Goal: Contribute content: Contribute content

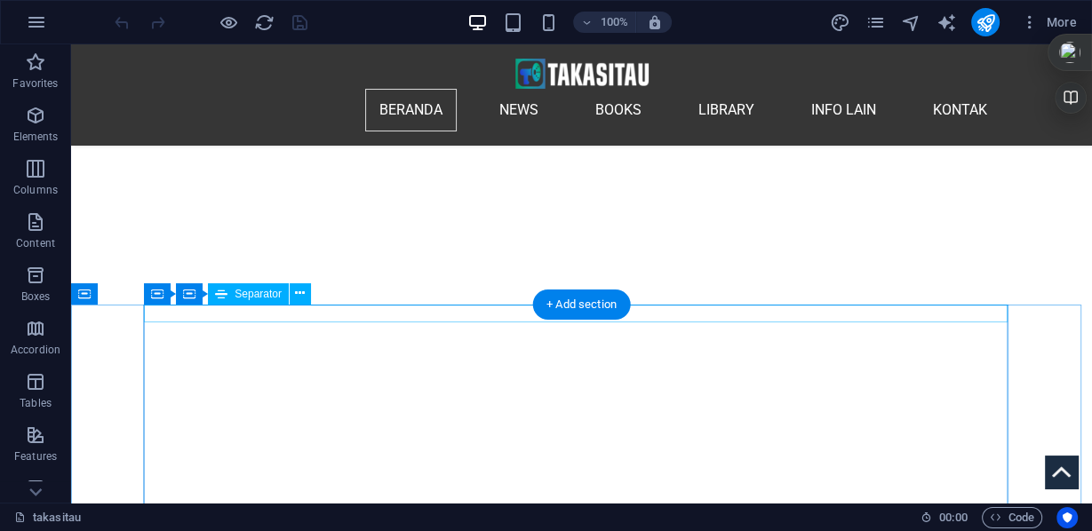
scroll to position [284, 0]
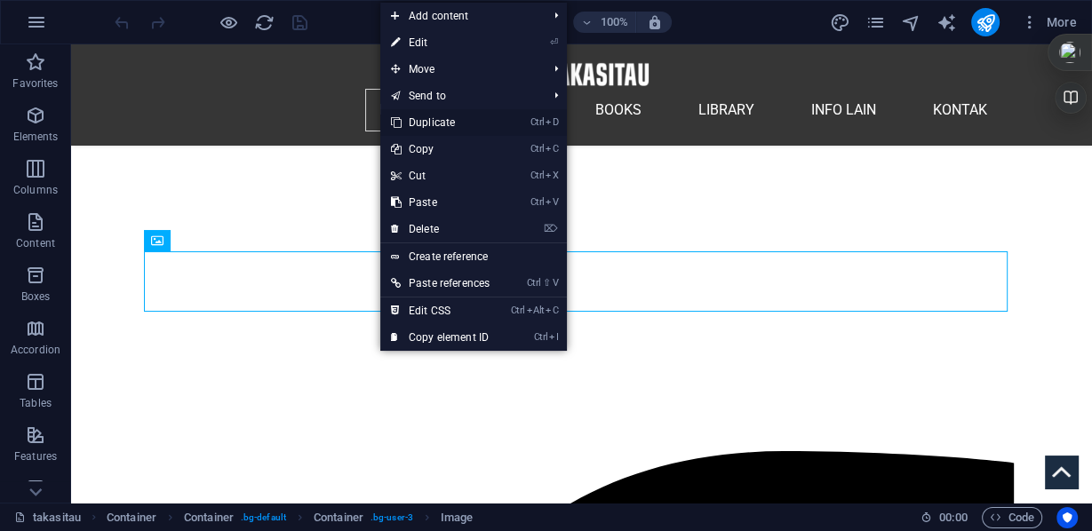
click at [450, 122] on link "Ctrl D Duplicate" at bounding box center [440, 122] width 120 height 27
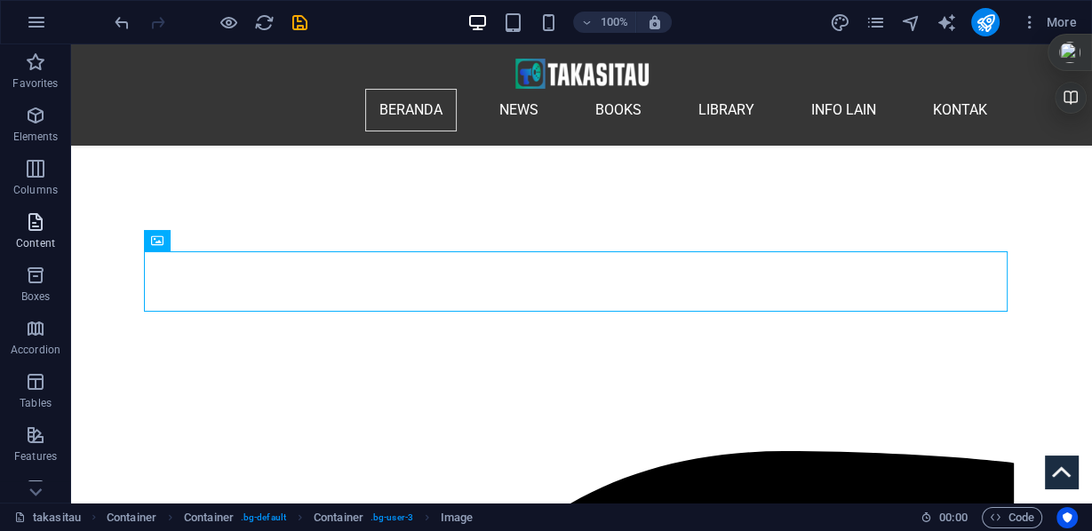
click at [38, 221] on icon "button" at bounding box center [35, 221] width 21 height 21
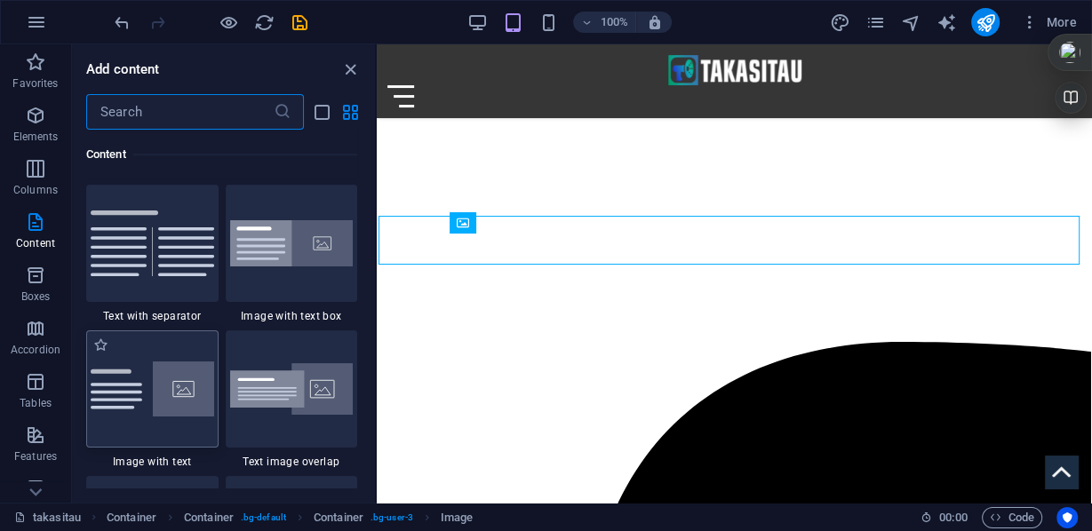
scroll to position [3321, 0]
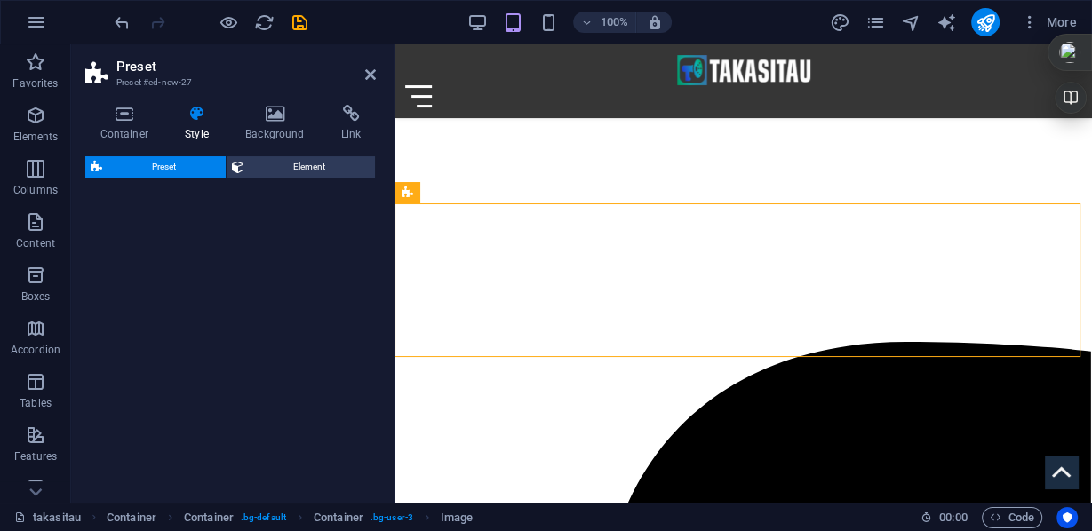
select select "rem"
select select "px"
select select "preset-text-with-image-v4-default"
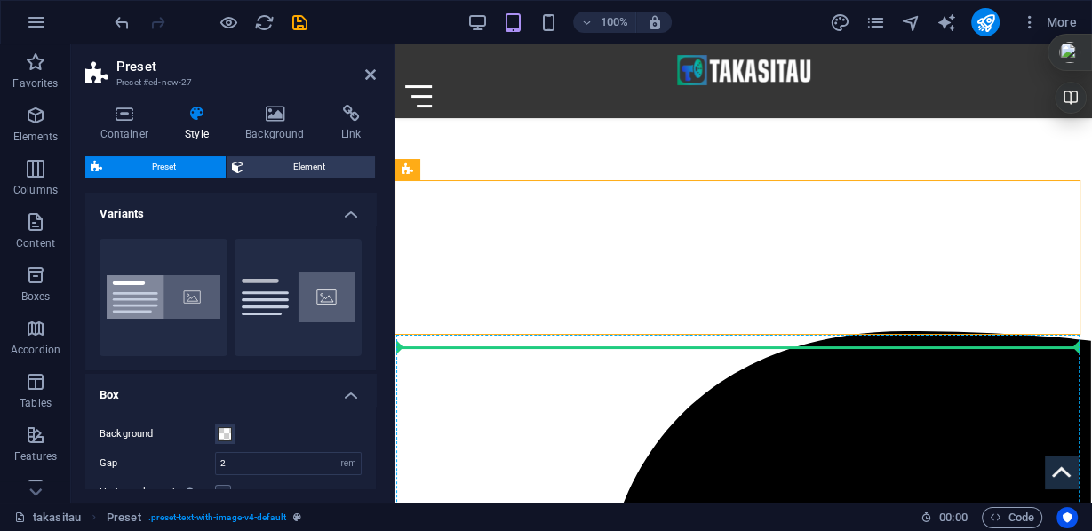
scroll to position [235, 0]
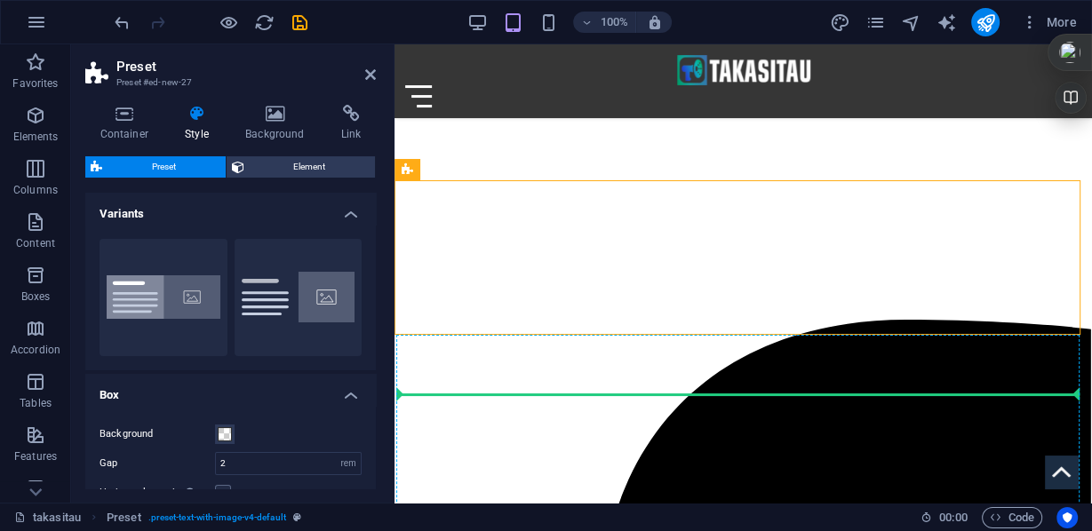
drag, startPoint x: 500, startPoint y: 388, endPoint x: 535, endPoint y: 380, distance: 35.6
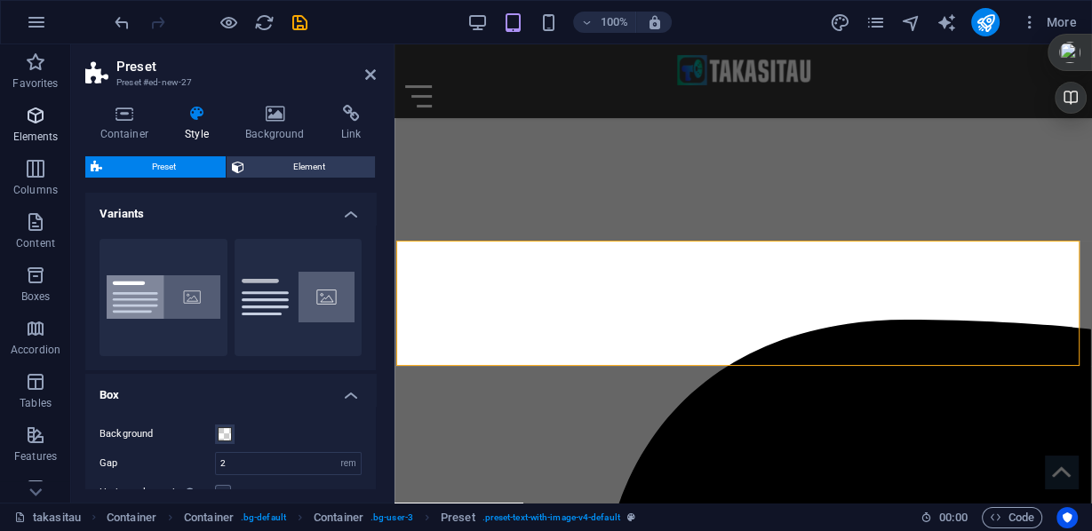
click at [36, 130] on p "Elements" at bounding box center [35, 137] width 45 height 14
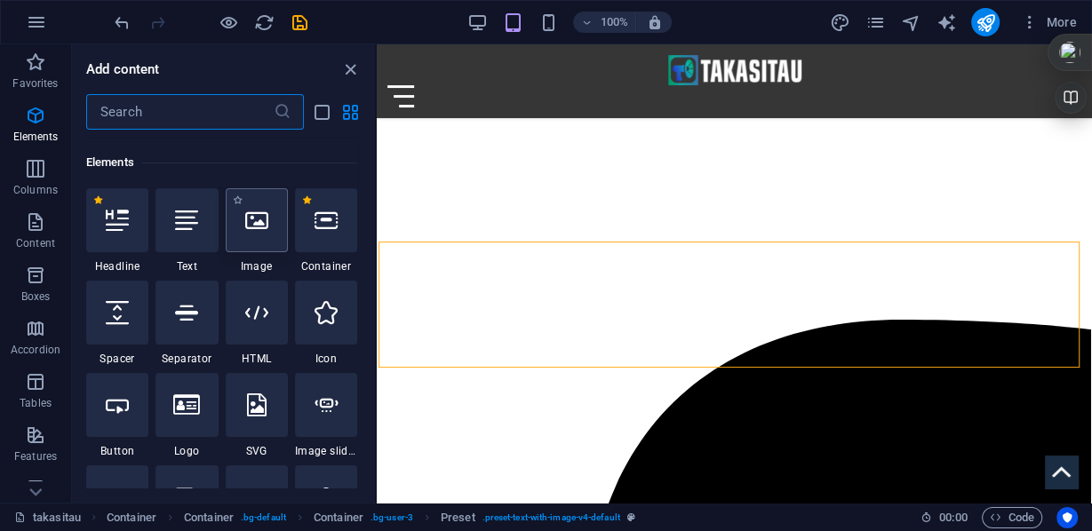
scroll to position [189, 0]
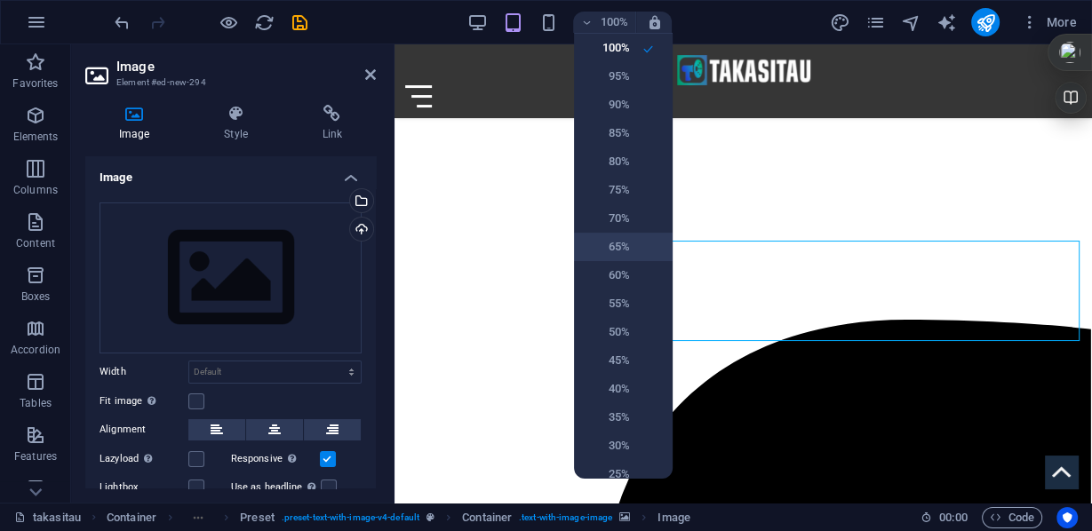
click at [626, 252] on h6 "65%" at bounding box center [607, 246] width 45 height 21
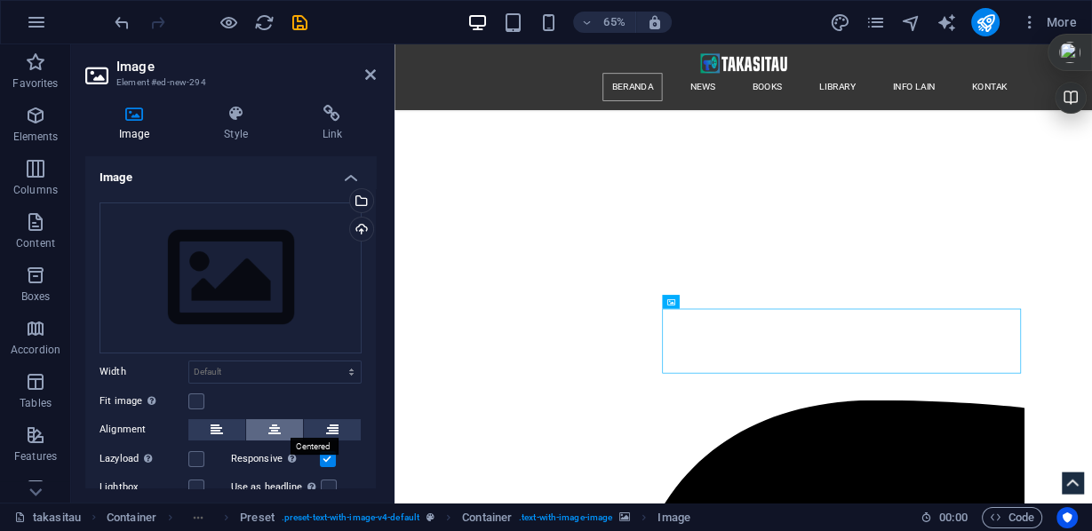
click at [274, 428] on icon at bounding box center [274, 429] width 12 height 21
click at [359, 230] on div "Upload" at bounding box center [360, 231] width 27 height 27
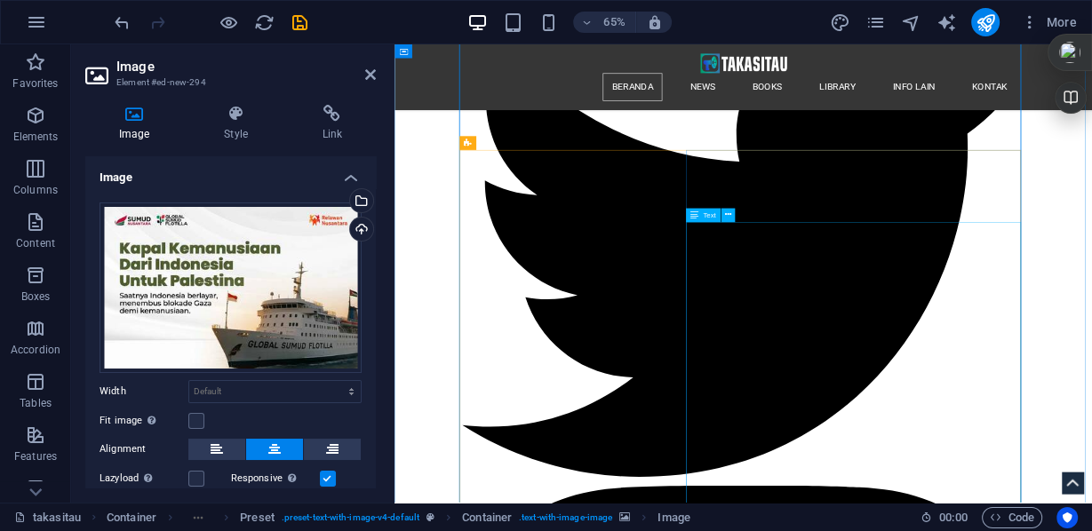
scroll to position [2865, 0]
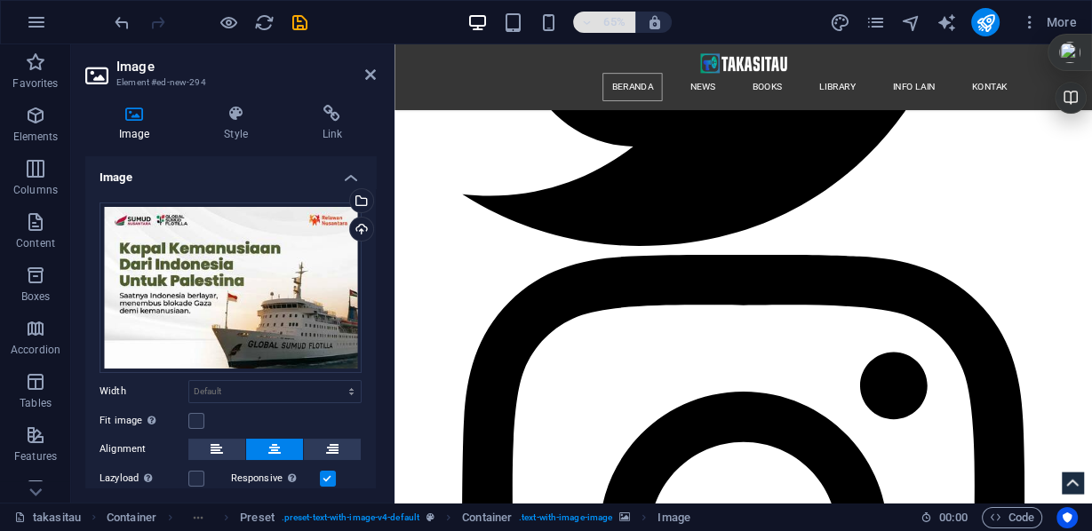
click at [604, 20] on h6 "65%" at bounding box center [614, 22] width 28 height 21
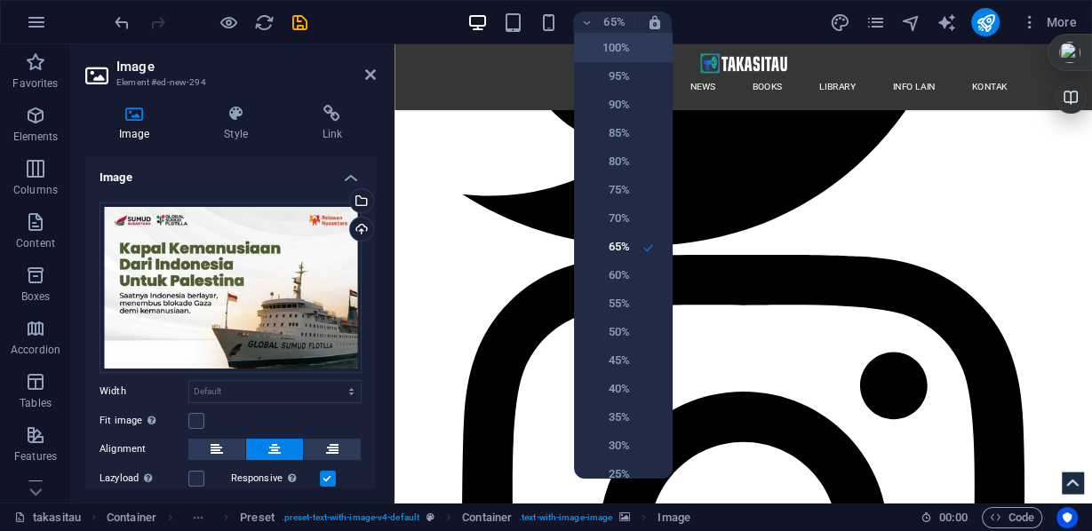
click at [610, 46] on h6 "100%" at bounding box center [607, 47] width 45 height 21
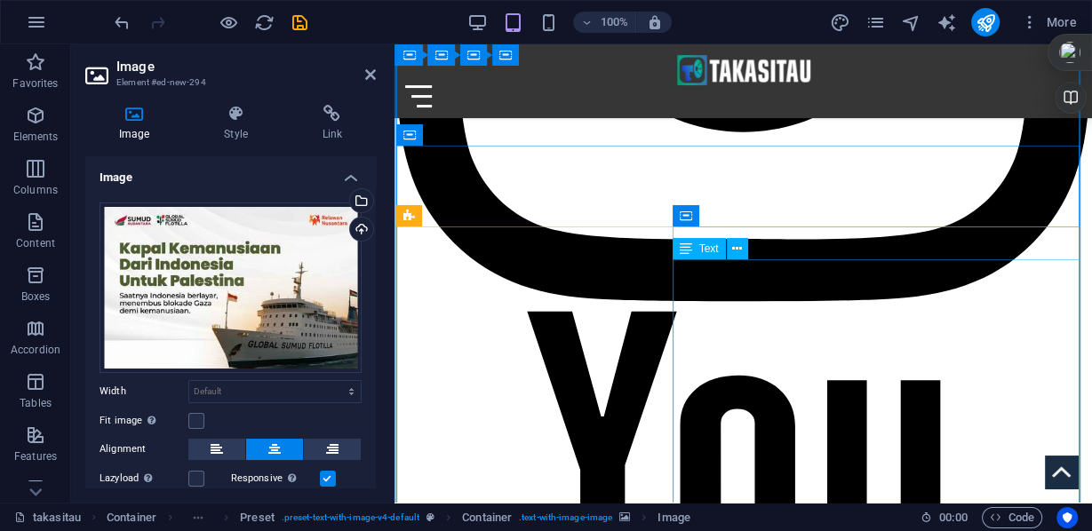
scroll to position [3025, 0]
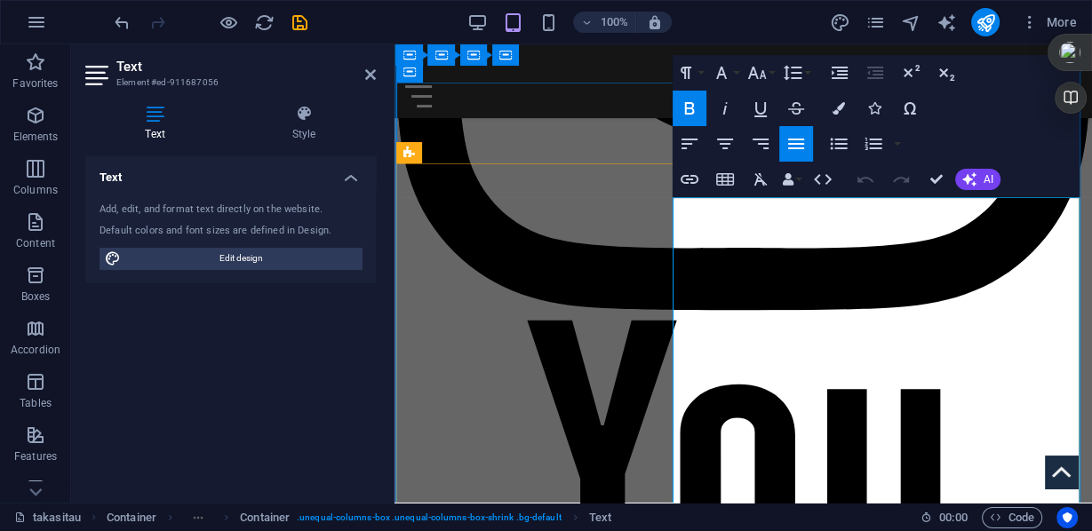
scroll to position [2945, 0]
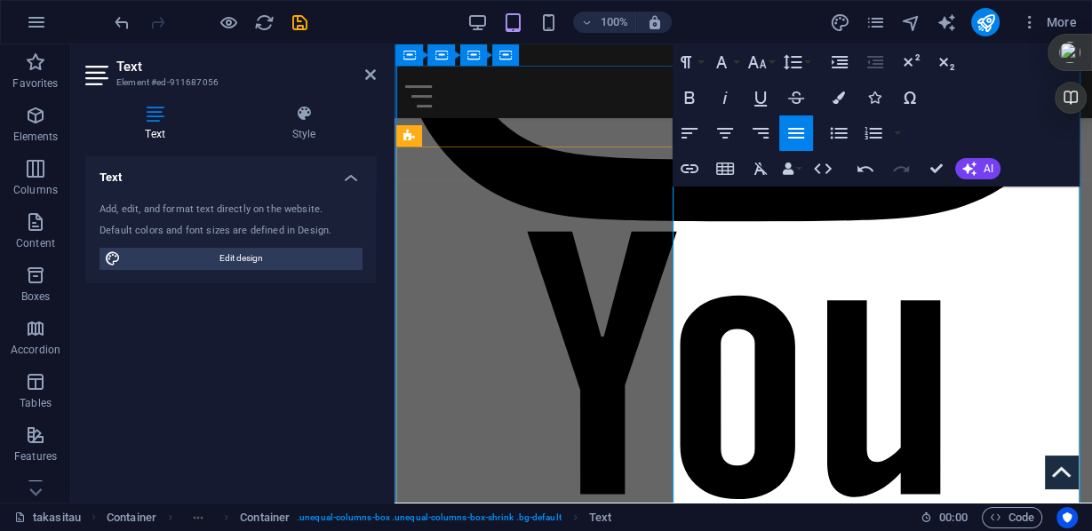
scroll to position [5833, 0]
drag, startPoint x: 674, startPoint y: 341, endPoint x: 1016, endPoint y: 445, distance: 356.7
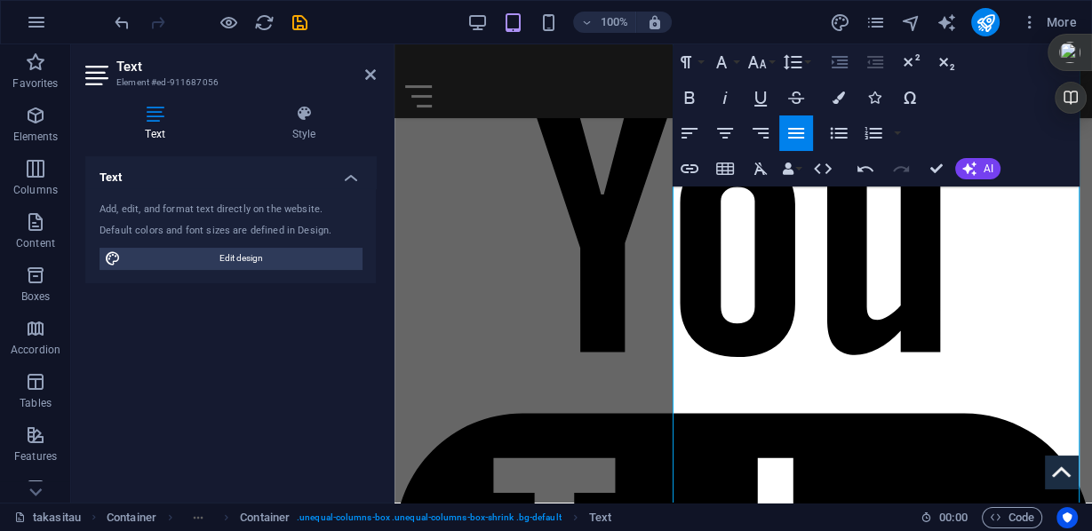
click at [839, 68] on icon "button" at bounding box center [840, 62] width 16 height 12
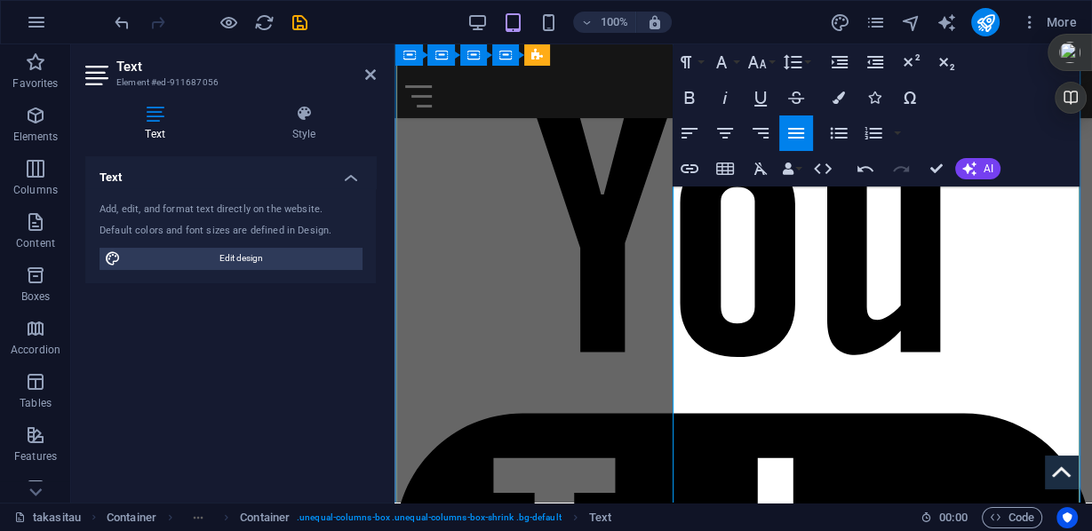
scroll to position [3034, 0]
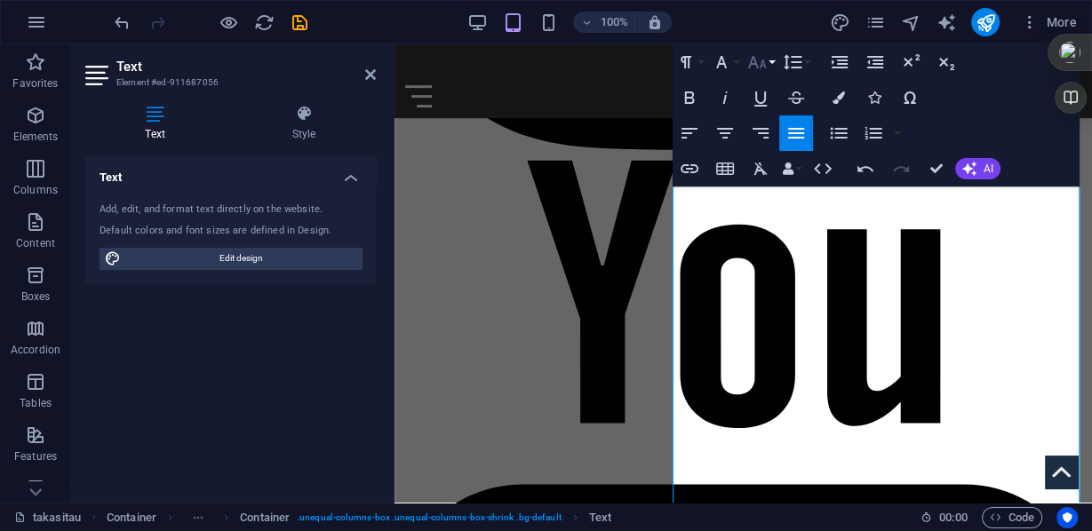
click at [769, 66] on button "Font Size" at bounding box center [761, 62] width 34 height 36
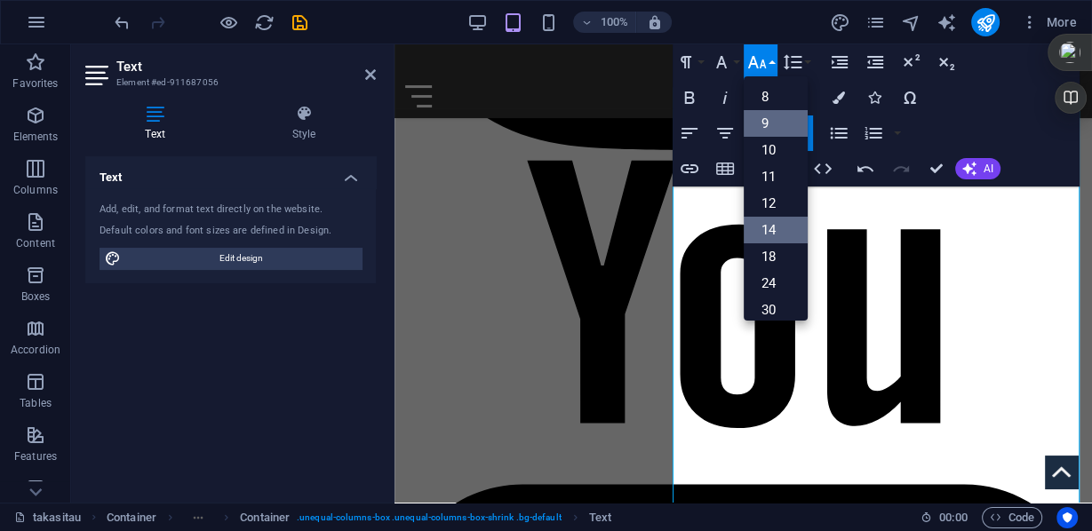
scroll to position [0, 0]
click at [782, 197] on link "12" at bounding box center [776, 203] width 64 height 27
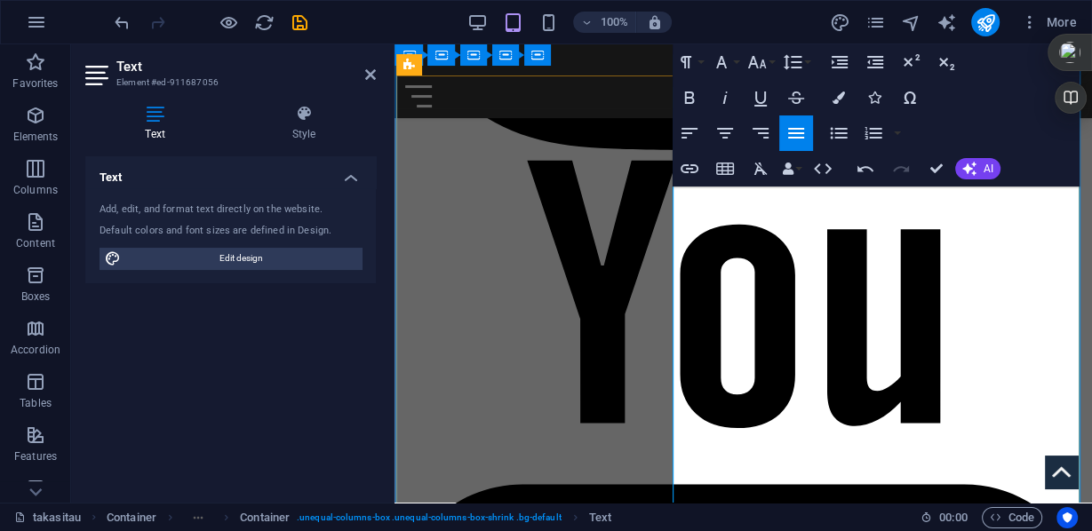
drag, startPoint x: 689, startPoint y: 267, endPoint x: 819, endPoint y: 267, distance: 130.6
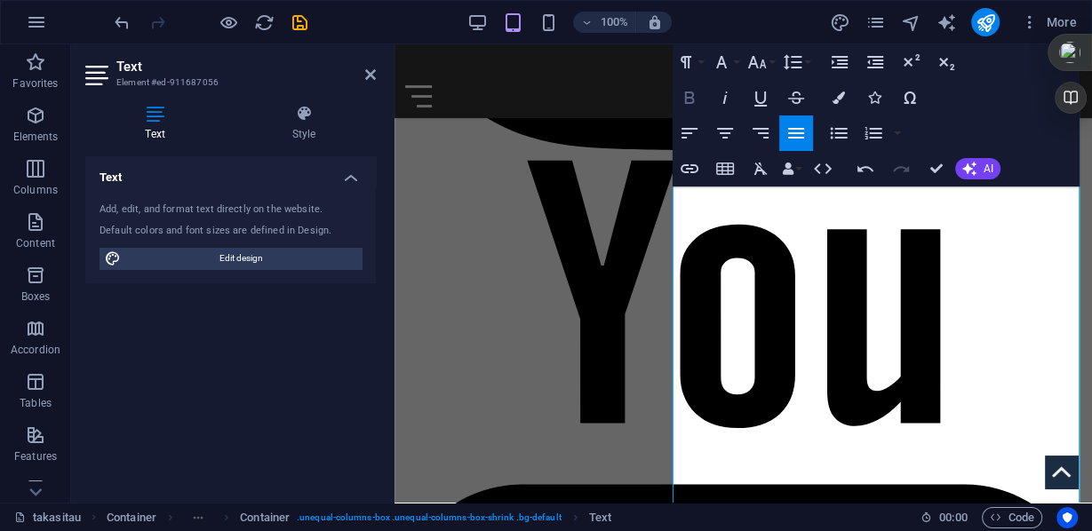
click at [691, 96] on icon "button" at bounding box center [689, 98] width 10 height 12
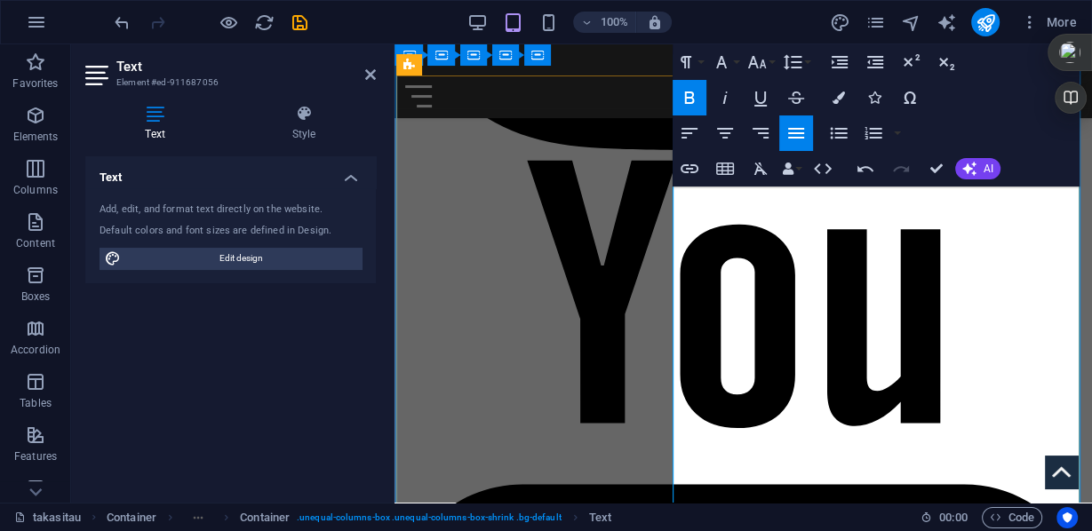
drag, startPoint x: 689, startPoint y: 291, endPoint x: 817, endPoint y: 294, distance: 128.9
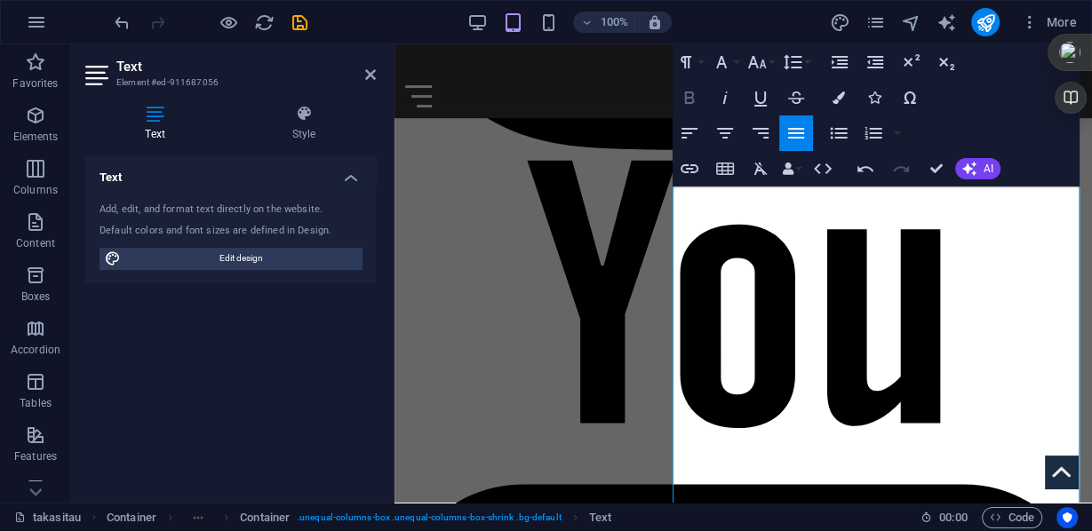
click at [693, 101] on icon "button" at bounding box center [689, 97] width 21 height 21
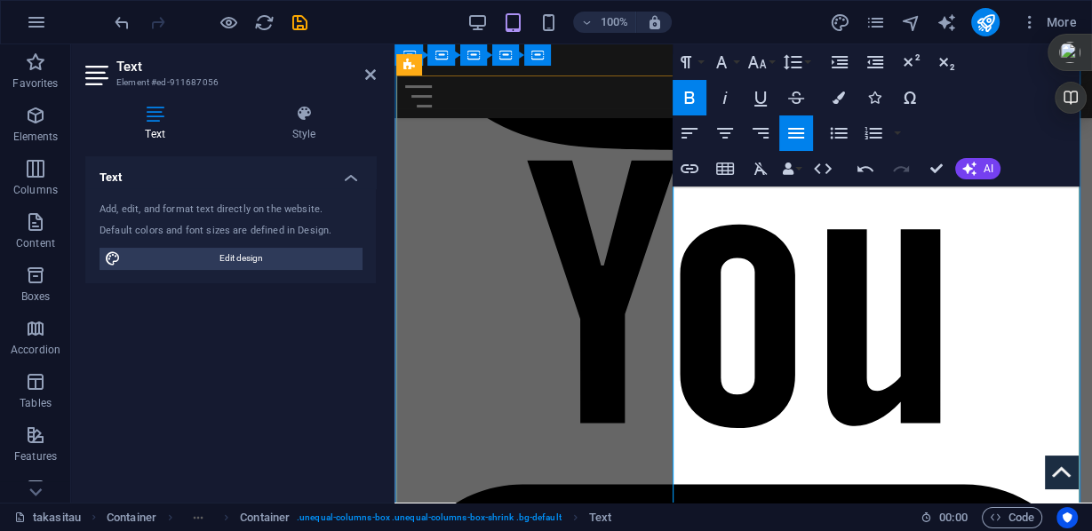
drag, startPoint x: 690, startPoint y: 311, endPoint x: 801, endPoint y: 308, distance: 110.2
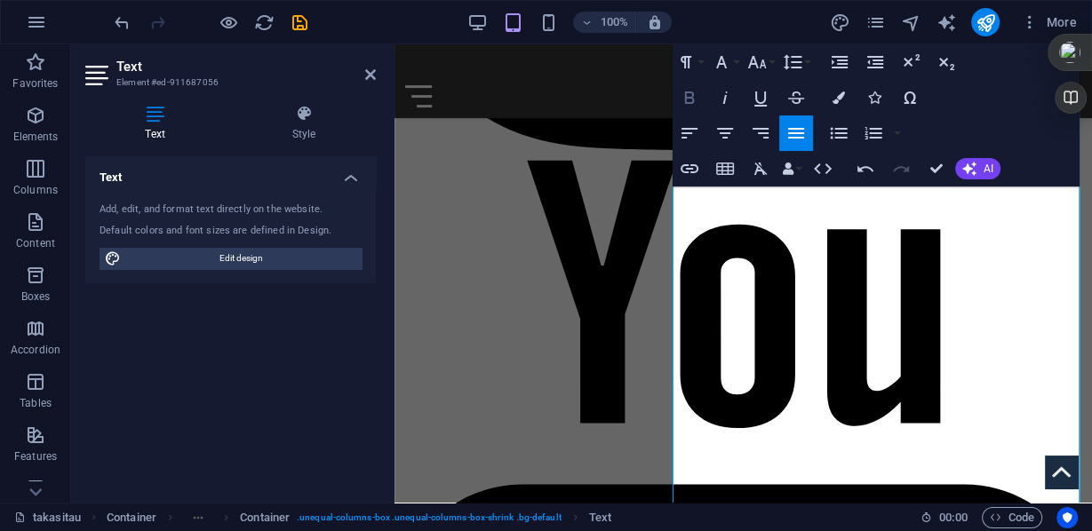
click at [689, 97] on icon "button" at bounding box center [689, 98] width 10 height 12
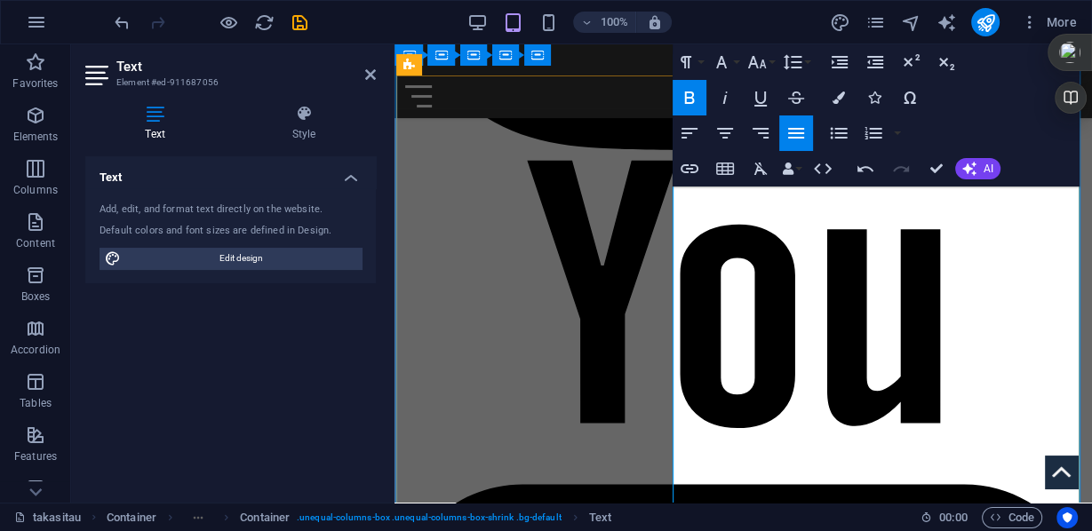
drag, startPoint x: 689, startPoint y: 333, endPoint x: 769, endPoint y: 321, distance: 80.9
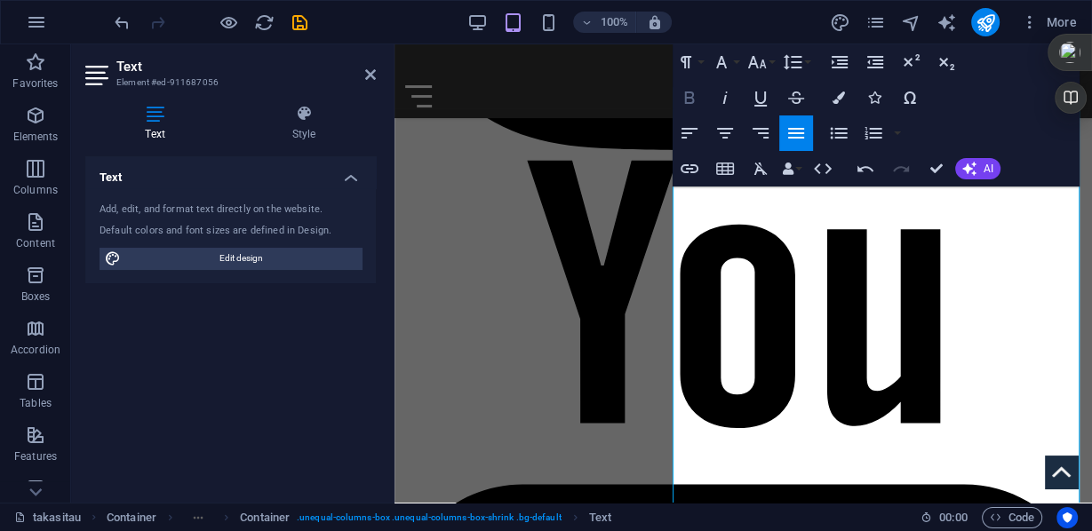
click at [689, 96] on icon "button" at bounding box center [689, 97] width 21 height 21
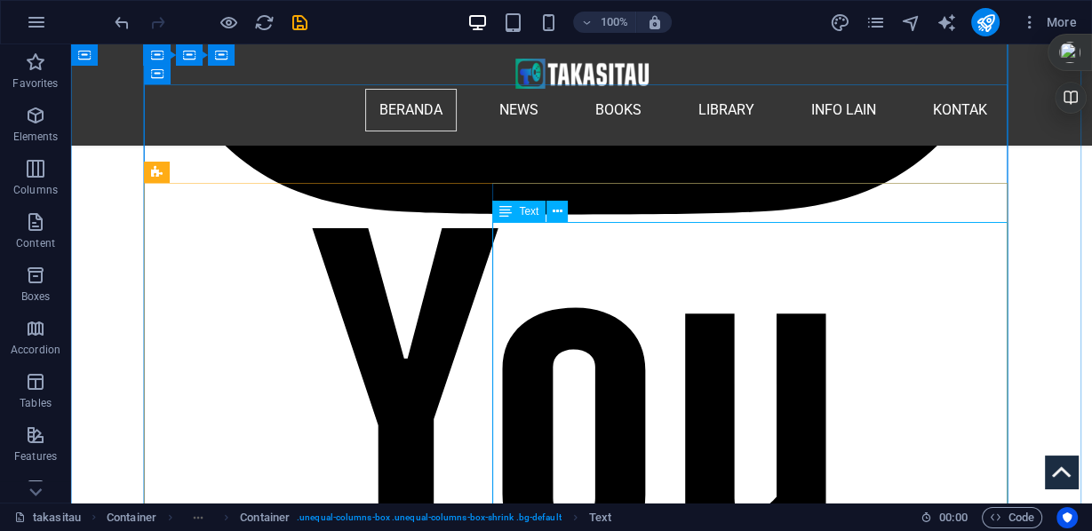
scroll to position [3793, 0]
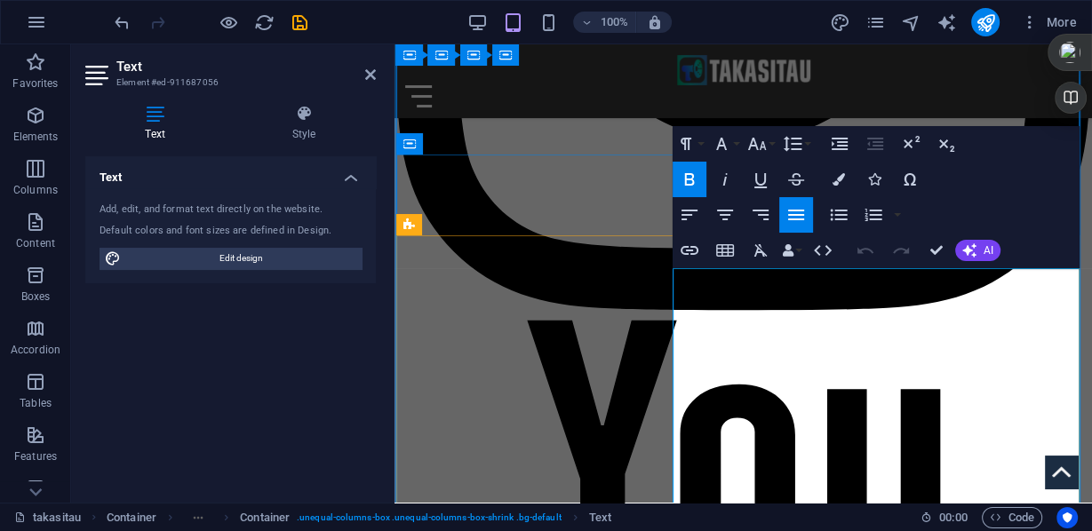
scroll to position [2945, 0]
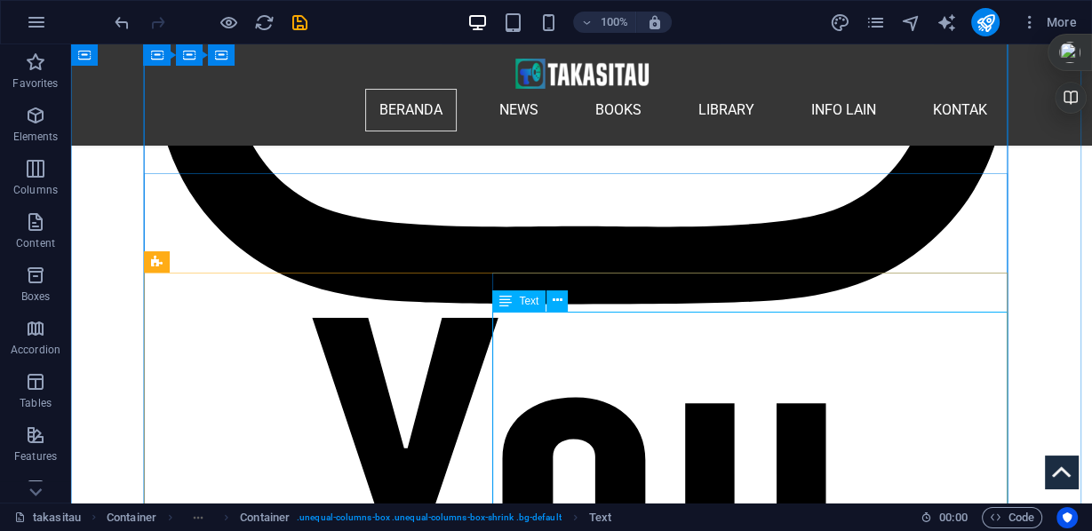
scroll to position [3774, 0]
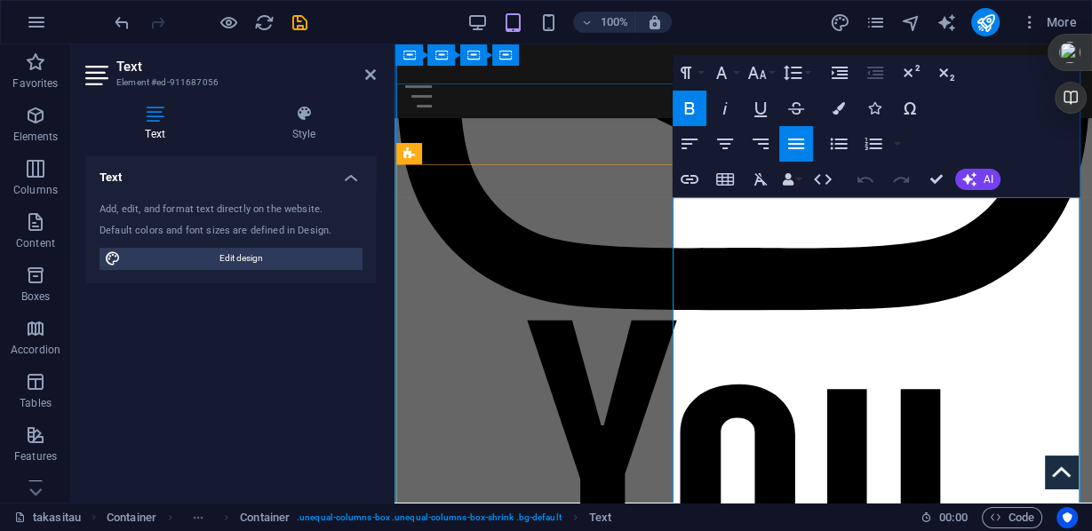
scroll to position [3016, 0]
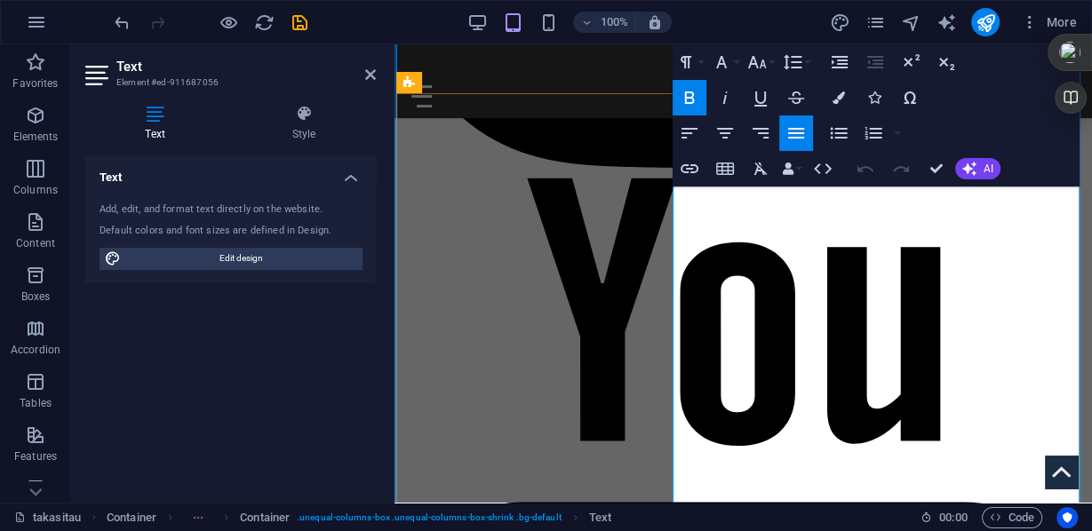
drag, startPoint x: 1008, startPoint y: 258, endPoint x: 1000, endPoint y: 364, distance: 106.9
click at [809, 63] on button "Line Height" at bounding box center [796, 62] width 34 height 36
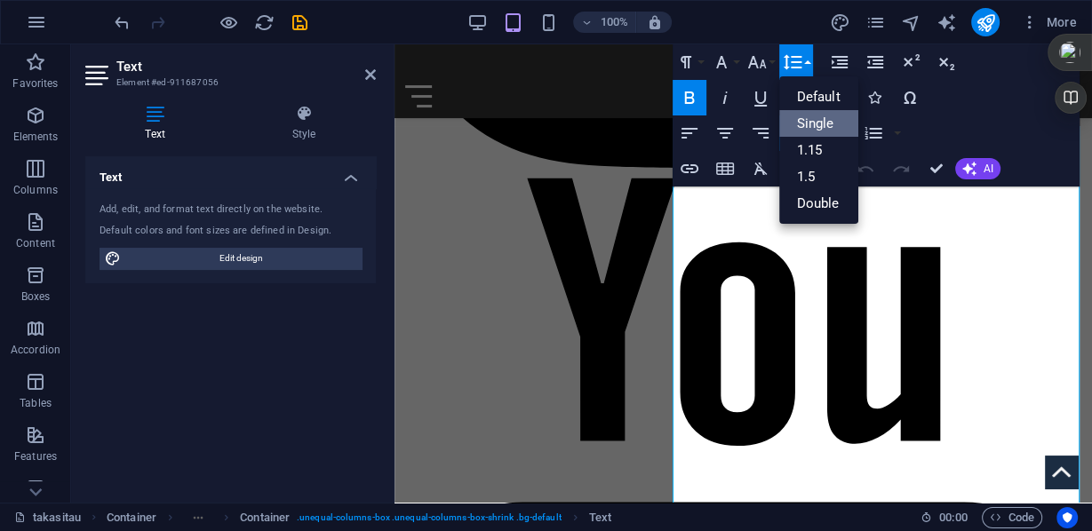
scroll to position [0, 0]
click at [804, 125] on link "Single" at bounding box center [818, 123] width 79 height 27
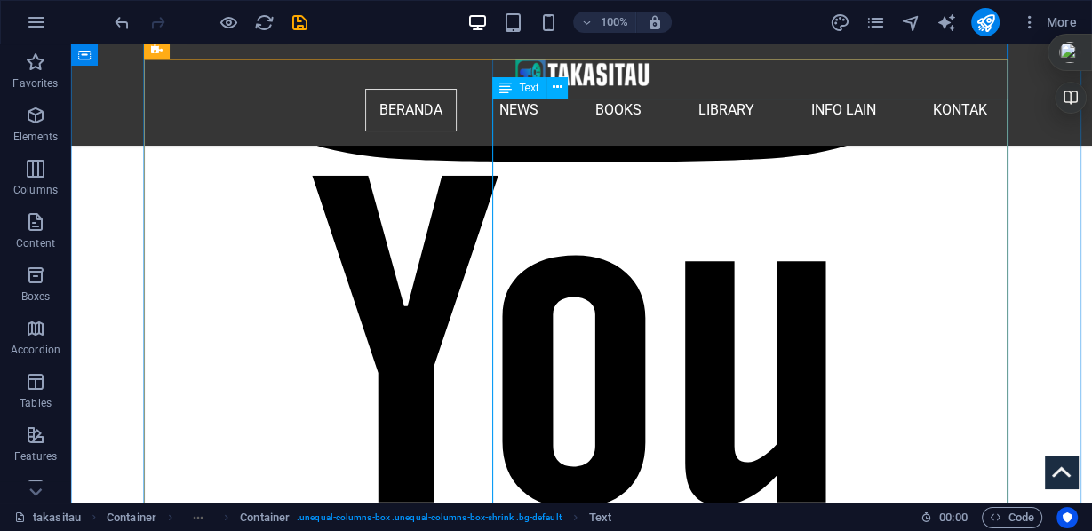
scroll to position [3845, 0]
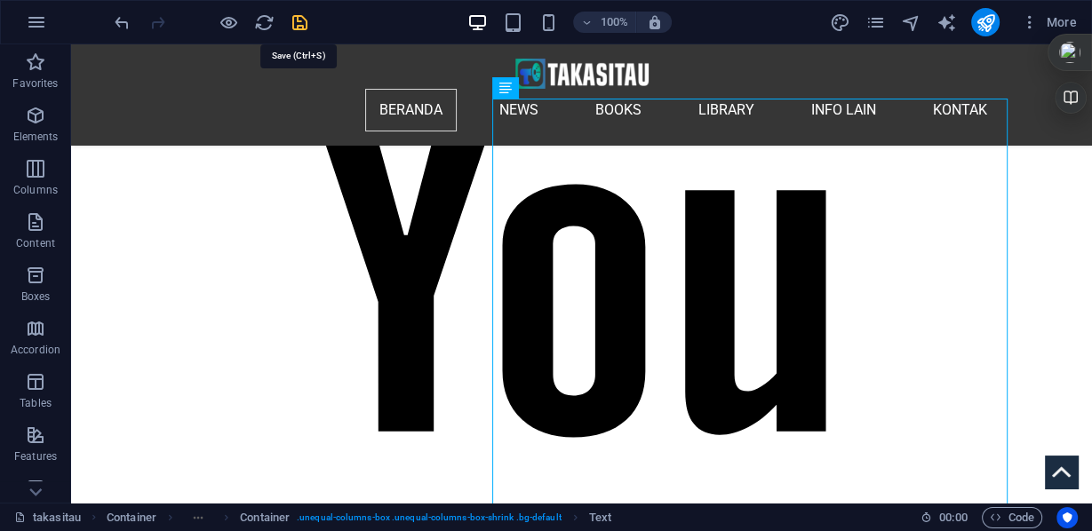
drag, startPoint x: 298, startPoint y: 17, endPoint x: 645, endPoint y: 226, distance: 405.3
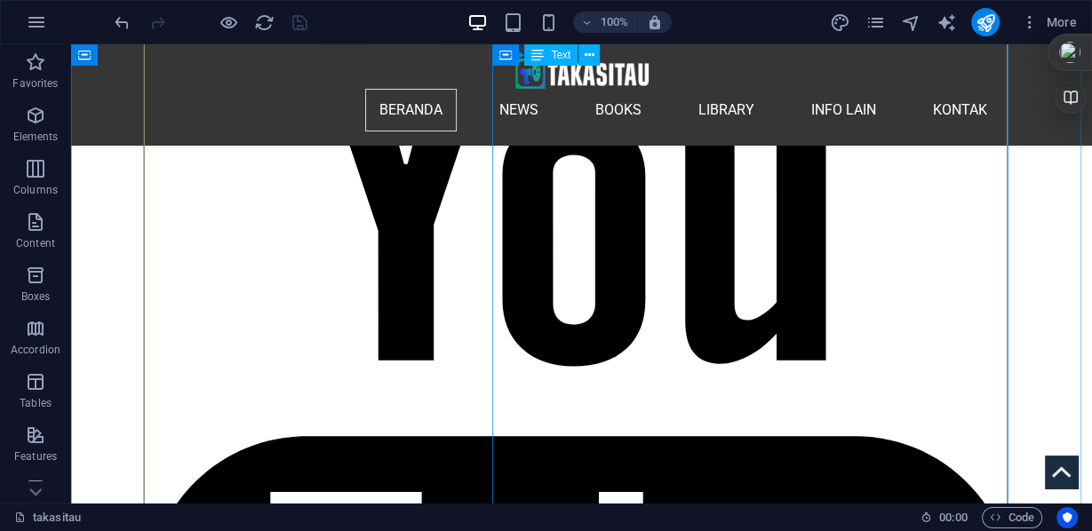
scroll to position [4059, 0]
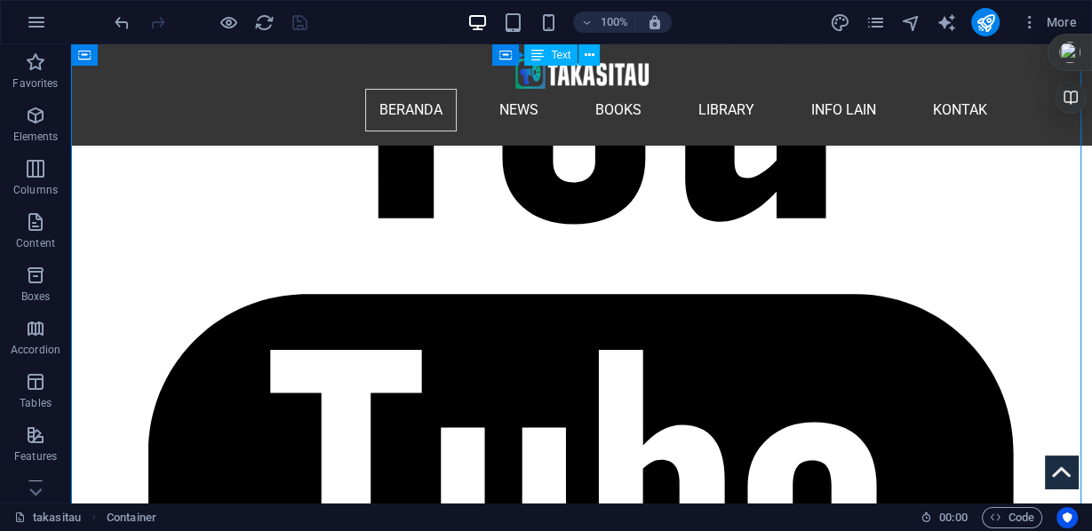
drag, startPoint x: 894, startPoint y: 348, endPoint x: 608, endPoint y: 257, distance: 300.4
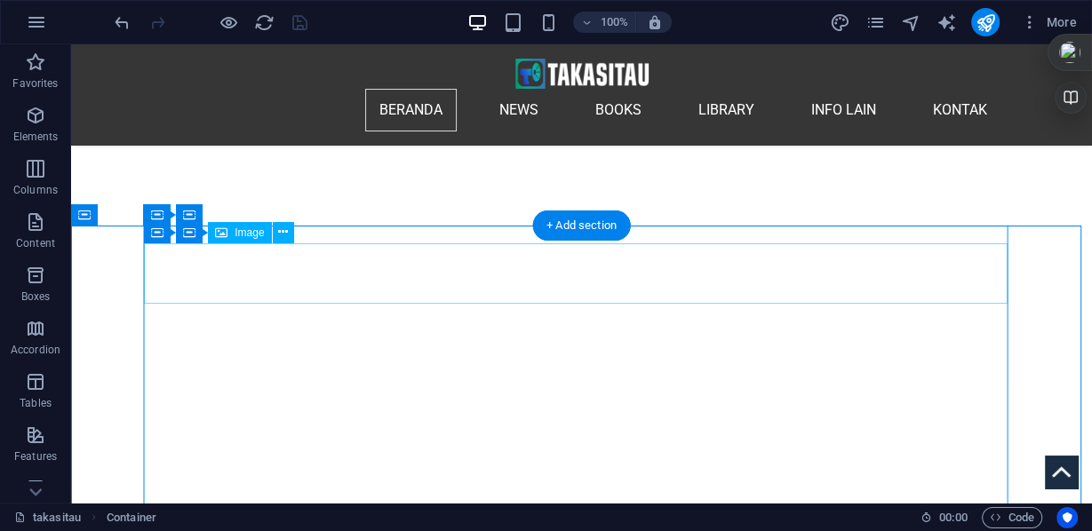
scroll to position [291, 0]
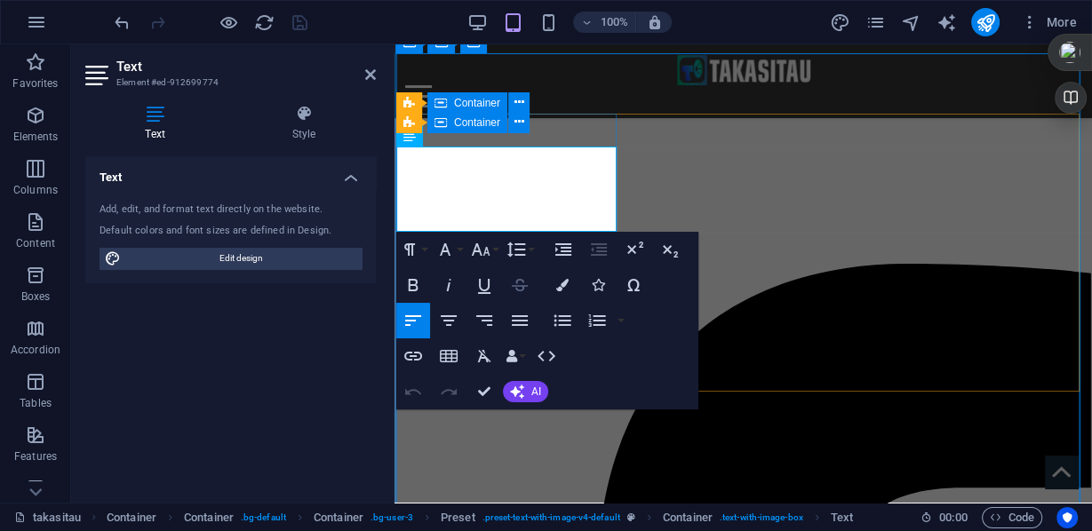
scroll to position [363, 0]
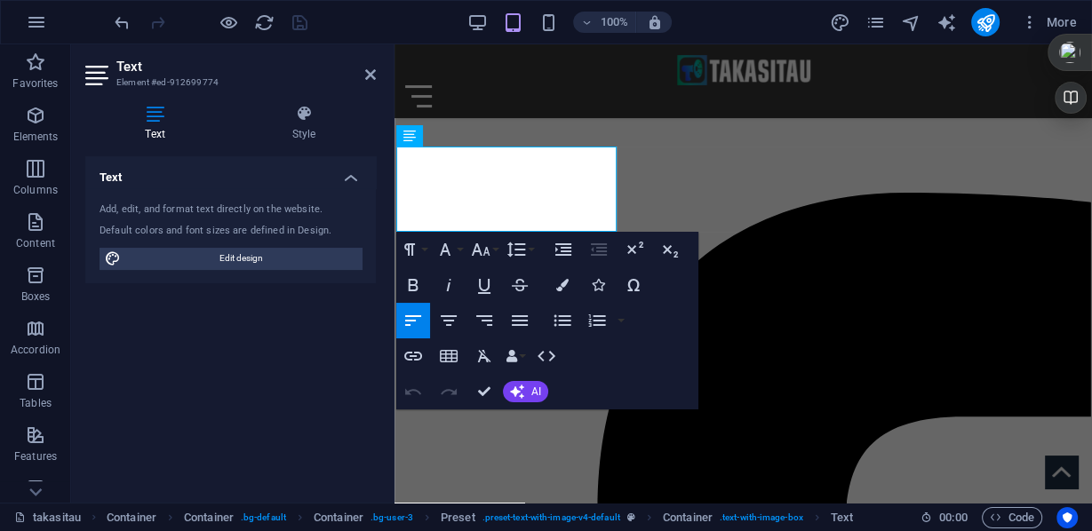
drag, startPoint x: 513, startPoint y: 229, endPoint x: 783, endPoint y: 203, distance: 271.4
click at [559, 285] on icon "button" at bounding box center [562, 285] width 12 height 12
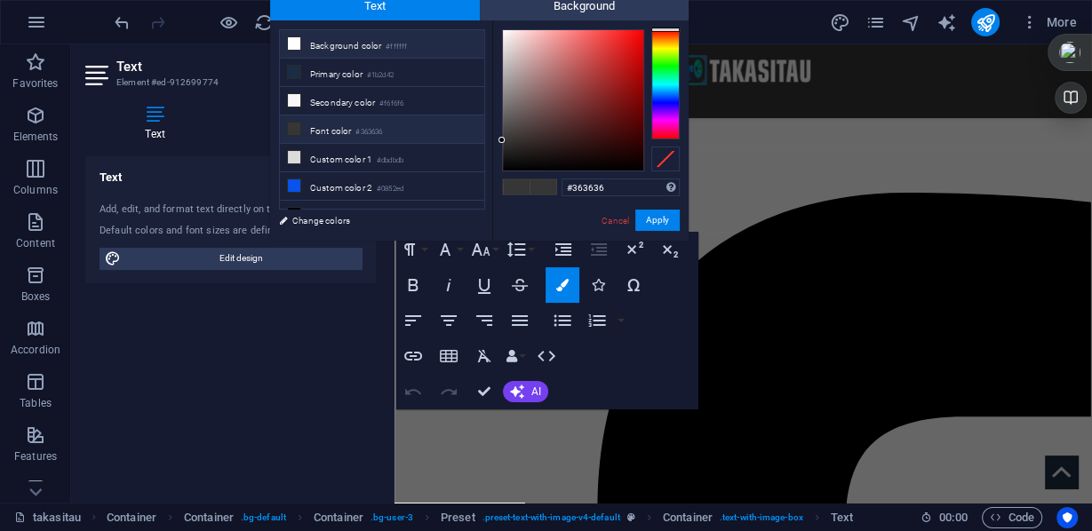
click at [364, 47] on li "Background color #ffffff" at bounding box center [382, 44] width 204 height 28
click at [457, 252] on button "Font Family" at bounding box center [449, 250] width 34 height 36
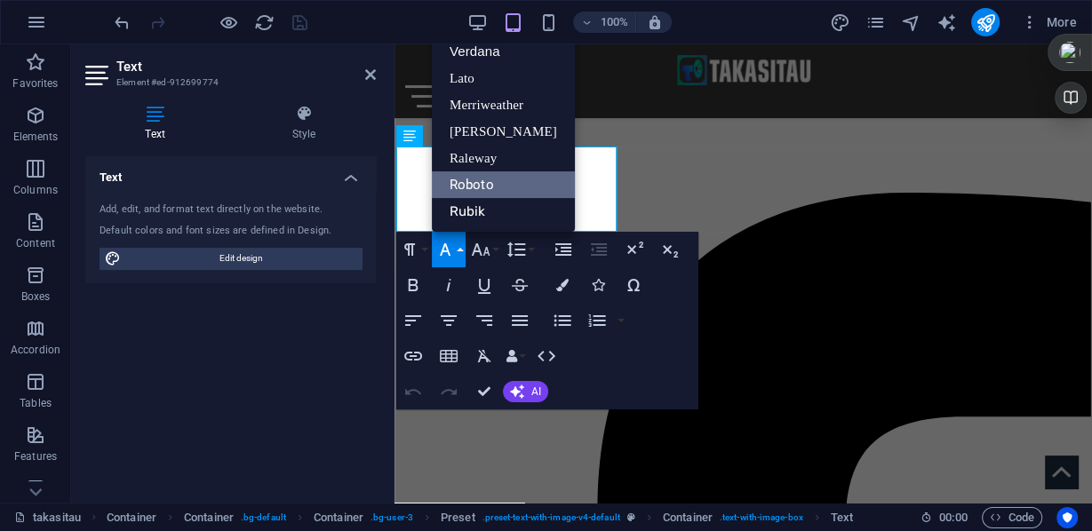
scroll to position [90, 0]
click at [486, 188] on link "Roboto" at bounding box center [503, 184] width 143 height 27
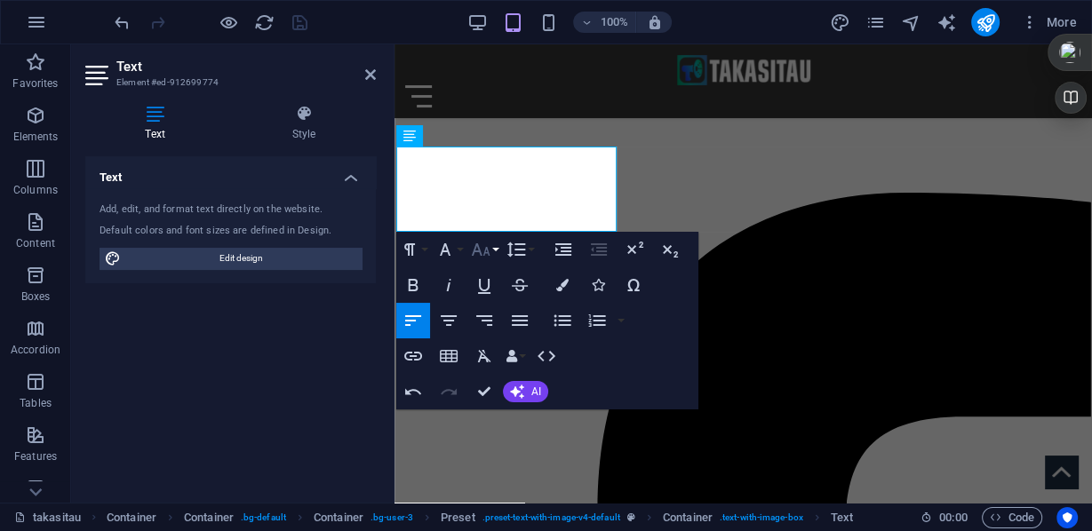
click at [487, 253] on icon "button" at bounding box center [480, 249] width 21 height 21
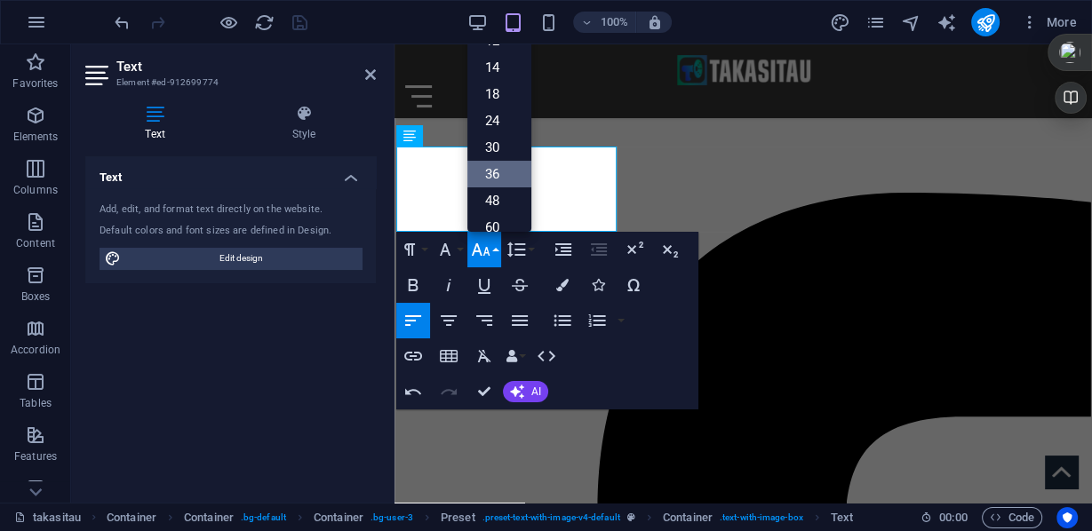
scroll to position [0, 0]
click at [503, 107] on link "12" at bounding box center [499, 114] width 64 height 27
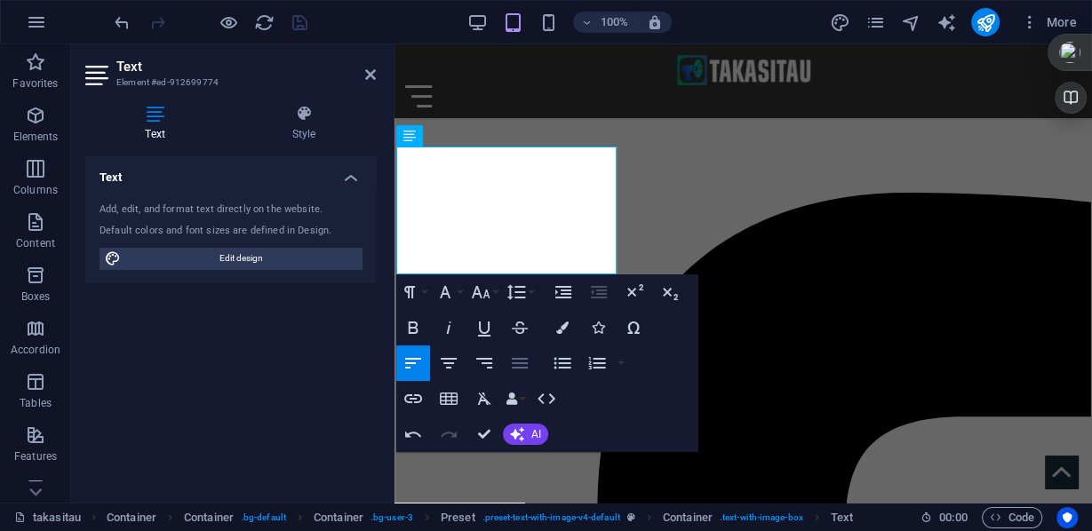
click at [523, 366] on icon "button" at bounding box center [519, 363] width 21 height 21
click at [525, 294] on icon "button" at bounding box center [516, 292] width 21 height 21
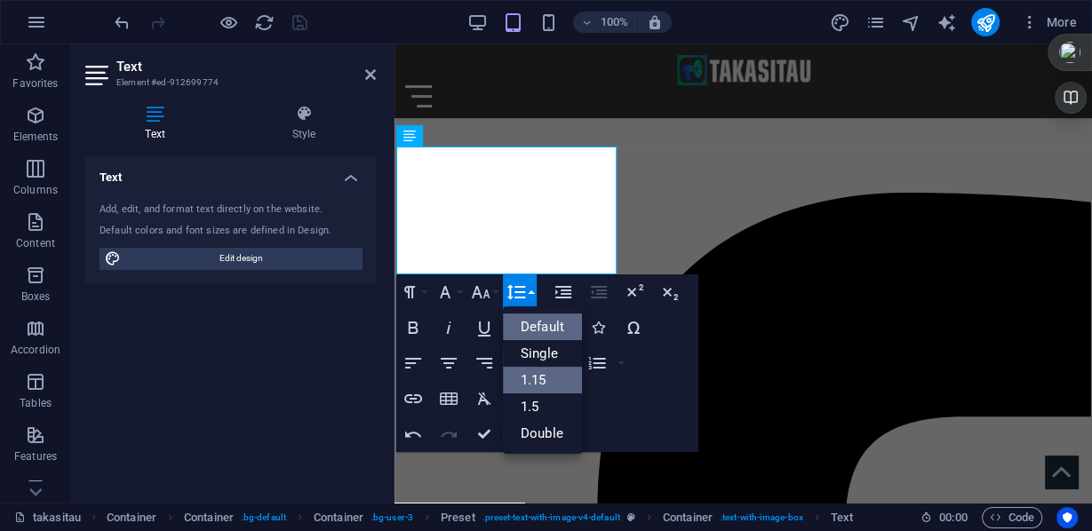
click at [538, 351] on link "Single" at bounding box center [542, 353] width 79 height 27
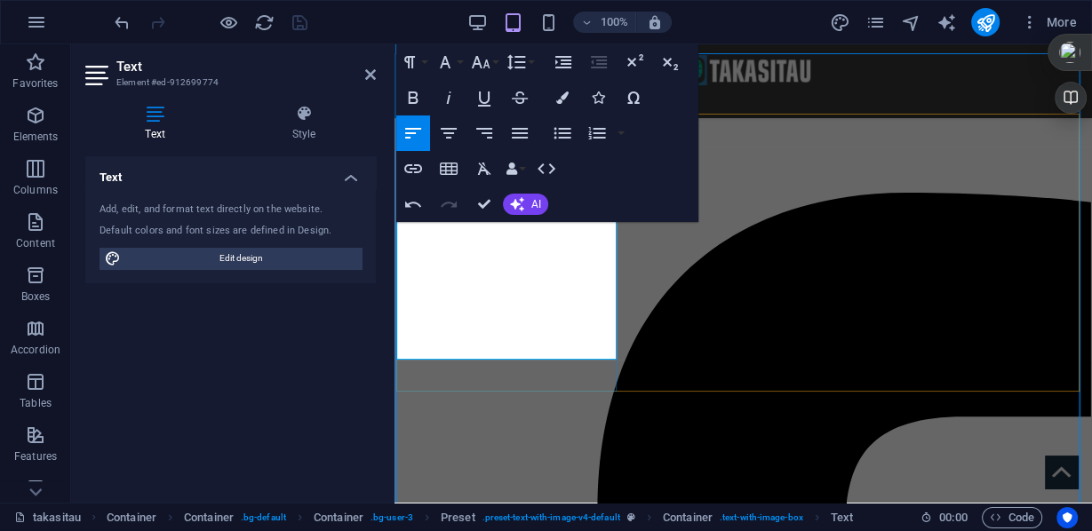
scroll to position [8893, 0]
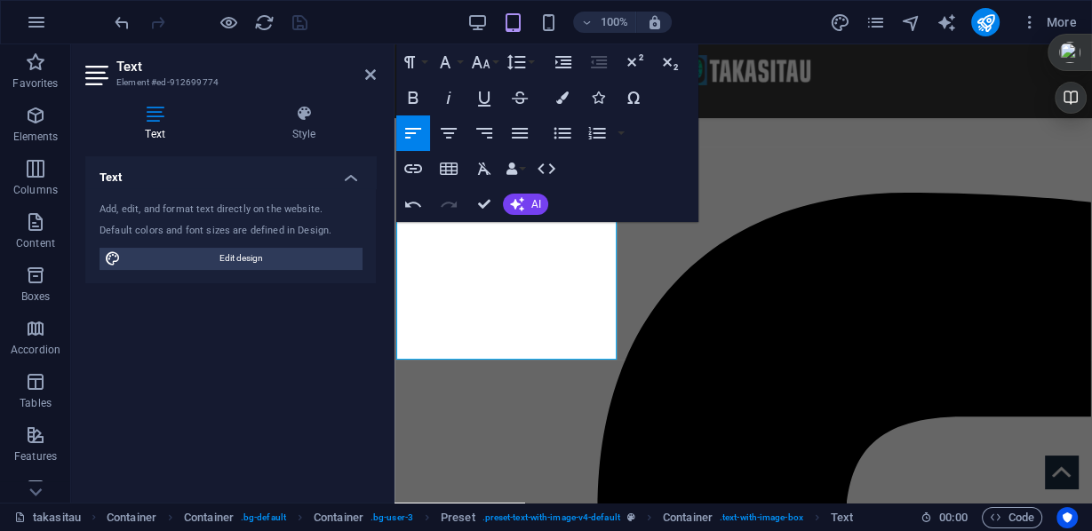
drag, startPoint x: 520, startPoint y: 350, endPoint x: 783, endPoint y: 292, distance: 269.3
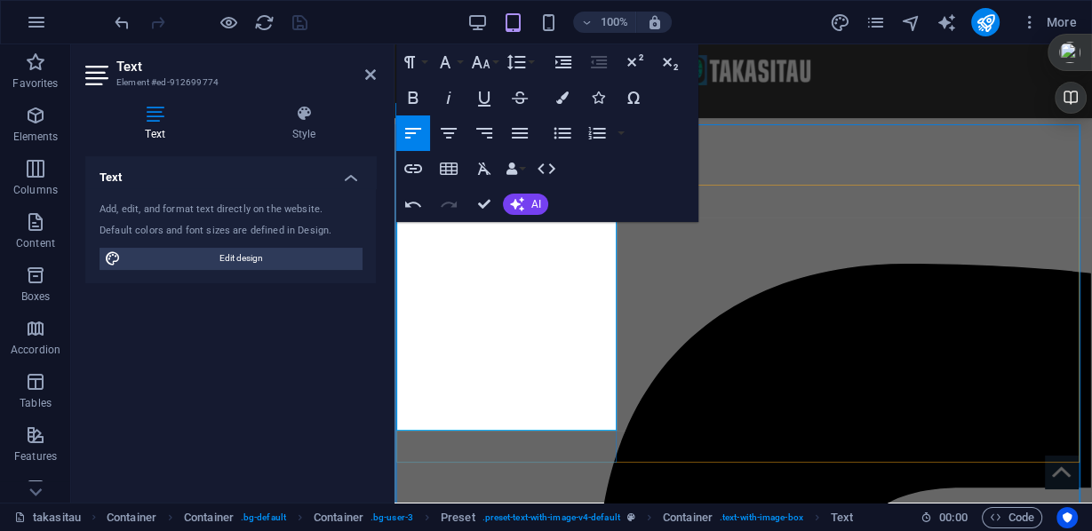
scroll to position [149, 0]
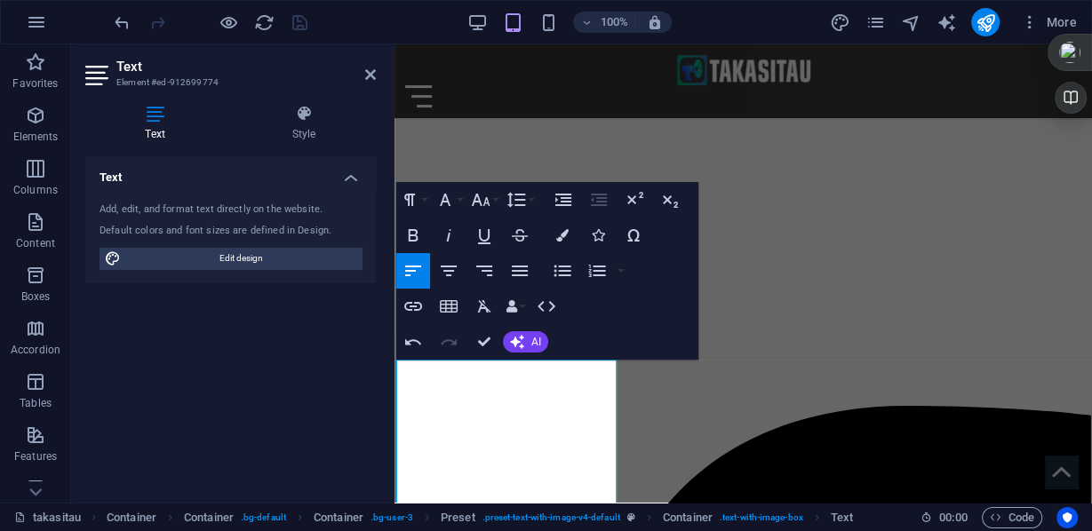
click at [557, 232] on icon "button" at bounding box center [562, 235] width 12 height 12
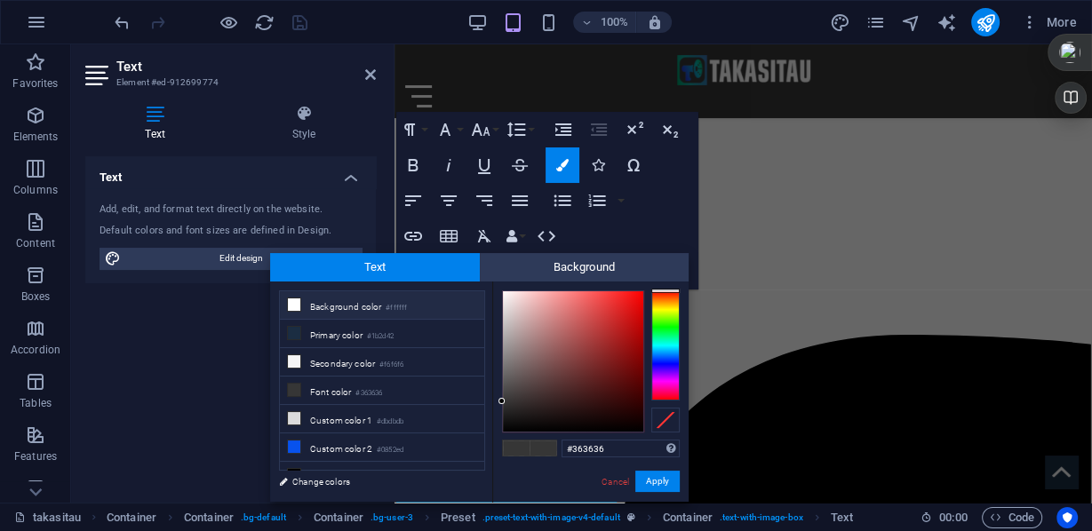
click at [339, 302] on li "Background color #ffffff" at bounding box center [382, 305] width 204 height 28
type input "#ffffff"
drag, startPoint x: 272, startPoint y: 437, endPoint x: 666, endPoint y: 482, distance: 397.0
click at [666, 482] on button "Apply" at bounding box center [657, 481] width 44 height 21
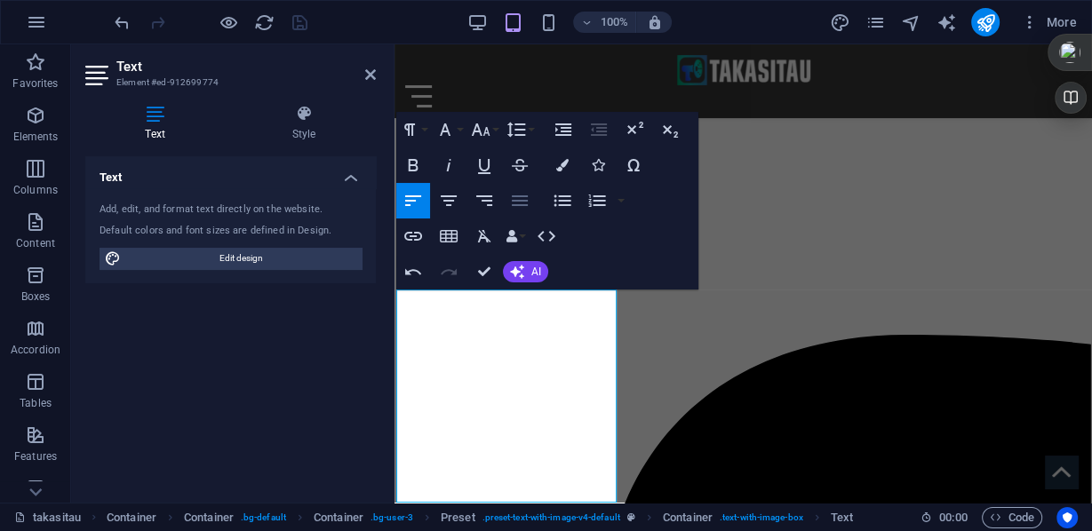
click at [520, 197] on icon "button" at bounding box center [519, 200] width 21 height 21
click at [454, 130] on icon "button" at bounding box center [444, 129] width 21 height 21
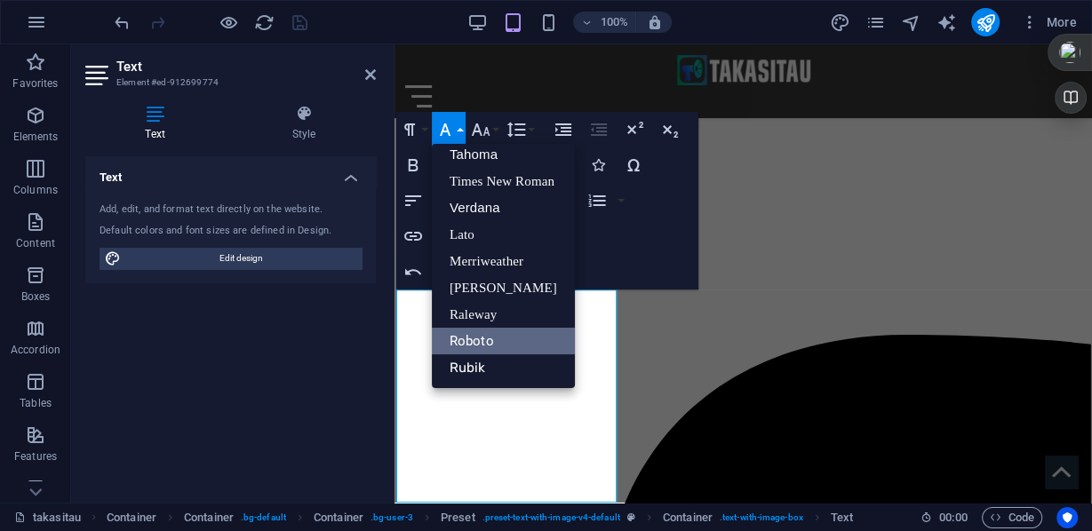
scroll to position [90, 0]
click at [479, 128] on icon "button" at bounding box center [481, 130] width 19 height 12
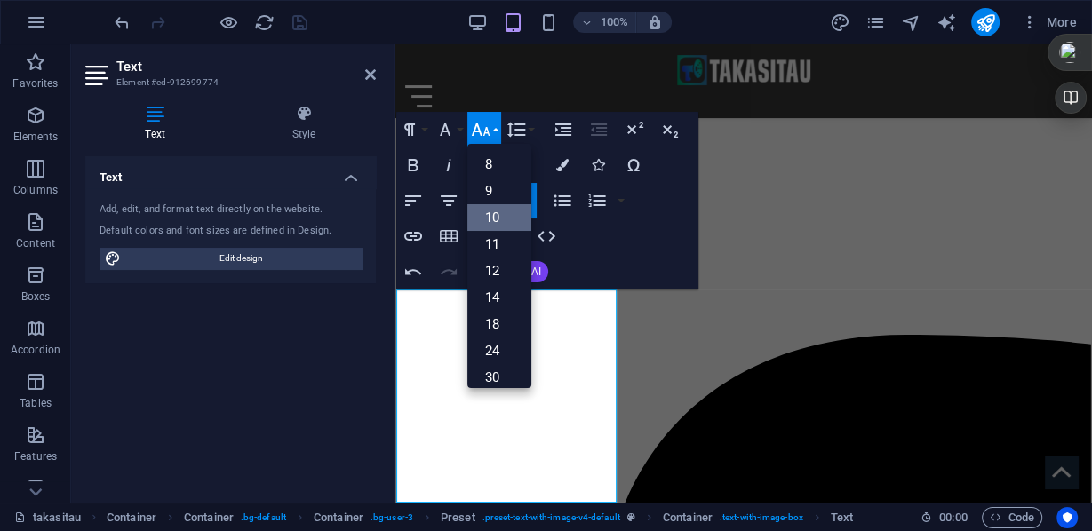
scroll to position [74, 0]
click at [498, 203] on link "12" at bounding box center [499, 197] width 64 height 27
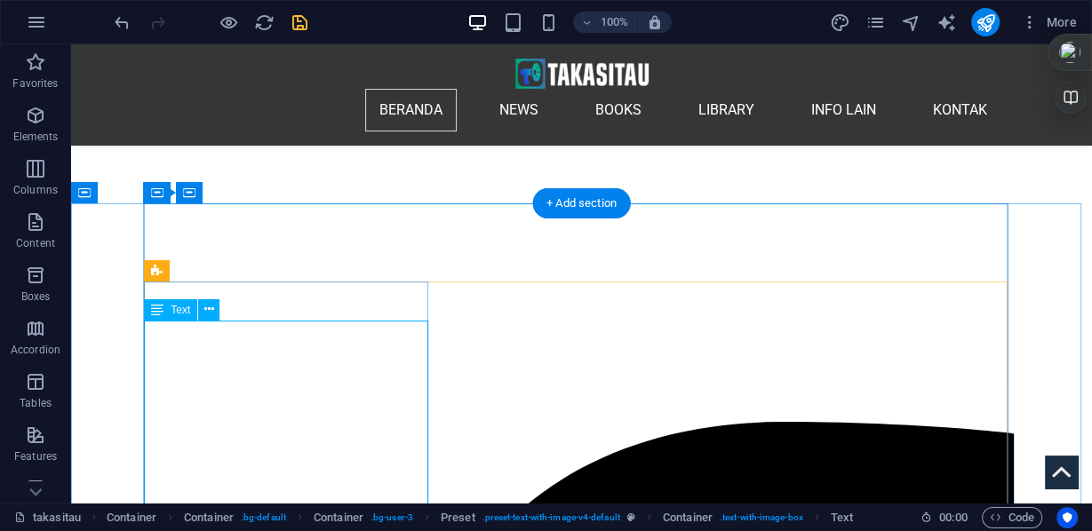
scroll to position [314, 0]
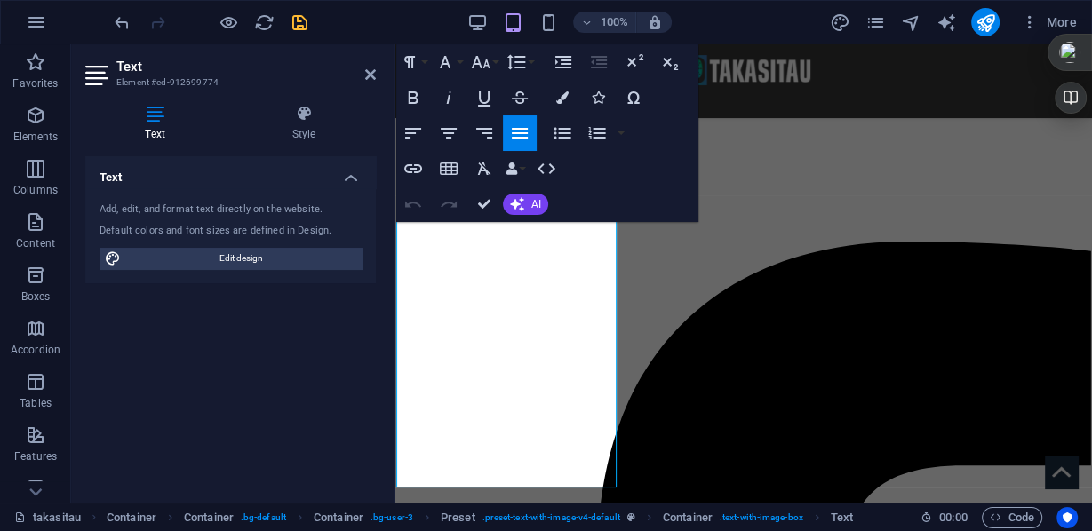
drag, startPoint x: 546, startPoint y: 475, endPoint x: 386, endPoint y: 248, distance: 278.1
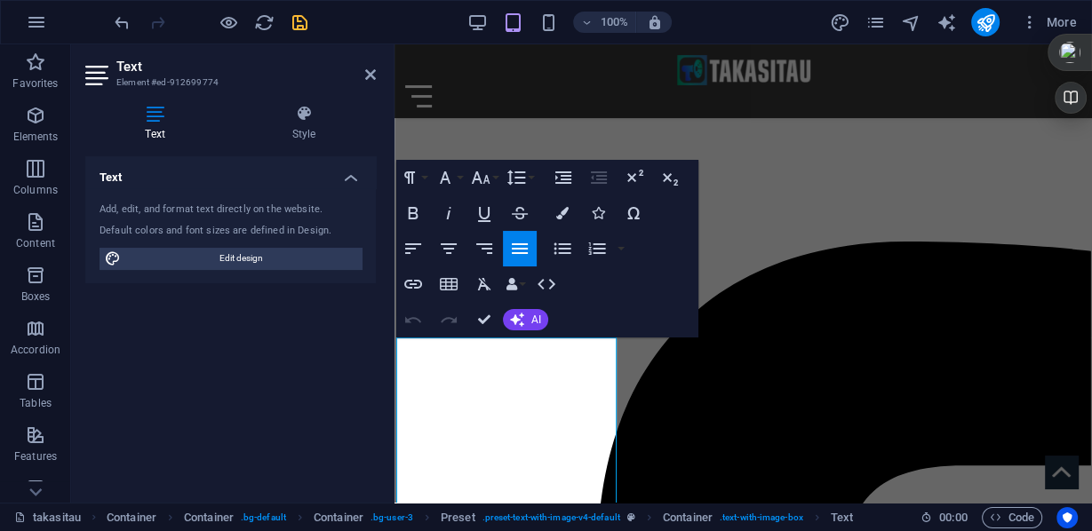
scroll to position [171, 0]
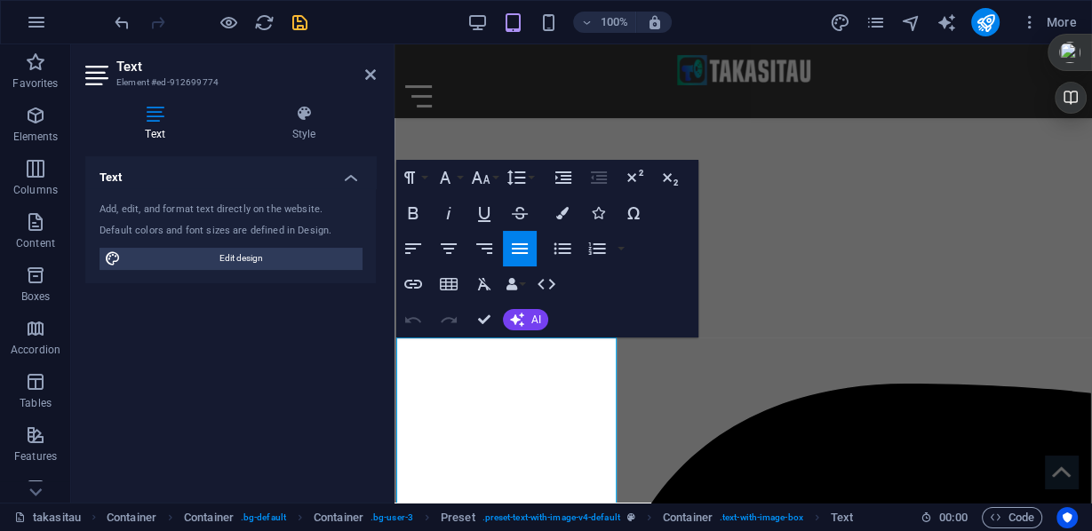
click at [530, 179] on button "Line Height" at bounding box center [520, 178] width 34 height 36
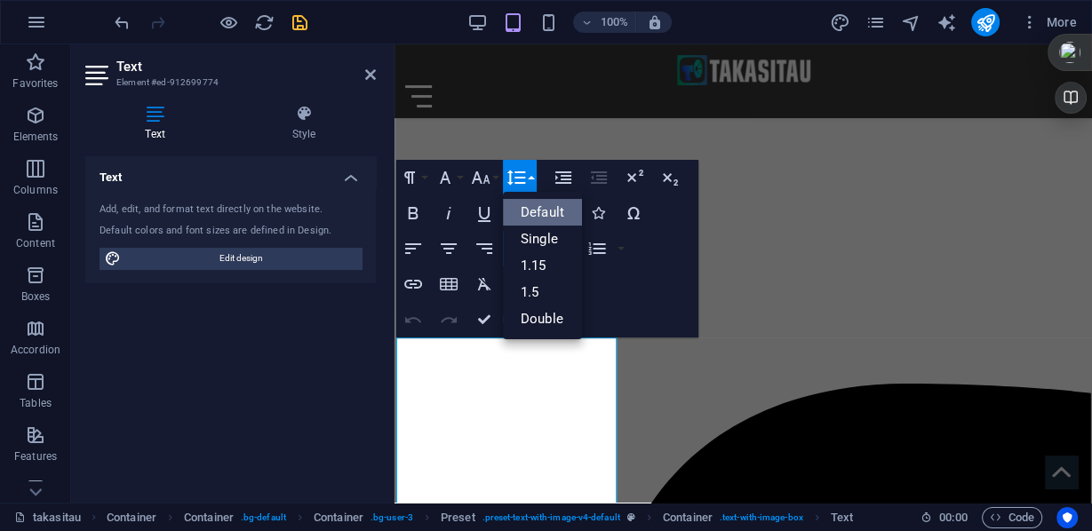
scroll to position [0, 0]
click at [540, 241] on link "Single" at bounding box center [542, 239] width 79 height 27
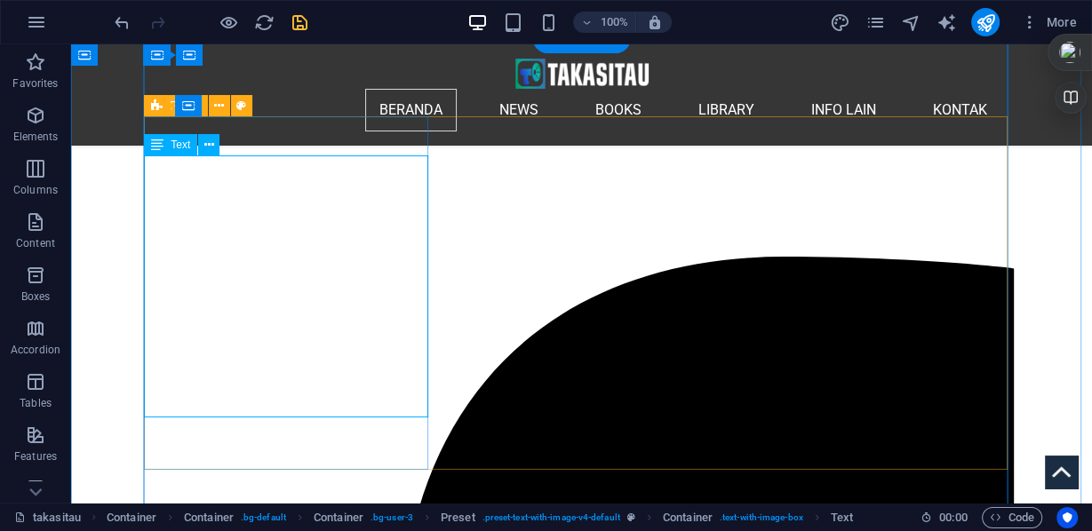
scroll to position [266, 0]
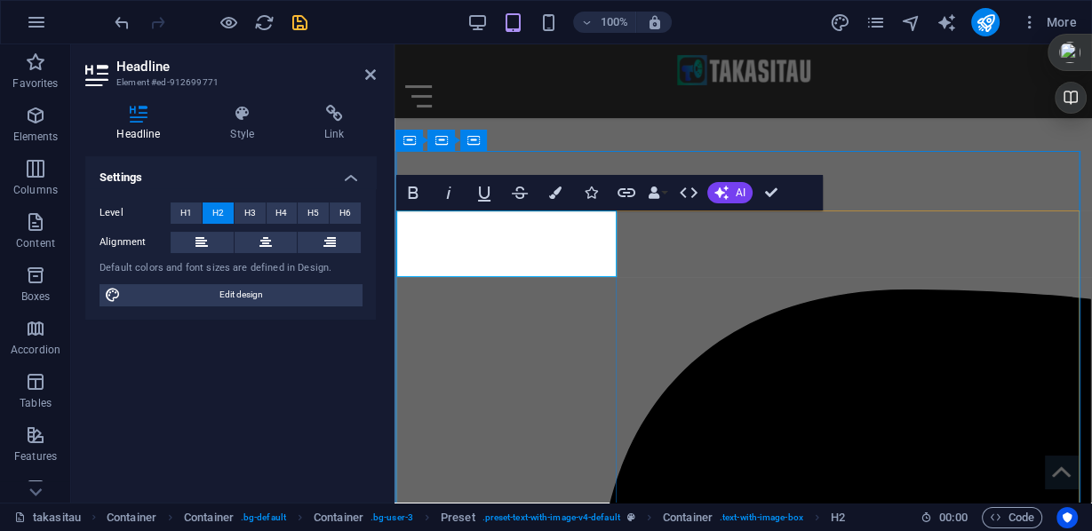
drag, startPoint x: 546, startPoint y: 259, endPoint x: 426, endPoint y: 229, distance: 123.7
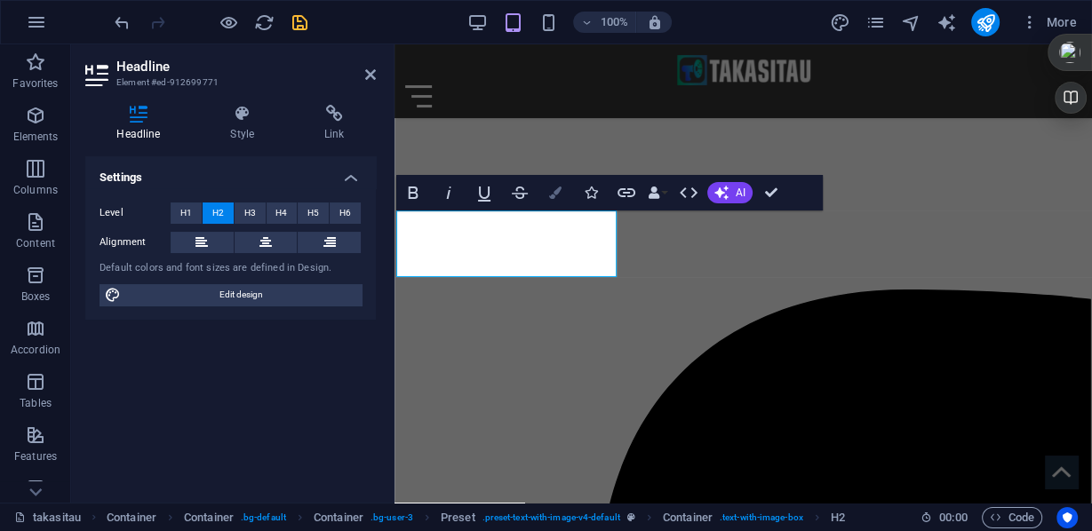
click at [546, 193] on button "Colors" at bounding box center [555, 193] width 34 height 36
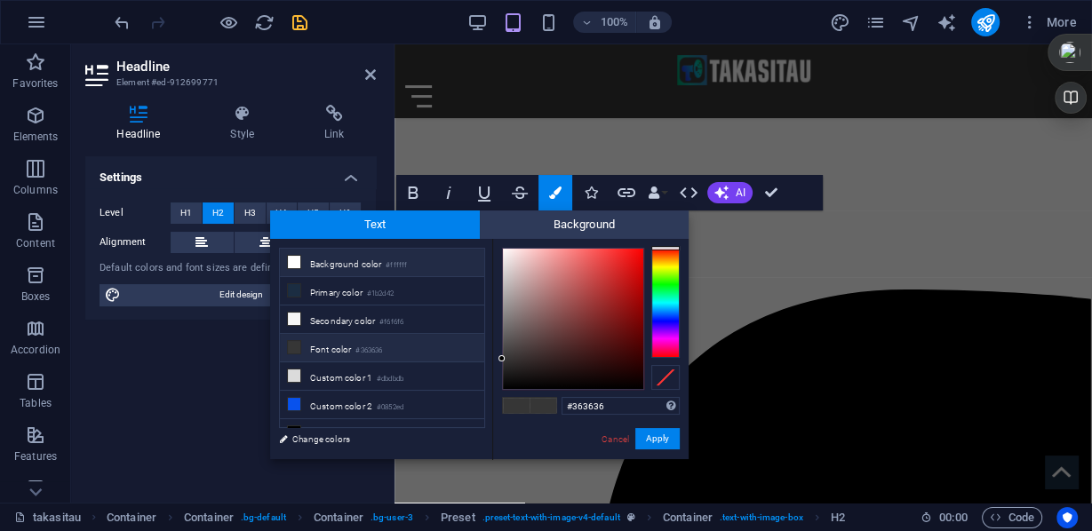
click at [364, 260] on li "Background color #ffffff" at bounding box center [382, 263] width 204 height 28
type input "#ffffff"
click at [645, 434] on button "Apply" at bounding box center [657, 438] width 44 height 21
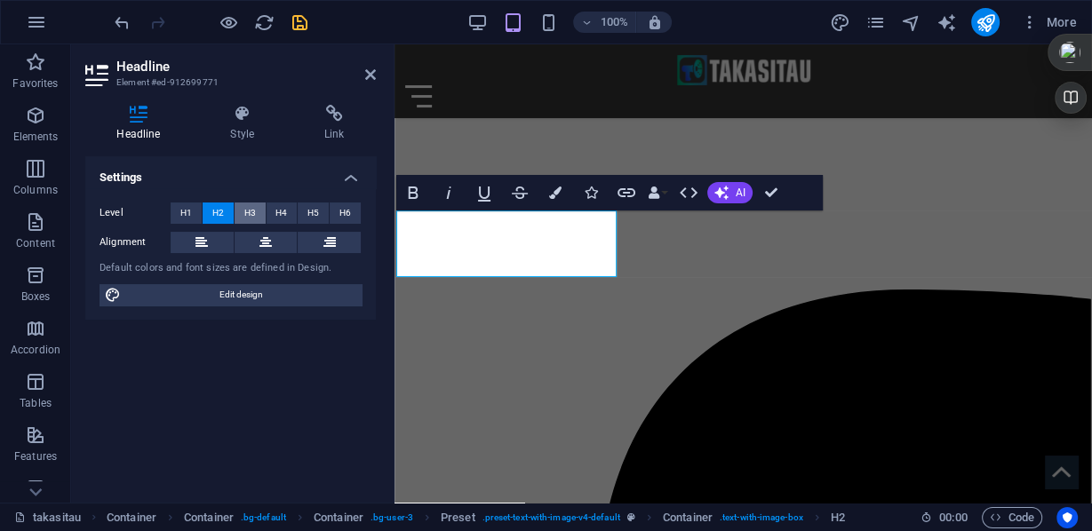
click at [245, 211] on span "H3" at bounding box center [250, 213] width 12 height 21
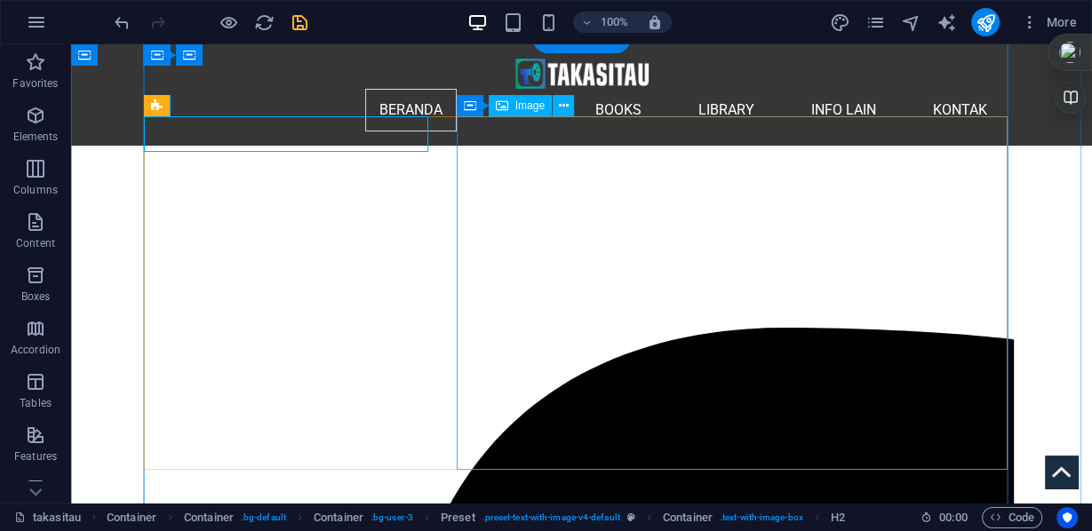
scroll to position [408, 0]
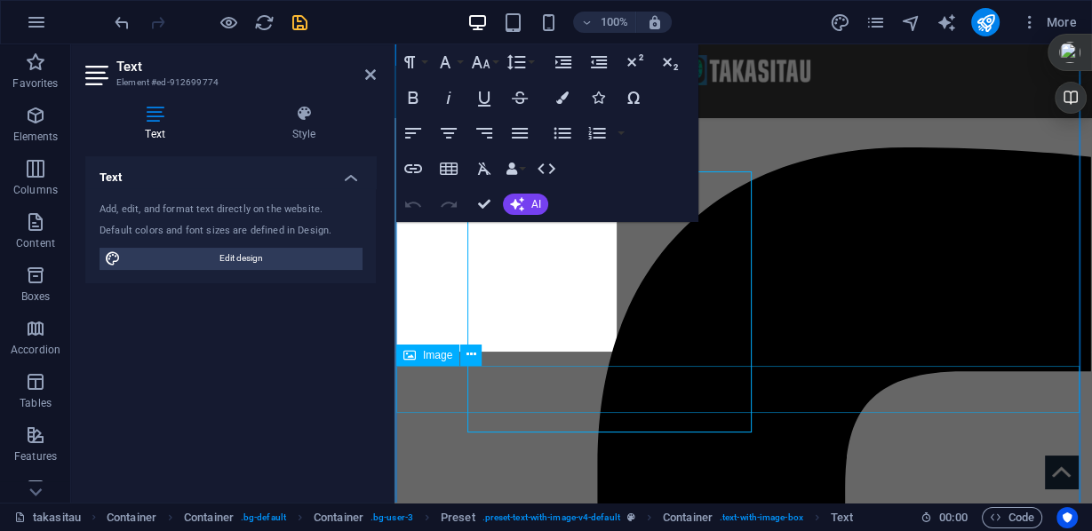
scroll to position [388, 0]
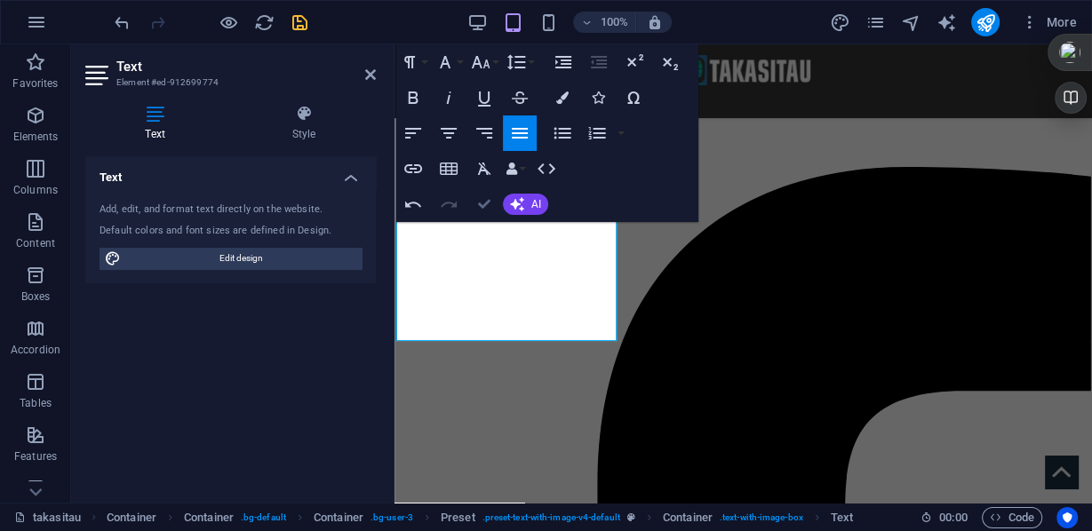
drag, startPoint x: 439, startPoint y: 224, endPoint x: 484, endPoint y: 203, distance: 50.1
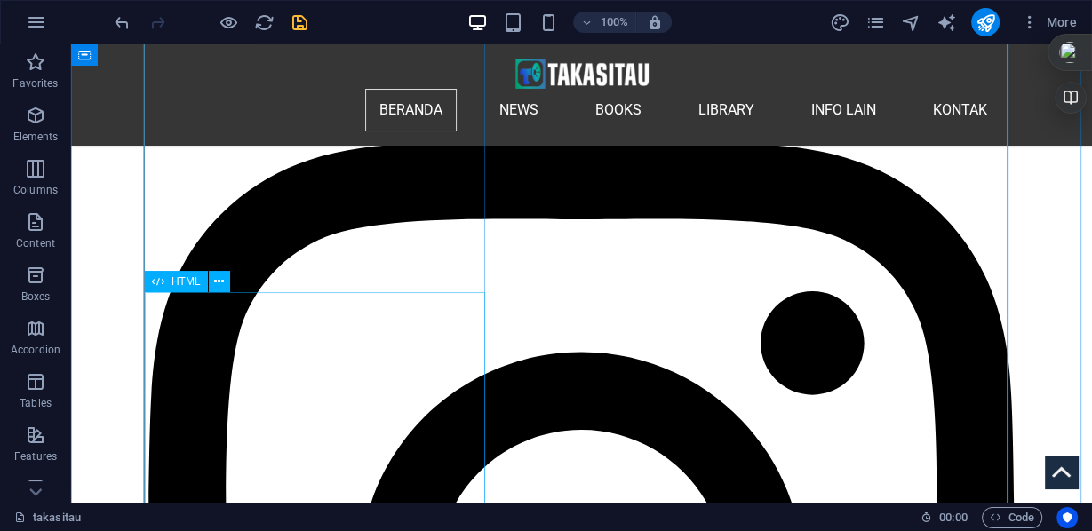
scroll to position [3214, 0]
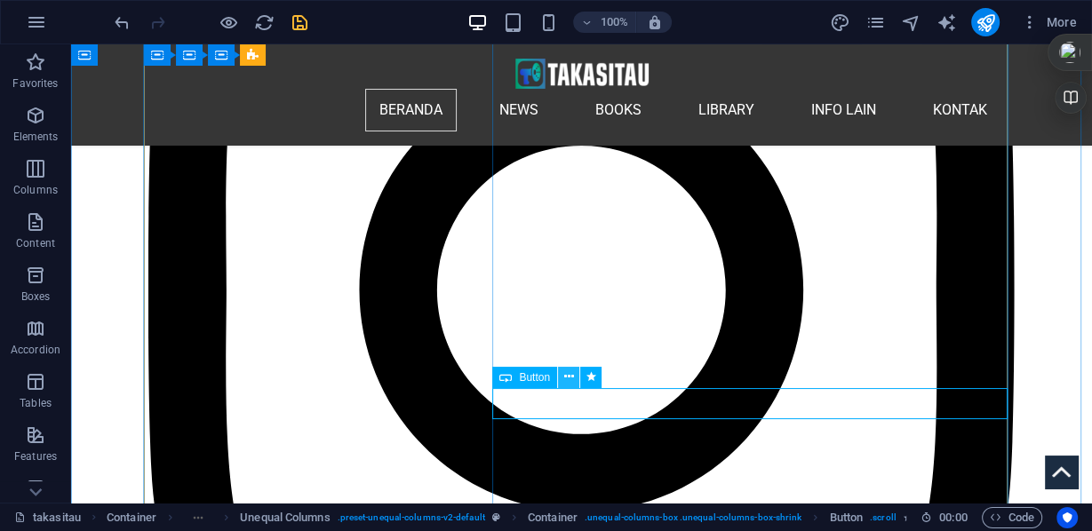
click at [568, 376] on icon at bounding box center [569, 377] width 10 height 19
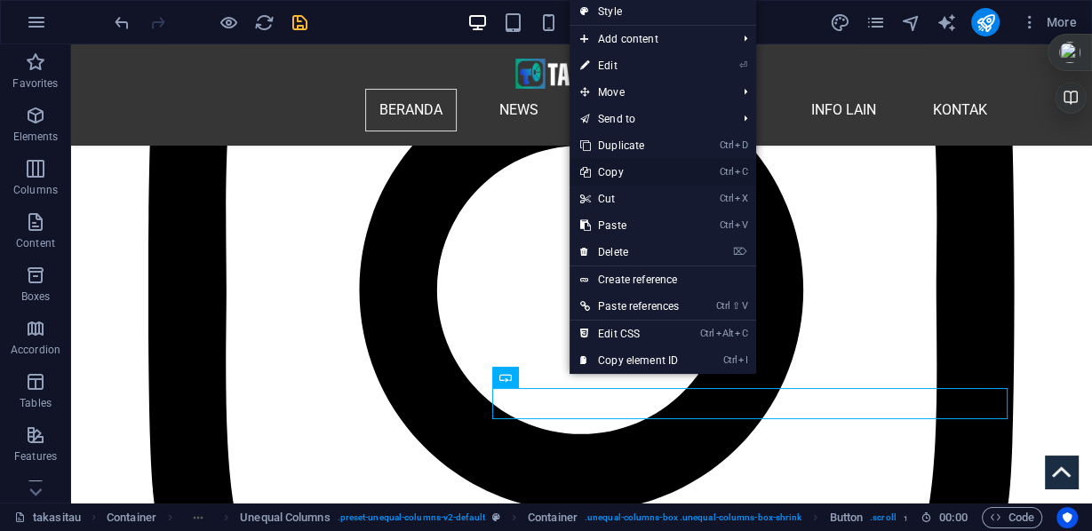
drag, startPoint x: 616, startPoint y: 170, endPoint x: 543, endPoint y: 128, distance: 84.0
click at [616, 170] on link "Ctrl C Copy" at bounding box center [630, 172] width 120 height 27
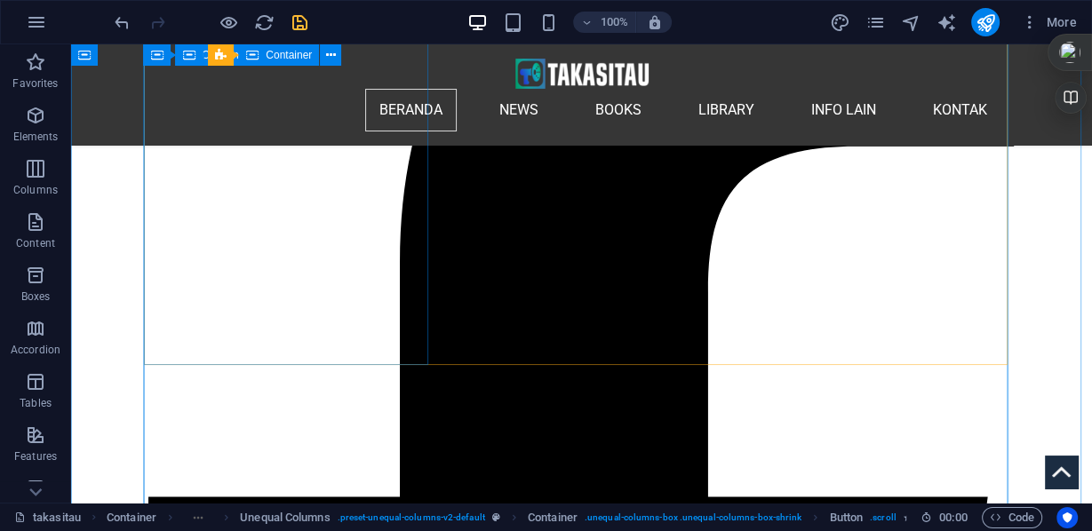
scroll to position [442, 0]
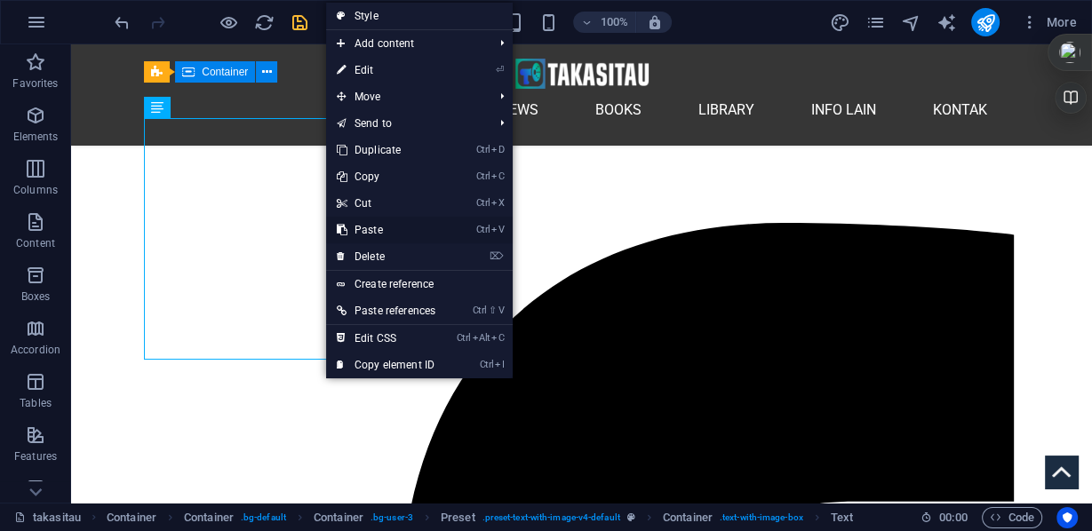
click at [372, 226] on link "Ctrl V Paste" at bounding box center [386, 230] width 120 height 27
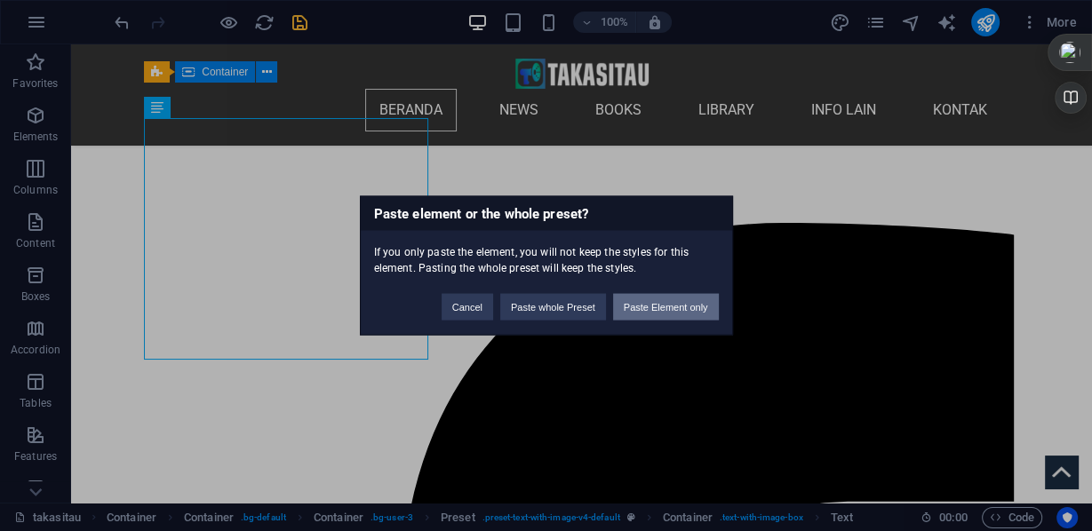
click at [657, 300] on button "Paste Element only" at bounding box center [666, 307] width 106 height 27
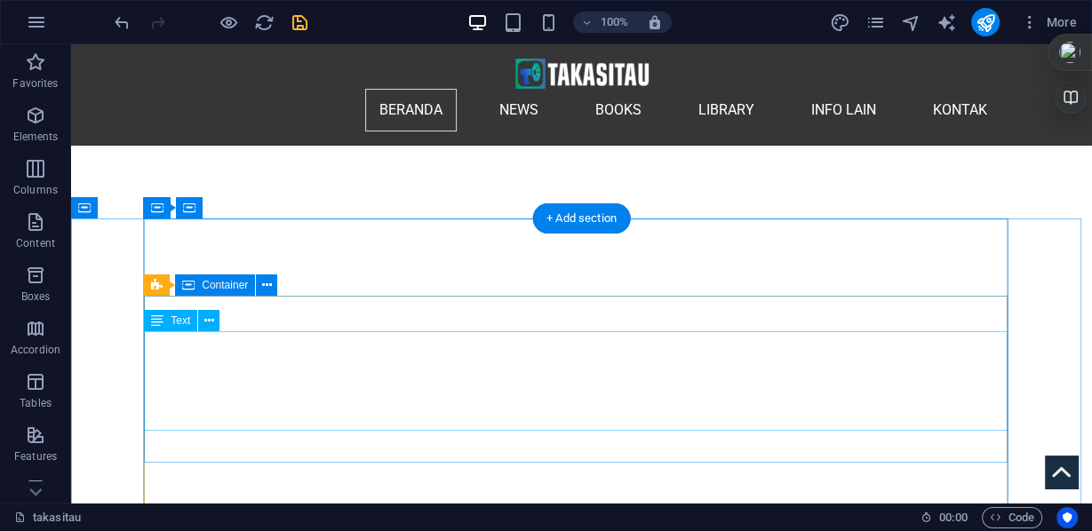
scroll to position [228, 0]
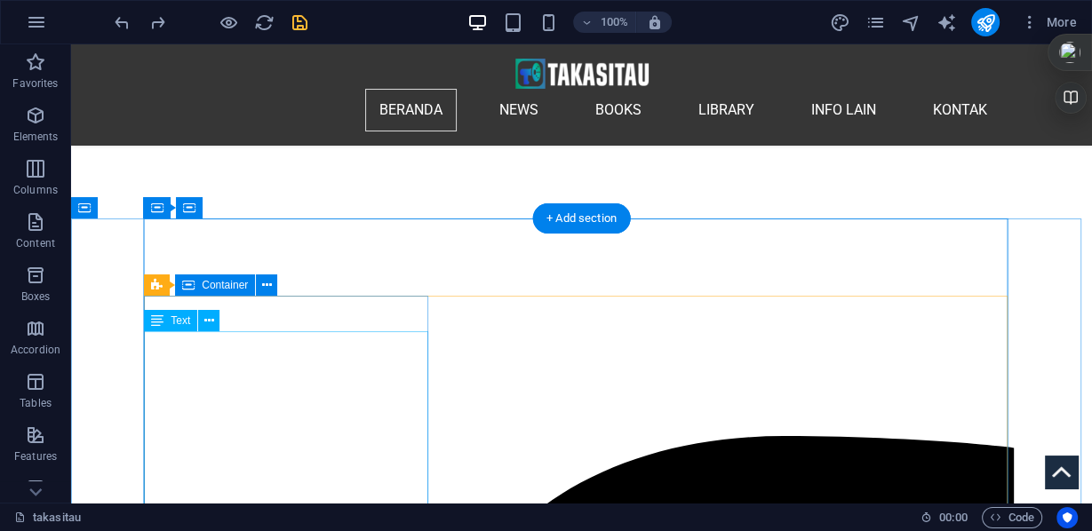
scroll to position [513, 0]
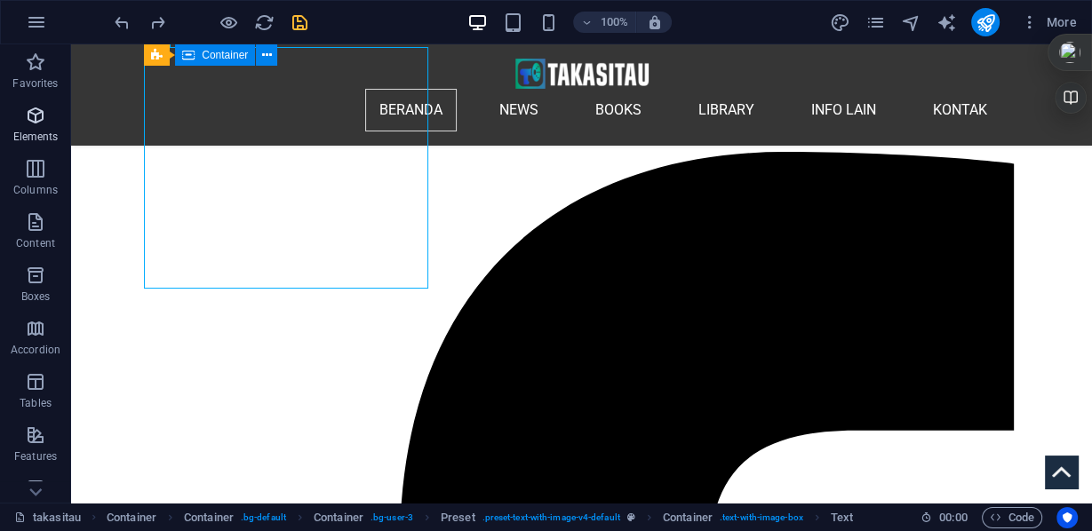
click at [44, 125] on icon "button" at bounding box center [35, 115] width 21 height 21
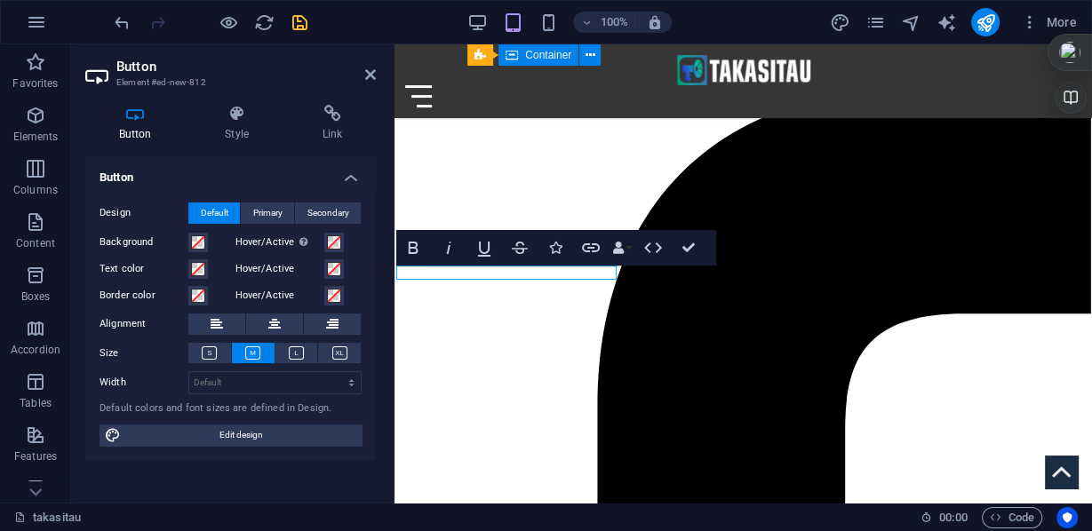
scroll to position [464, 0]
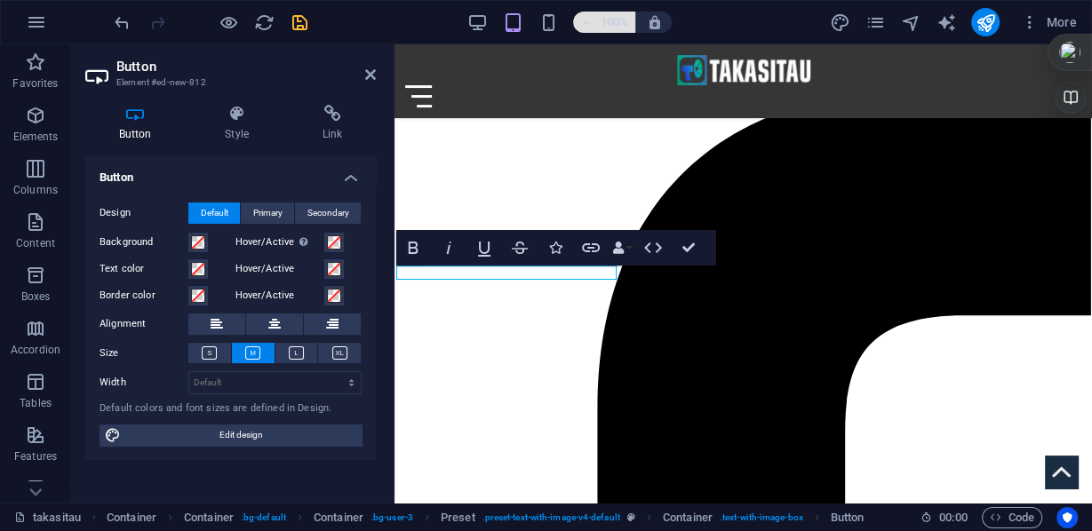
click at [626, 21] on h6 "100%" at bounding box center [614, 22] width 28 height 21
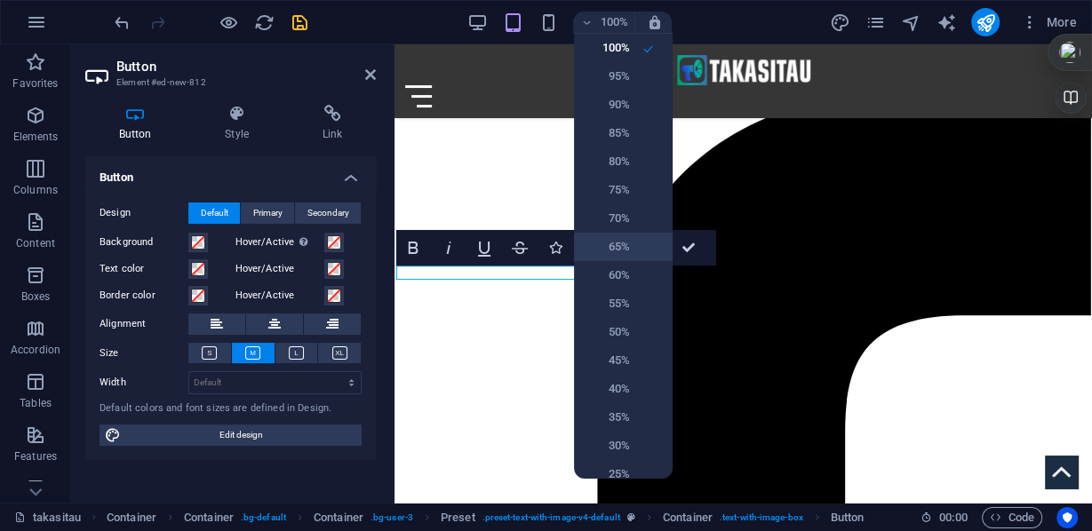
click at [618, 248] on h6 "65%" at bounding box center [607, 246] width 45 height 21
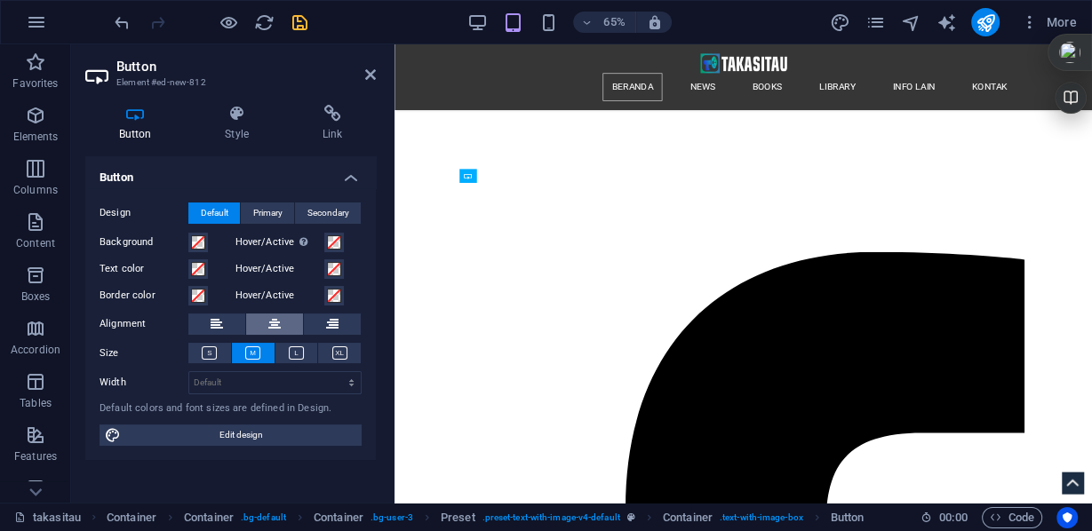
scroll to position [695, 0]
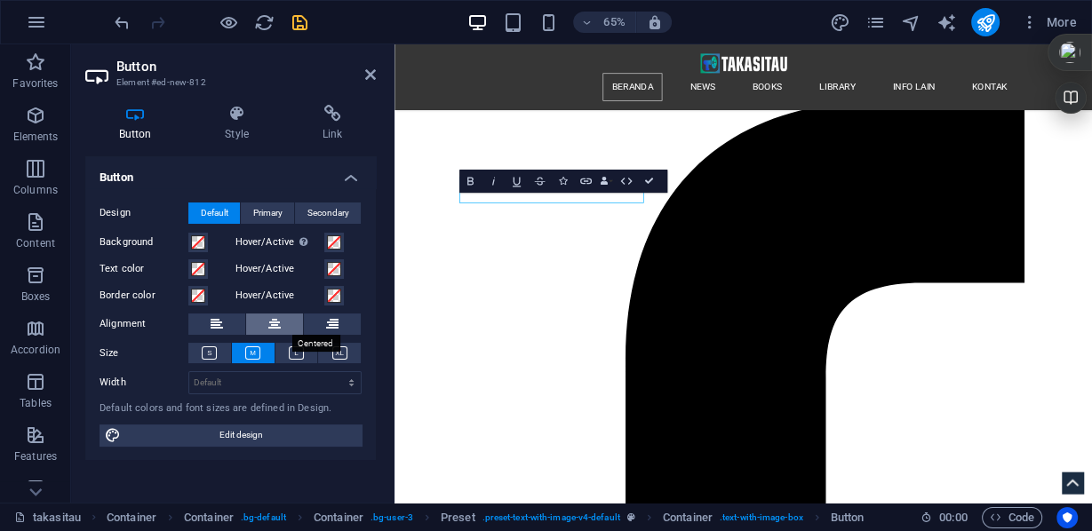
click at [275, 324] on icon at bounding box center [274, 324] width 12 height 21
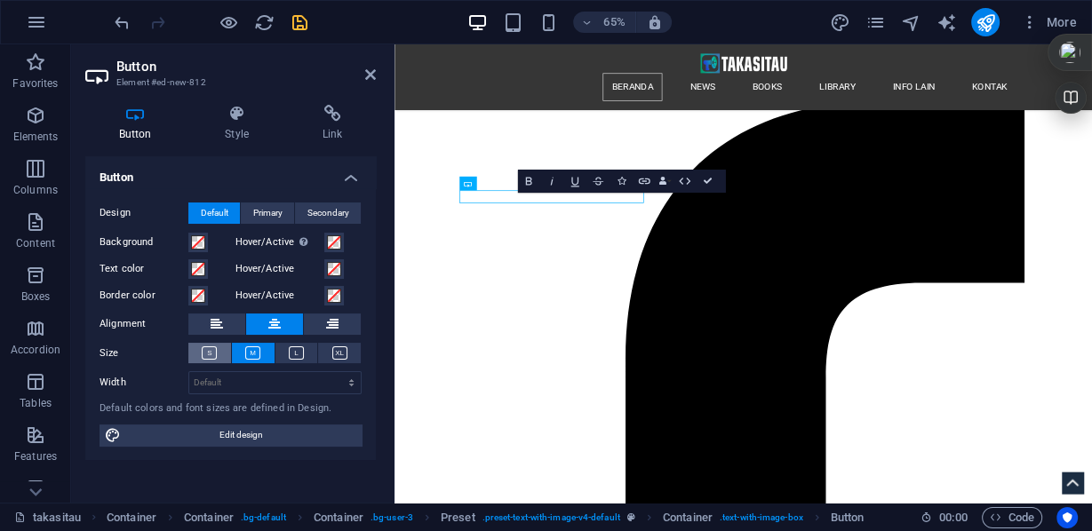
click at [205, 353] on icon at bounding box center [209, 353] width 15 height 13
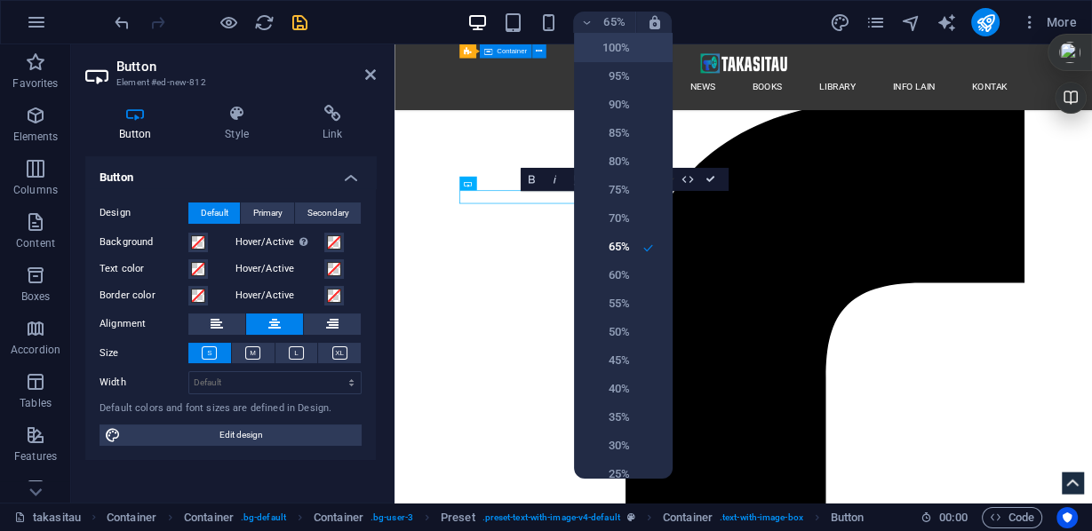
click at [603, 41] on h6 "100%" at bounding box center [607, 47] width 45 height 21
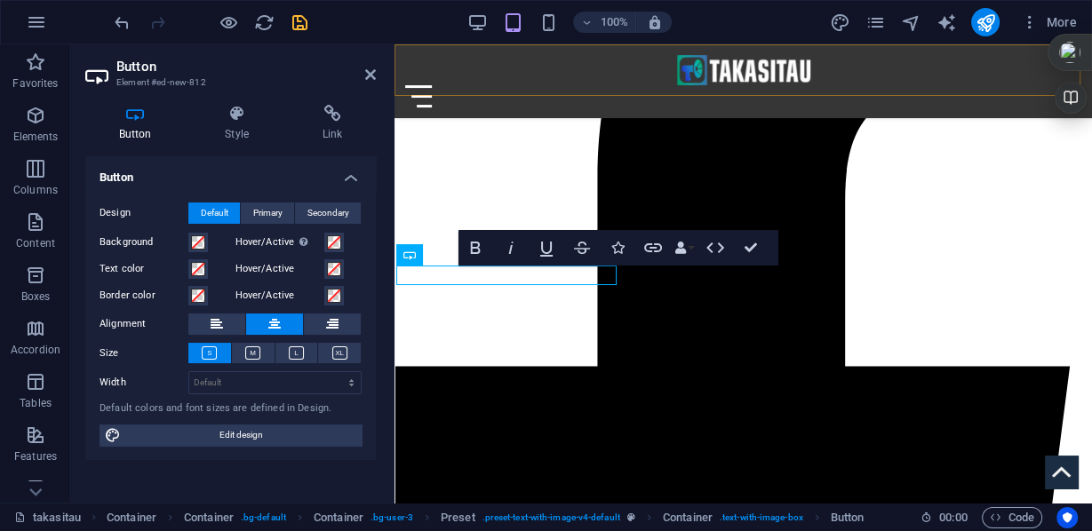
scroll to position [464, 0]
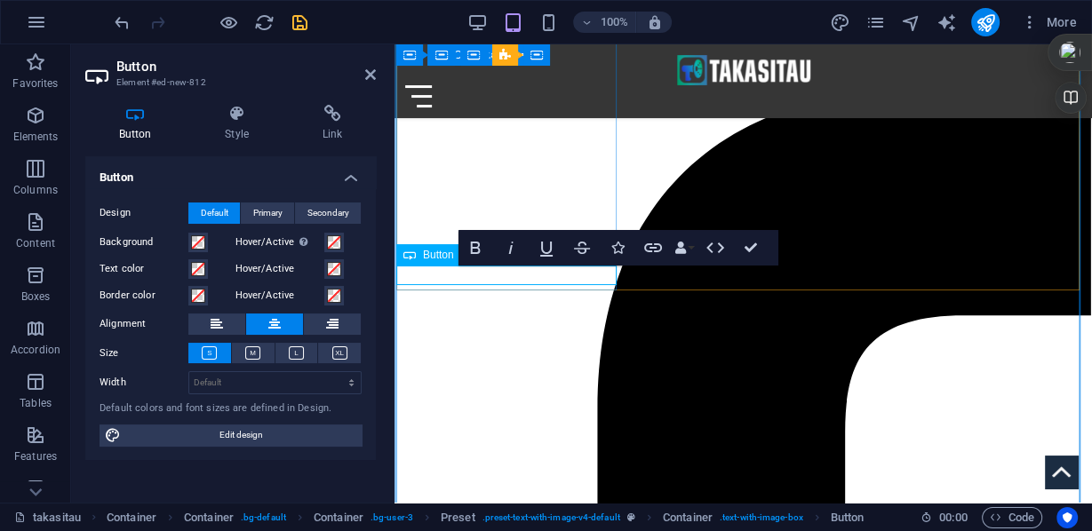
drag, startPoint x: 545, startPoint y: 276, endPoint x: 466, endPoint y: 278, distance: 79.1
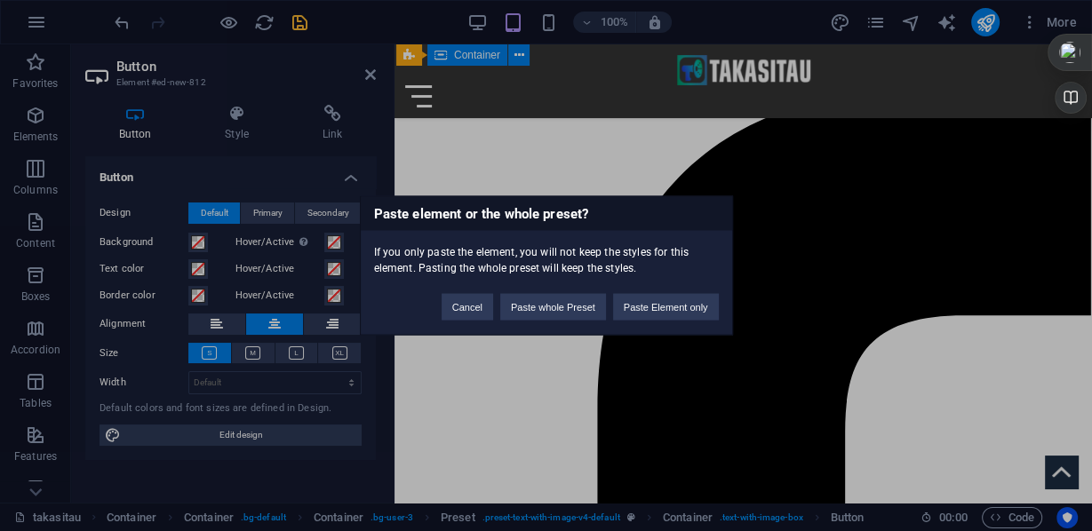
scroll to position [161, 3]
drag, startPoint x: 675, startPoint y: 303, endPoint x: 275, endPoint y: 259, distance: 402.2
click at [675, 303] on button "Paste Element only" at bounding box center [666, 307] width 106 height 27
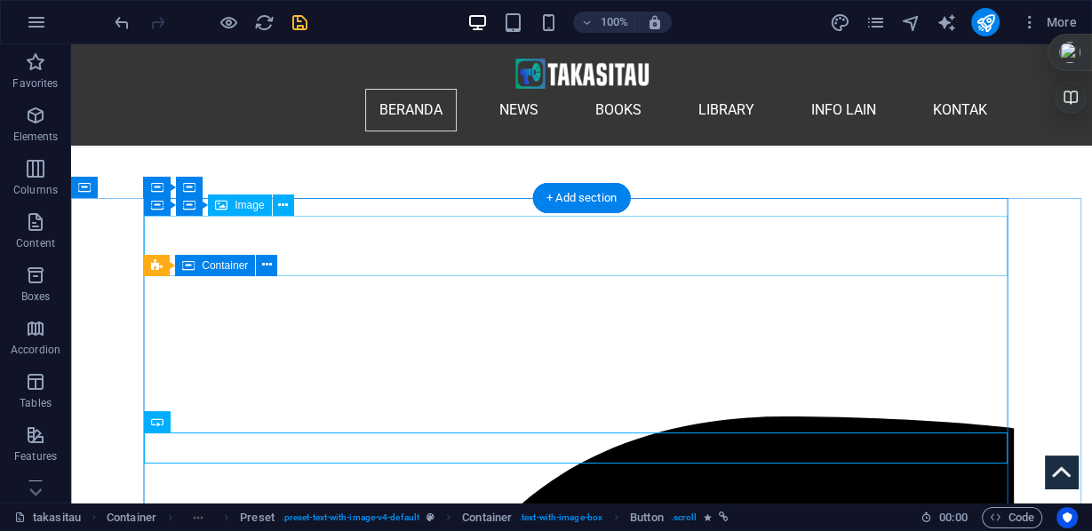
scroll to position [390, 0]
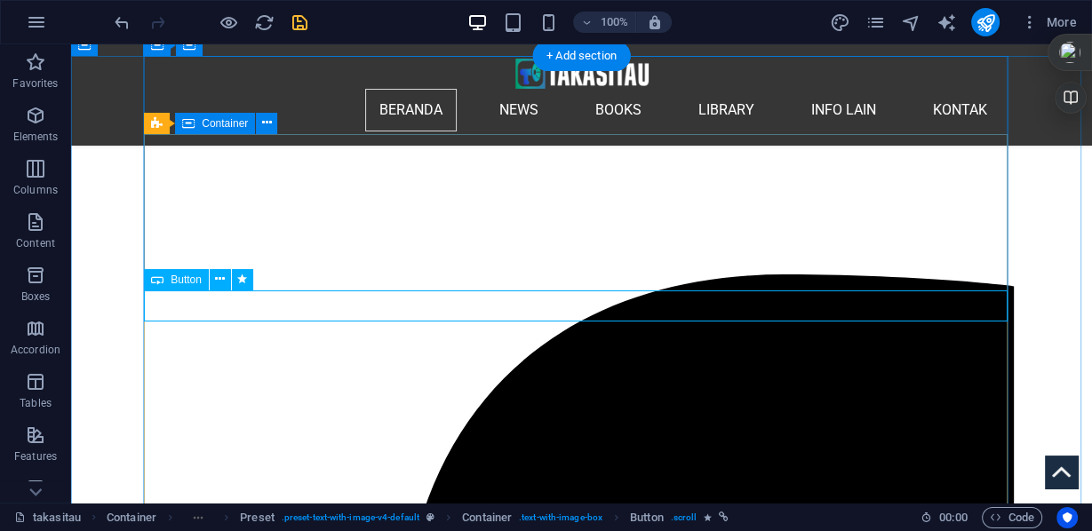
click at [219, 276] on icon at bounding box center [220, 279] width 10 height 19
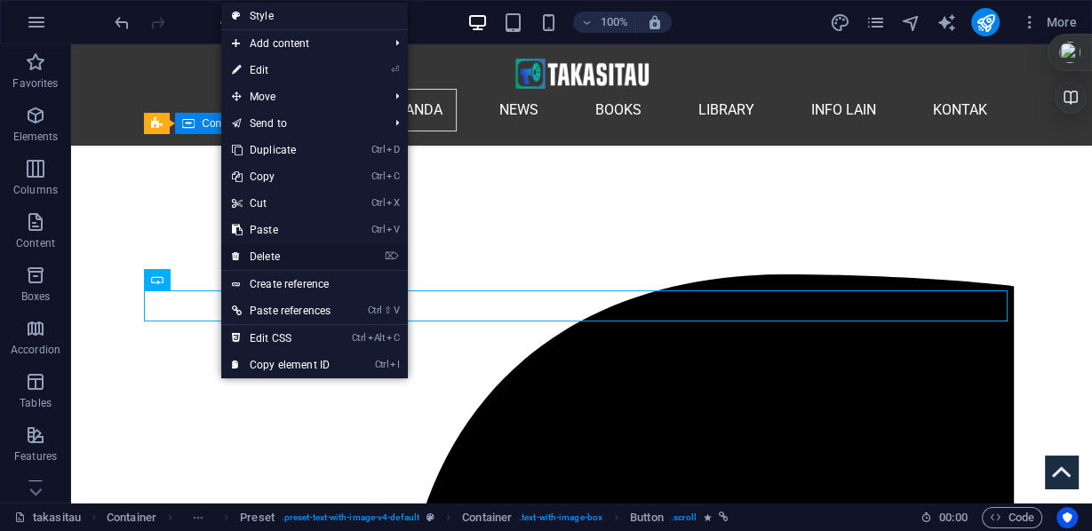
click at [273, 252] on link "⌦ Delete" at bounding box center [281, 256] width 120 height 27
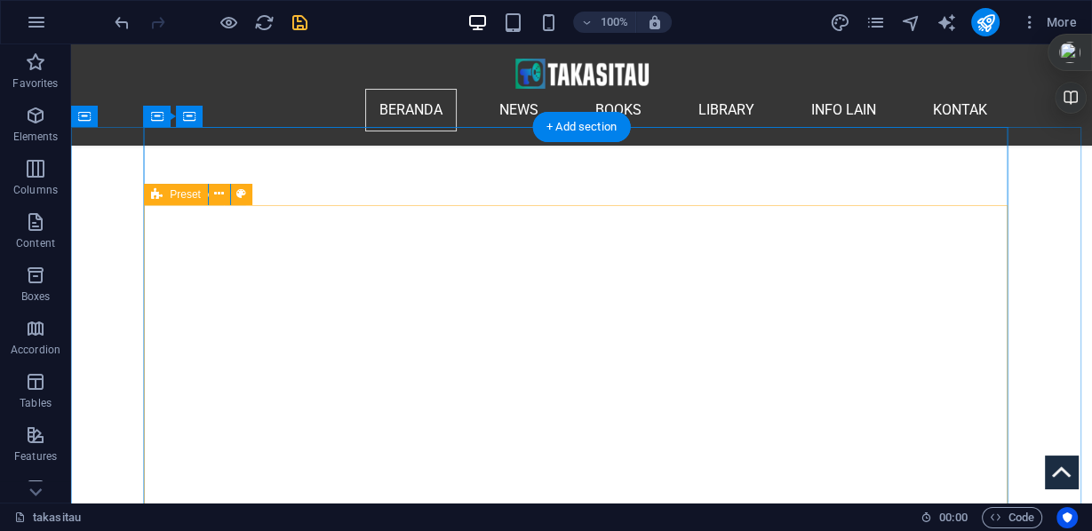
scroll to position [461, 0]
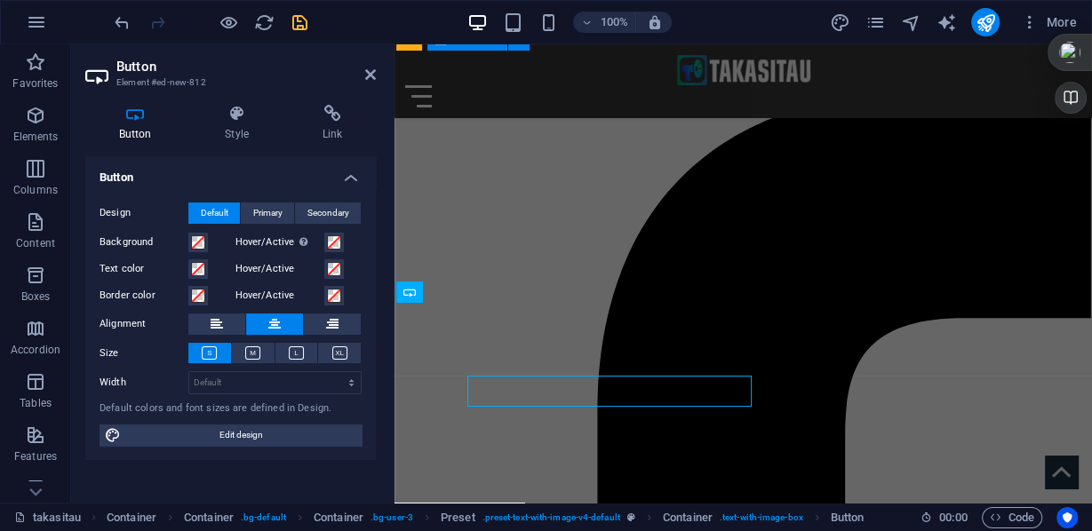
scroll to position [426, 0]
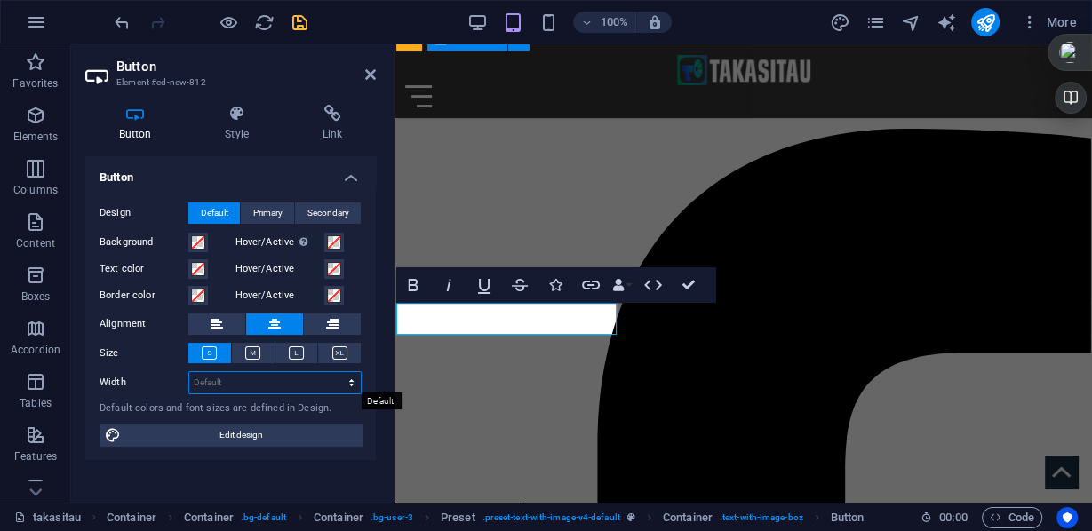
click at [275, 386] on select "Default px rem % em vh vw" at bounding box center [274, 382] width 171 height 21
select select "px"
click at [336, 372] on select "Default px rem % em vh vw" at bounding box center [274, 382] width 171 height 21
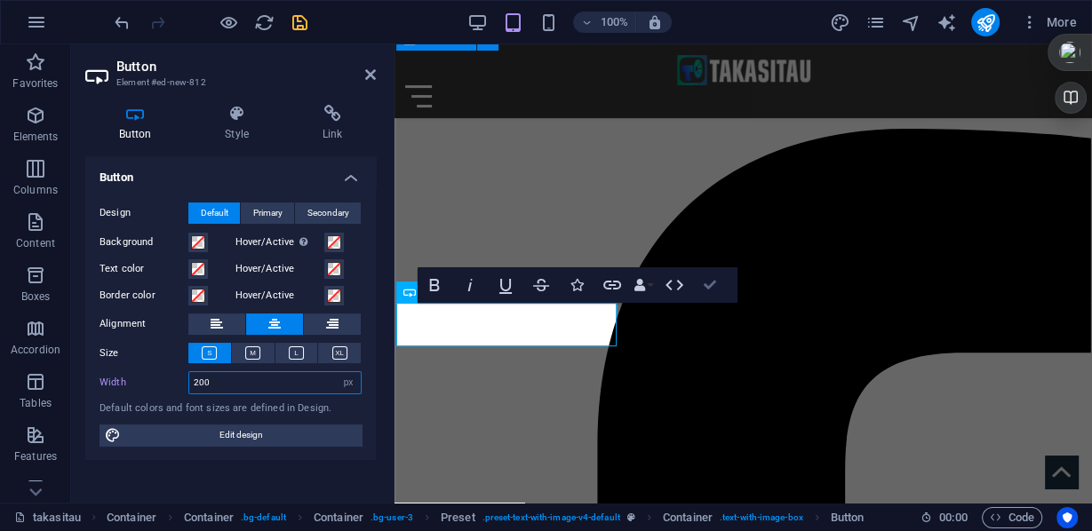
drag, startPoint x: 710, startPoint y: 284, endPoint x: 638, endPoint y: 240, distance: 84.6
type input "200"
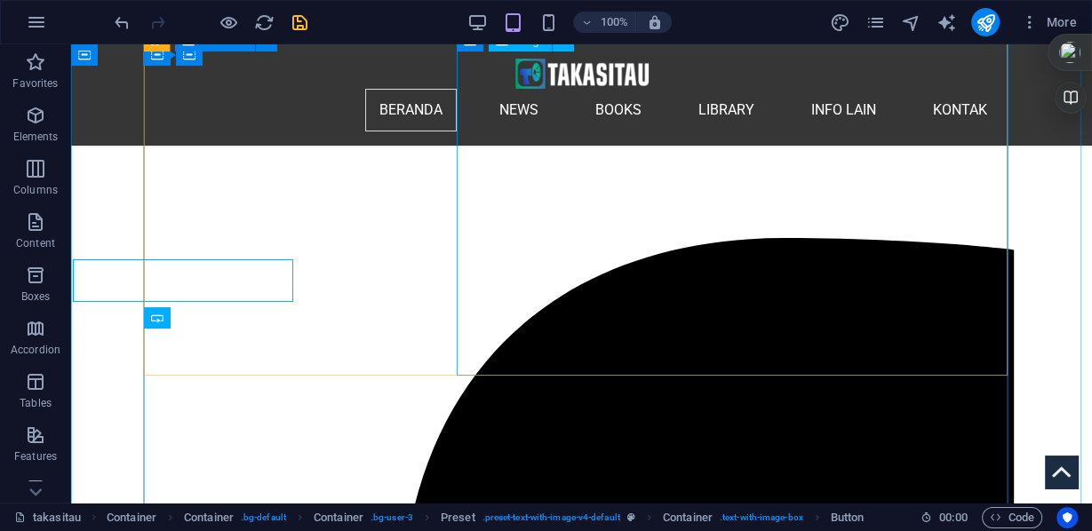
scroll to position [461, 0]
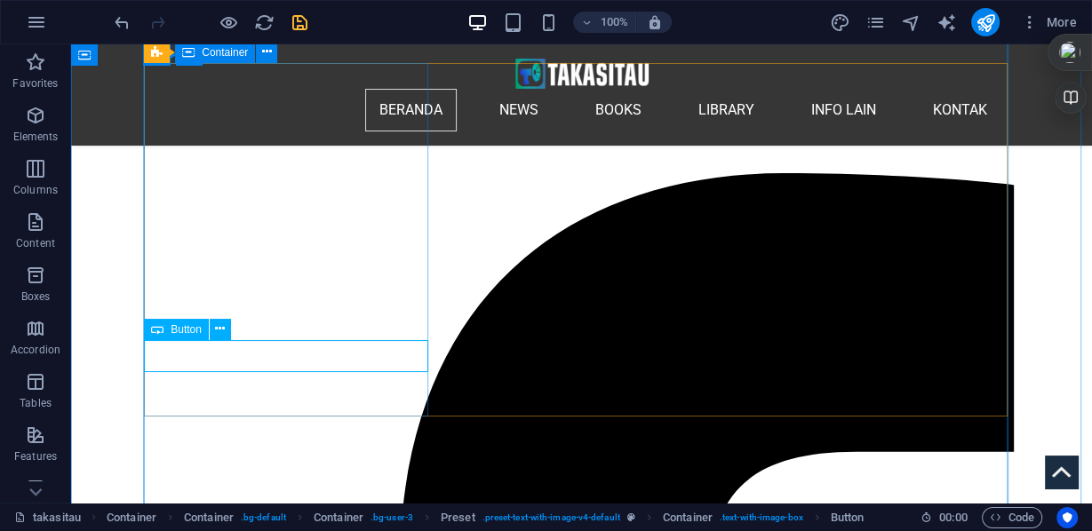
select select "px"
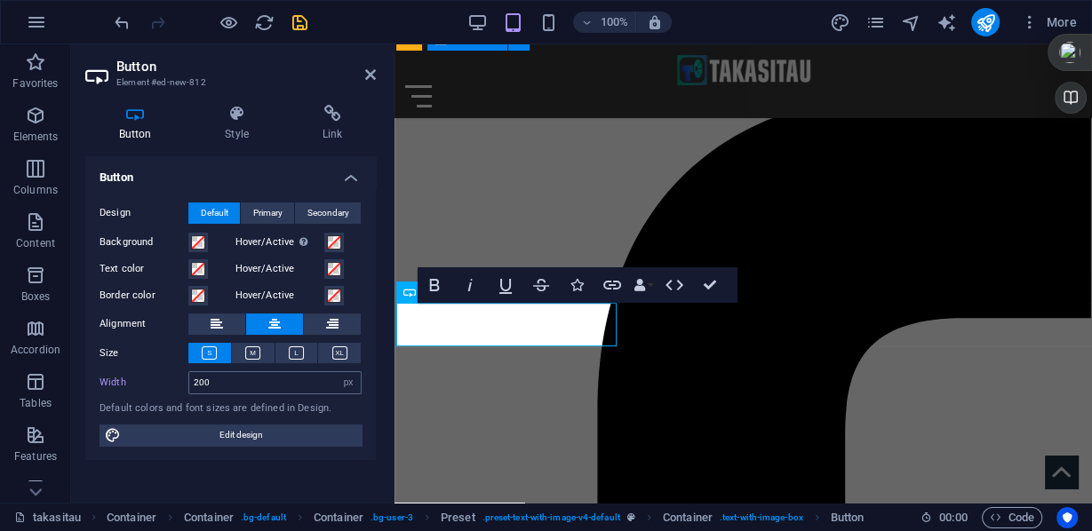
scroll to position [426, 0]
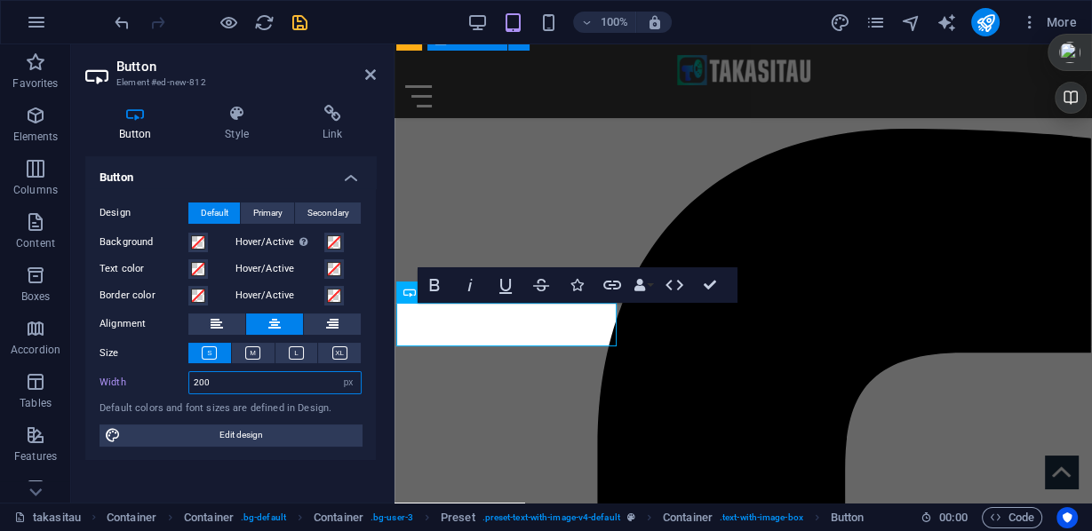
click at [247, 386] on input "200" at bounding box center [274, 382] width 171 height 21
type input "2"
type input "180"
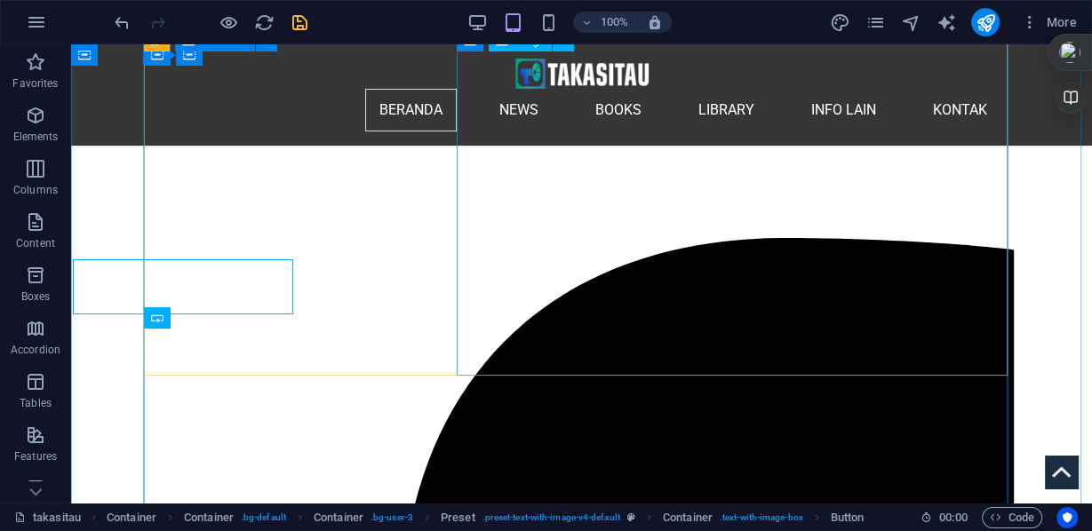
scroll to position [461, 0]
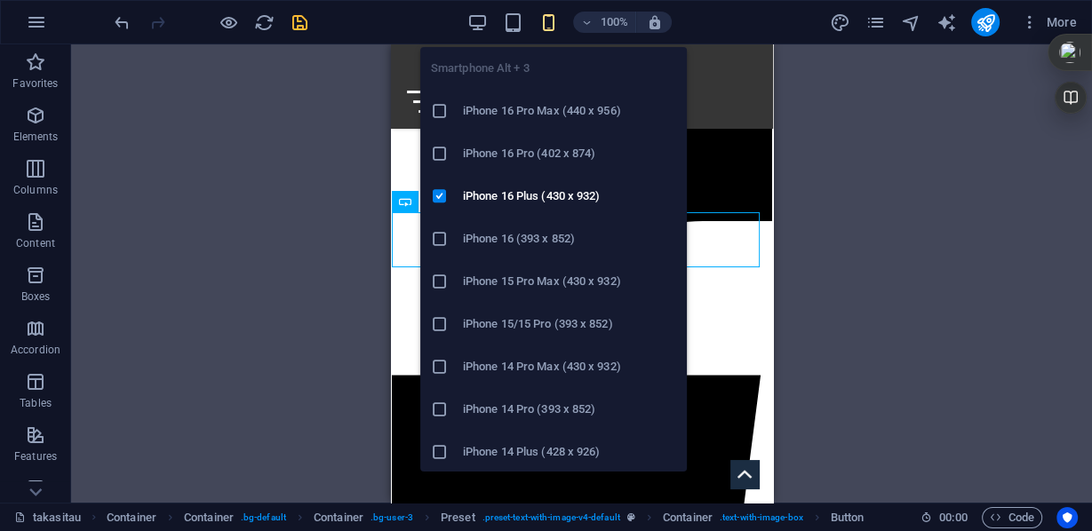
scroll to position [428, 0]
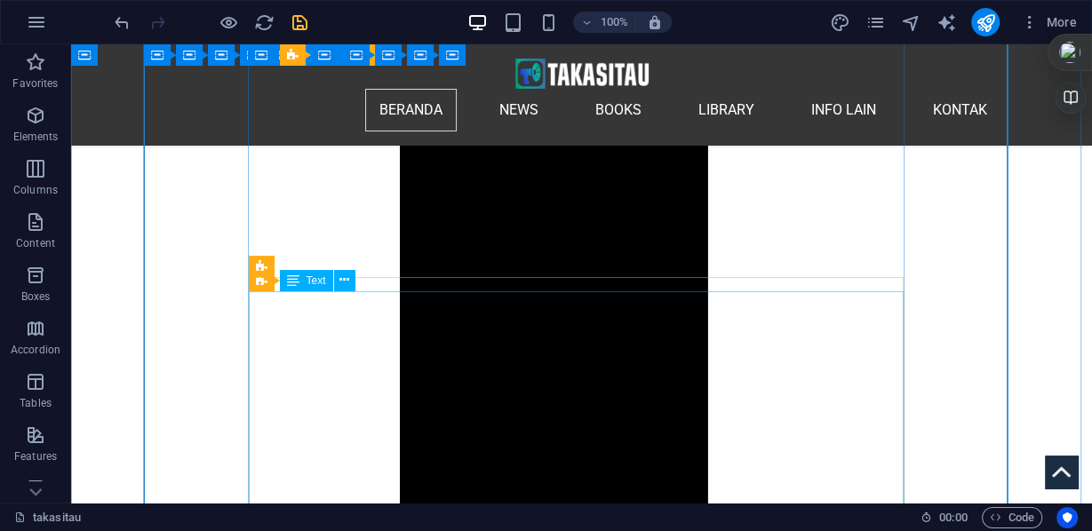
scroll to position [1314, 0]
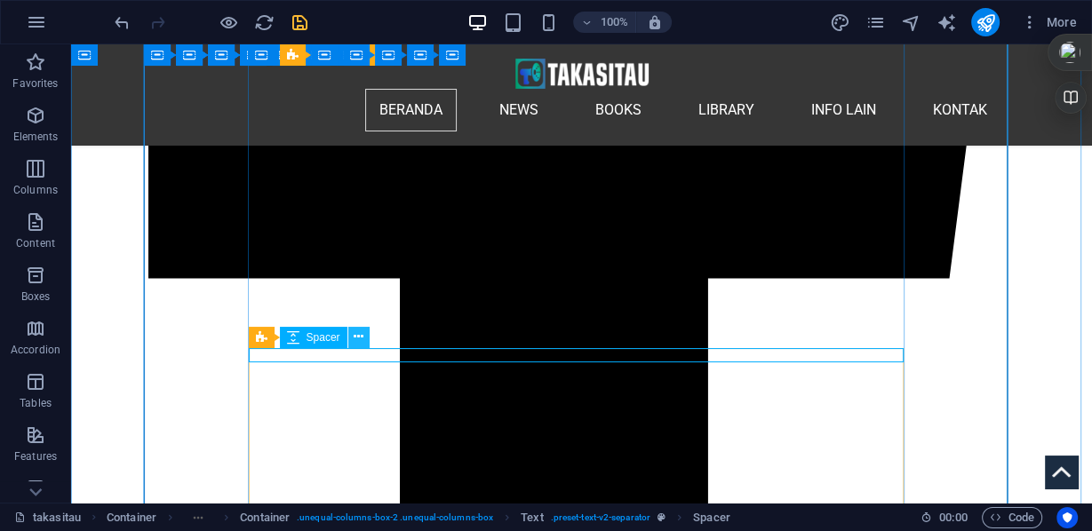
click at [354, 337] on icon at bounding box center [359, 337] width 10 height 19
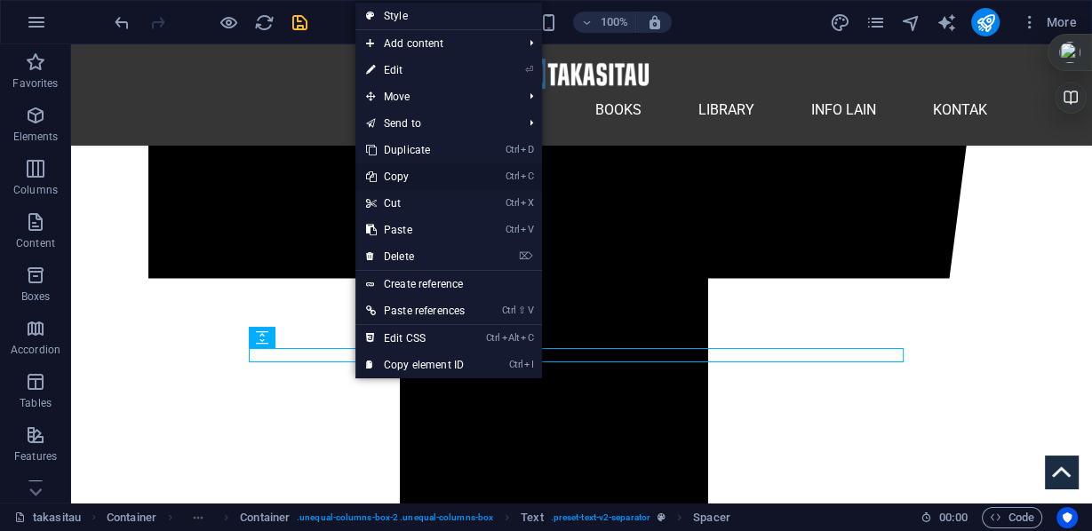
click at [409, 175] on link "Ctrl C Copy" at bounding box center [415, 176] width 120 height 27
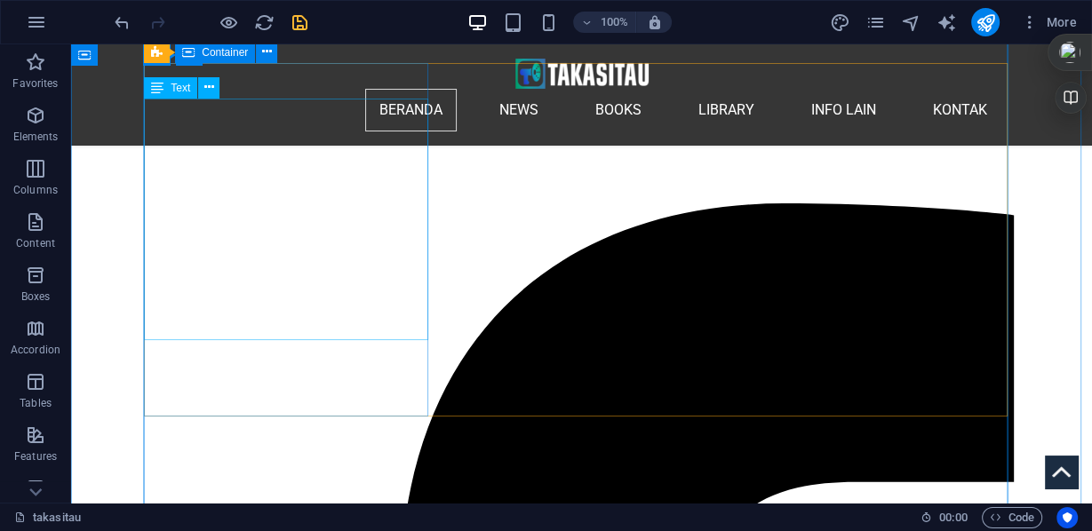
scroll to position [674, 0]
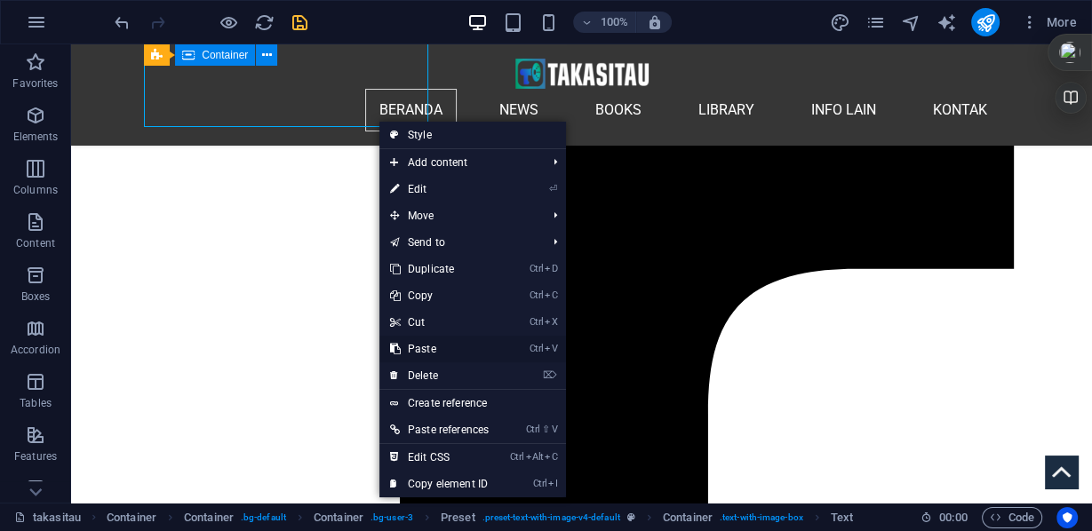
click at [433, 346] on link "Ctrl V Paste" at bounding box center [439, 349] width 120 height 27
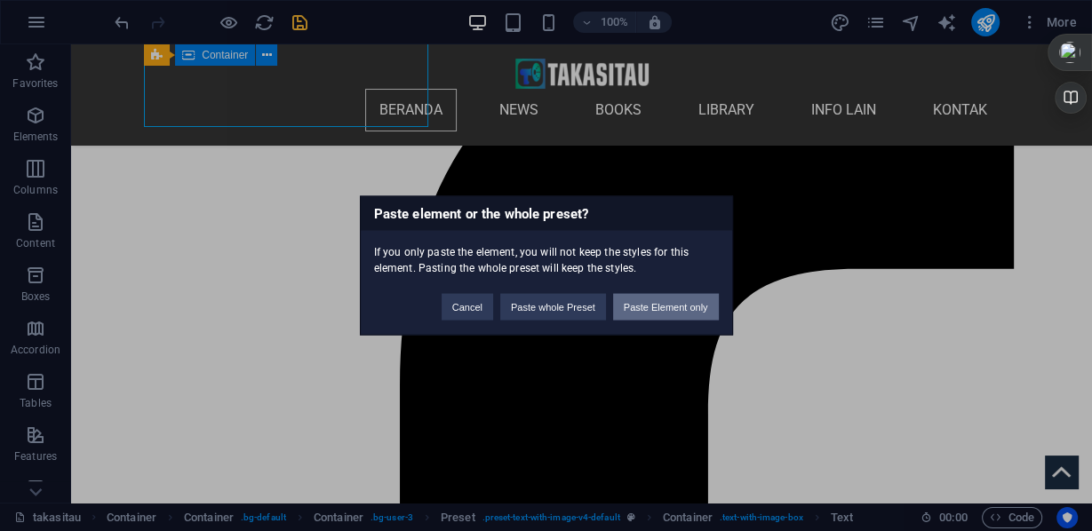
click at [646, 308] on button "Paste Element only" at bounding box center [666, 307] width 106 height 27
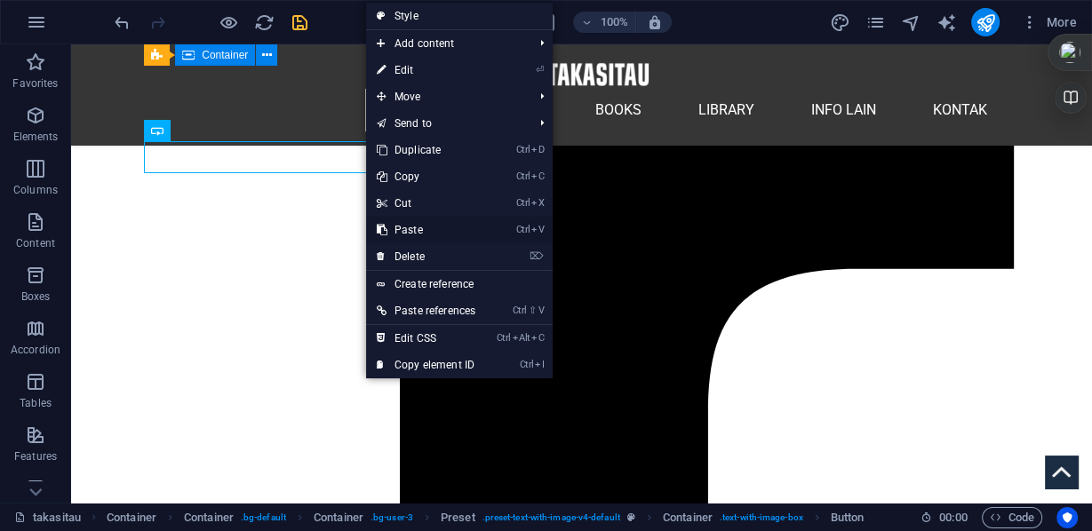
click at [405, 232] on link "Ctrl V Paste" at bounding box center [426, 230] width 120 height 27
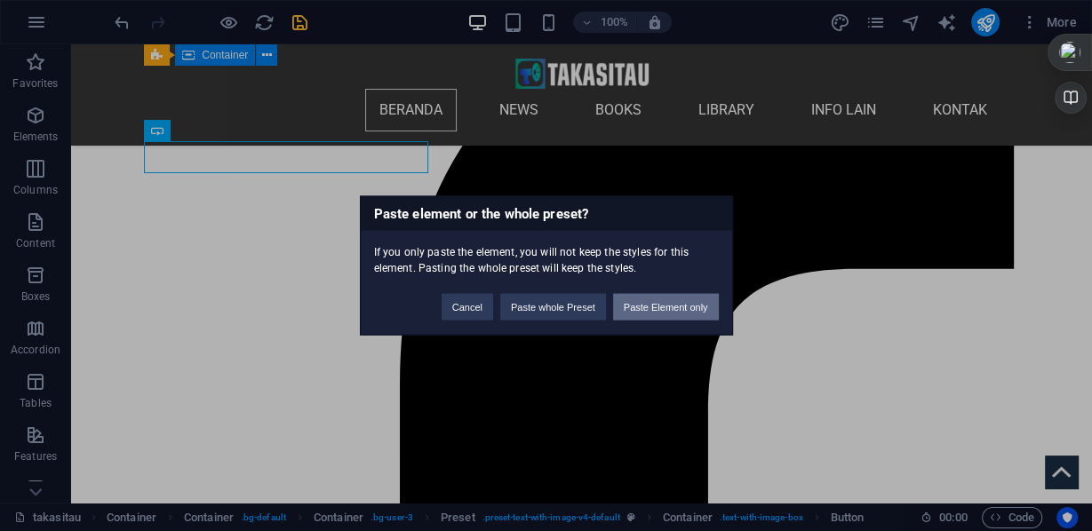
click at [641, 309] on button "Paste Element only" at bounding box center [666, 307] width 106 height 27
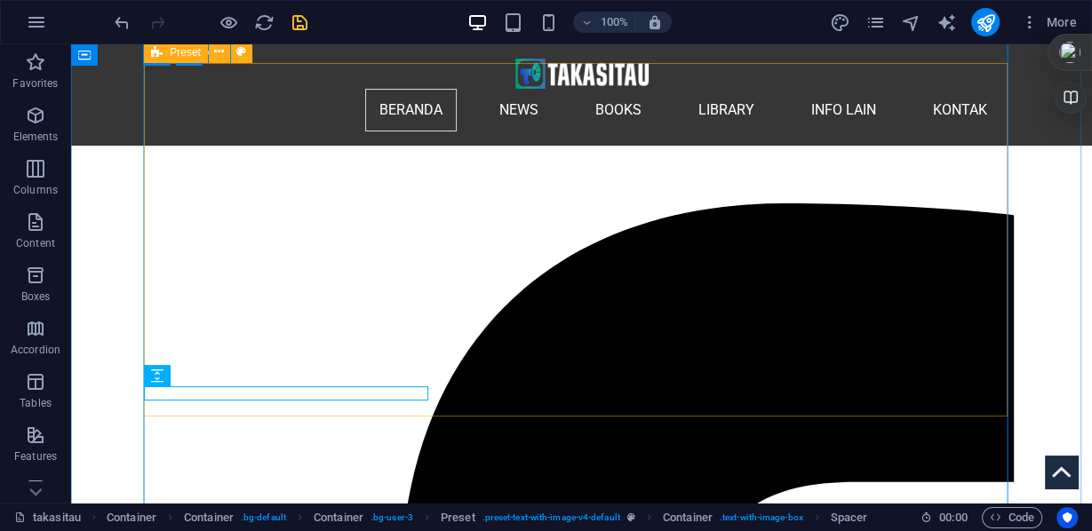
scroll to position [532, 0]
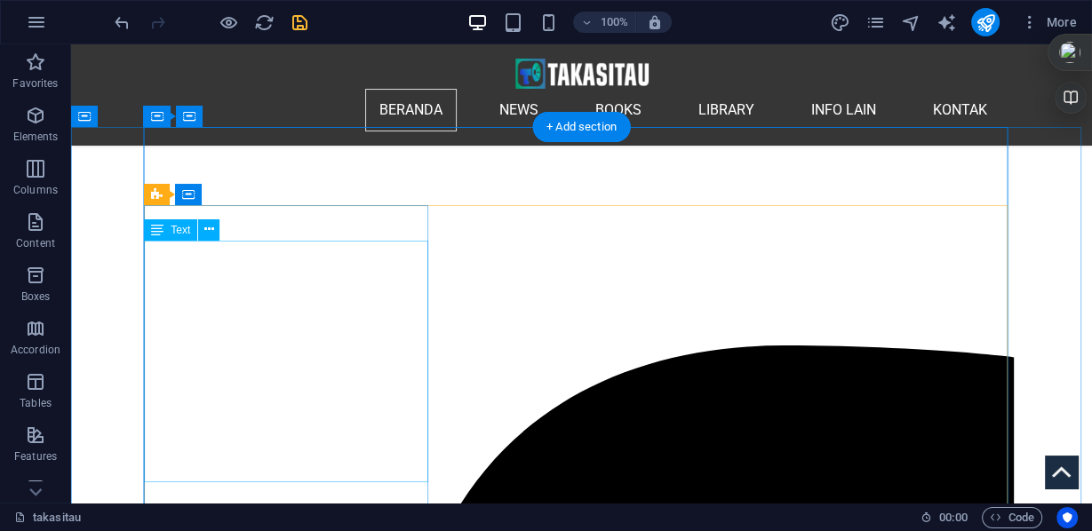
scroll to position [390, 0]
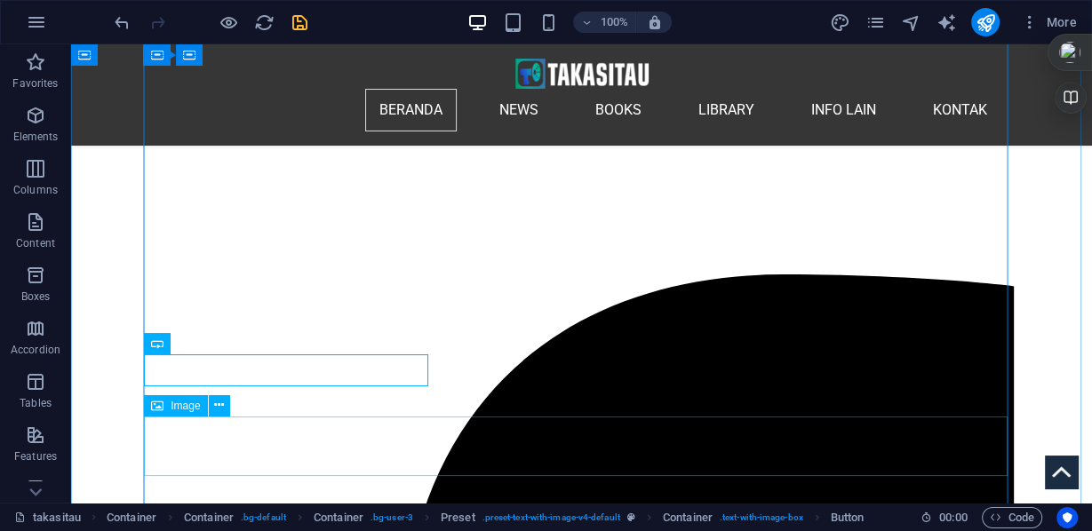
scroll to position [532, 0]
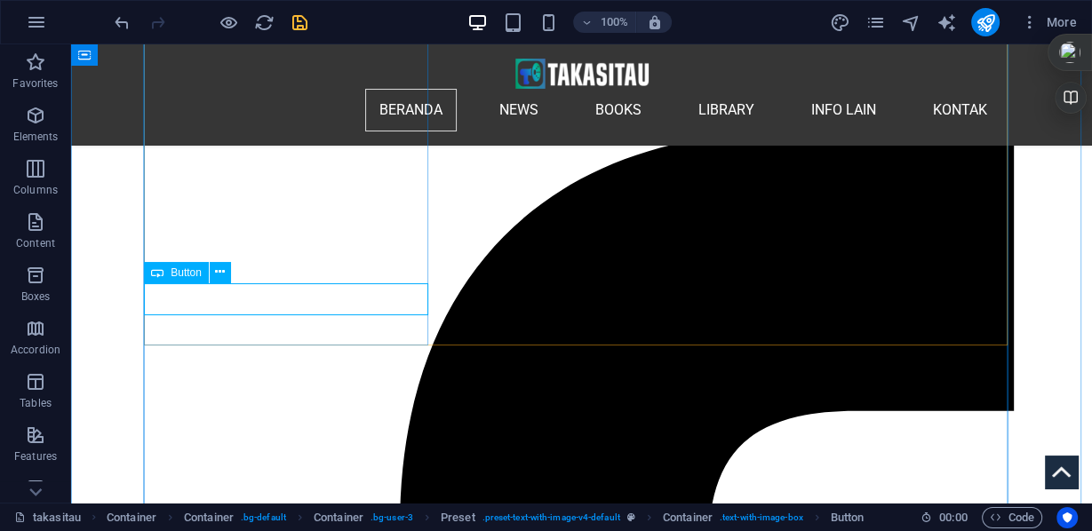
drag, startPoint x: 251, startPoint y: 294, endPoint x: 348, endPoint y: 325, distance: 102.6
select select "px"
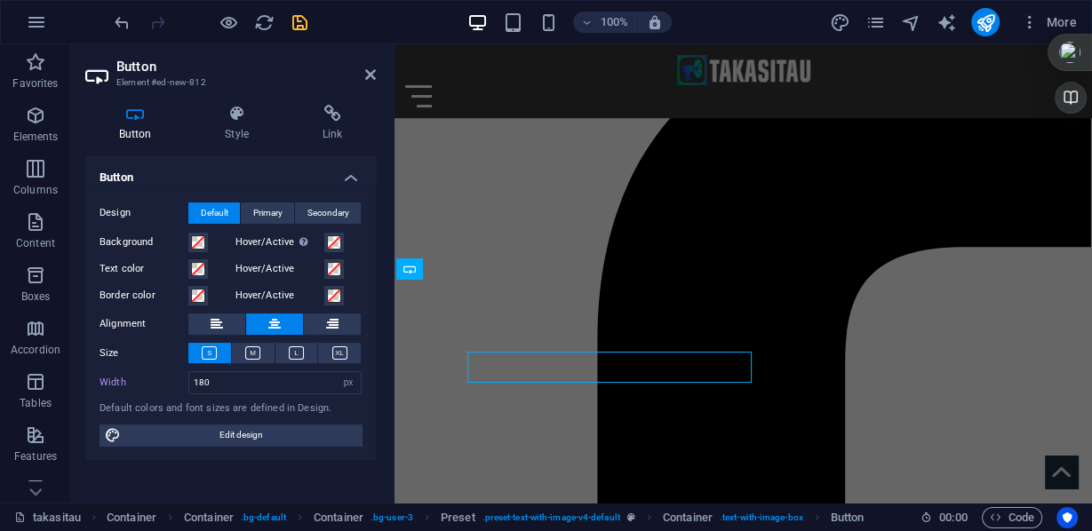
scroll to position [464, 0]
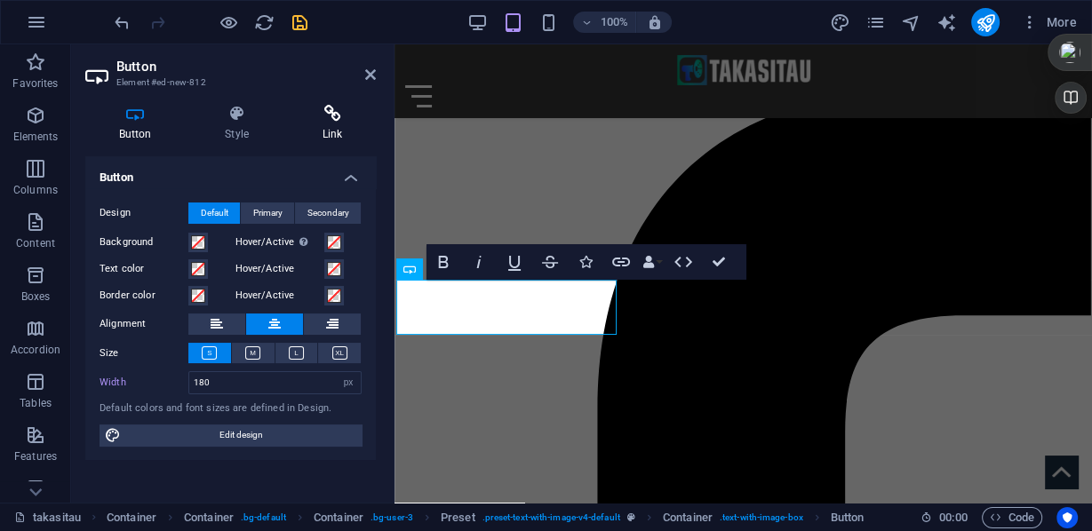
click at [336, 124] on h4 "Link" at bounding box center [332, 123] width 87 height 37
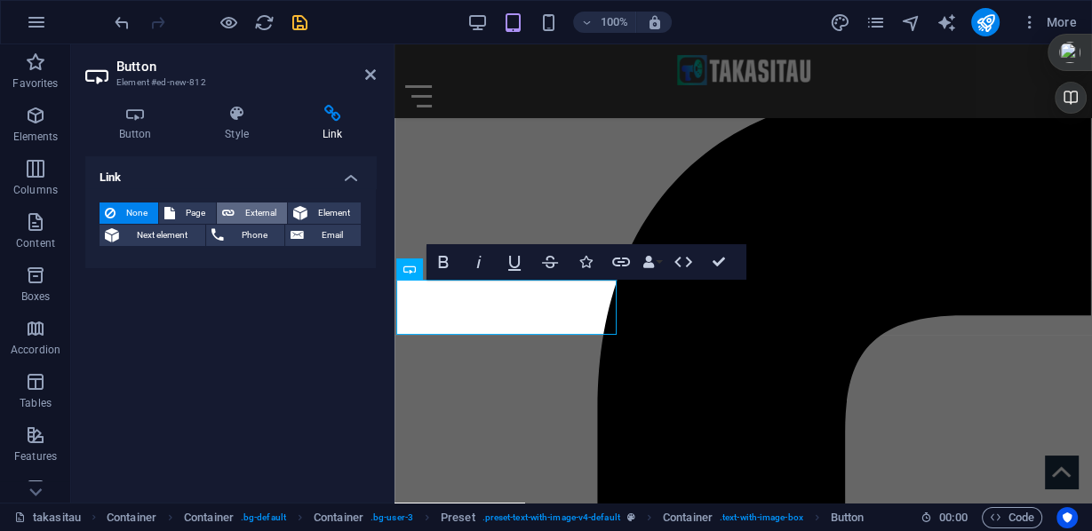
click at [244, 207] on span "External" at bounding box center [261, 213] width 42 height 21
select select "blank"
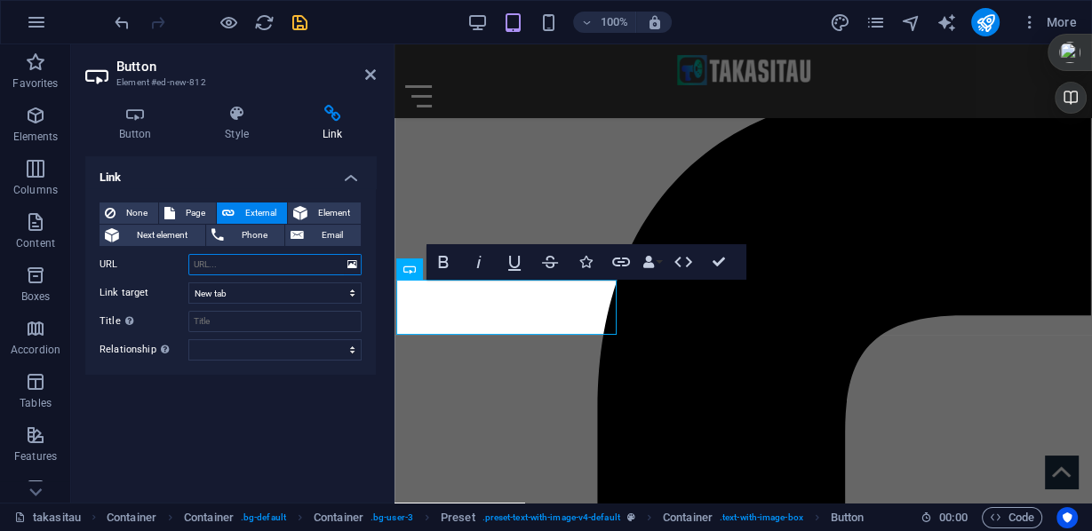
click at [233, 261] on input "URL" at bounding box center [274, 264] width 173 height 21
paste input "https://relawannusantara.id/campaign/kapal-kemanusiaan-untuk-palestina?source=R…"
type input "https://relawannusantara.id/campaign/kapal-kemanusiaan-untuk-palestina?source=R…"
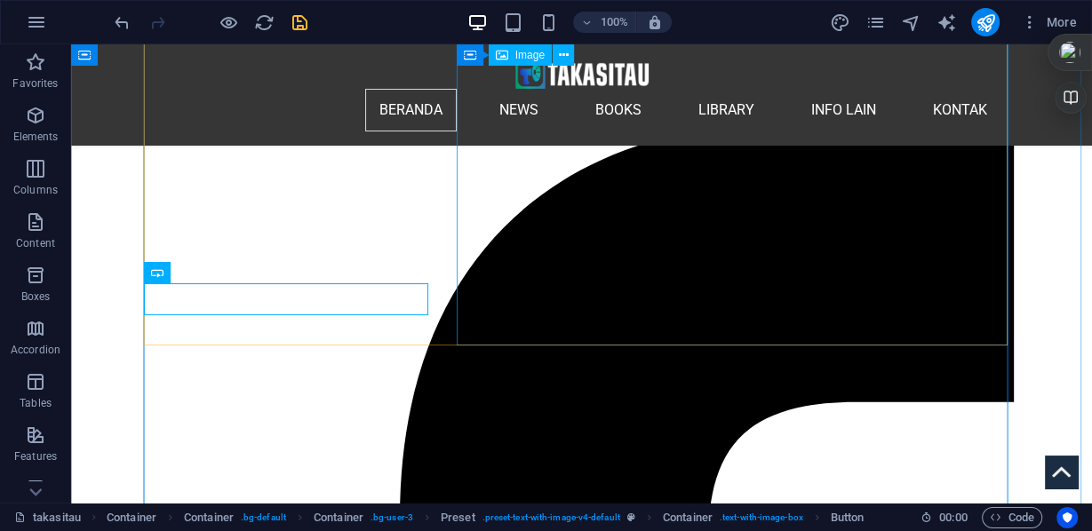
scroll to position [532, 0]
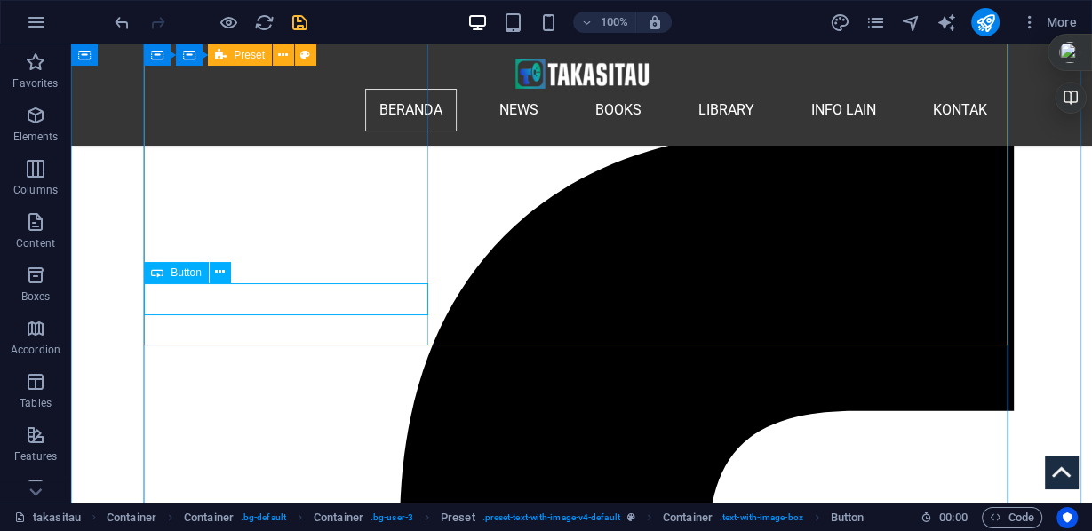
click at [221, 276] on icon at bounding box center [220, 272] width 10 height 19
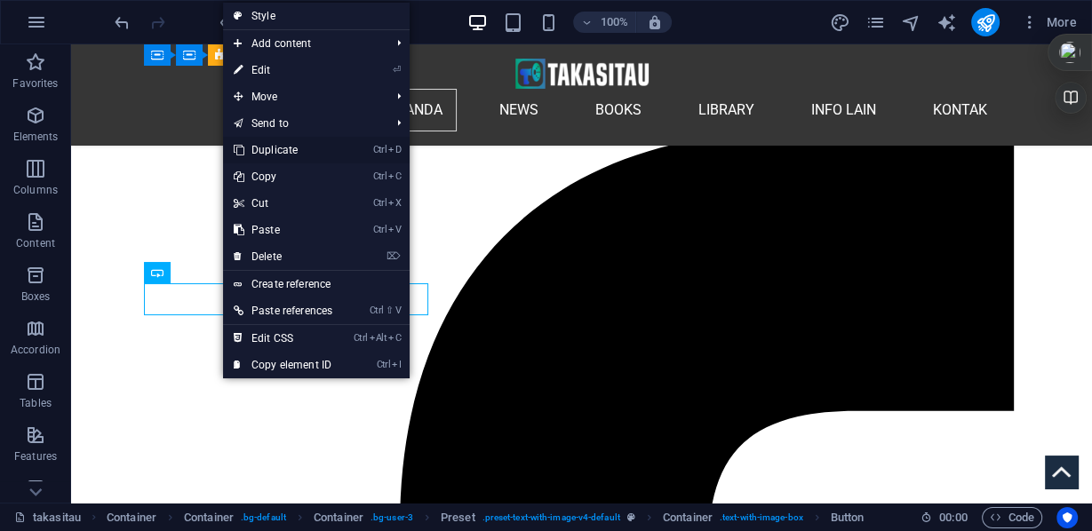
click at [273, 151] on link "Ctrl D Duplicate" at bounding box center [283, 150] width 120 height 27
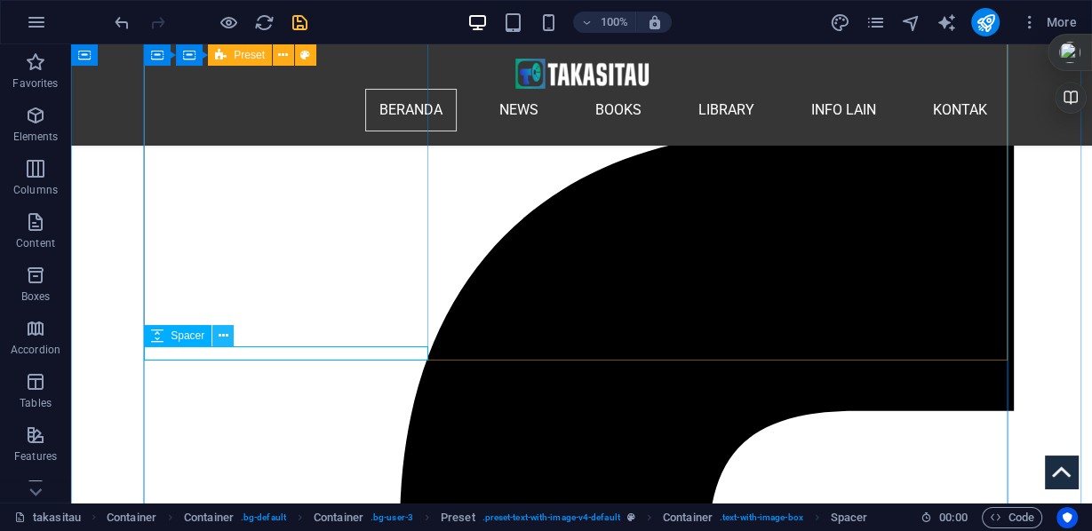
click at [224, 339] on icon at bounding box center [224, 336] width 10 height 19
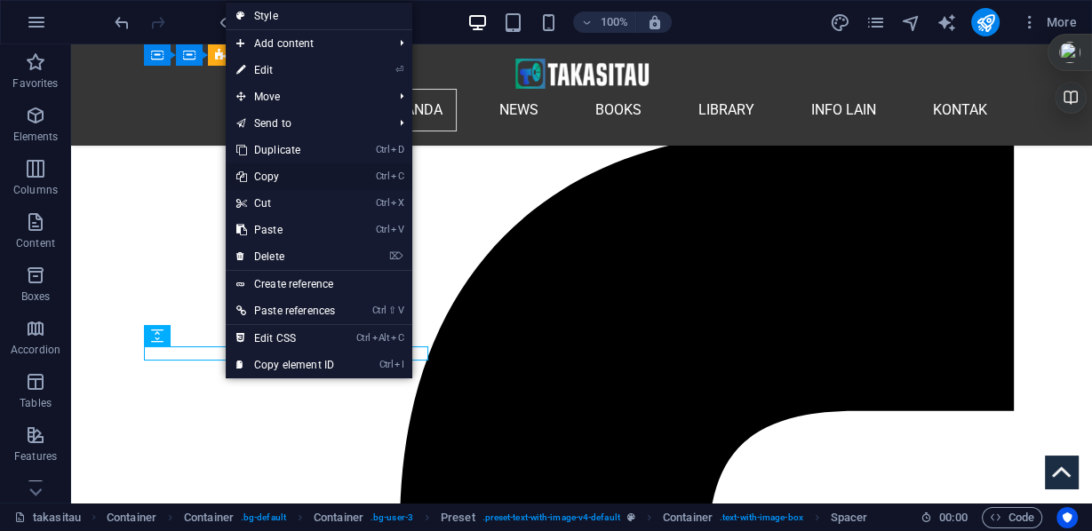
click at [269, 173] on link "Ctrl C Copy" at bounding box center [286, 176] width 120 height 27
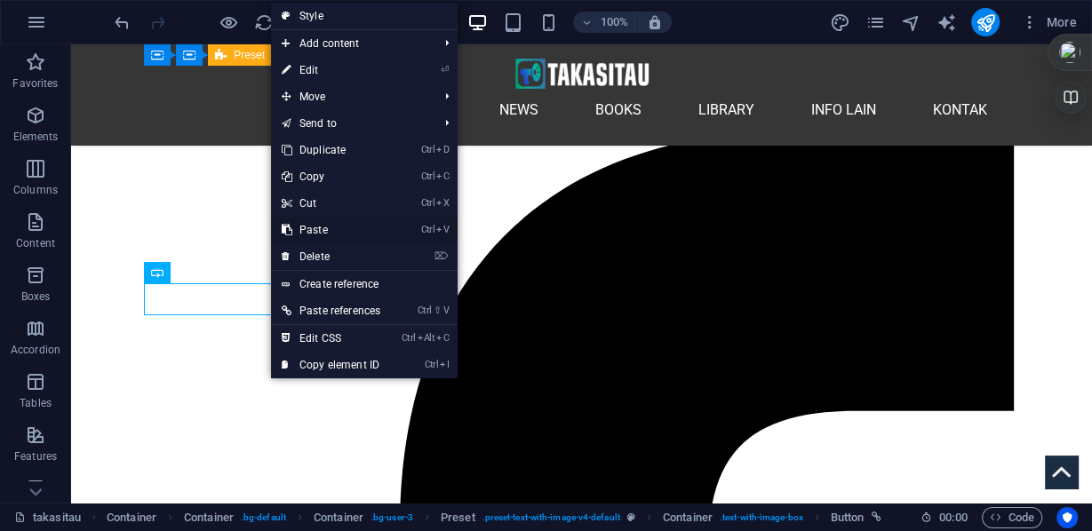
click at [320, 227] on link "Ctrl V Paste" at bounding box center [331, 230] width 120 height 27
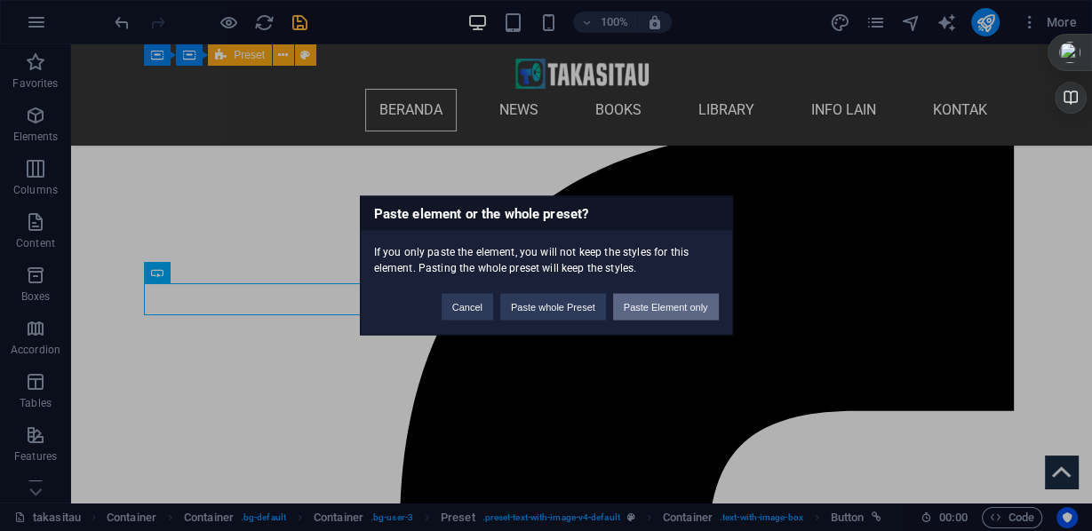
click at [650, 312] on button "Paste Element only" at bounding box center [666, 307] width 106 height 27
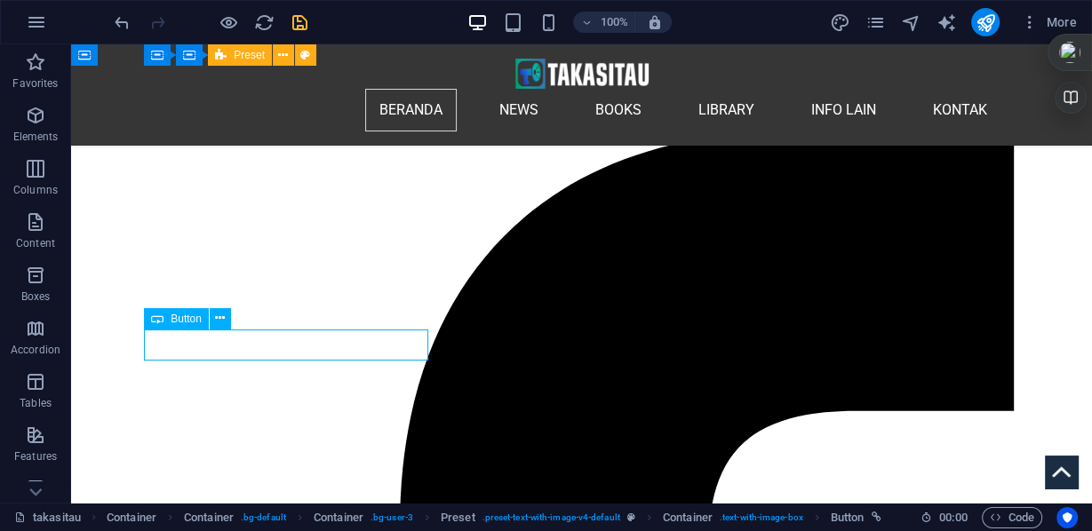
select select "px"
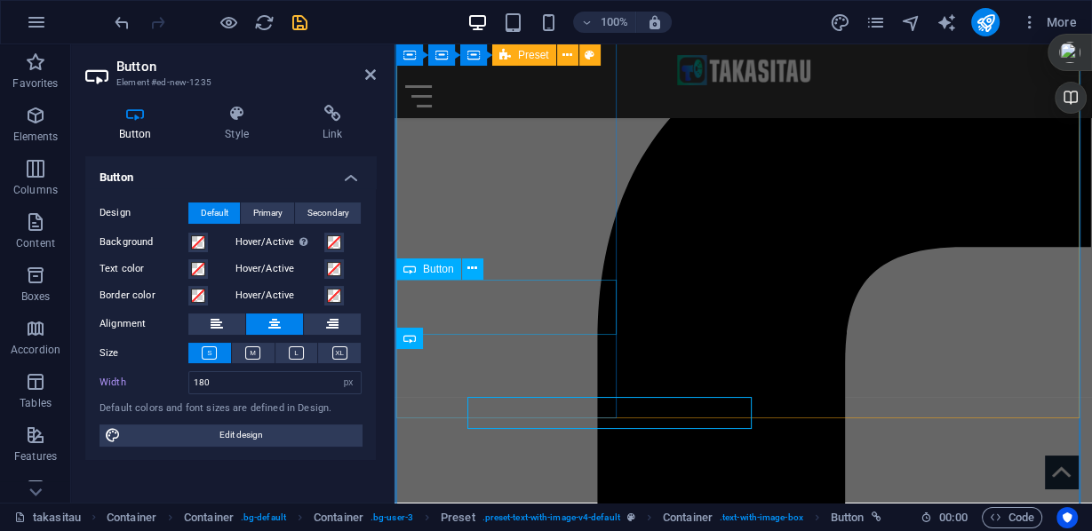
scroll to position [464, 0]
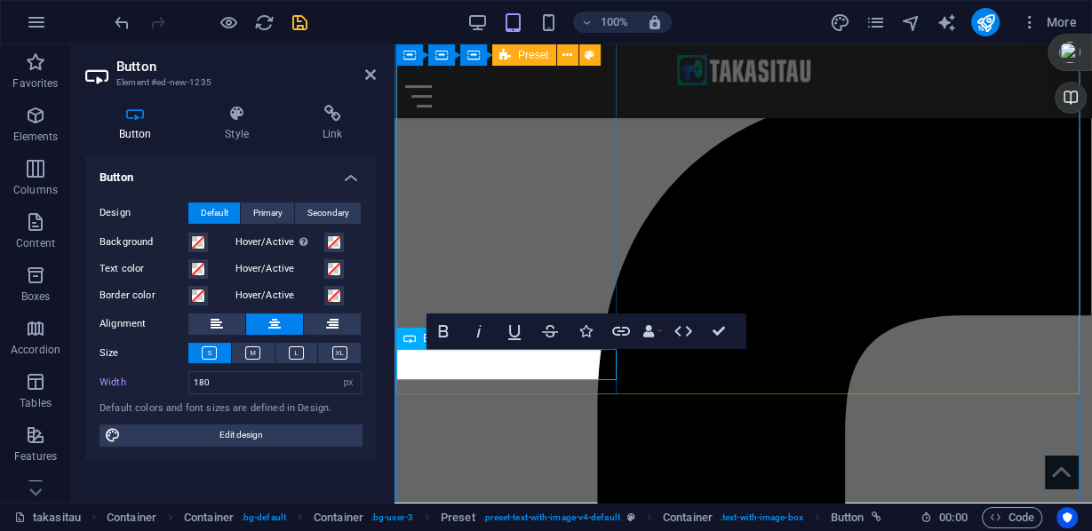
drag, startPoint x: 647, startPoint y: 287, endPoint x: 719, endPoint y: 331, distance: 84.6
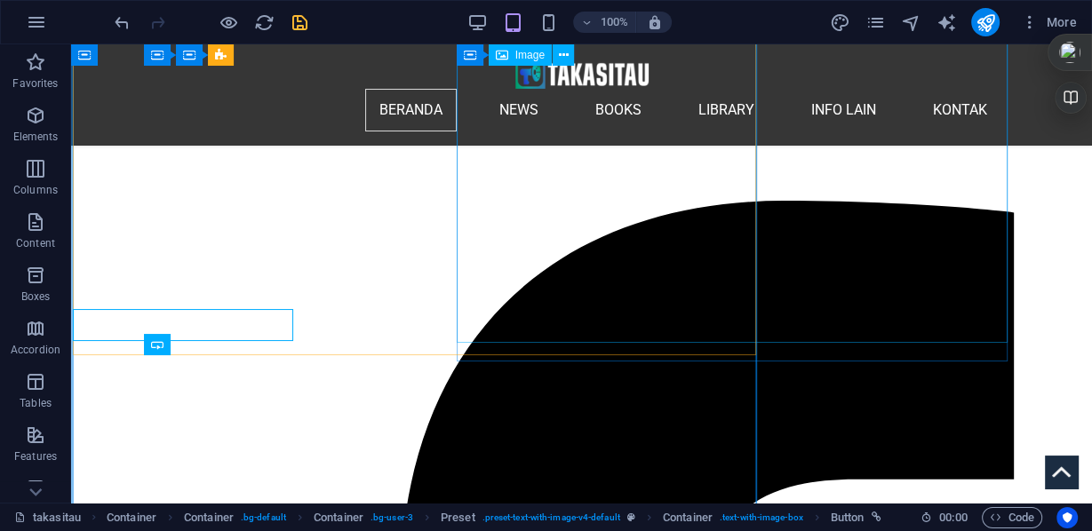
scroll to position [496, 0]
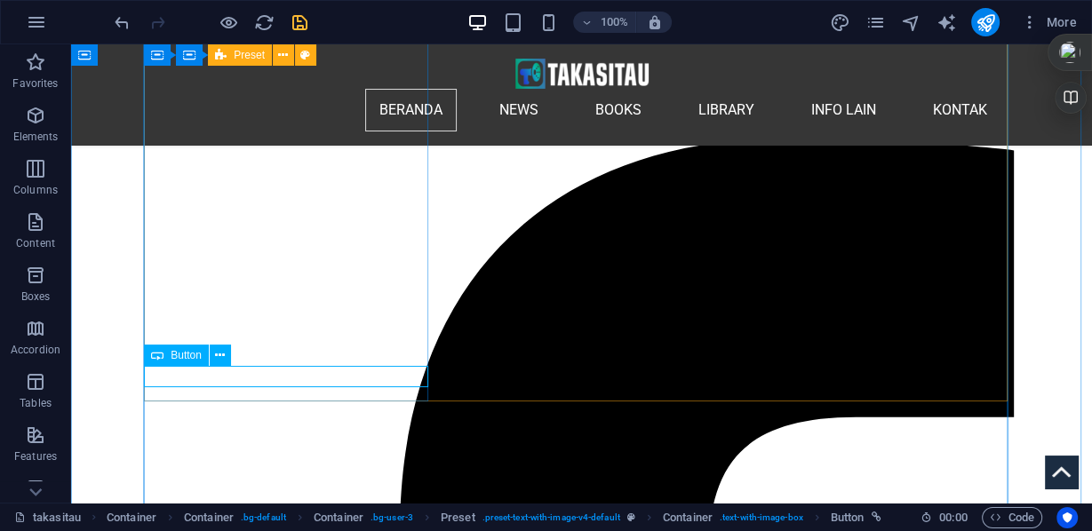
select select "px"
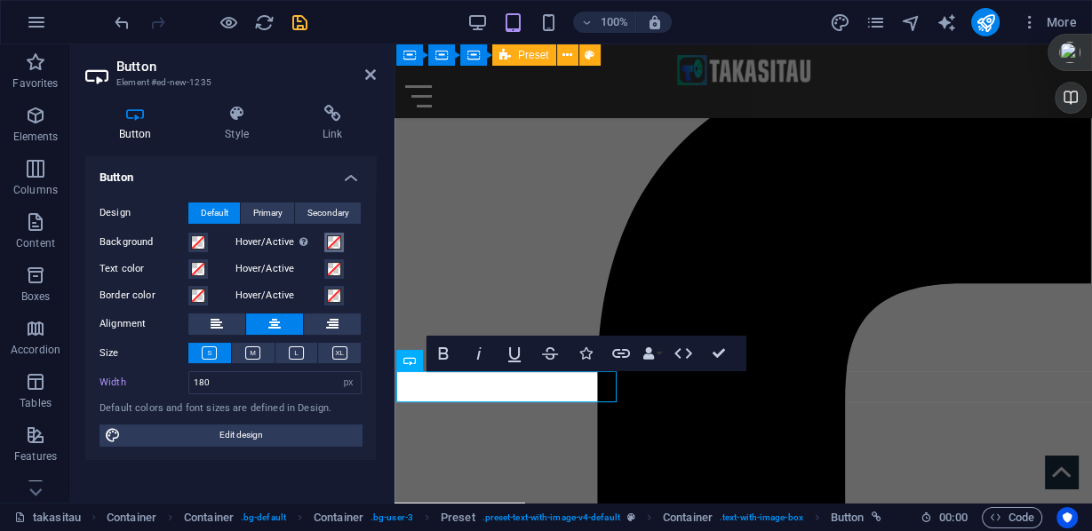
scroll to position [442, 0]
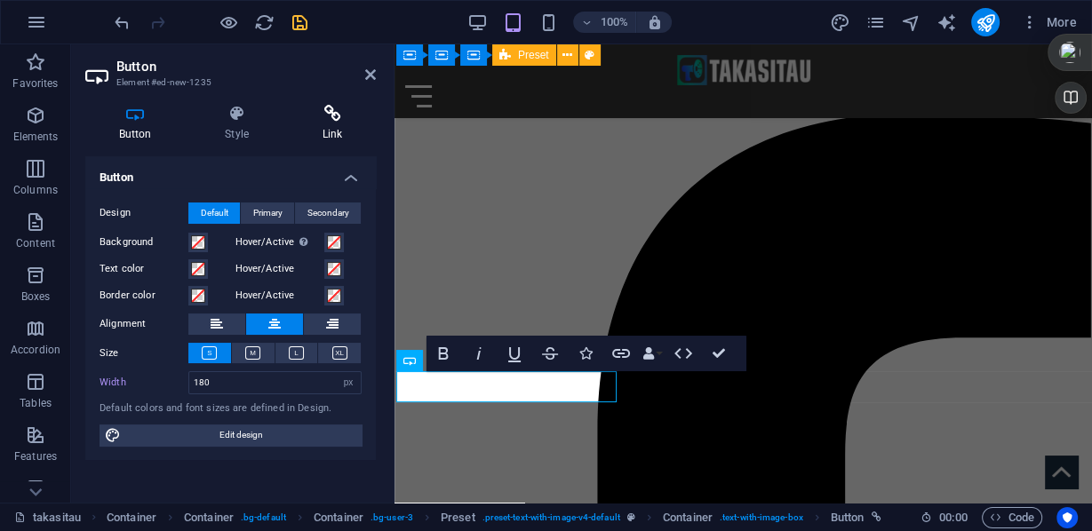
click at [330, 124] on h4 "Link" at bounding box center [332, 123] width 87 height 37
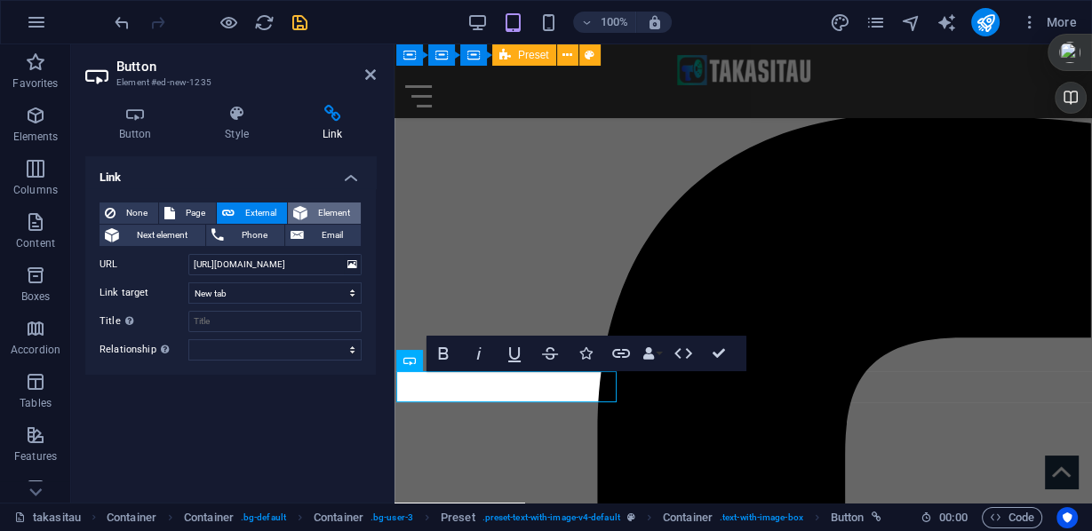
click at [334, 213] on span "Element" at bounding box center [334, 213] width 43 height 21
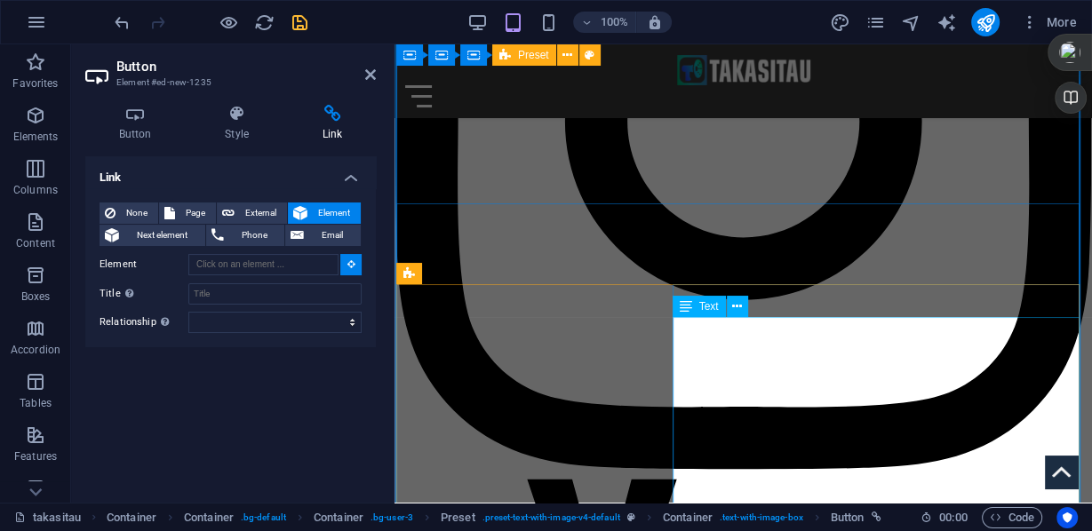
scroll to position [2929, 0]
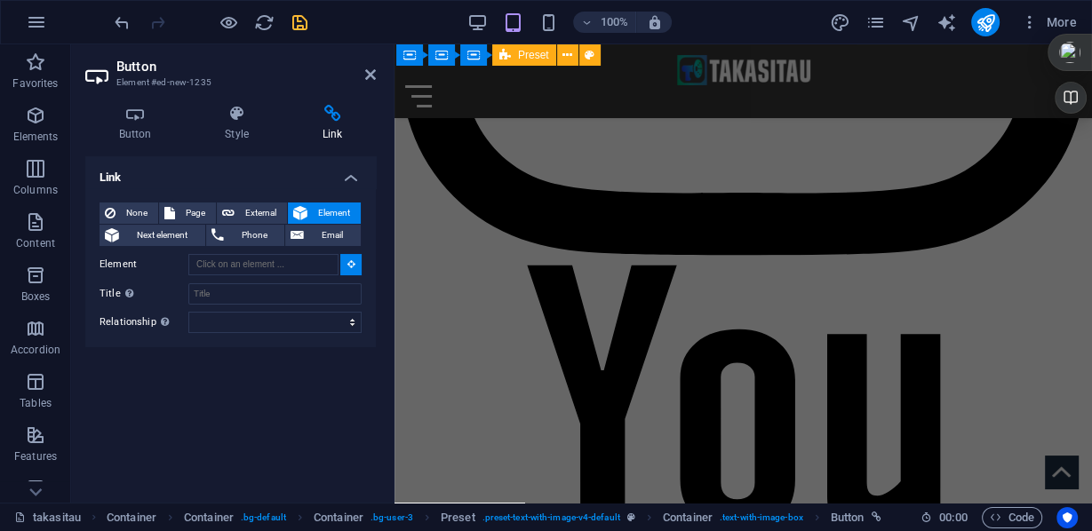
click at [350, 264] on icon at bounding box center [351, 263] width 8 height 9
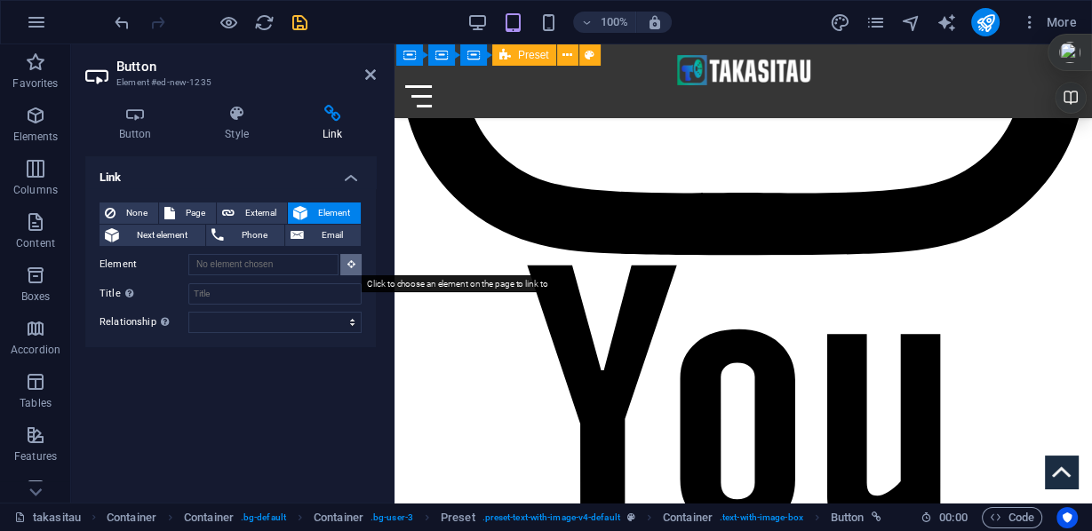
click at [348, 266] on icon at bounding box center [351, 263] width 8 height 9
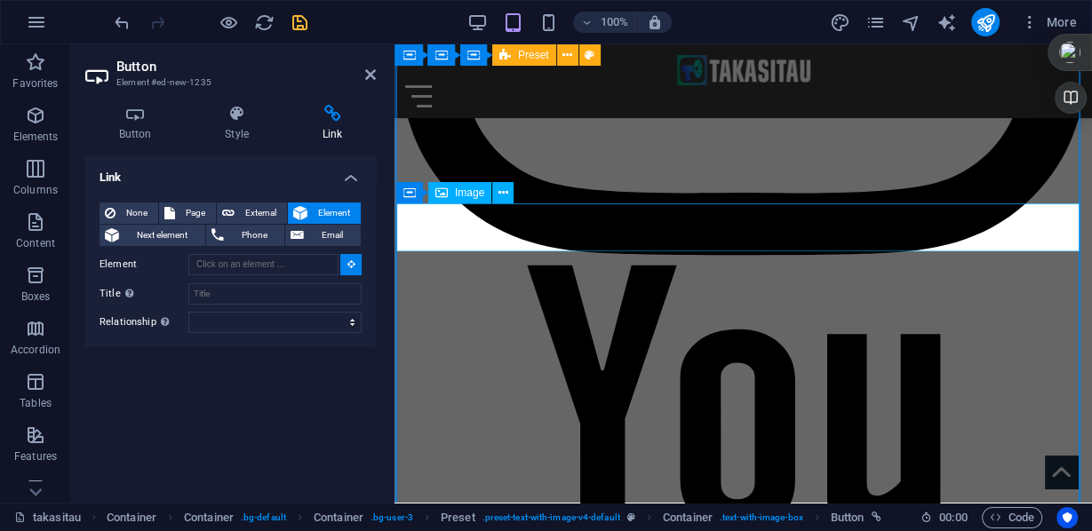
type input "#ed-899219380"
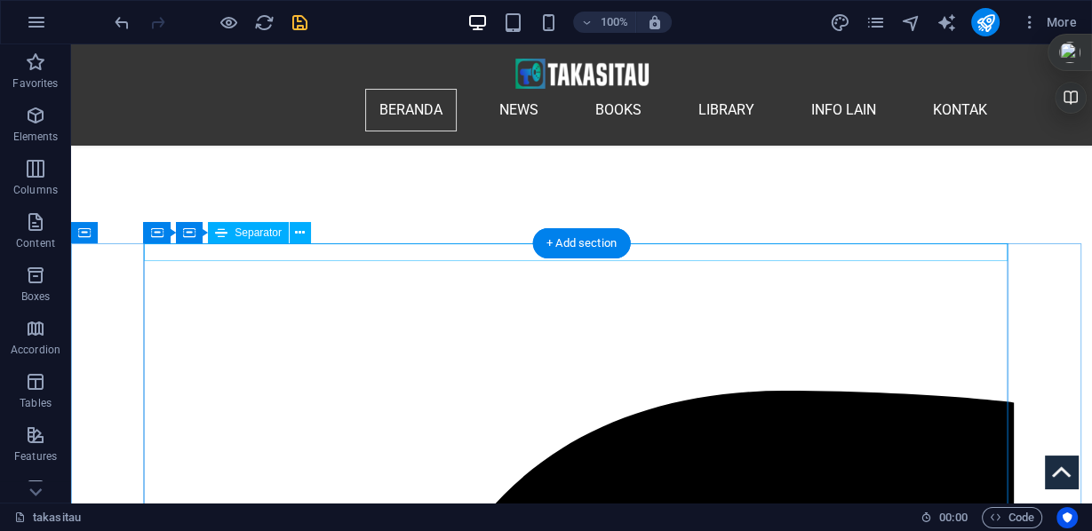
scroll to position [203, 0]
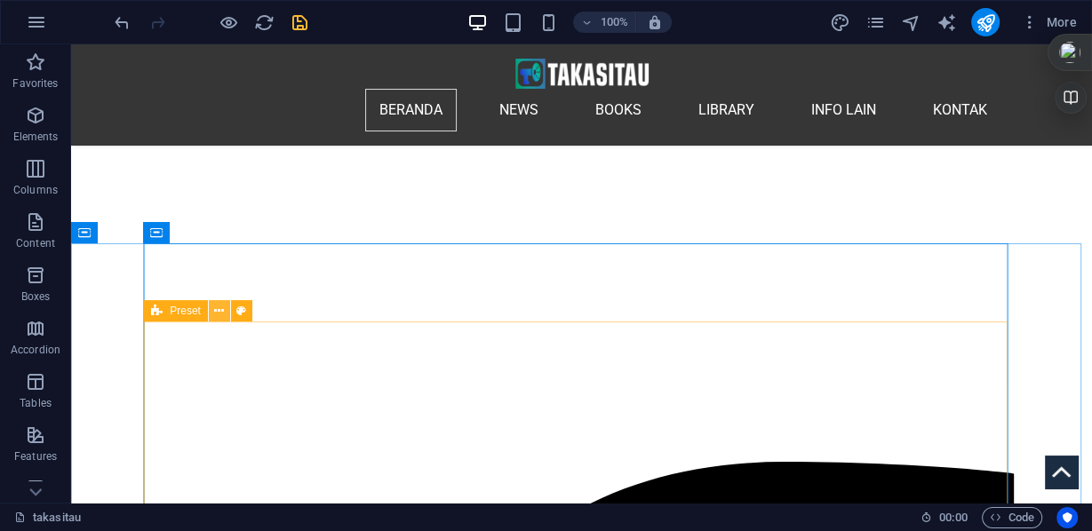
click at [219, 310] on icon at bounding box center [219, 311] width 10 height 19
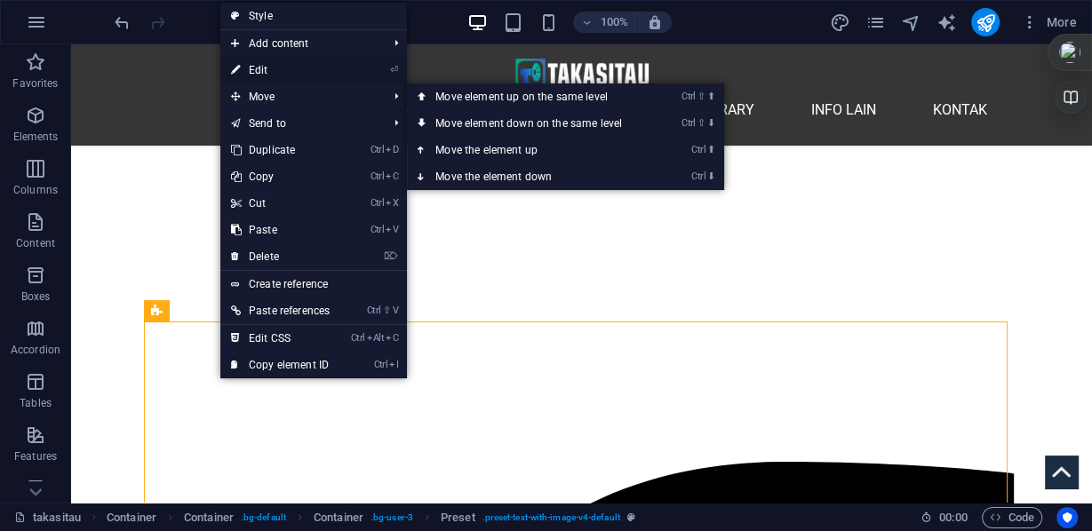
click at [273, 68] on link "⏎ Edit" at bounding box center [280, 70] width 120 height 27
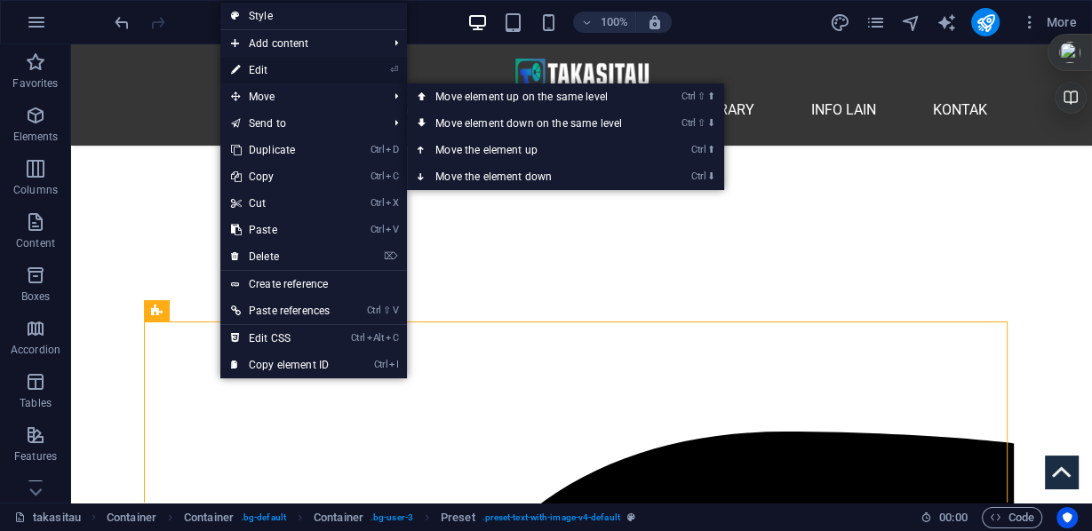
select select "rem"
select select "px"
select select "preset-text-with-image-v4-default"
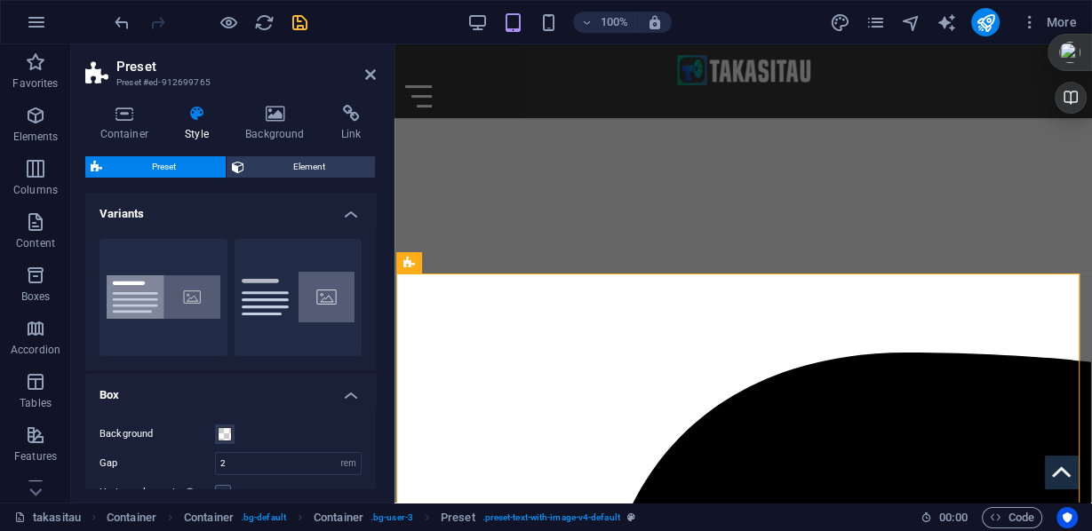
scroll to position [71, 0]
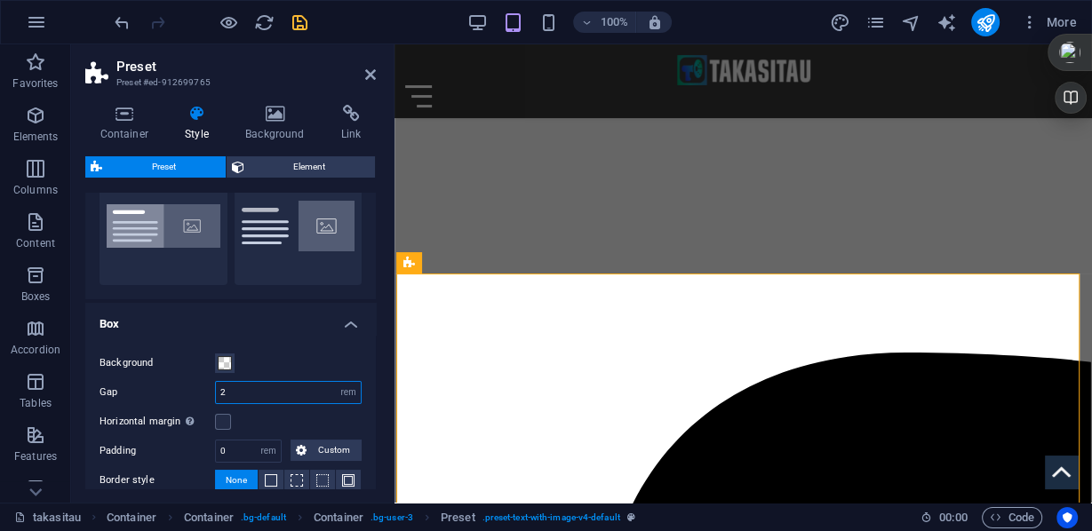
drag, startPoint x: 234, startPoint y: 394, endPoint x: 201, endPoint y: 386, distance: 33.6
click at [202, 389] on div "Gap 2 rem px % vh vw" at bounding box center [231, 392] width 262 height 23
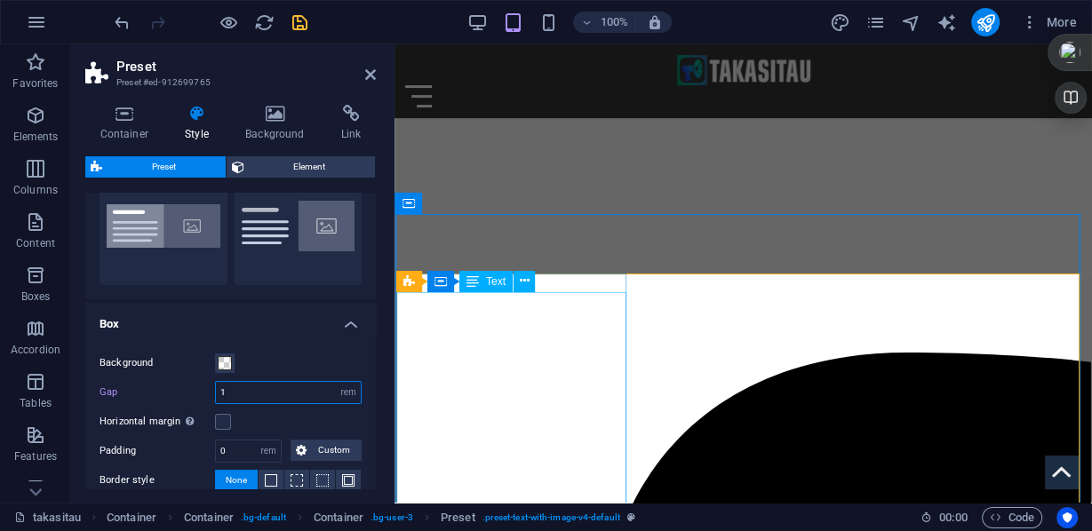
type input "1"
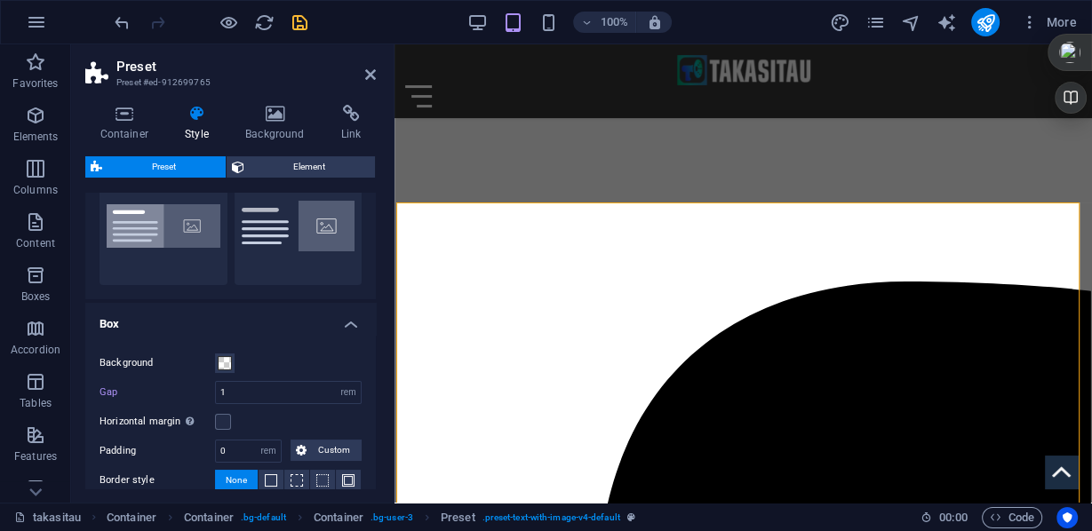
scroll to position [142, 0]
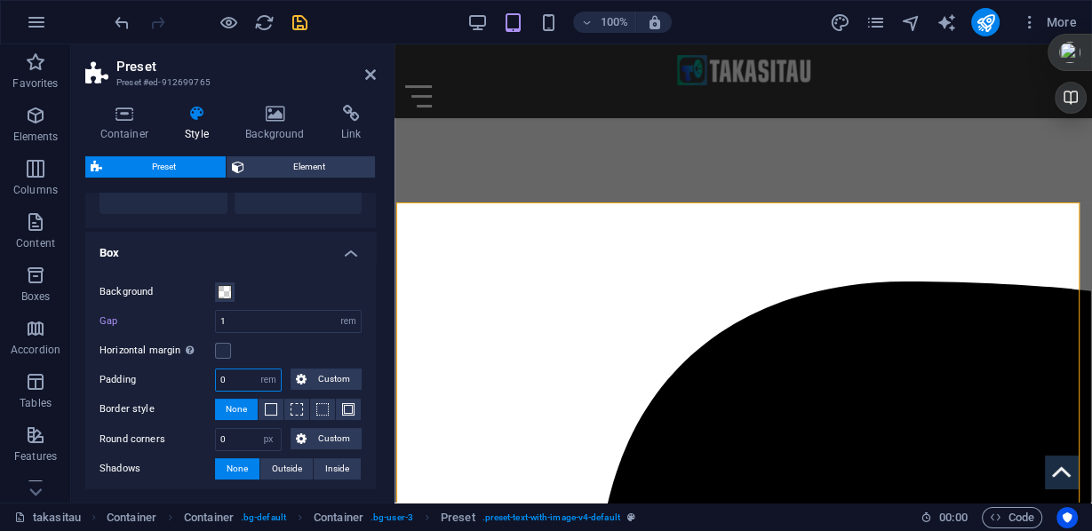
drag, startPoint x: 228, startPoint y: 378, endPoint x: 208, endPoint y: 378, distance: 20.4
click at [208, 378] on div "Padding 0 rem px % vh vw Custom Custom" at bounding box center [231, 380] width 262 height 23
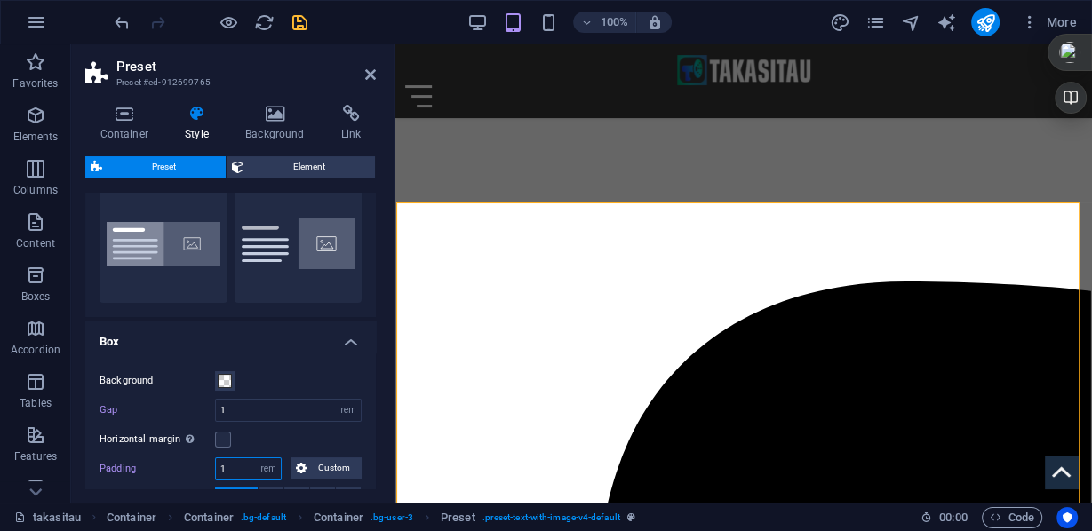
scroll to position [0, 0]
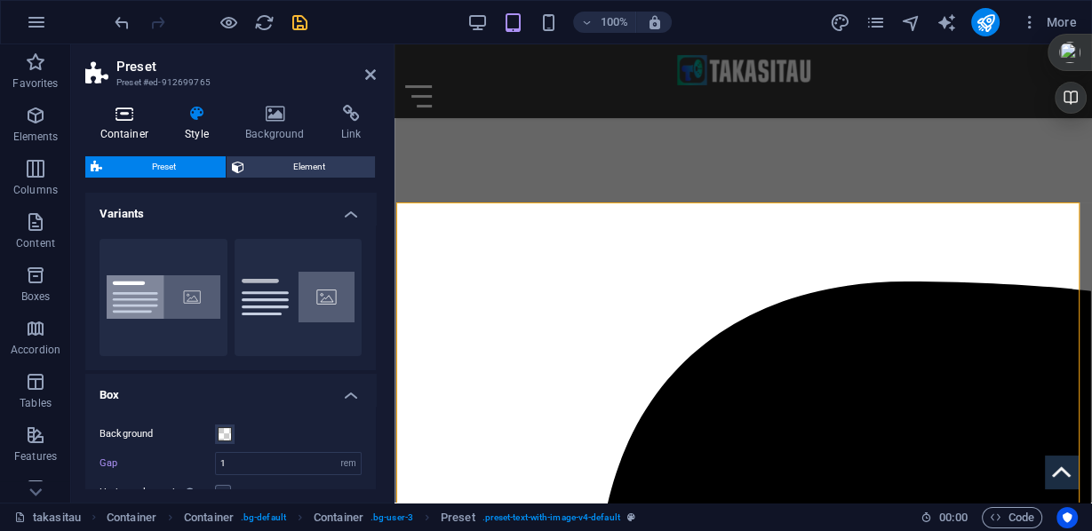
type input "1"
click at [130, 131] on h4 "Container" at bounding box center [127, 123] width 85 height 37
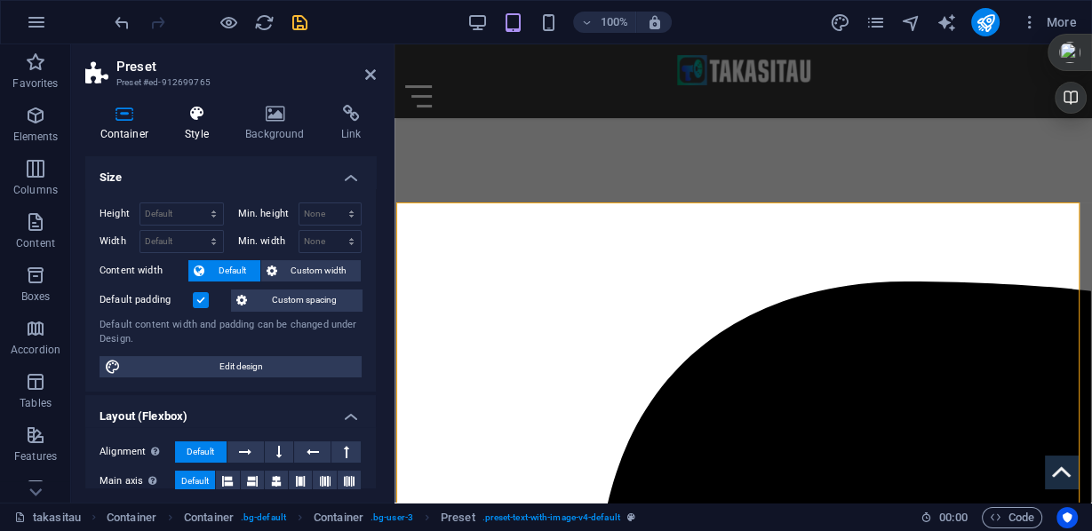
click at [202, 124] on h4 "Style" at bounding box center [201, 123] width 60 height 37
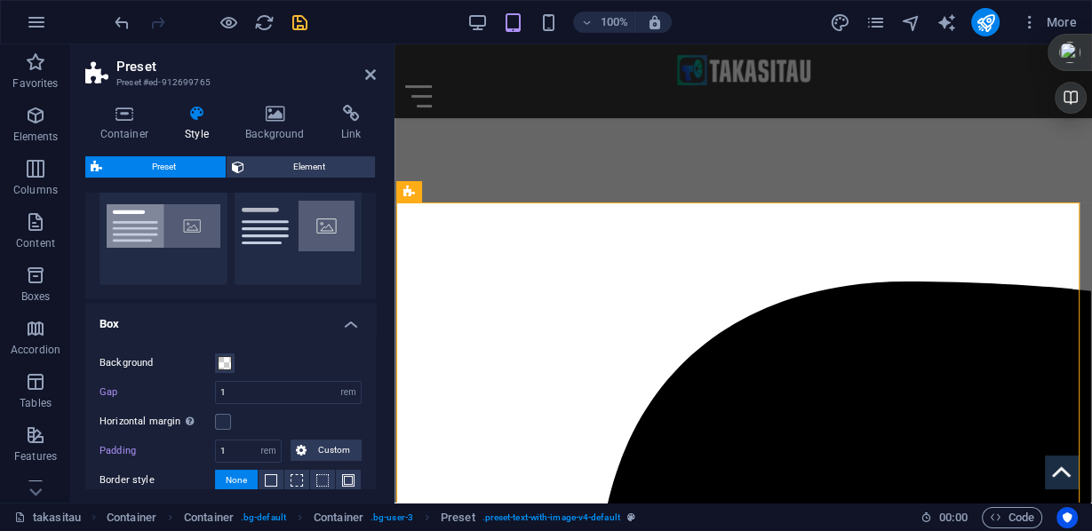
scroll to position [142, 0]
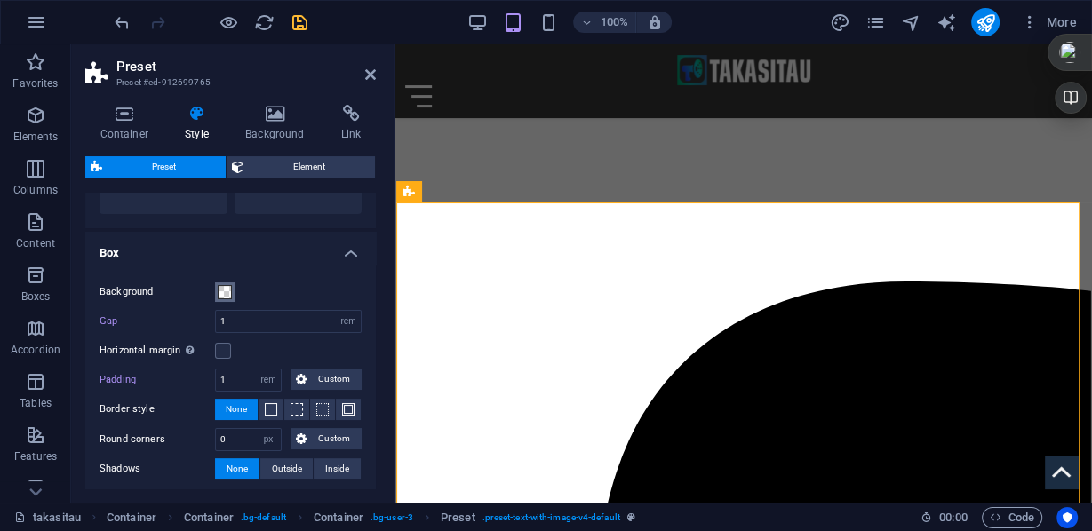
click at [221, 292] on span at bounding box center [225, 292] width 14 height 14
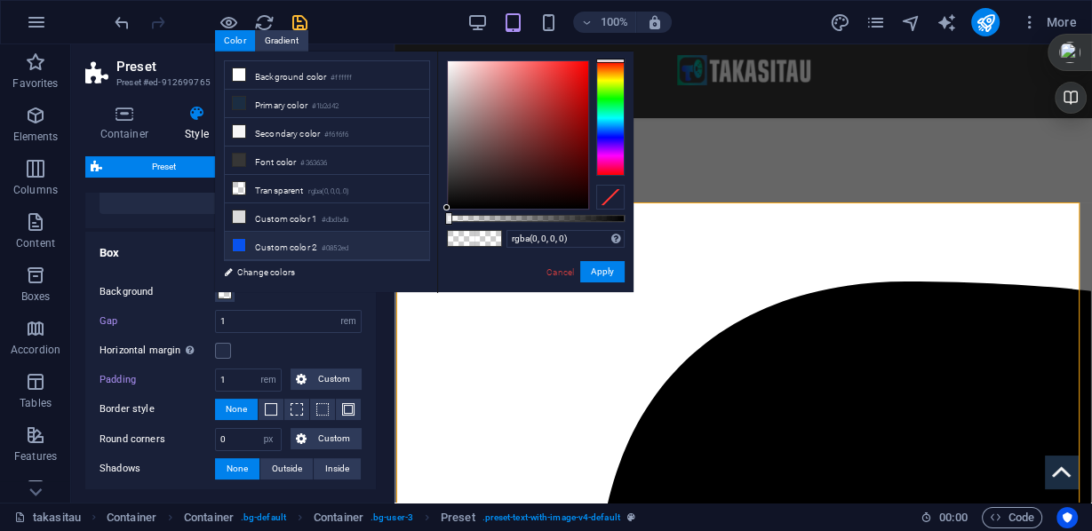
click at [251, 238] on li "Custom color 2 #0852ed" at bounding box center [327, 246] width 204 height 28
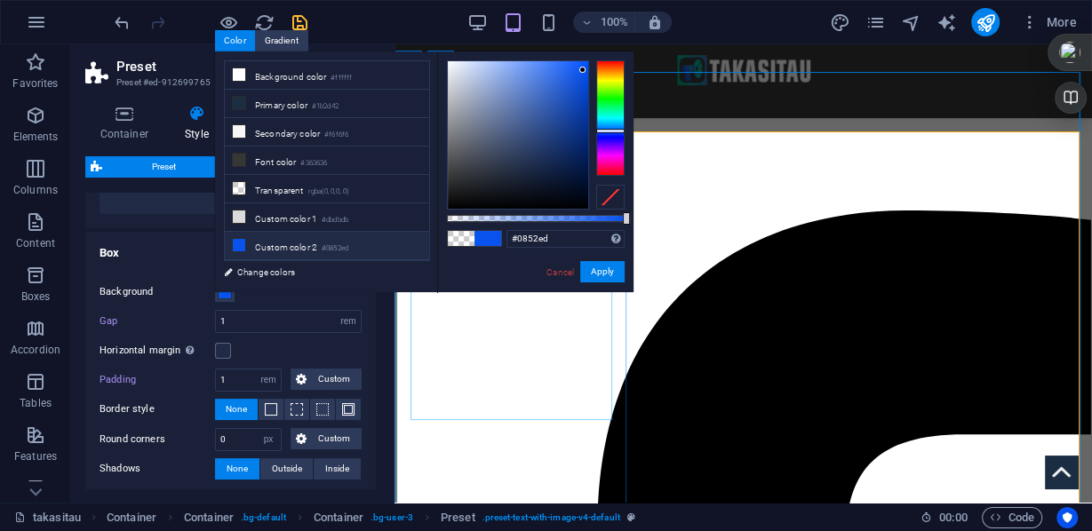
scroll to position [274, 0]
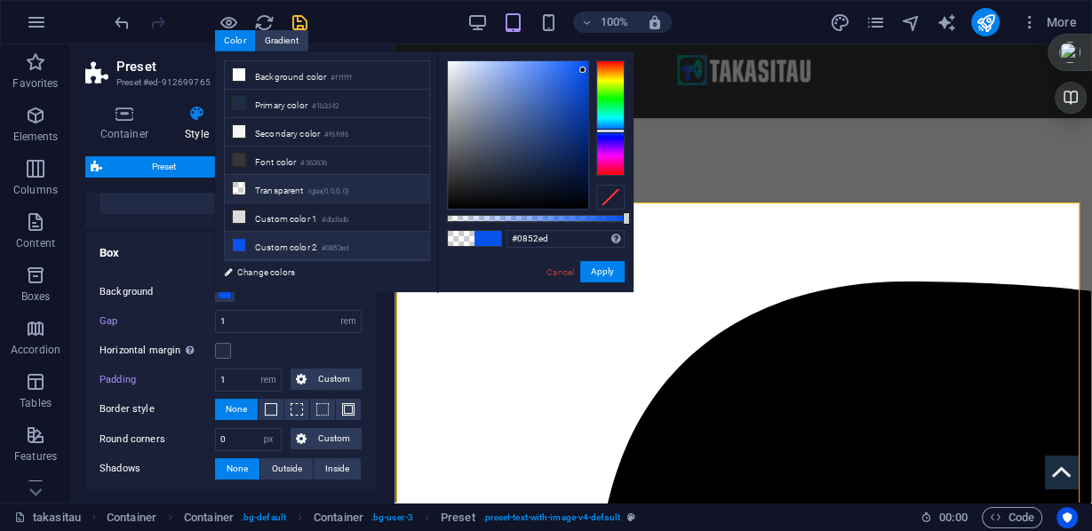
click at [266, 183] on li "Transparent rgba(0,0,0,.0)" at bounding box center [327, 189] width 204 height 28
type input "rgba(0, 0, 0, 0)"
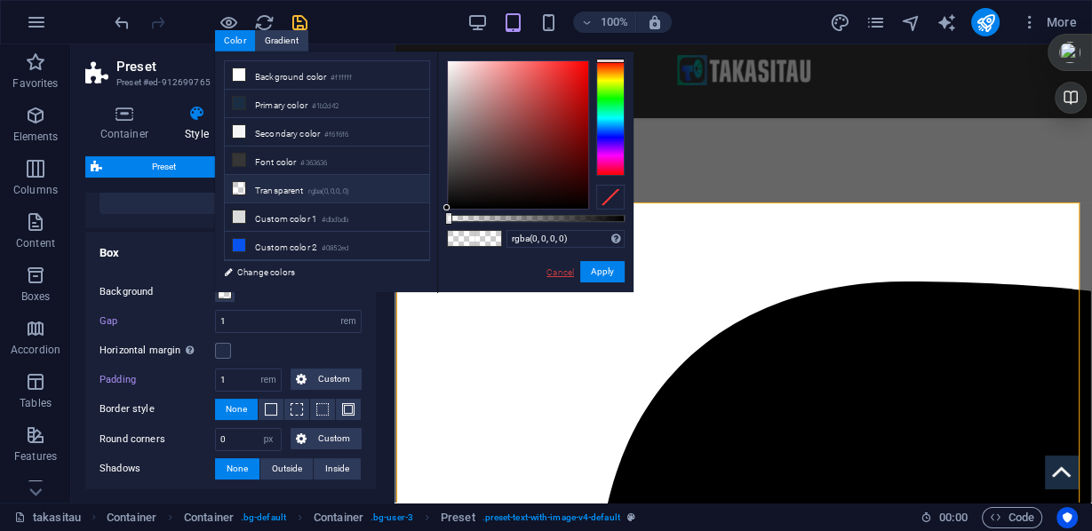
click at [551, 274] on link "Cancel" at bounding box center [560, 272] width 31 height 13
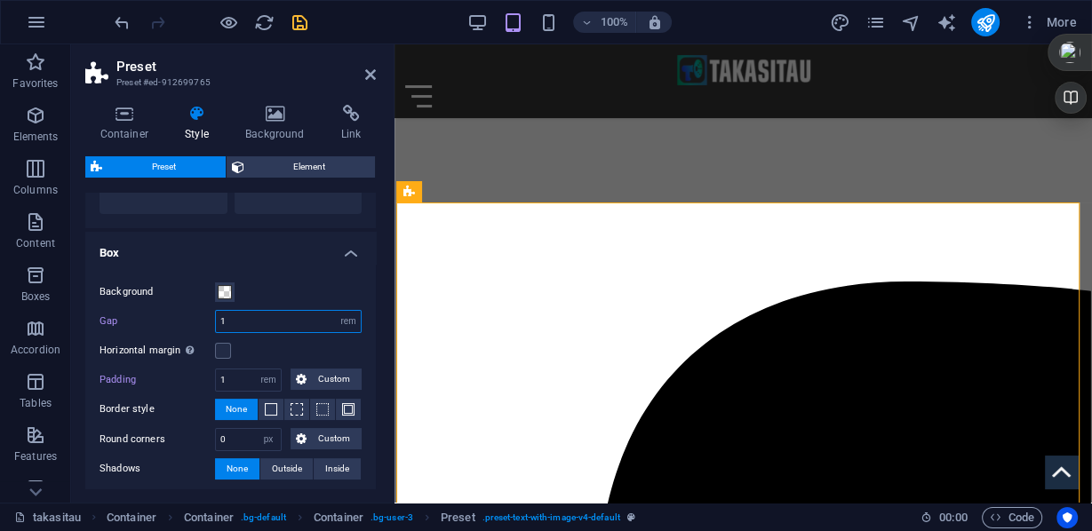
click at [222, 317] on input "1" at bounding box center [288, 321] width 145 height 21
click at [303, 325] on input "0.5" at bounding box center [288, 321] width 145 height 21
type input "0.5"
click at [341, 317] on select "rem px % vh vw" at bounding box center [348, 321] width 25 height 21
select select "px"
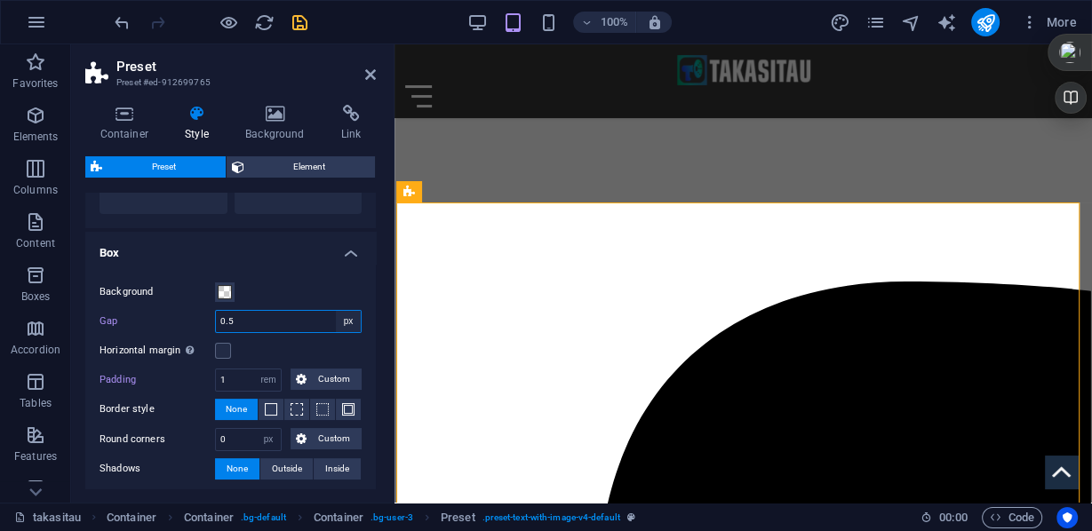
click at [336, 311] on select "rem px % vh vw" at bounding box center [348, 321] width 25 height 21
drag, startPoint x: 241, startPoint y: 323, endPoint x: 220, endPoint y: 319, distance: 20.7
click at [220, 319] on input "4" at bounding box center [288, 321] width 145 height 21
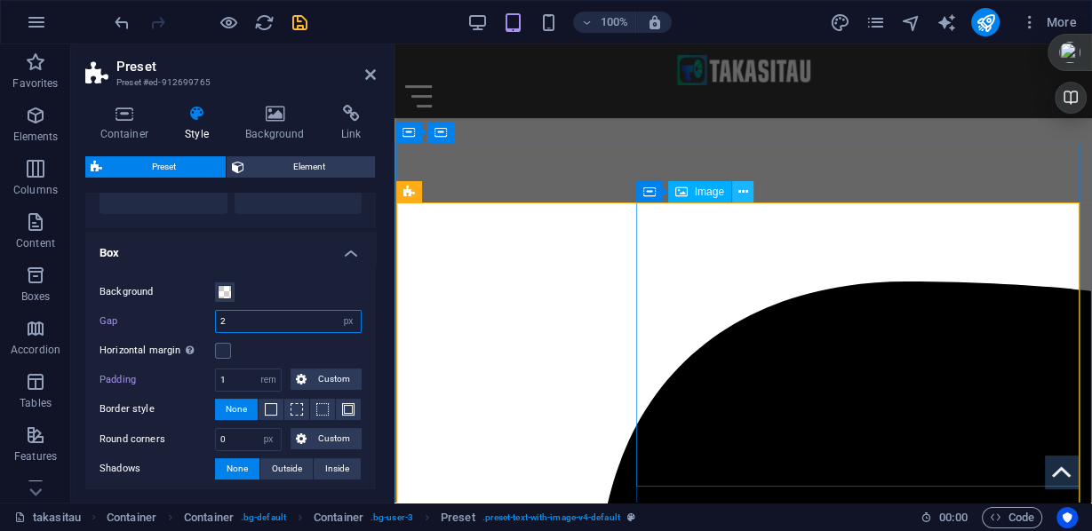
type input "2"
click at [737, 190] on button at bounding box center [742, 191] width 21 height 21
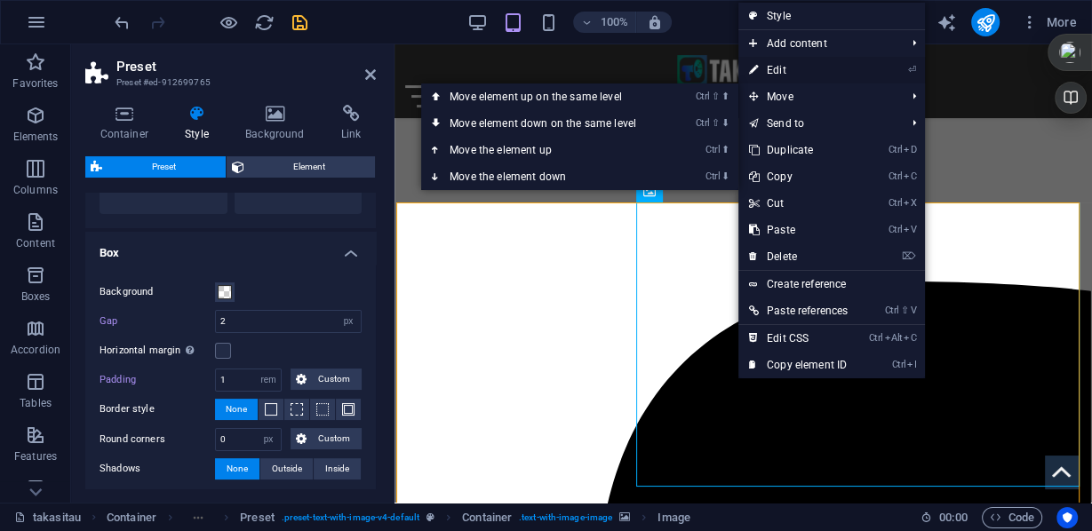
click at [788, 70] on link "⏎ Edit" at bounding box center [798, 70] width 120 height 27
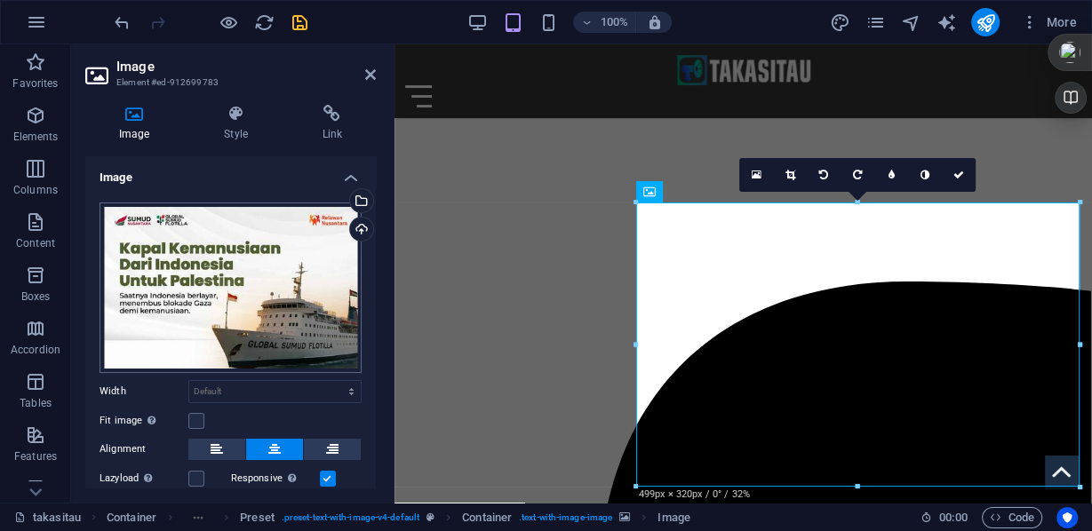
scroll to position [71, 0]
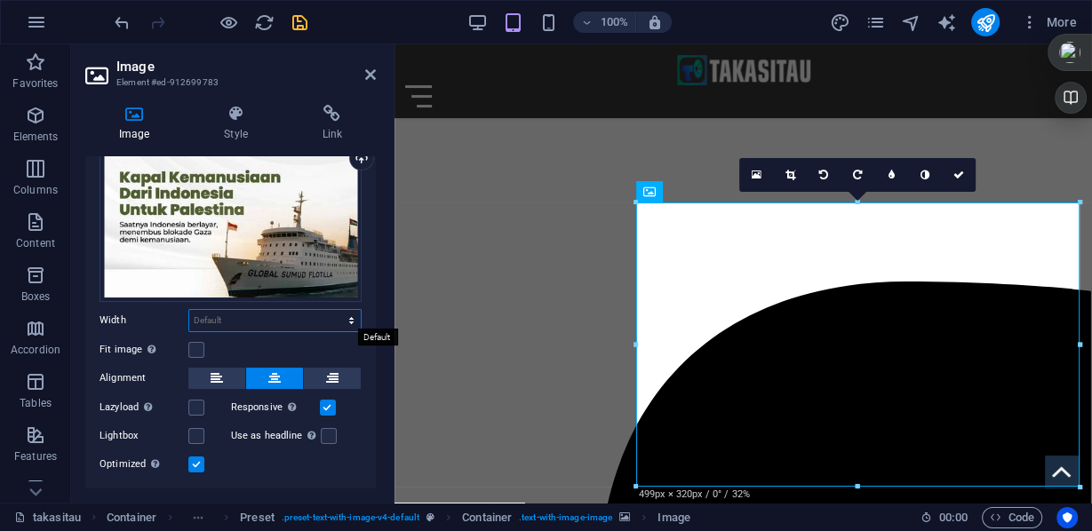
click at [346, 317] on select "Default auto px rem % em vh vw" at bounding box center [274, 320] width 171 height 21
select select "px"
click at [332, 310] on select "Default auto px rem % em vh vw" at bounding box center [274, 320] width 171 height 21
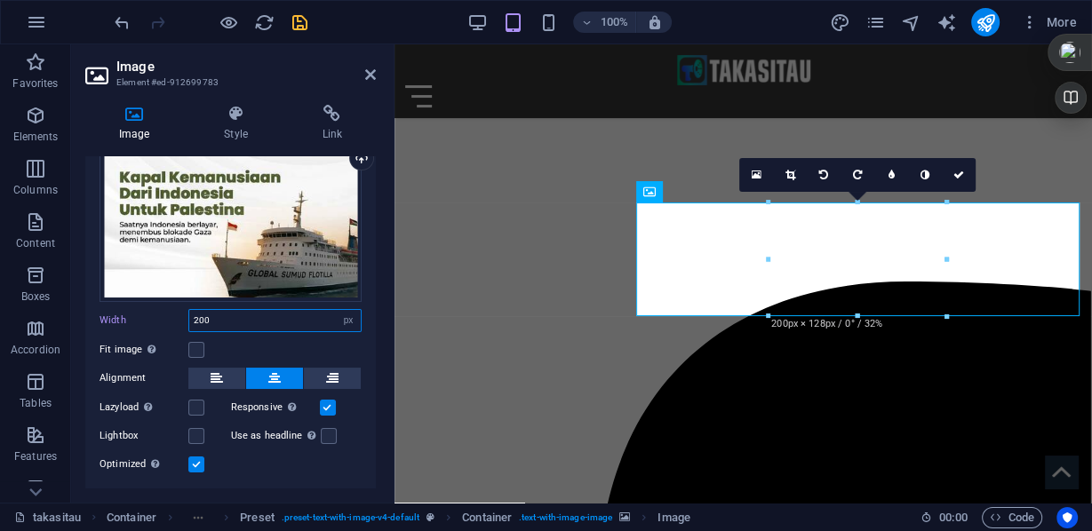
drag, startPoint x: 243, startPoint y: 320, endPoint x: 184, endPoint y: 308, distance: 59.8
click at [187, 311] on div "Width 200 Default auto px rem % em vh vw" at bounding box center [231, 320] width 262 height 23
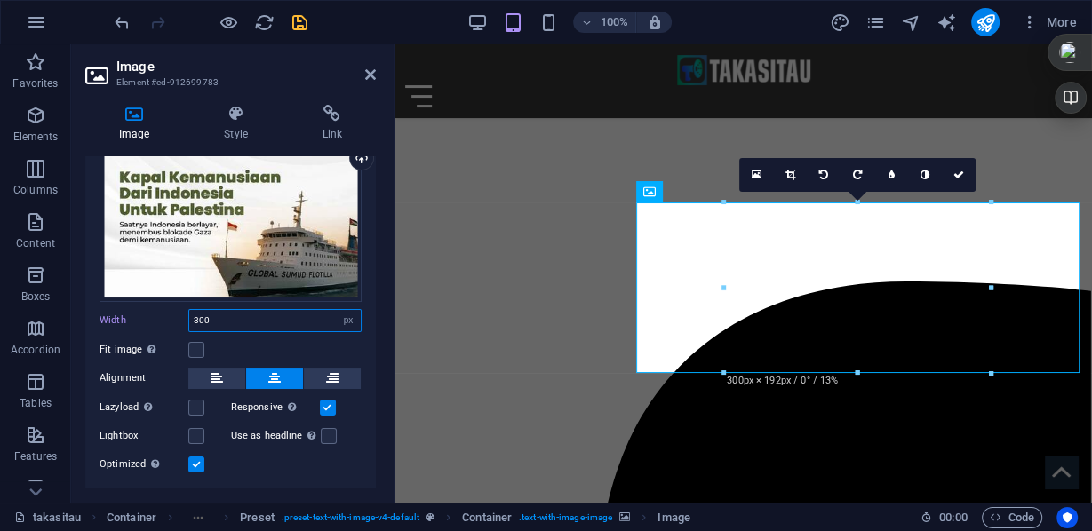
drag, startPoint x: 227, startPoint y: 315, endPoint x: 183, endPoint y: 311, distance: 44.6
click at [183, 311] on div "Width 300 Default auto px rem % em vh vw" at bounding box center [231, 320] width 262 height 23
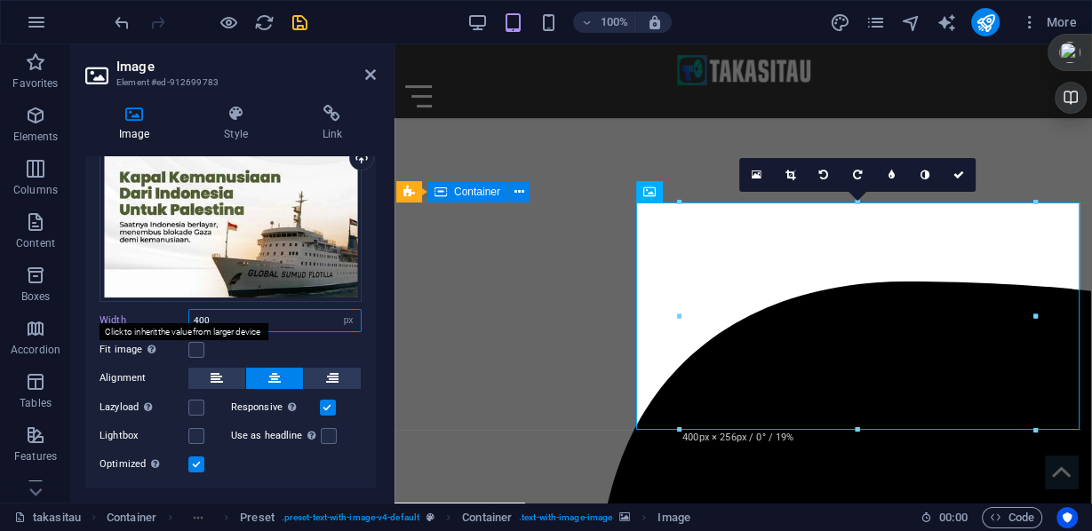
drag, startPoint x: 239, startPoint y: 320, endPoint x: 157, endPoint y: 314, distance: 82.0
click at [157, 314] on div "Width 400 Default auto px rem % em vh vw" at bounding box center [231, 320] width 262 height 23
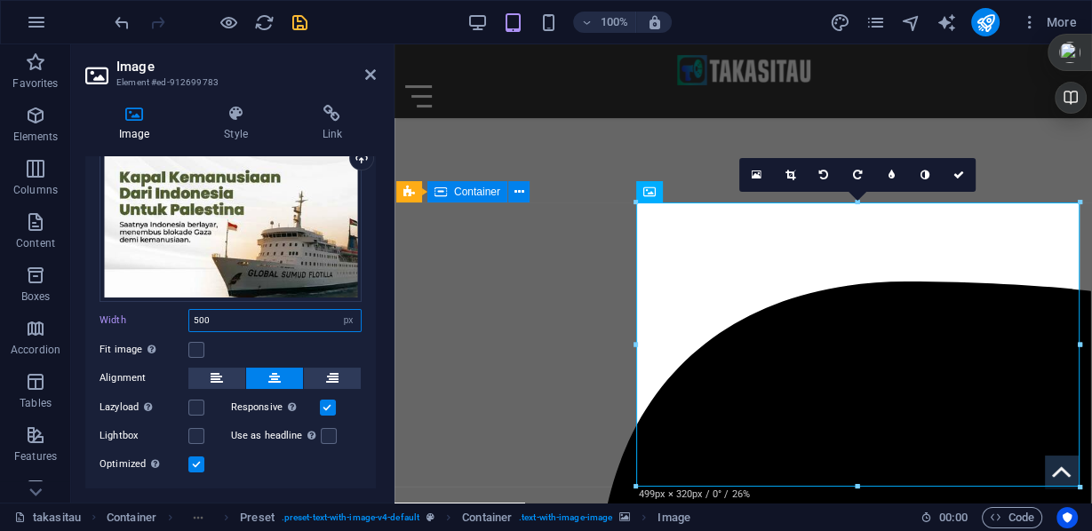
click at [202, 319] on input "500" at bounding box center [274, 320] width 171 height 21
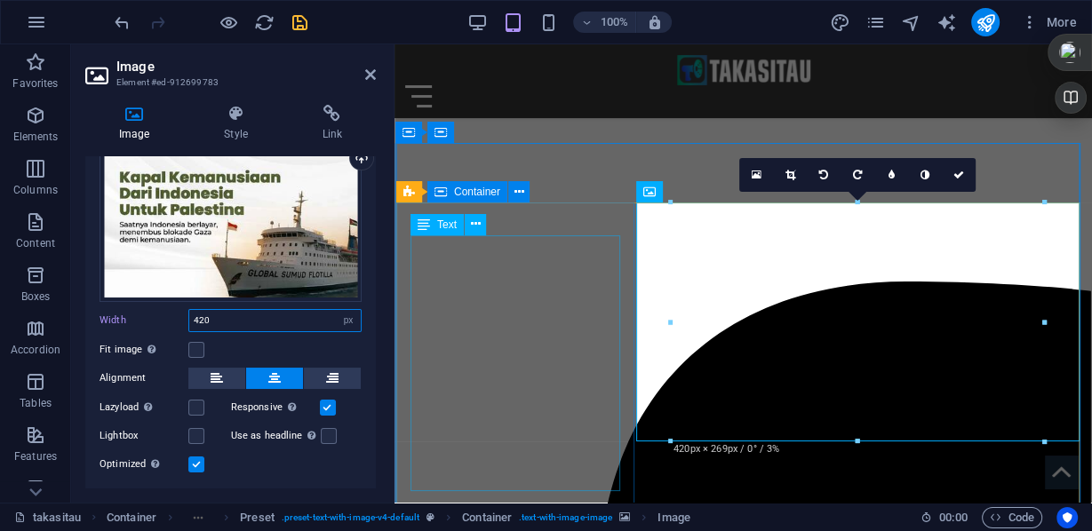
type input "420"
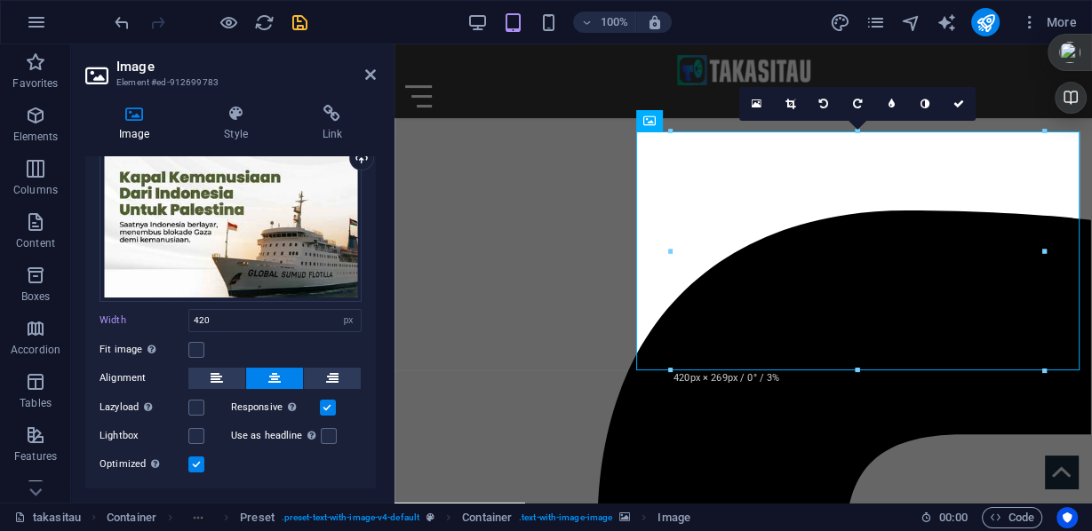
scroll to position [112, 0]
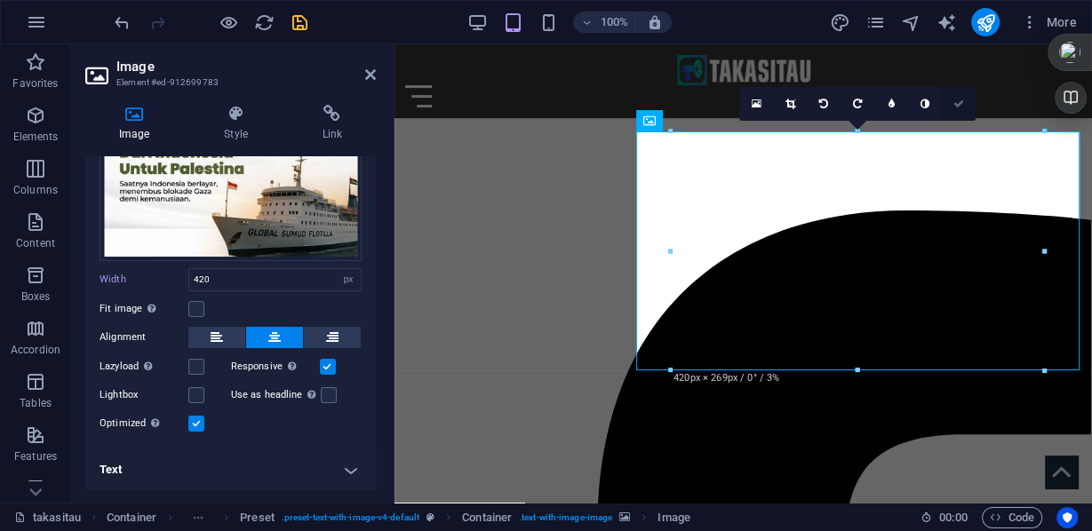
click at [949, 106] on link at bounding box center [959, 104] width 34 height 34
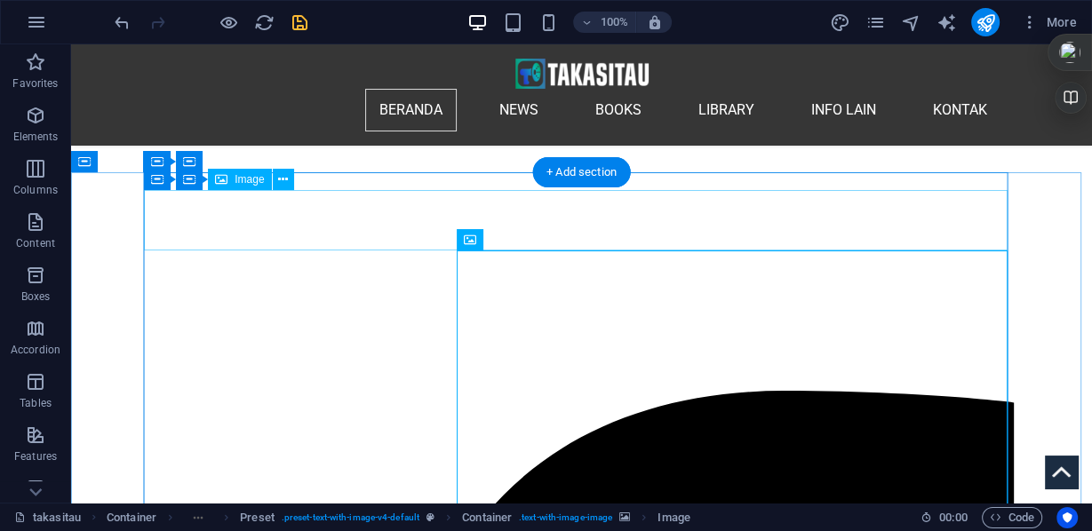
scroll to position [416, 0]
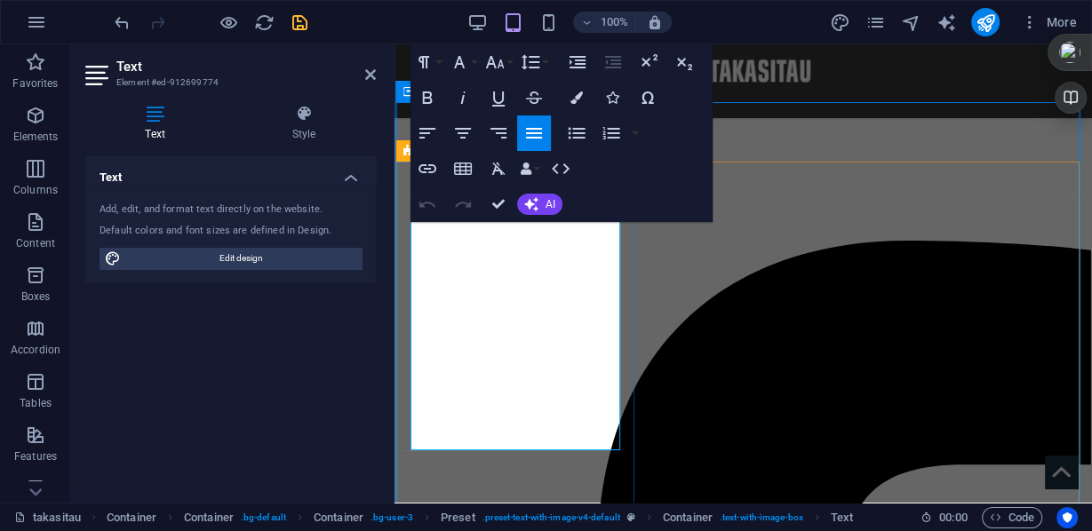
scroll to position [243, 0]
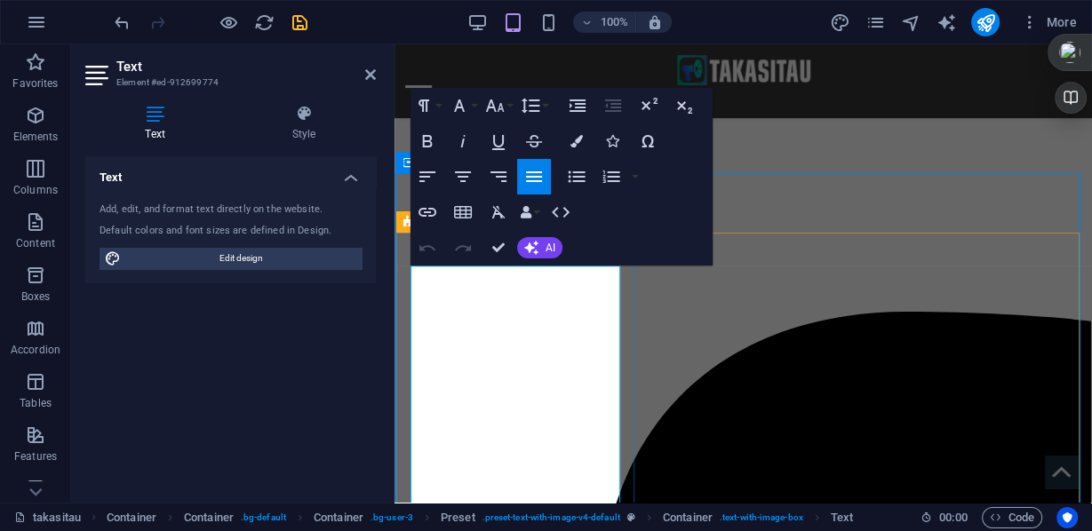
drag, startPoint x: 519, startPoint y: 270, endPoint x: 410, endPoint y: 267, distance: 109.3
click at [424, 143] on icon "button" at bounding box center [428, 141] width 10 height 12
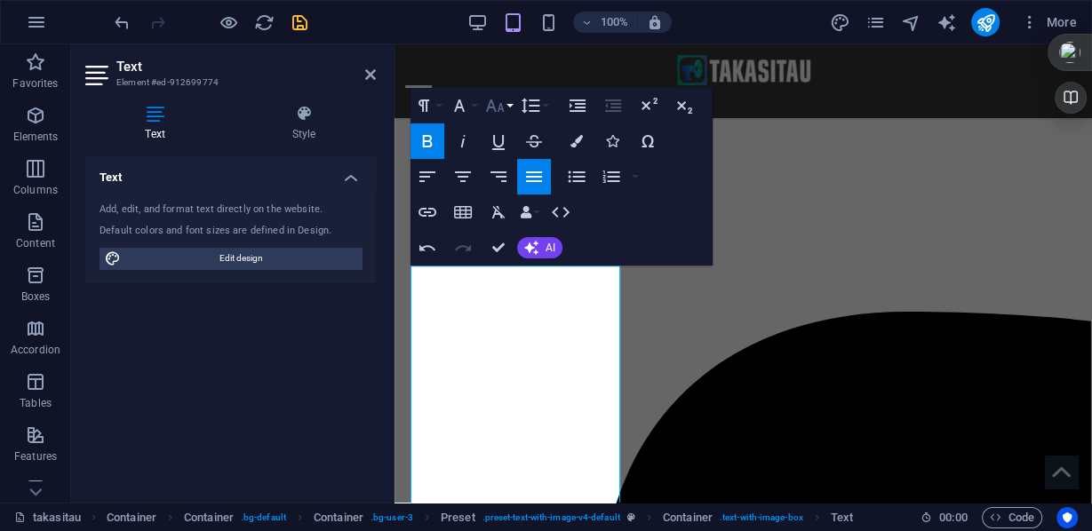
click at [507, 103] on button "Font Size" at bounding box center [499, 106] width 34 height 36
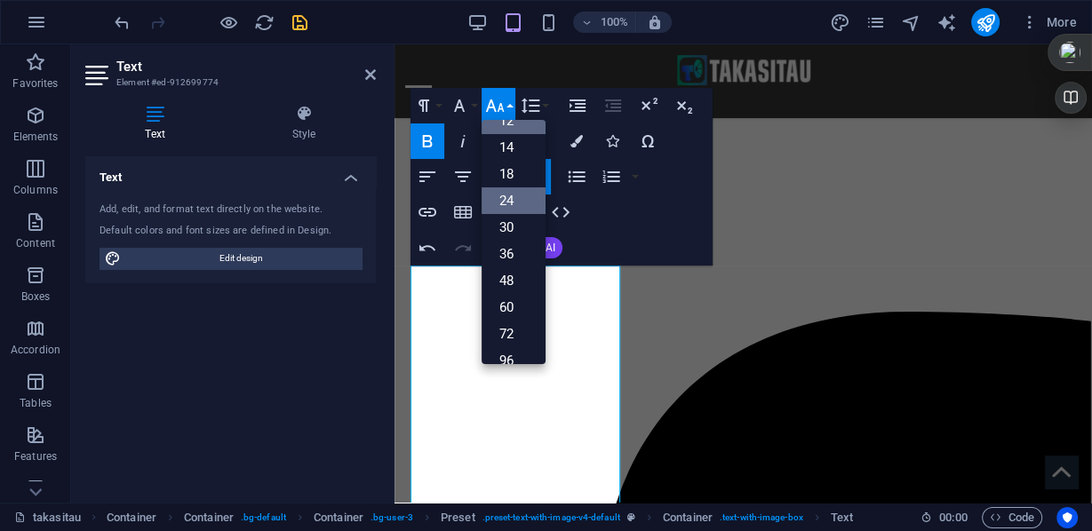
click at [514, 195] on link "24" at bounding box center [514, 200] width 64 height 27
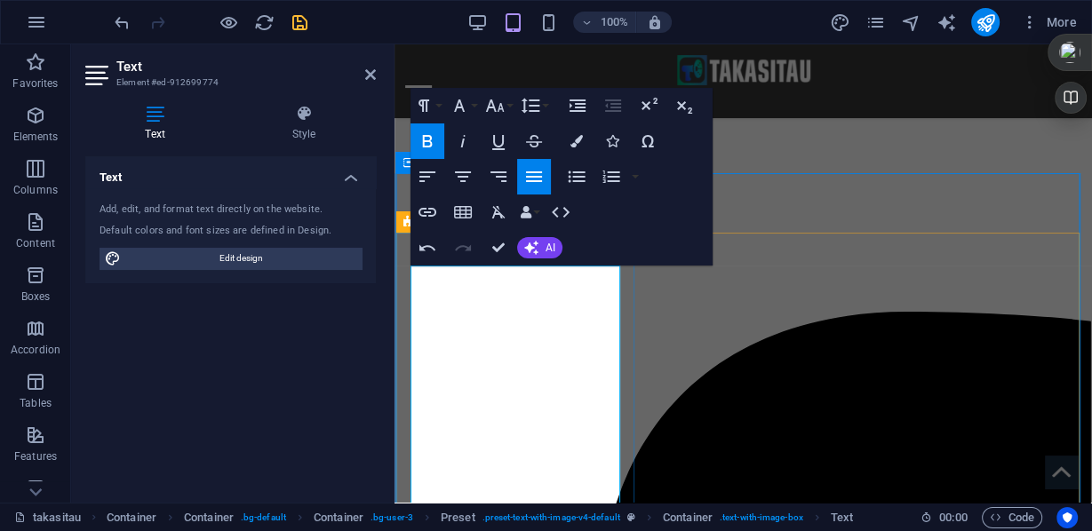
drag, startPoint x: 520, startPoint y: 323, endPoint x: 616, endPoint y: 345, distance: 98.3
click at [463, 139] on icon "button" at bounding box center [462, 141] width 4 height 12
drag, startPoint x: 514, startPoint y: 343, endPoint x: 498, endPoint y: 343, distance: 16.0
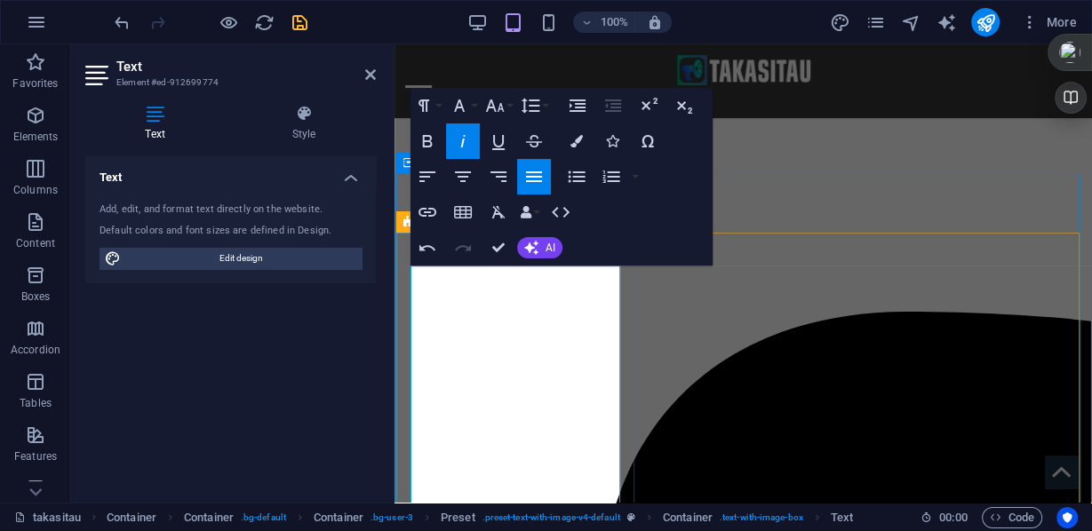
click at [459, 141] on icon "button" at bounding box center [462, 141] width 21 height 21
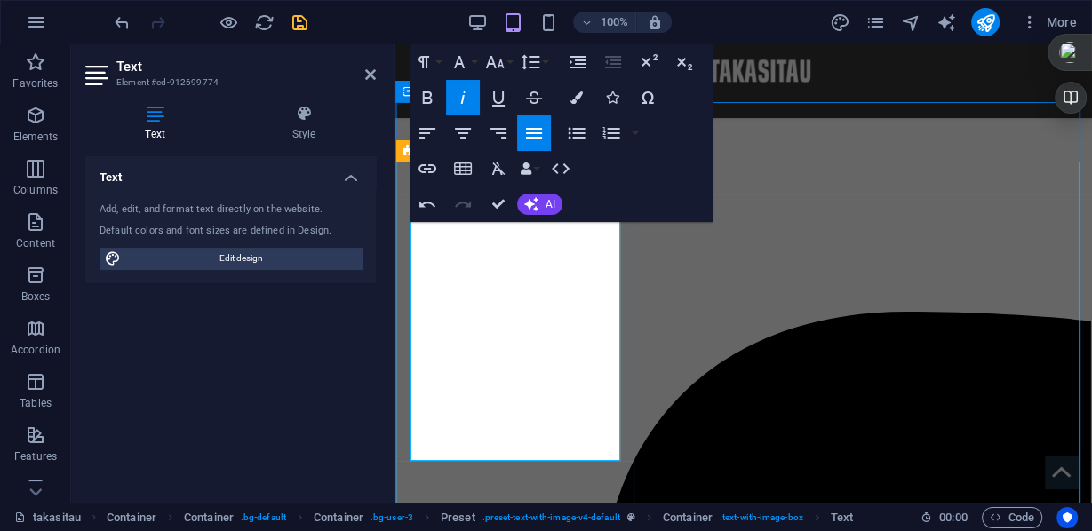
scroll to position [315, 0]
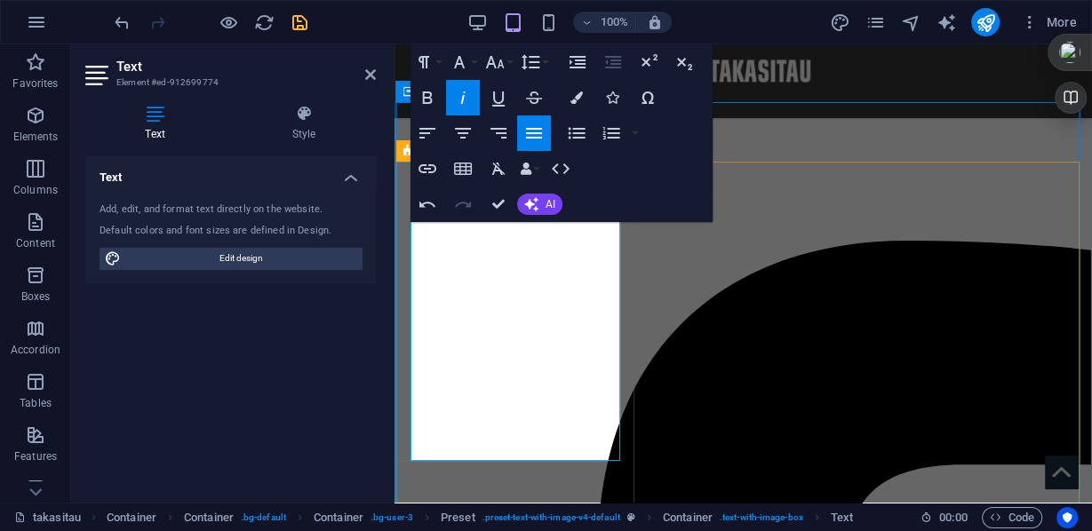
drag, startPoint x: 488, startPoint y: 402, endPoint x: 443, endPoint y: 414, distance: 45.9
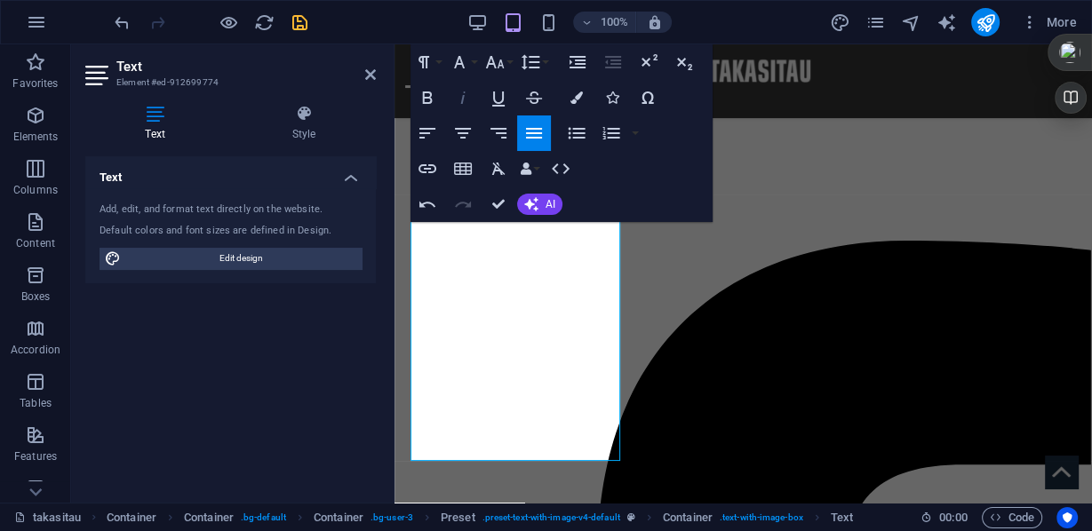
click at [458, 101] on icon "button" at bounding box center [462, 97] width 21 height 21
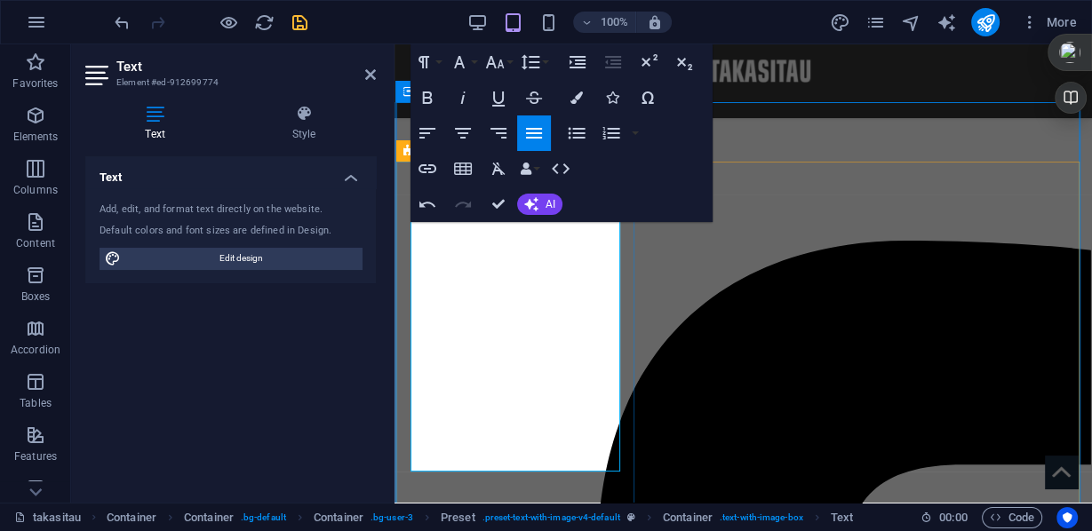
drag, startPoint x: 467, startPoint y: 392, endPoint x: 413, endPoint y: 390, distance: 54.2
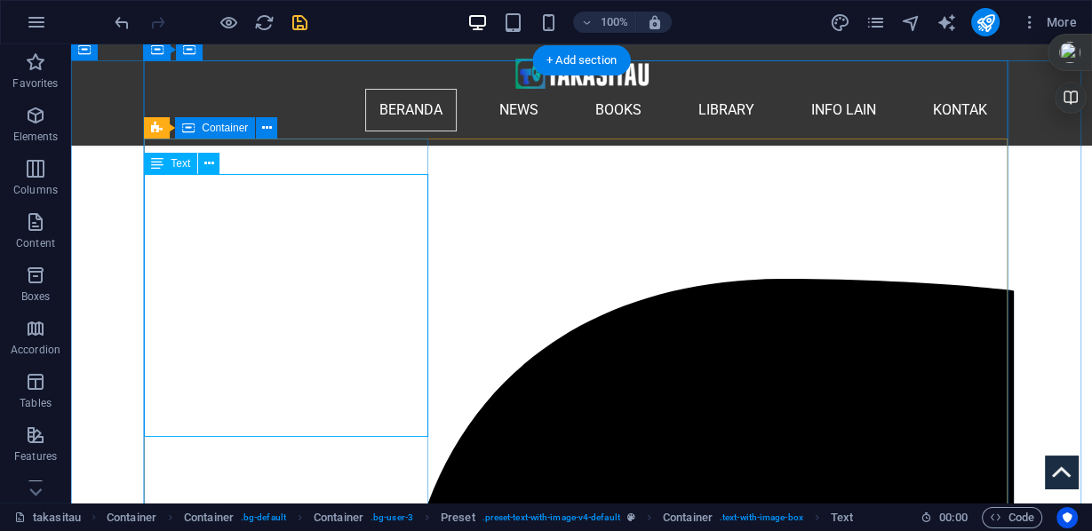
scroll to position [243, 0]
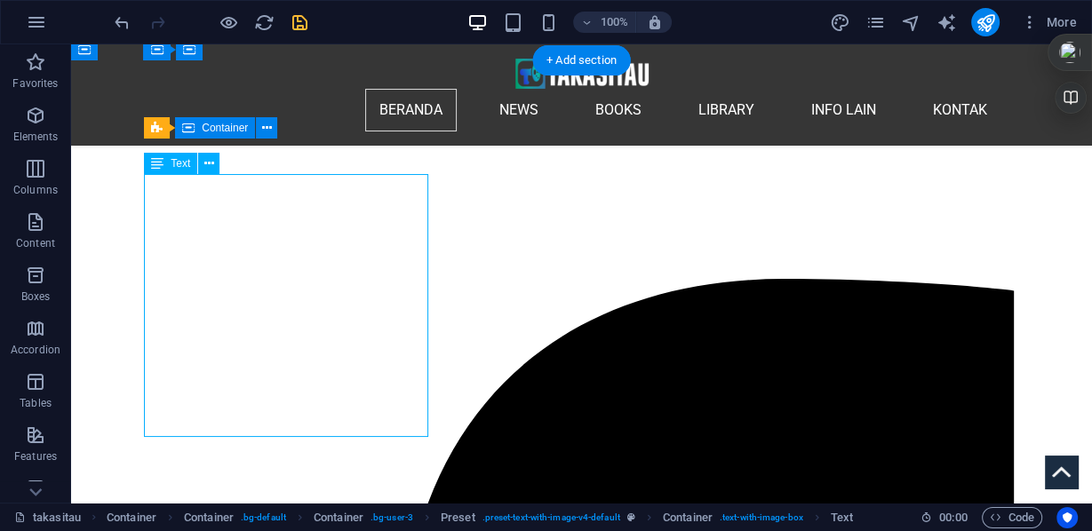
scroll to position [528, 0]
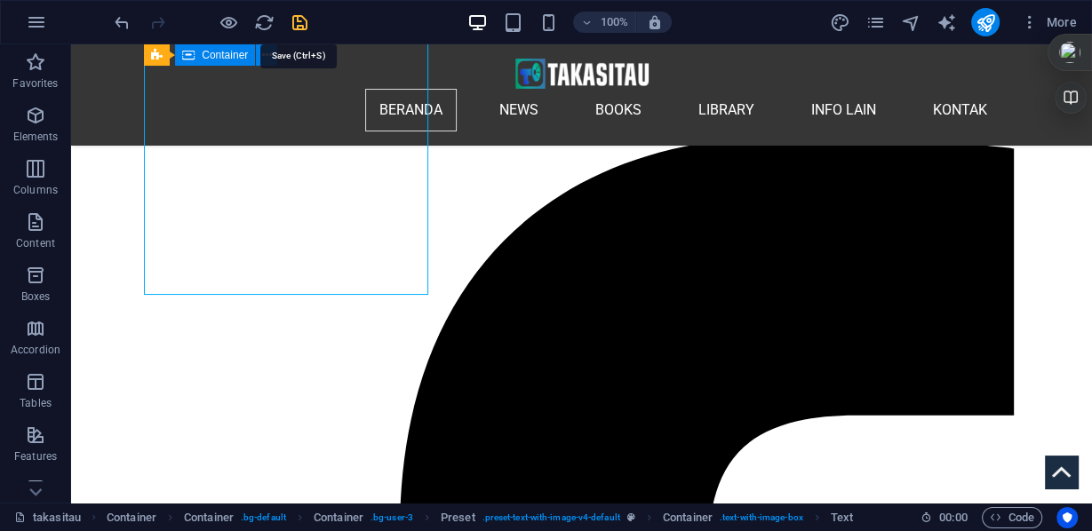
click at [301, 20] on icon "save" at bounding box center [300, 22] width 20 height 20
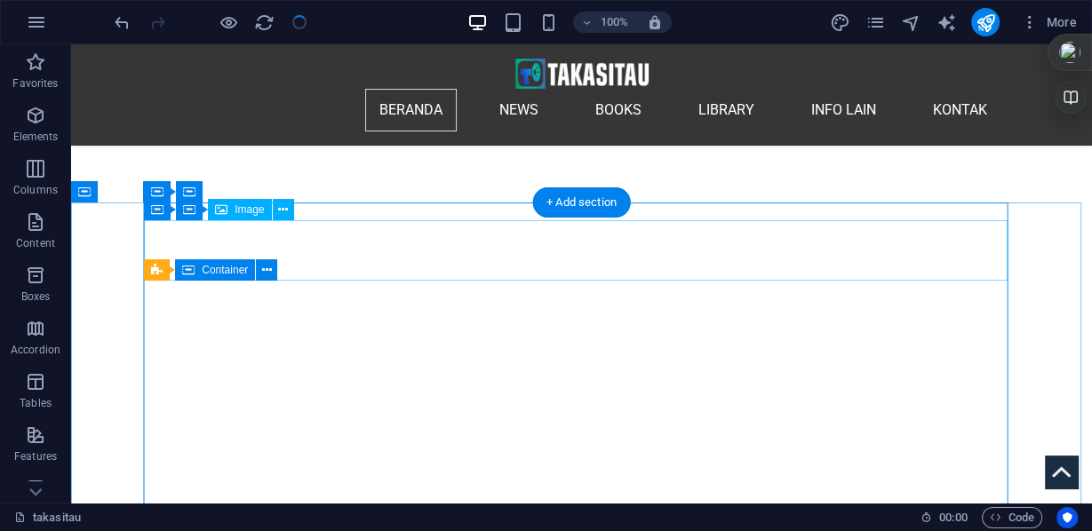
scroll to position [243, 0]
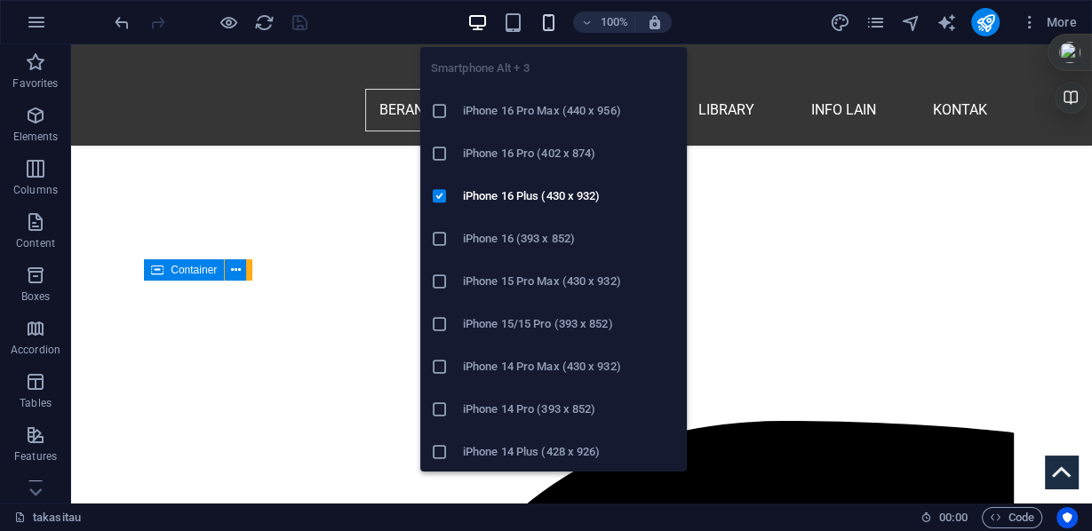
drag, startPoint x: 546, startPoint y: 29, endPoint x: 304, endPoint y: 194, distance: 292.3
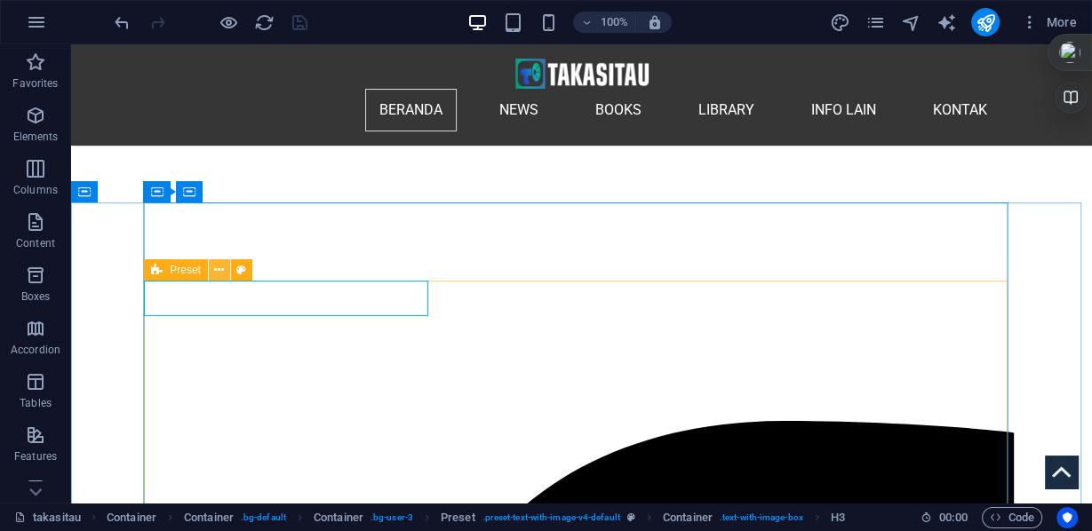
click at [216, 273] on icon at bounding box center [219, 270] width 10 height 19
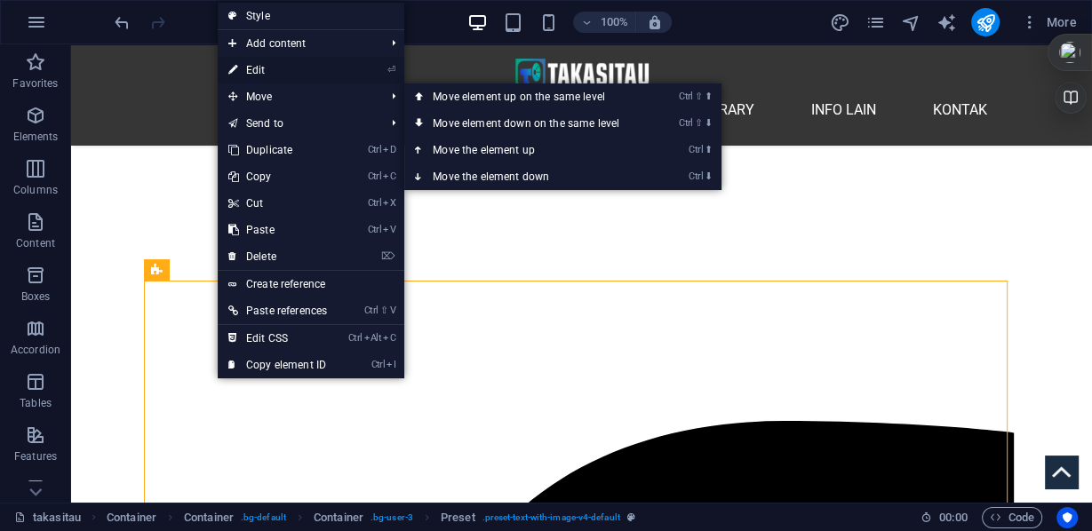
click at [262, 62] on link "⏎ Edit" at bounding box center [278, 70] width 120 height 27
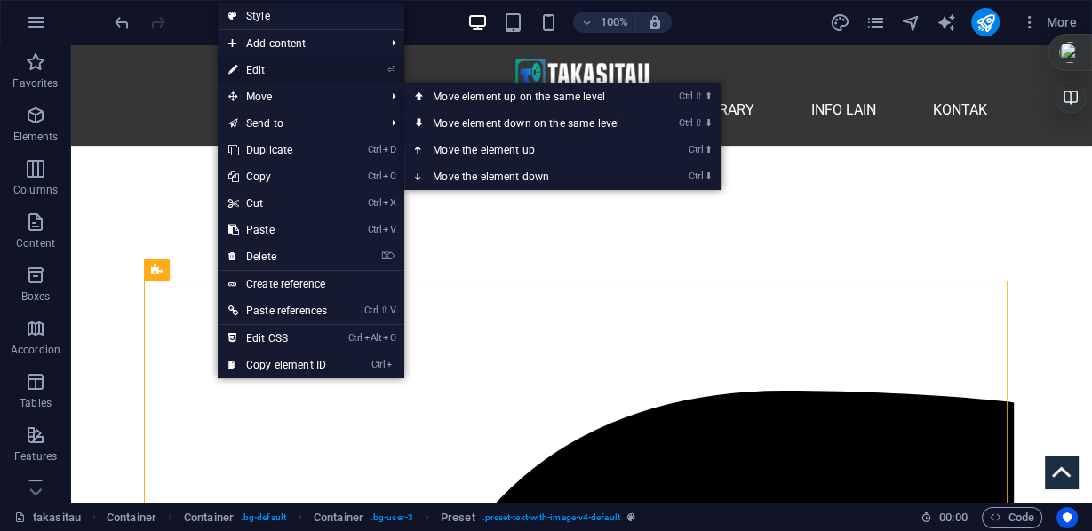
select select "px"
select select "rem"
select select "px"
select select "preset-text-with-image-v4-default"
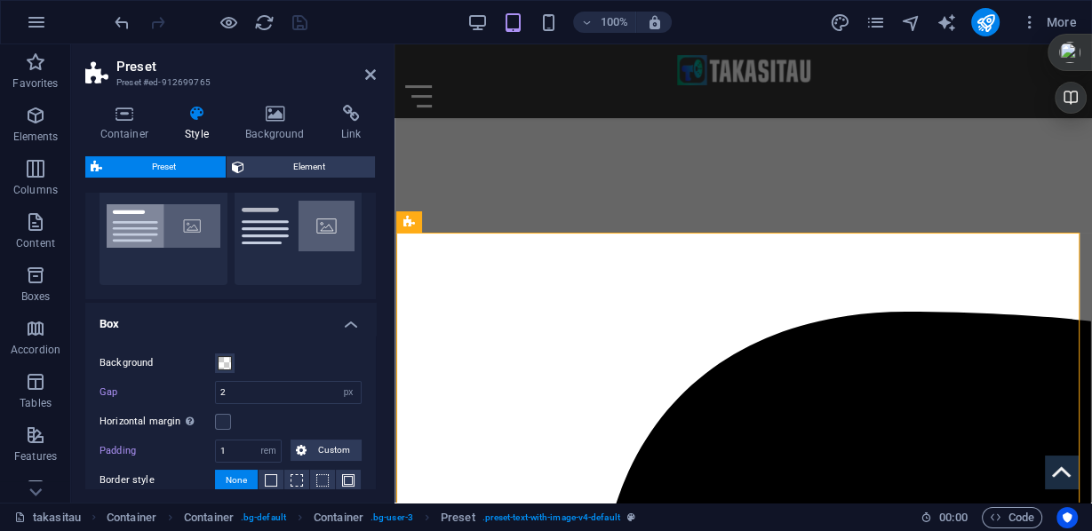
scroll to position [142, 0]
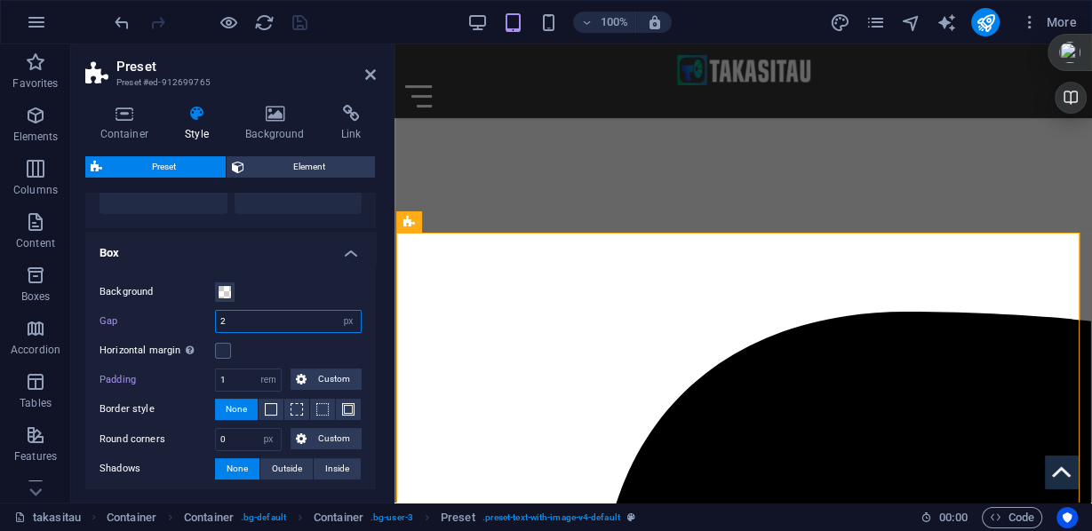
drag, startPoint x: 240, startPoint y: 325, endPoint x: 206, endPoint y: 320, distance: 34.2
click at [206, 320] on div "Gap 2 rem px % vh vw" at bounding box center [231, 321] width 262 height 23
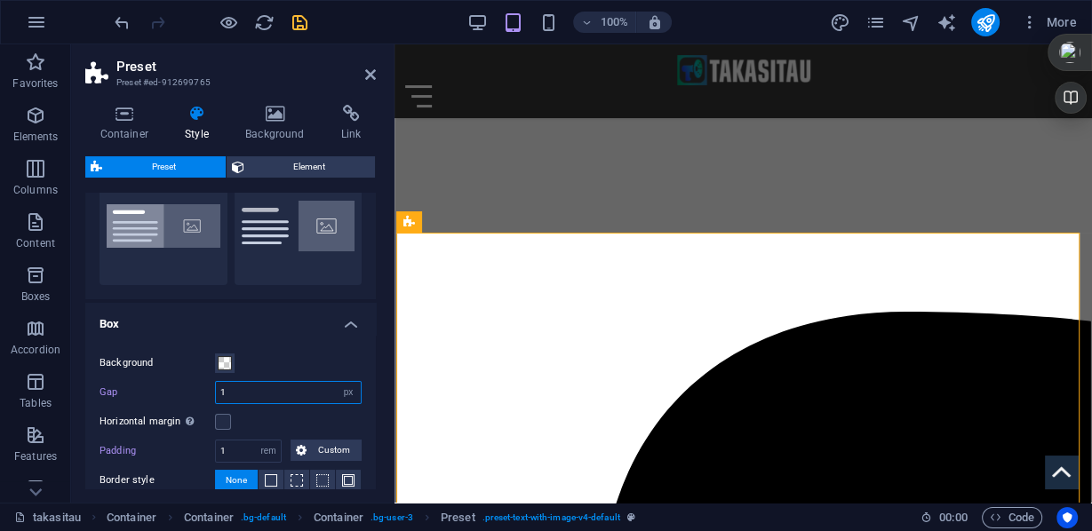
scroll to position [0, 0]
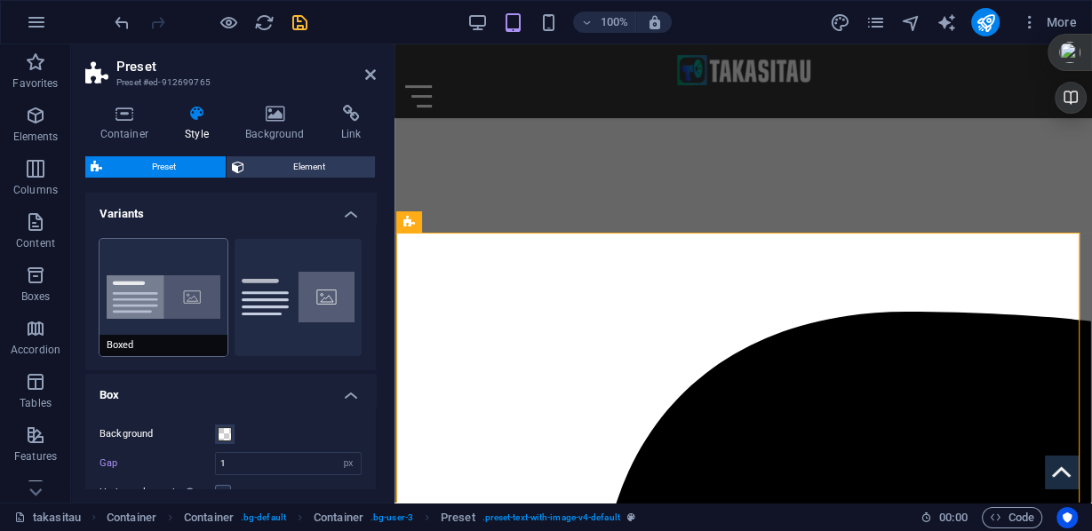
click at [199, 306] on button "Boxed" at bounding box center [164, 297] width 128 height 117
type input "0"
select select "rem"
type input "2.5"
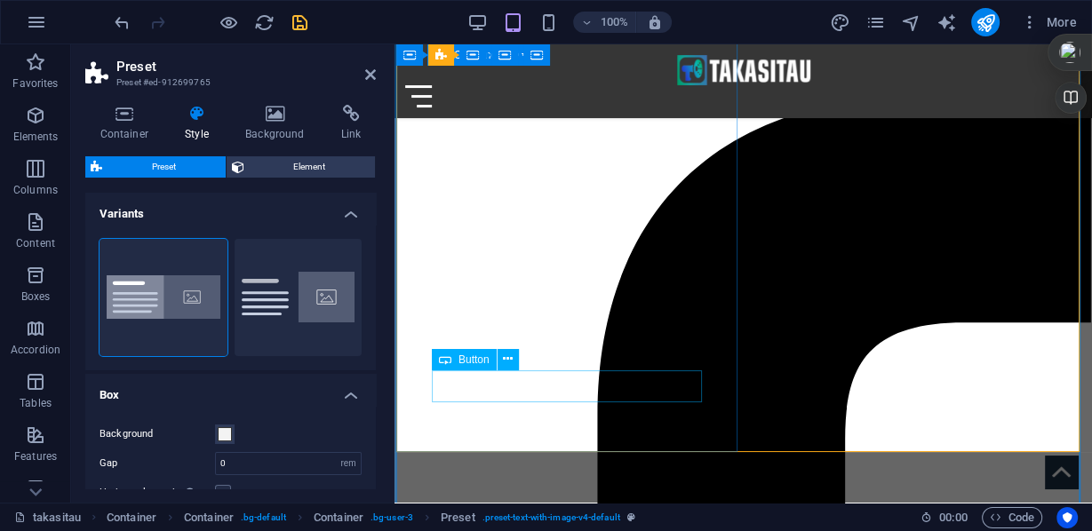
scroll to position [243, 0]
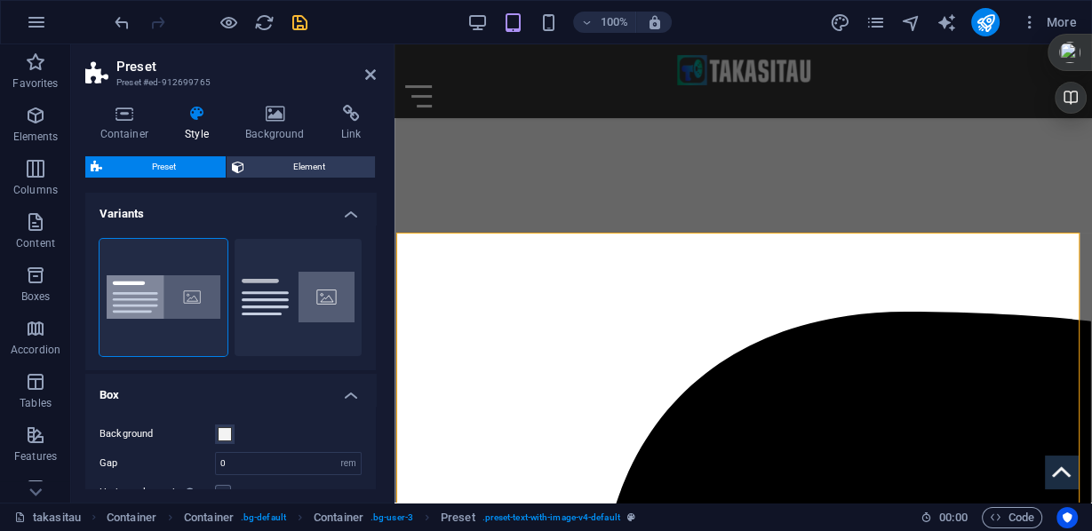
click at [295, 279] on div "Default" at bounding box center [299, 297] width 128 height 117
click at [256, 278] on button "Default" at bounding box center [299, 297] width 128 height 117
type input "2"
type input "0"
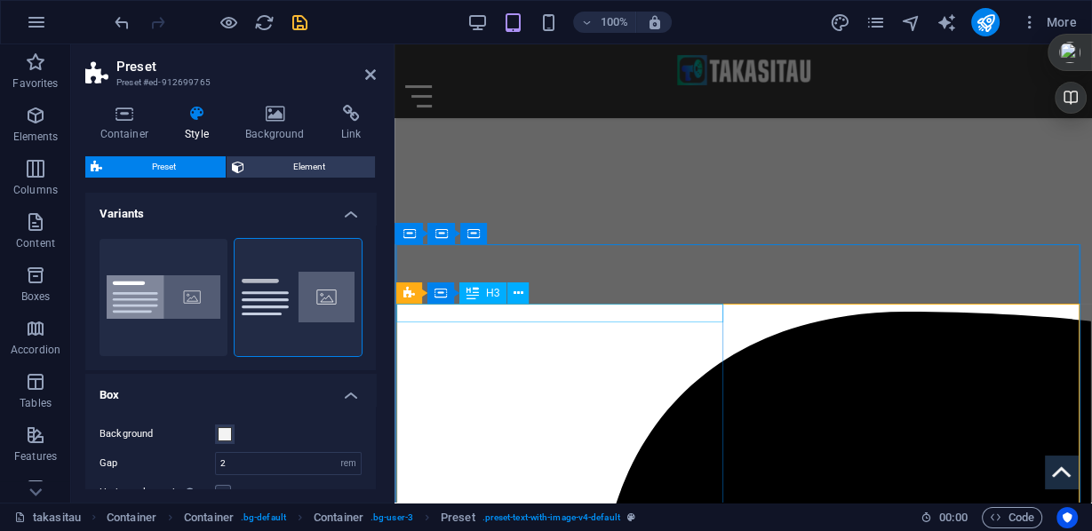
scroll to position [172, 0]
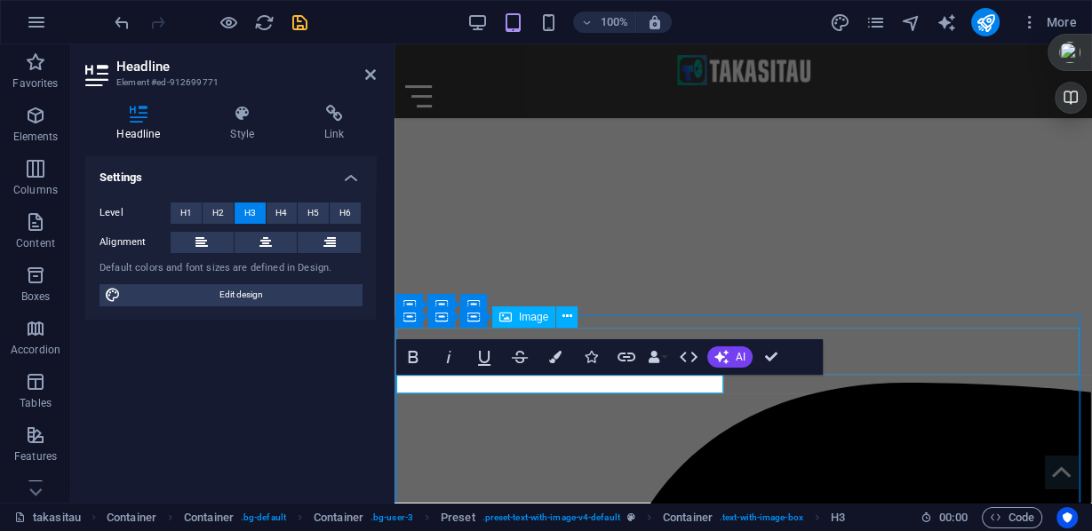
scroll to position [101, 0]
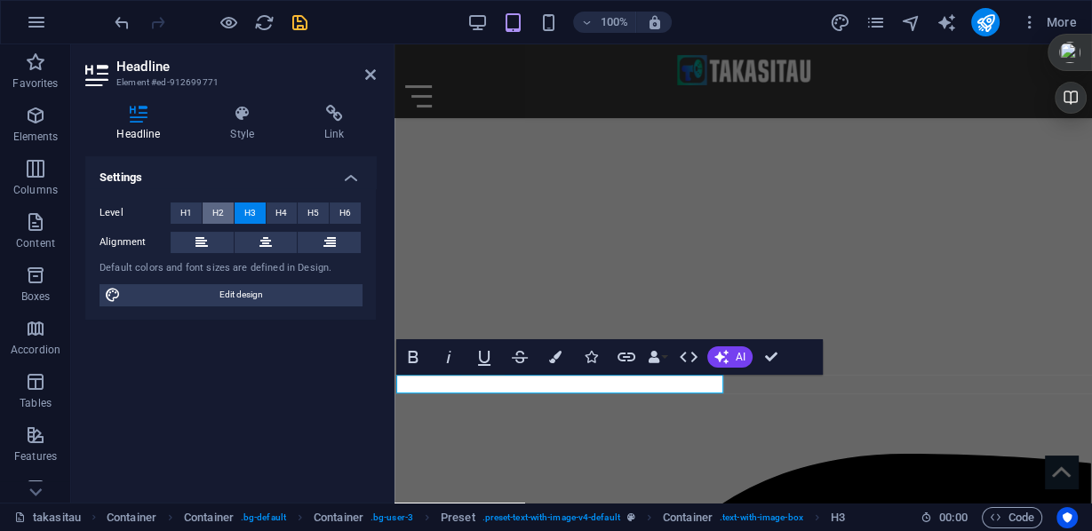
click at [219, 211] on span "H2" at bounding box center [218, 213] width 12 height 21
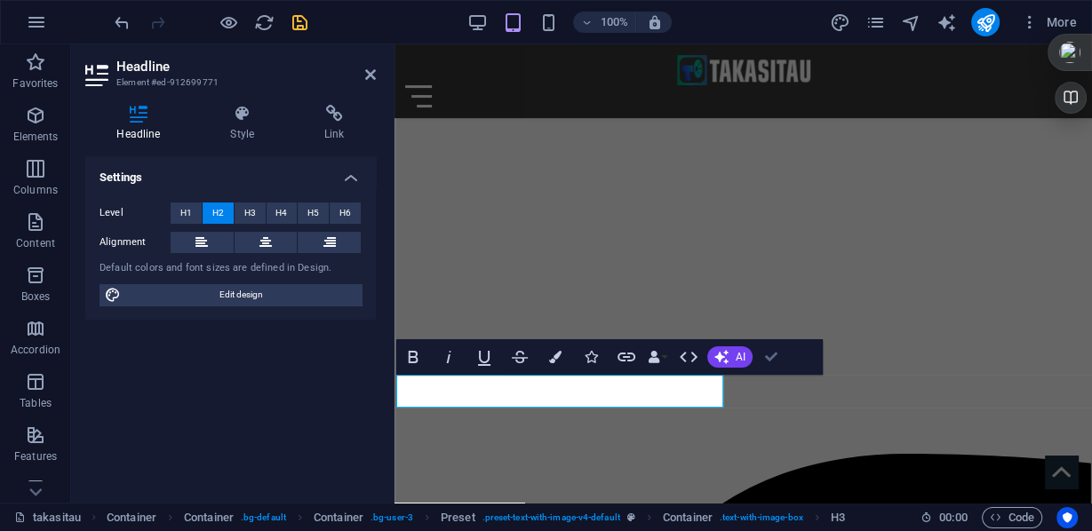
drag, startPoint x: 772, startPoint y: 351, endPoint x: 698, endPoint y: 300, distance: 89.5
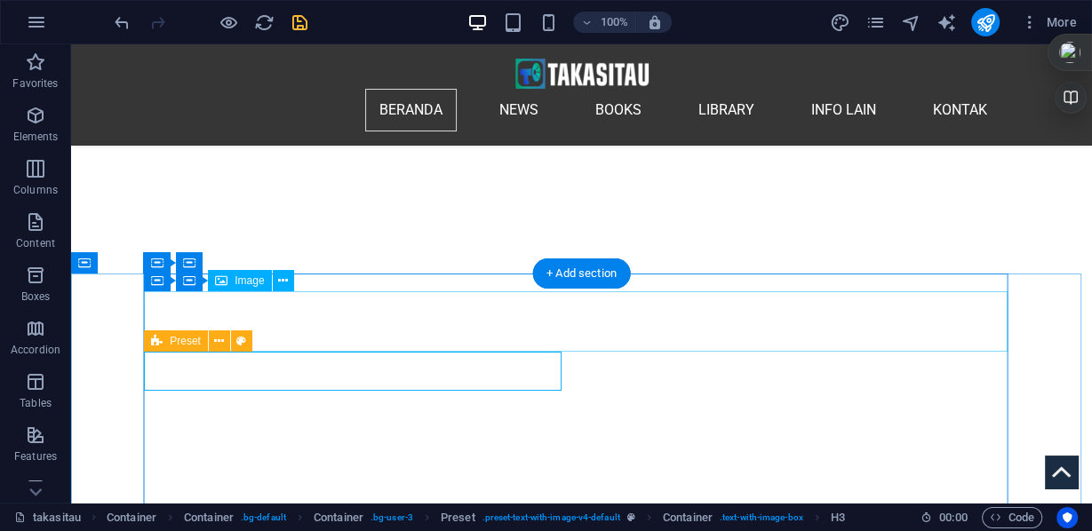
scroll to position [243, 0]
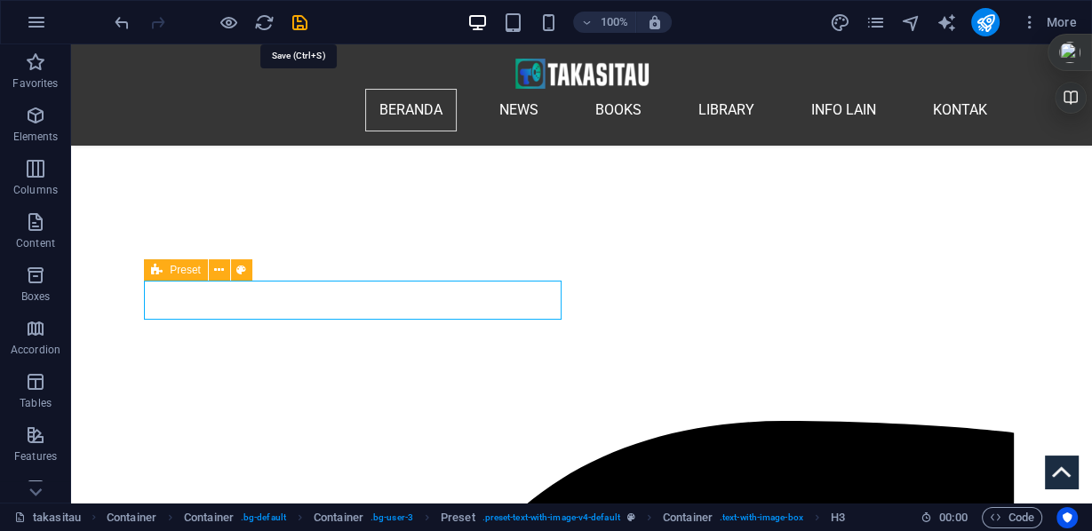
click at [301, 20] on icon "save" at bounding box center [300, 22] width 20 height 20
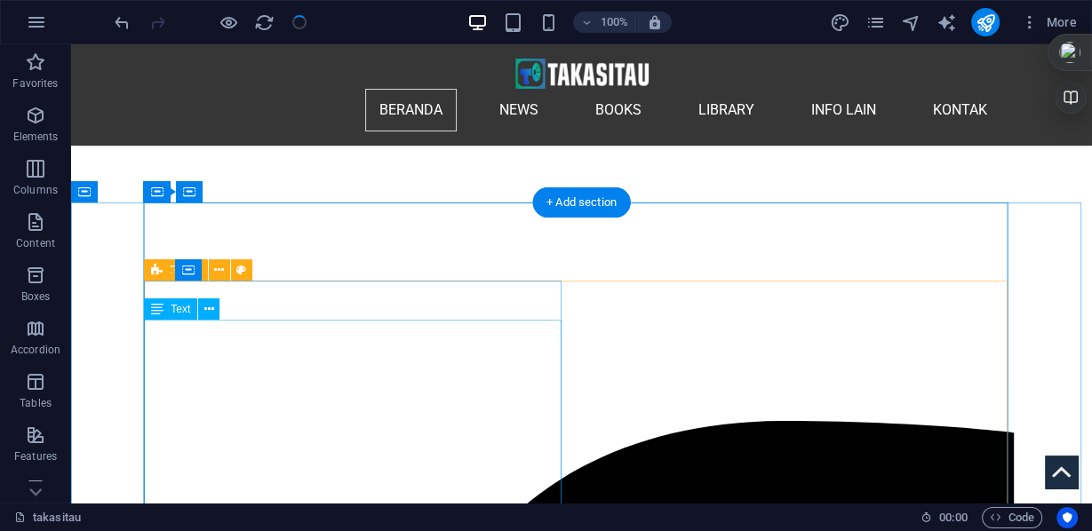
scroll to position [315, 0]
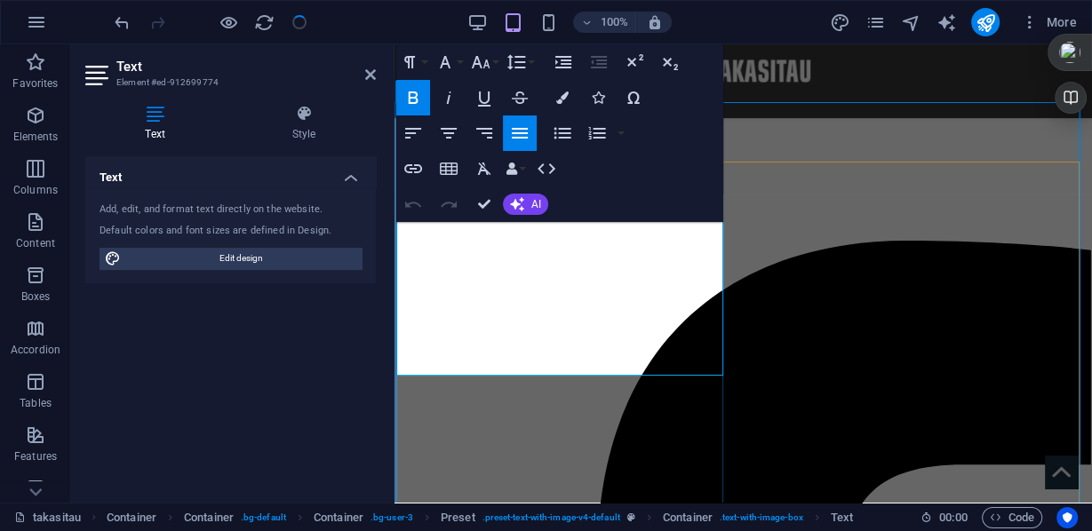
drag, startPoint x: 566, startPoint y: 303, endPoint x: 483, endPoint y: 303, distance: 82.6
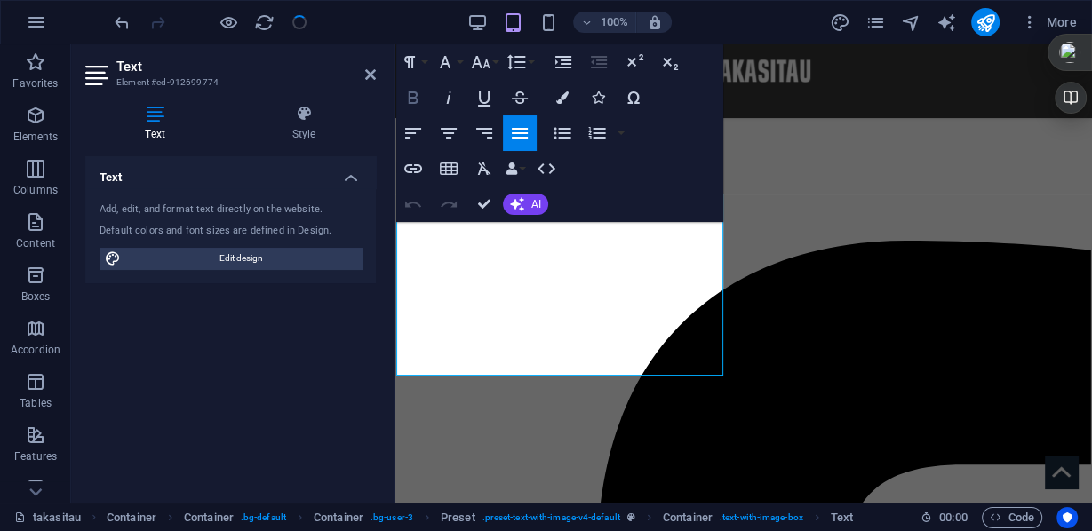
click at [409, 100] on icon "button" at bounding box center [414, 98] width 10 height 12
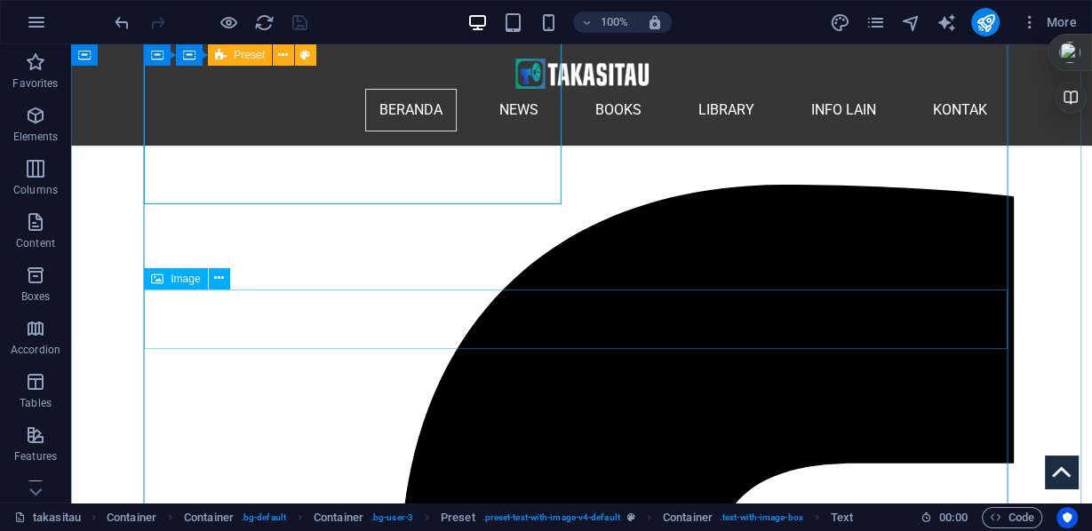
scroll to position [551, 0]
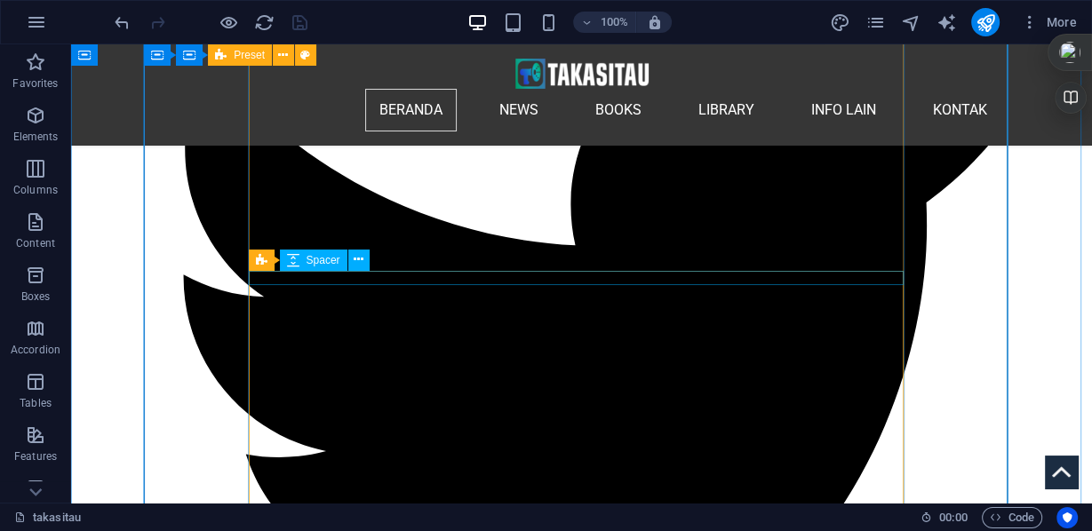
scroll to position [2257, 0]
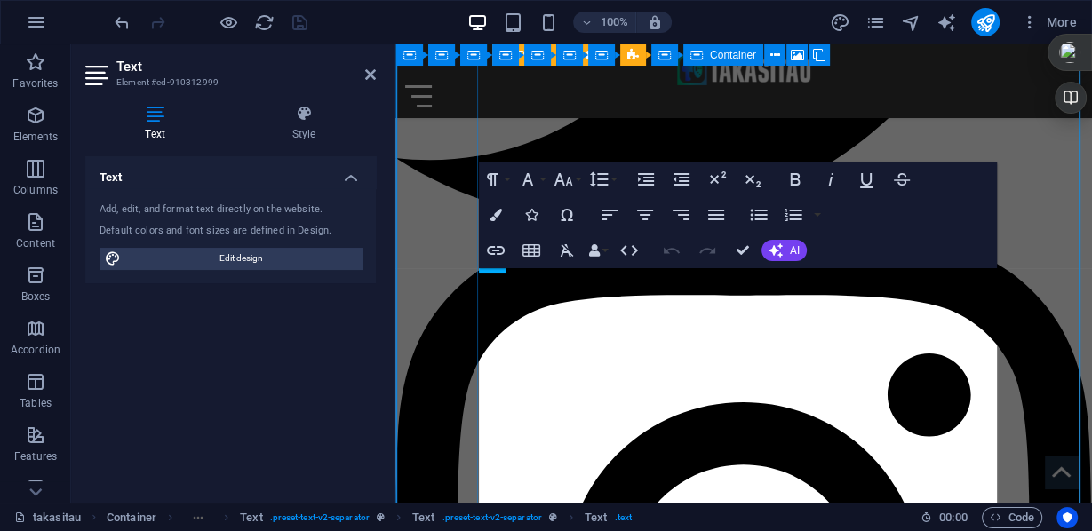
scroll to position [1933, 0]
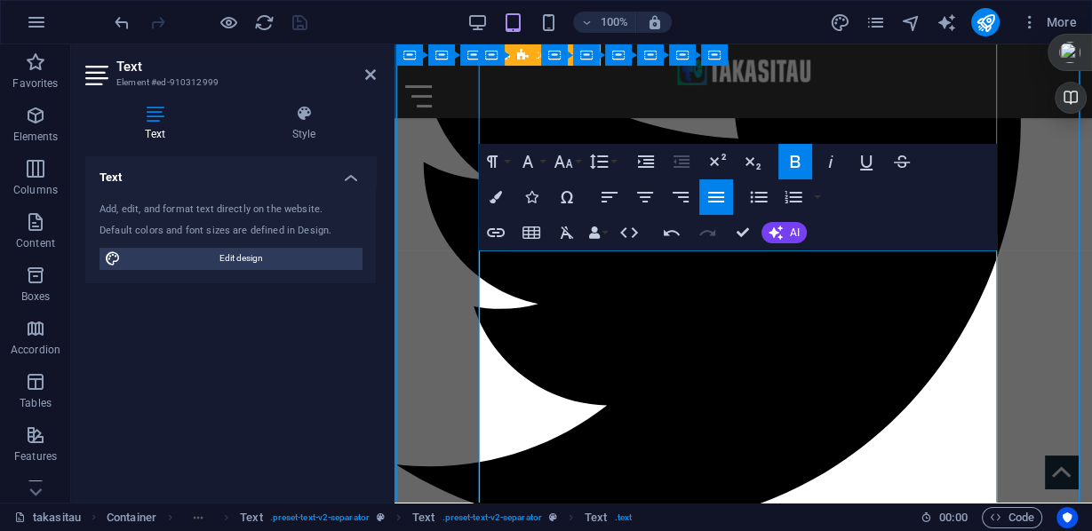
scroll to position [1960, 0]
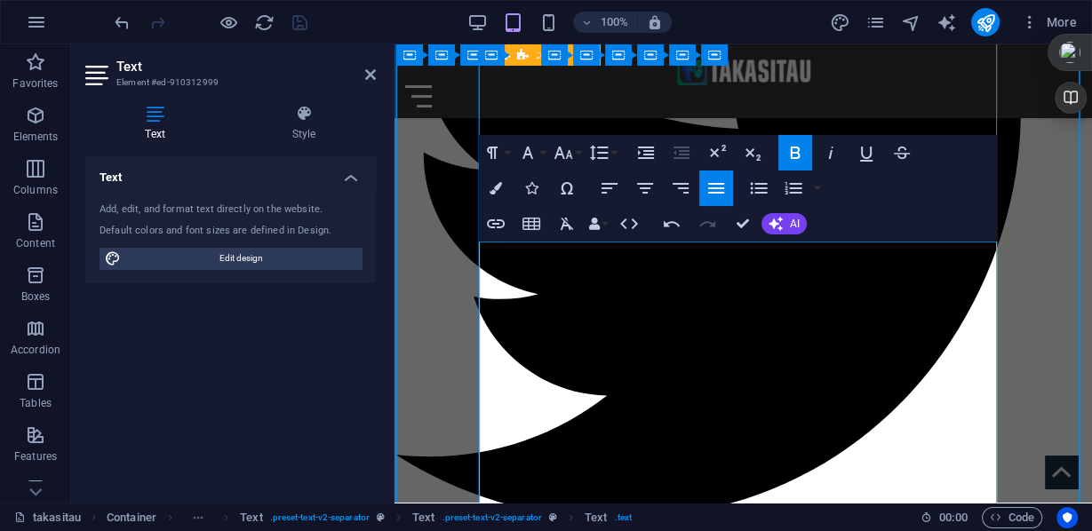
drag, startPoint x: 478, startPoint y: 294, endPoint x: 504, endPoint y: 291, distance: 26.0
drag, startPoint x: 482, startPoint y: 272, endPoint x: 530, endPoint y: 324, distance: 71.7
copy div "DAFTAR ORANG HILANG Sesuai informasi terbaru dari KontraS per [DATE], jumlah or…"
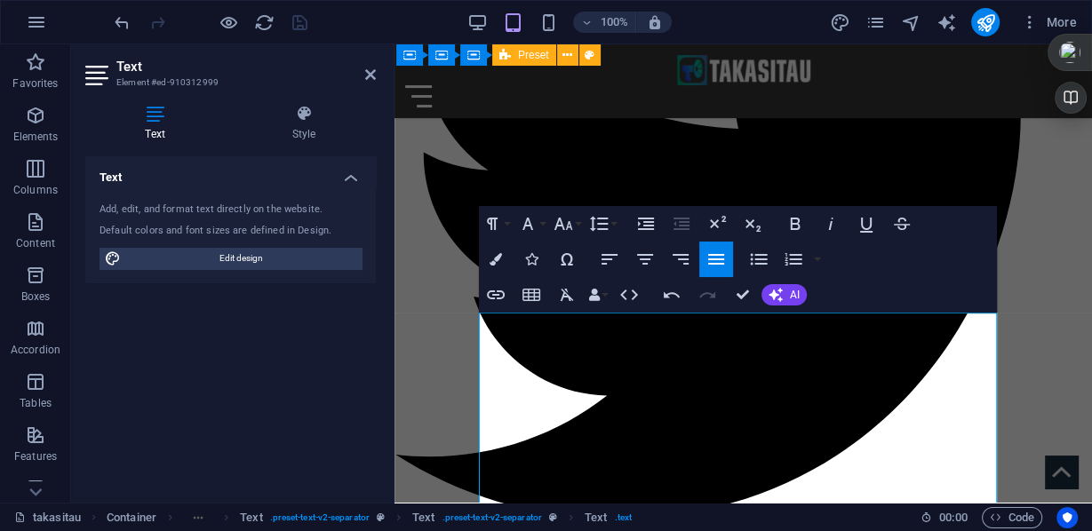
scroll to position [1889, 0]
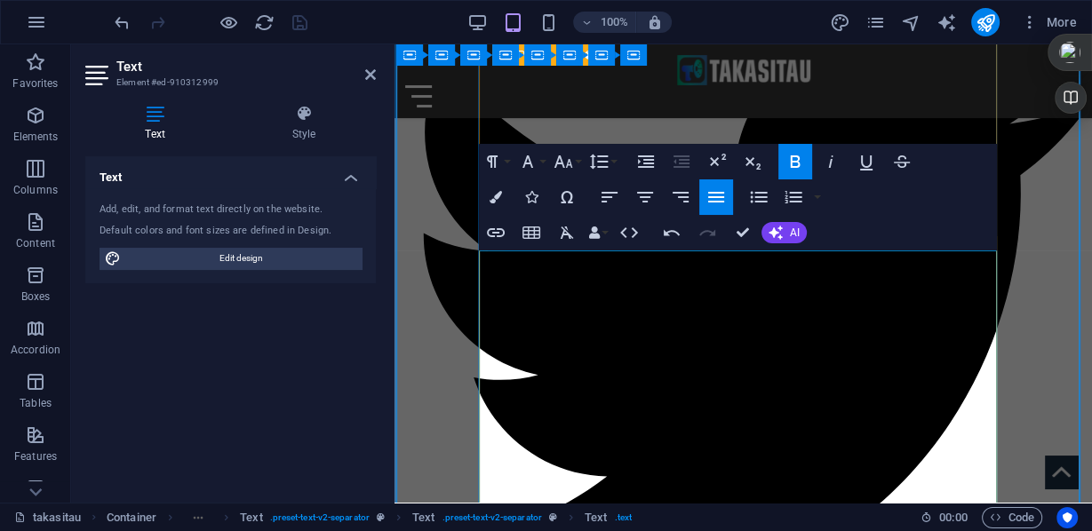
scroll to position [1950, 0]
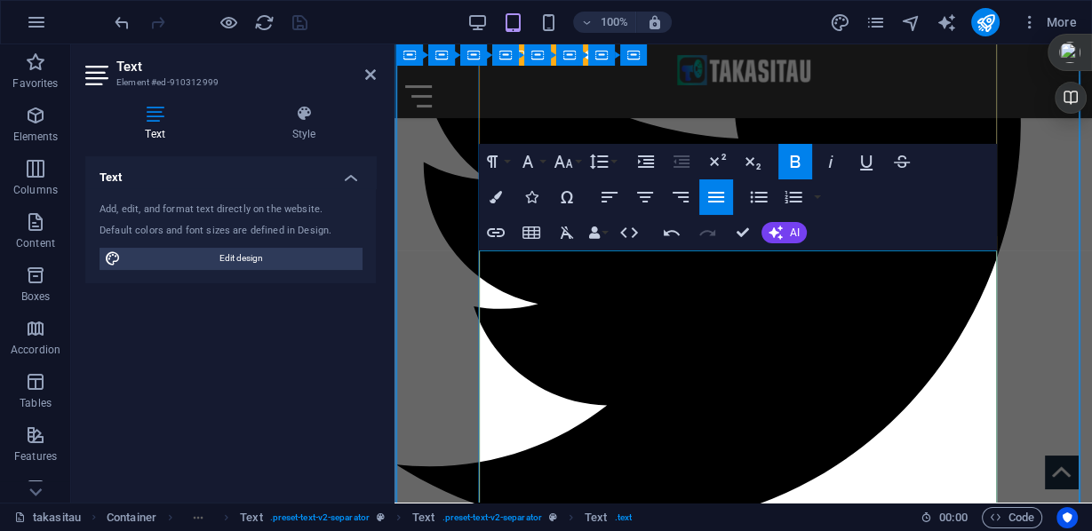
drag, startPoint x: 486, startPoint y: 276, endPoint x: 519, endPoint y: 307, distance: 44.6
drag, startPoint x: 624, startPoint y: 256, endPoint x: 482, endPoint y: 253, distance: 142.2
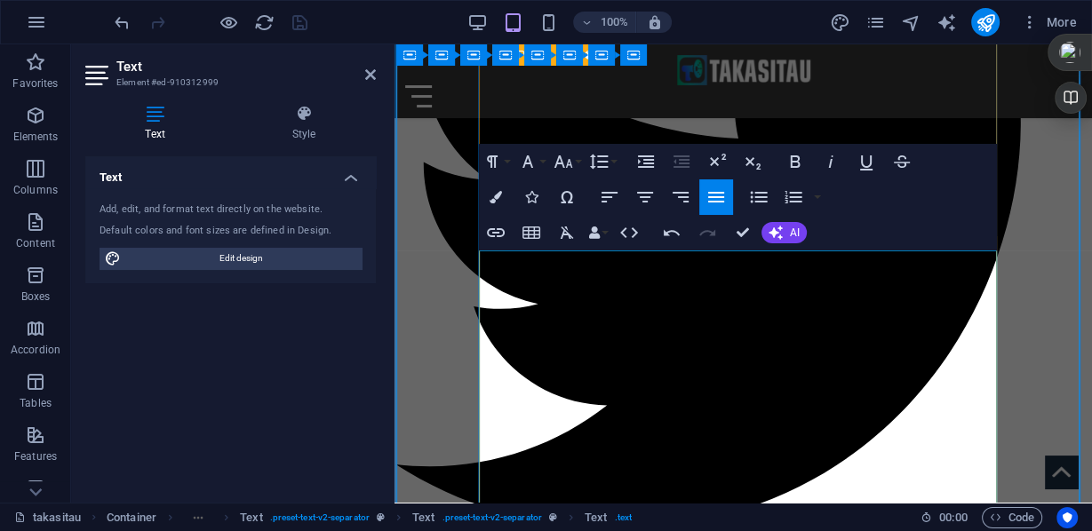
drag, startPoint x: 714, startPoint y: 331, endPoint x: 535, endPoint y: 344, distance: 179.9
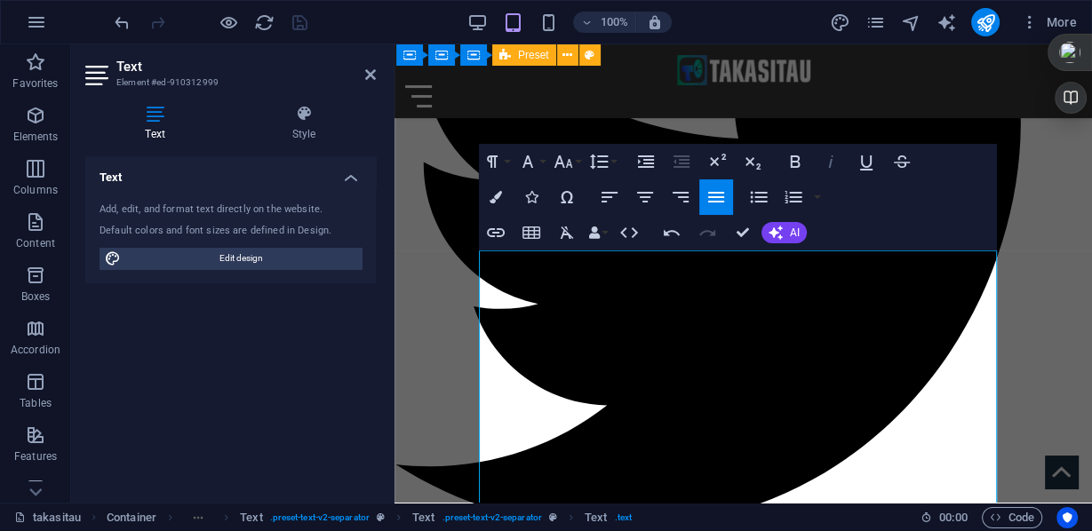
click at [0, 0] on icon "button" at bounding box center [0, 0] width 0 height 0
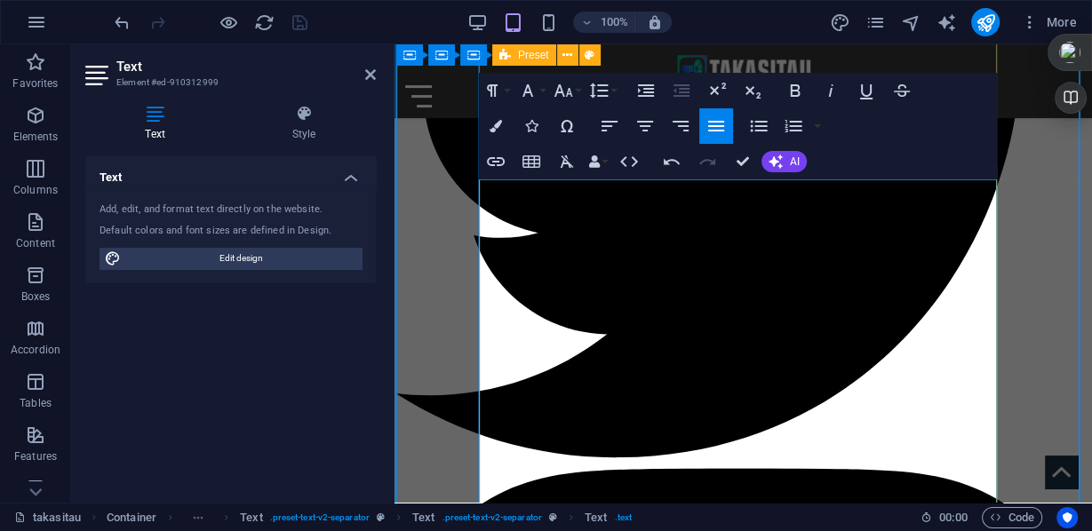
drag, startPoint x: 701, startPoint y: 332, endPoint x: 658, endPoint y: 330, distance: 42.7
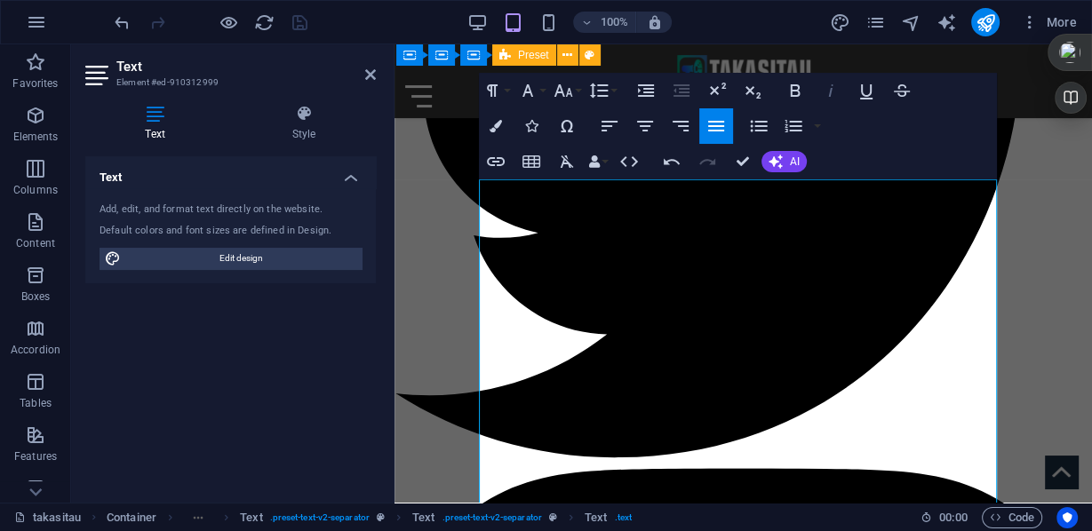
click at [0, 0] on icon "button" at bounding box center [0, 0] width 0 height 0
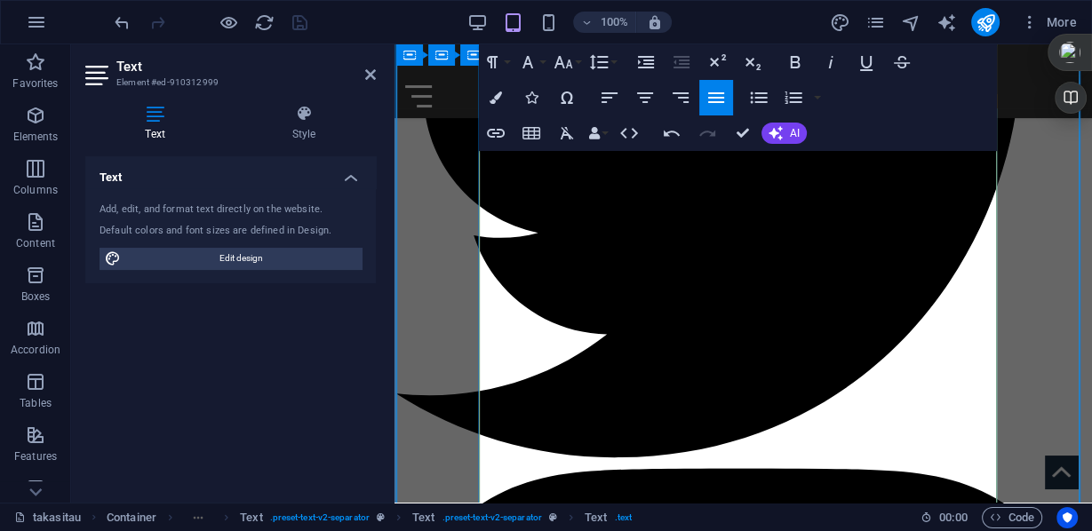
scroll to position [2163, 0]
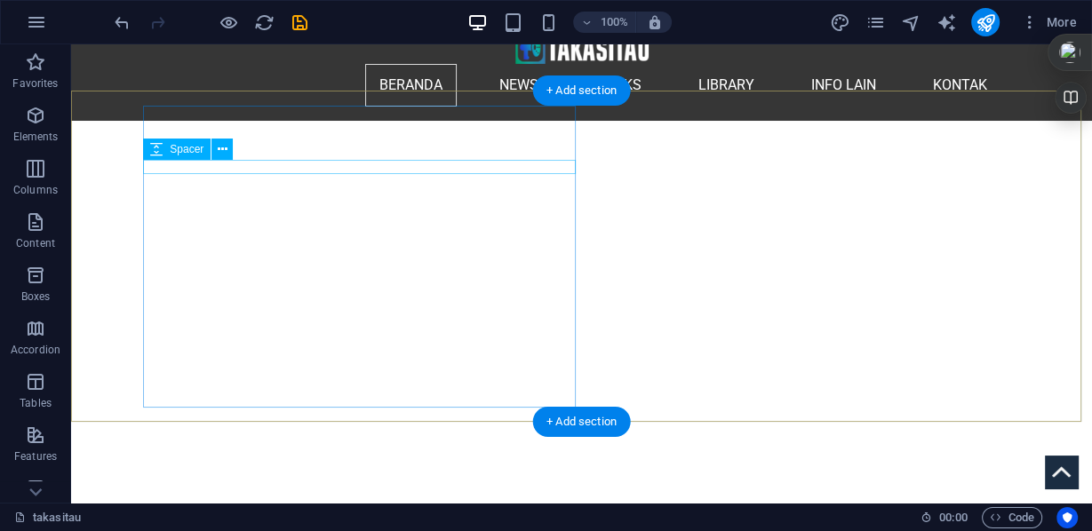
scroll to position [0, 0]
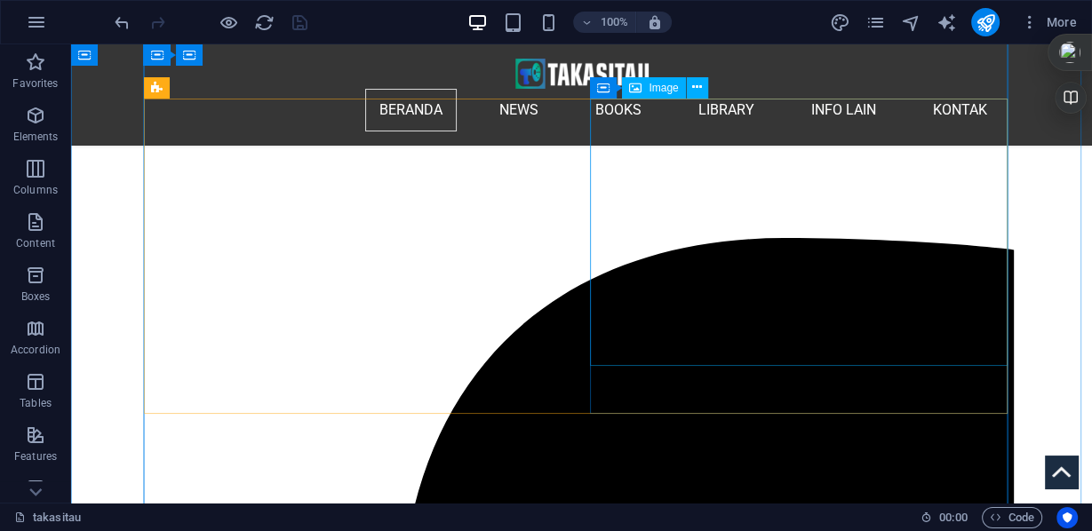
scroll to position [355, 0]
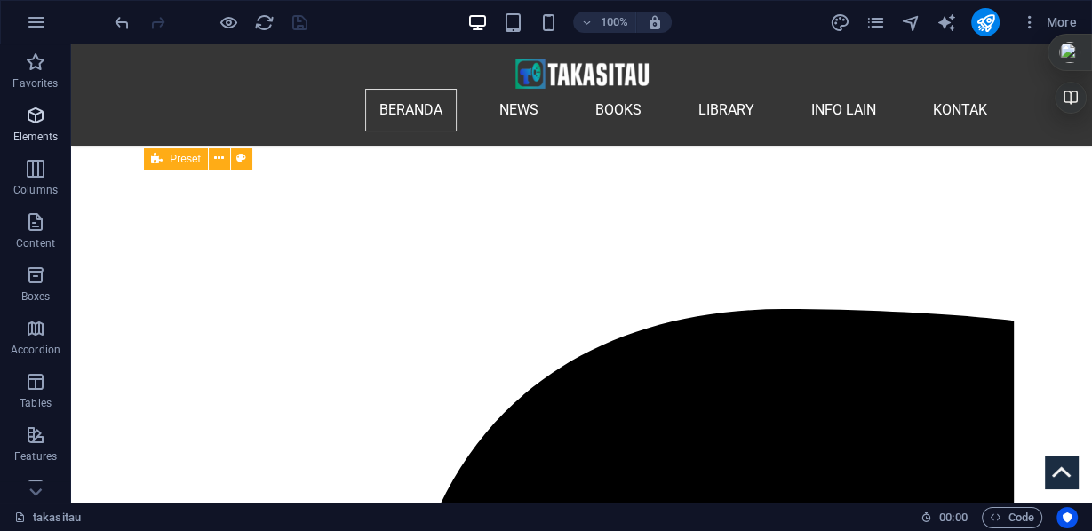
click at [52, 120] on span "Elements" at bounding box center [35, 126] width 71 height 43
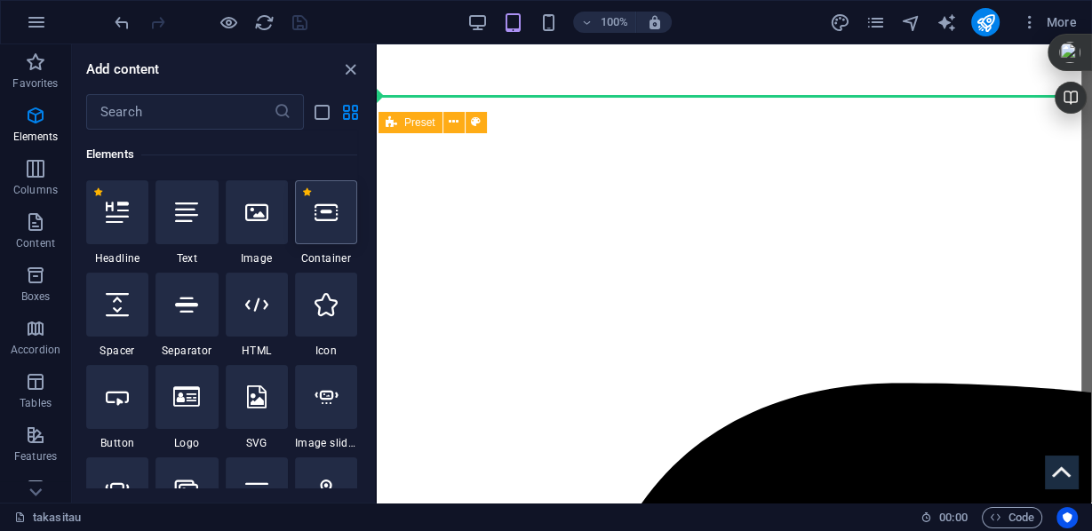
scroll to position [0, 0]
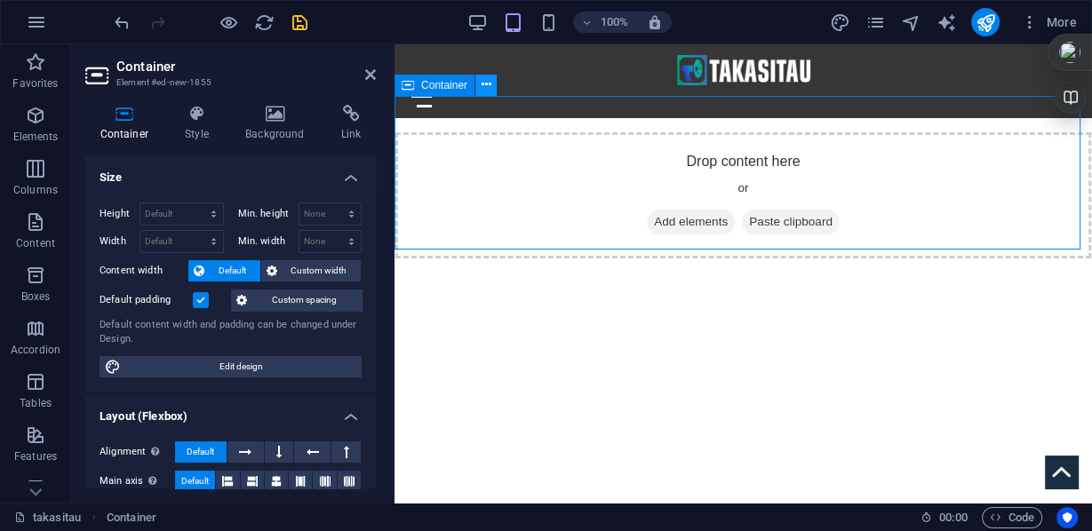
click at [483, 84] on icon at bounding box center [487, 85] width 10 height 19
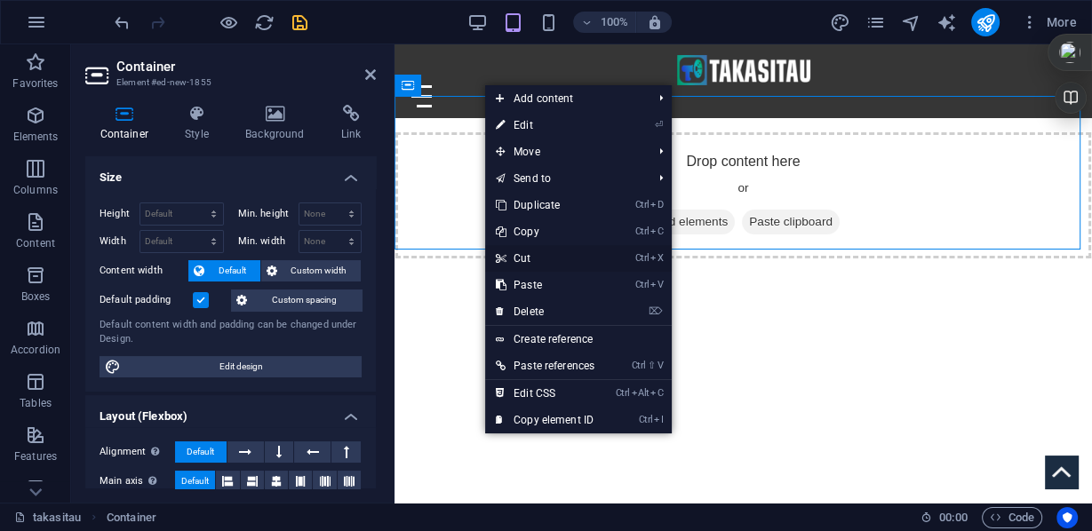
click at [535, 258] on link "Ctrl X Cut" at bounding box center [545, 258] width 120 height 27
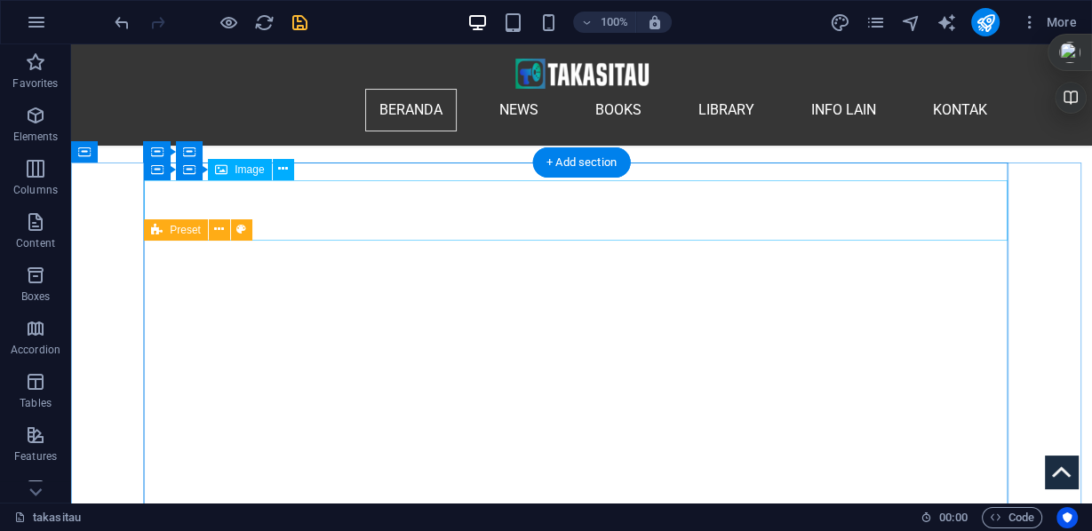
scroll to position [284, 0]
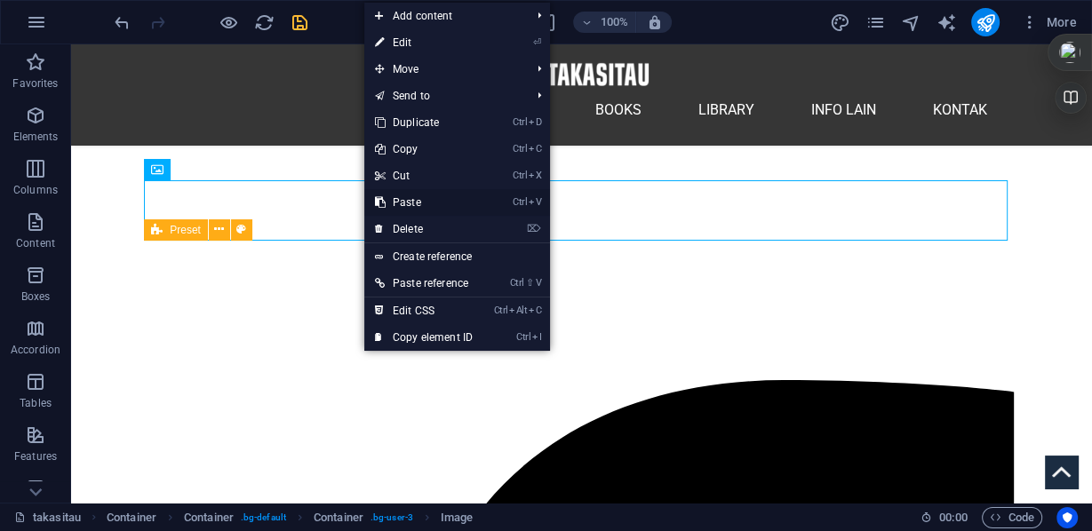
click at [414, 200] on link "Ctrl V Paste" at bounding box center [423, 202] width 119 height 27
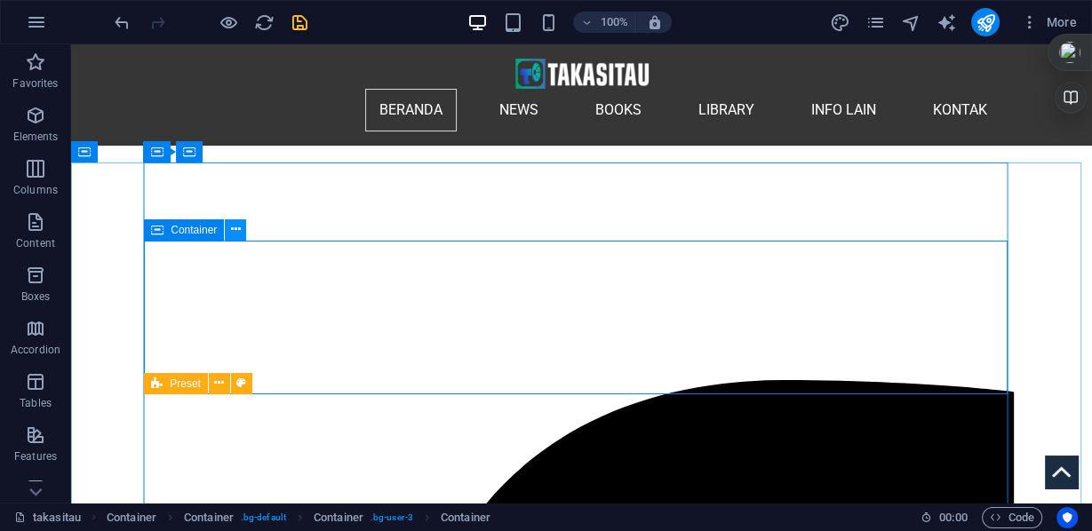
click at [233, 234] on icon at bounding box center [236, 229] width 10 height 19
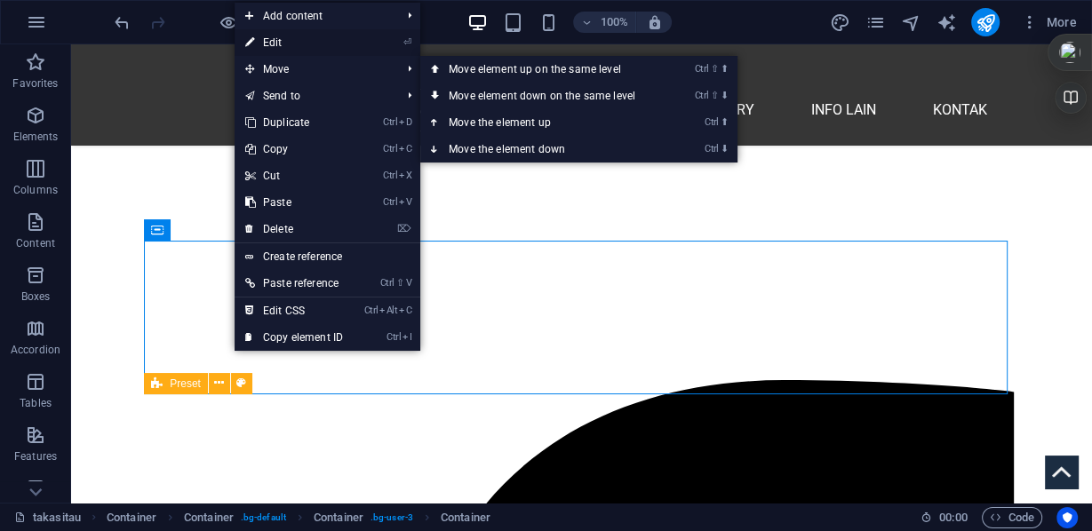
click at [286, 41] on link "⏎ Edit" at bounding box center [294, 42] width 119 height 27
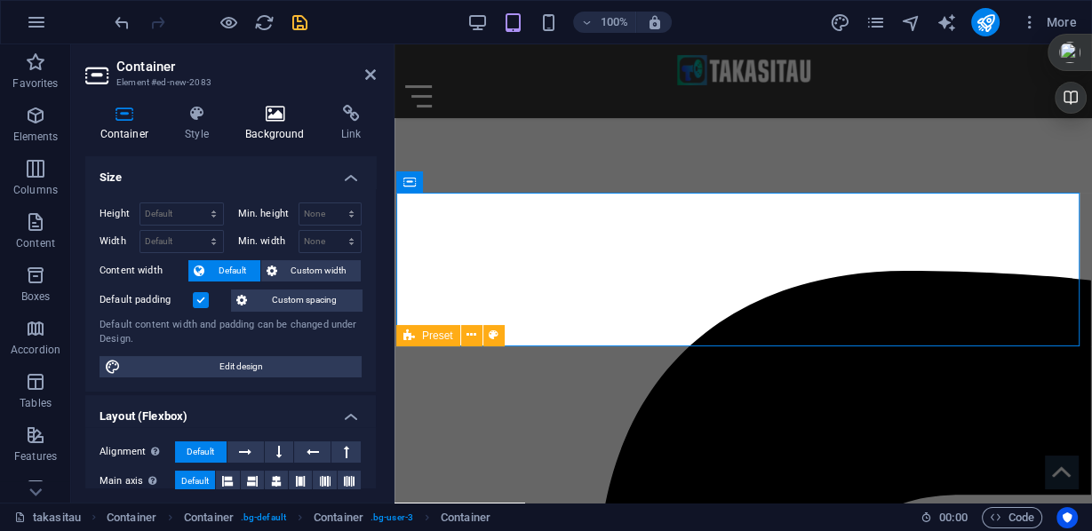
click at [268, 116] on icon at bounding box center [275, 114] width 89 height 18
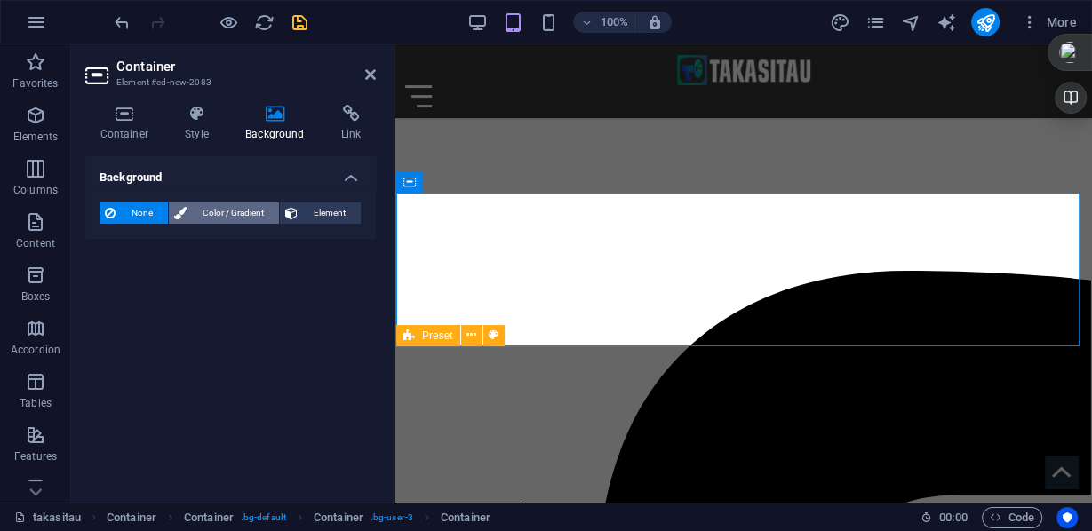
click at [216, 213] on span "Color / Gradient" at bounding box center [233, 213] width 82 height 21
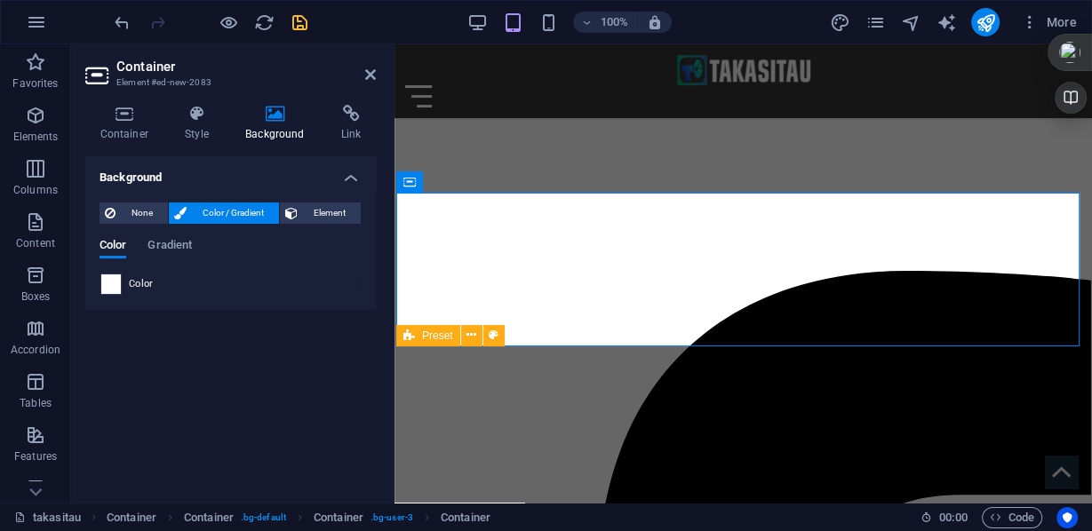
click at [114, 287] on span at bounding box center [111, 285] width 20 height 20
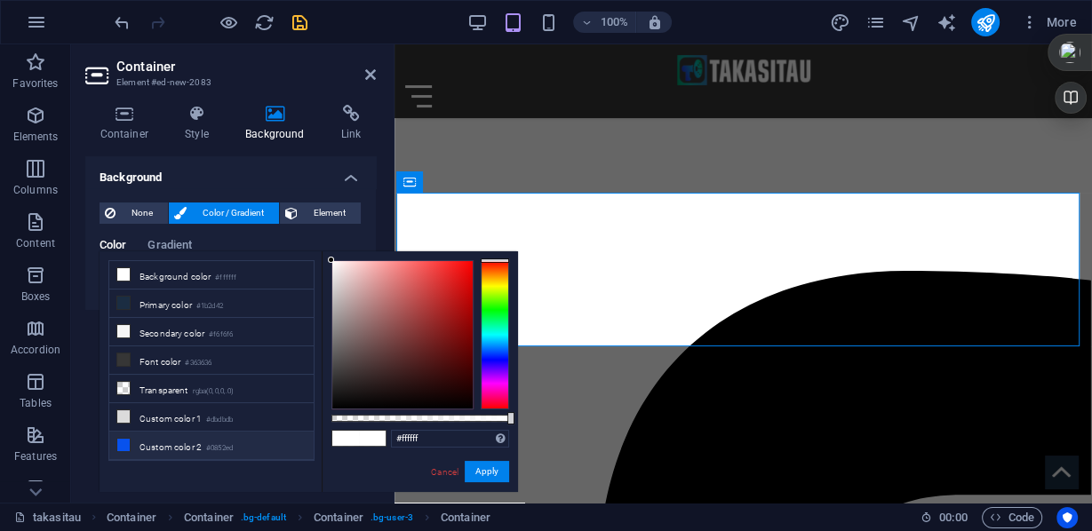
click at [145, 435] on li "Custom color 2 #0852ed" at bounding box center [211, 446] width 204 height 28
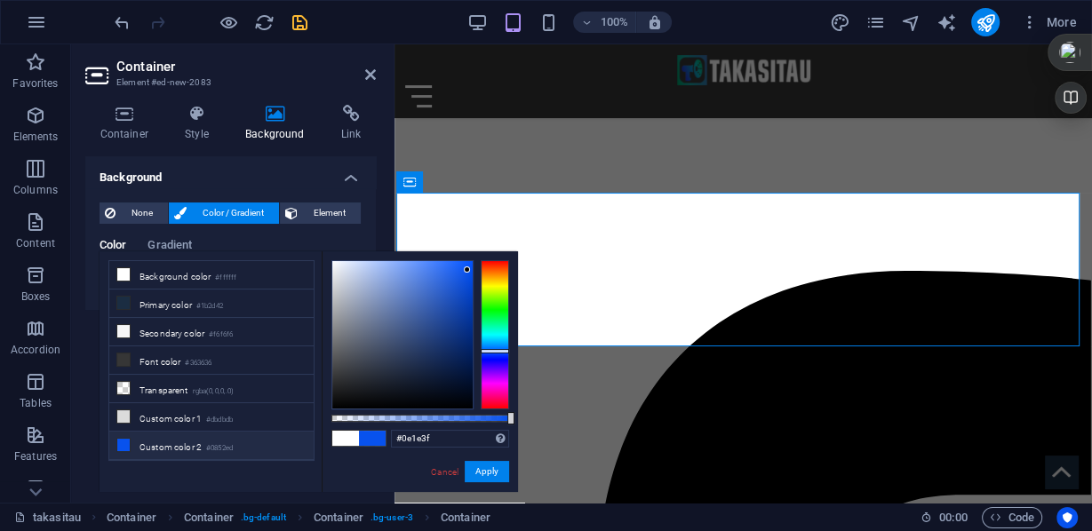
click at [440, 371] on div at bounding box center [402, 334] width 140 height 147
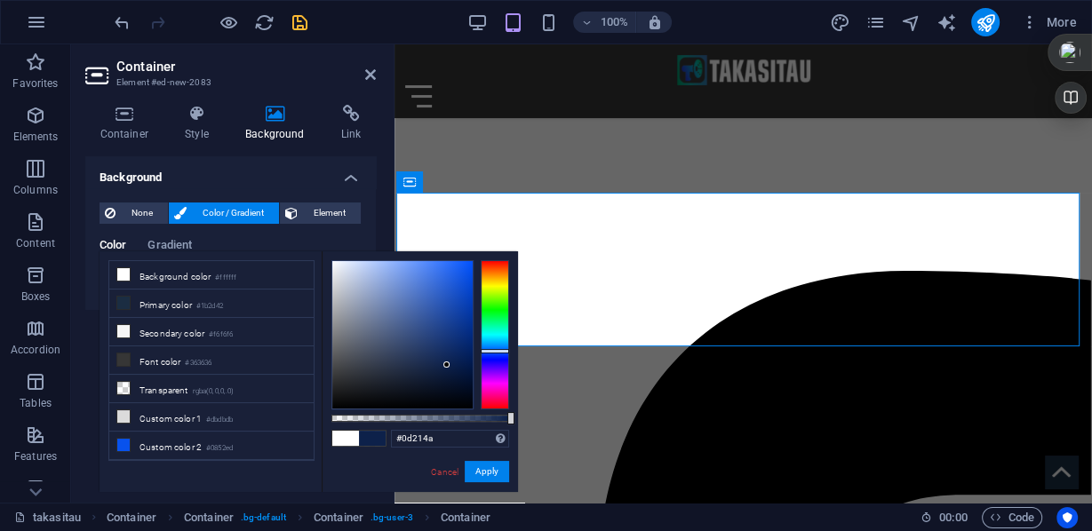
click at [447, 365] on div at bounding box center [402, 334] width 140 height 147
click at [450, 360] on div at bounding box center [402, 334] width 140 height 147
type input "#0c2559"
click at [453, 356] on div at bounding box center [402, 334] width 140 height 147
click at [453, 356] on div at bounding box center [453, 356] width 6 height 6
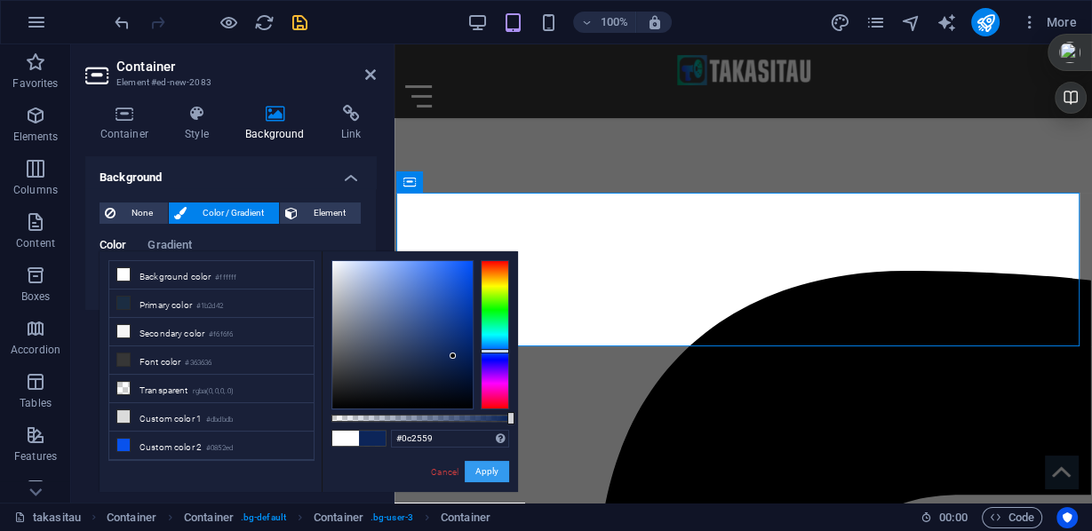
click at [494, 473] on button "Apply" at bounding box center [487, 471] width 44 height 21
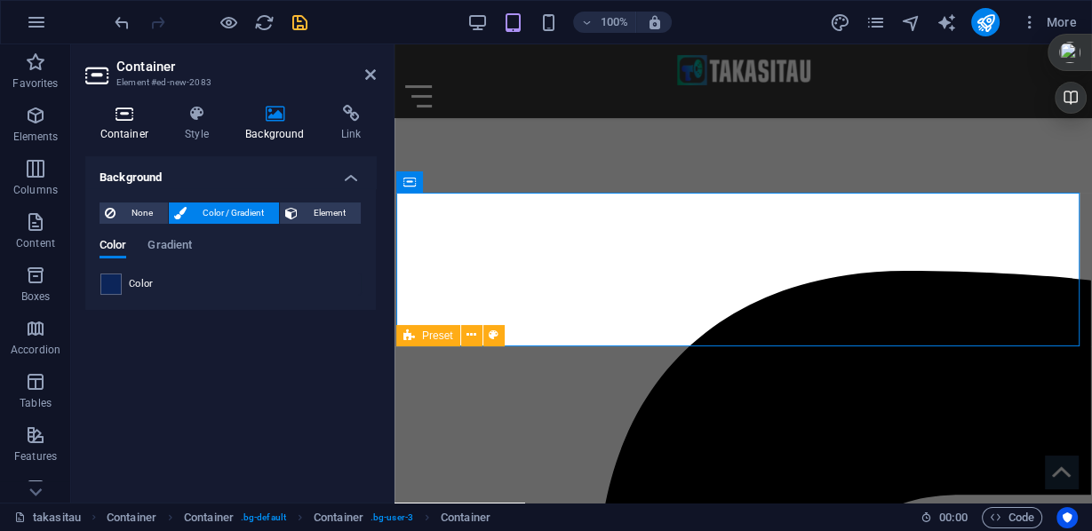
click at [136, 122] on icon at bounding box center [124, 114] width 78 height 18
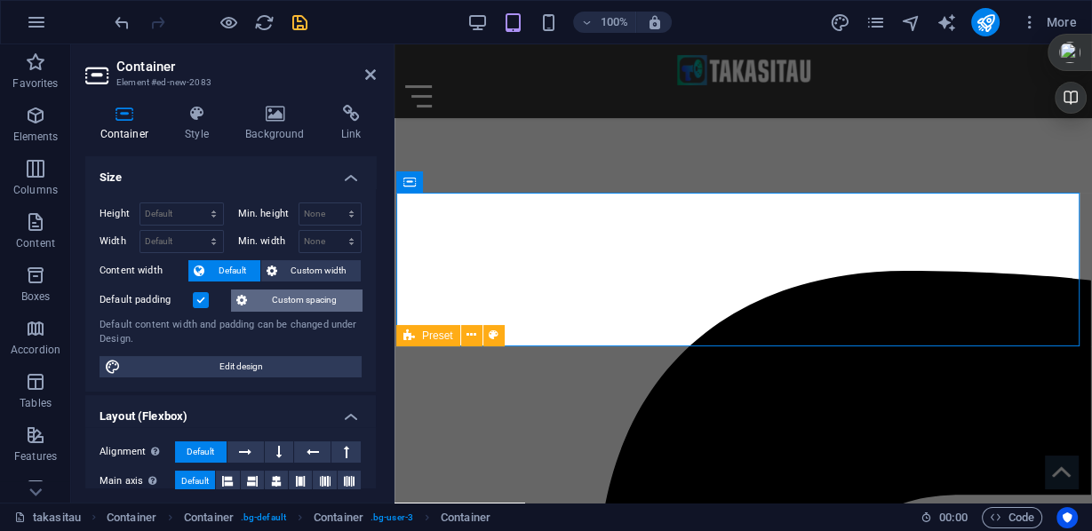
scroll to position [71, 0]
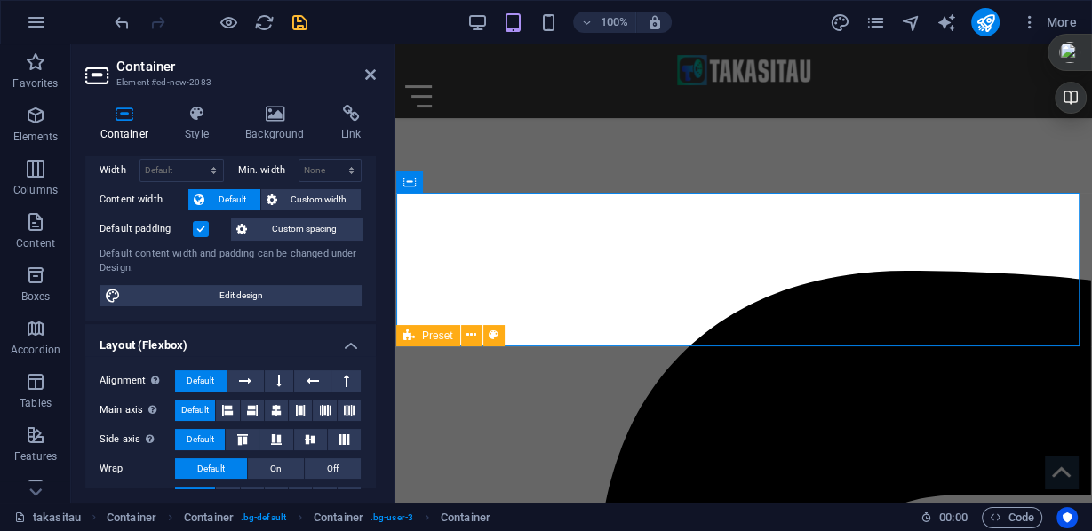
click at [199, 227] on label at bounding box center [201, 229] width 16 height 16
click at [0, 0] on input "Default padding" at bounding box center [0, 0] width 0 height 0
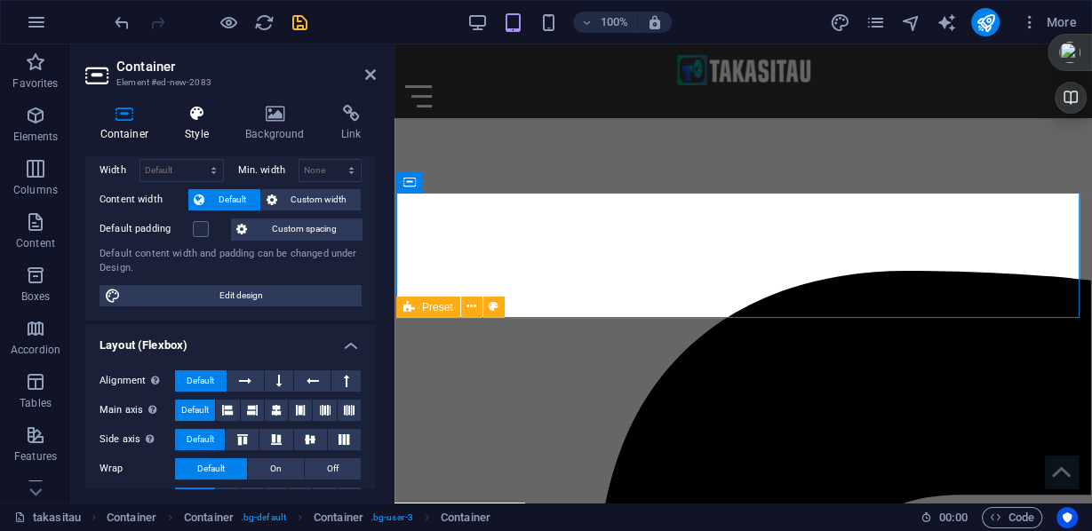
click at [203, 131] on h4 "Style" at bounding box center [201, 123] width 60 height 37
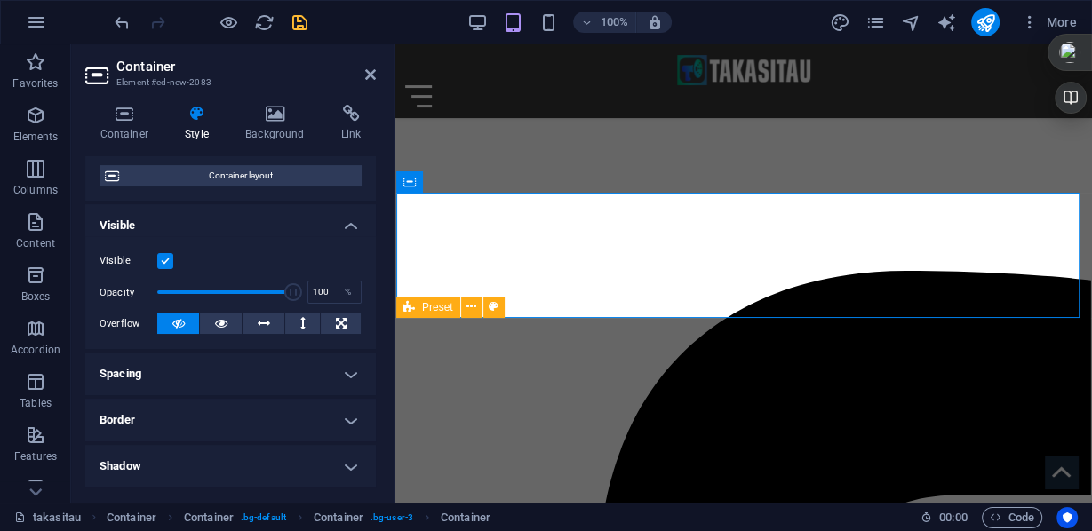
scroll to position [213, 0]
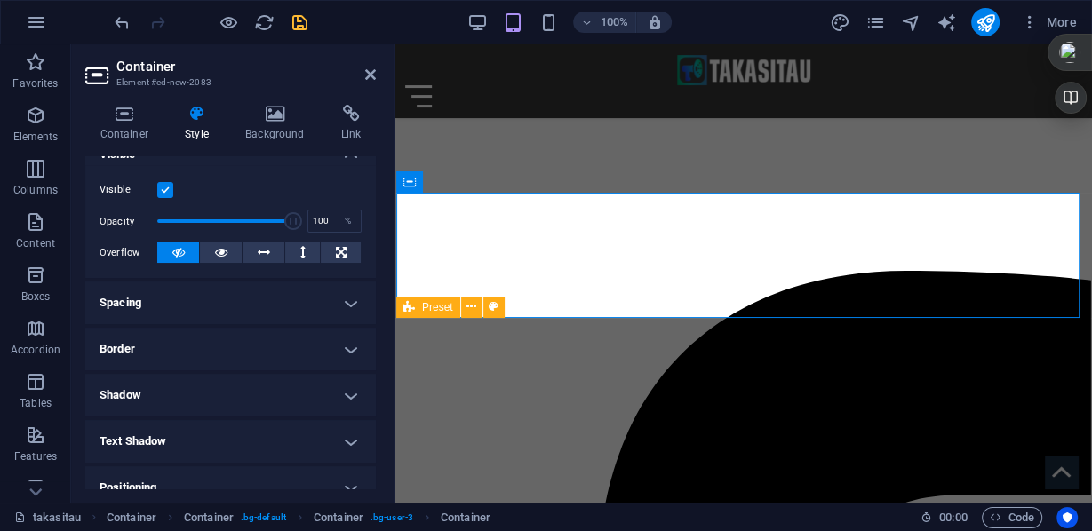
click at [346, 347] on h4 "Border" at bounding box center [230, 349] width 291 height 43
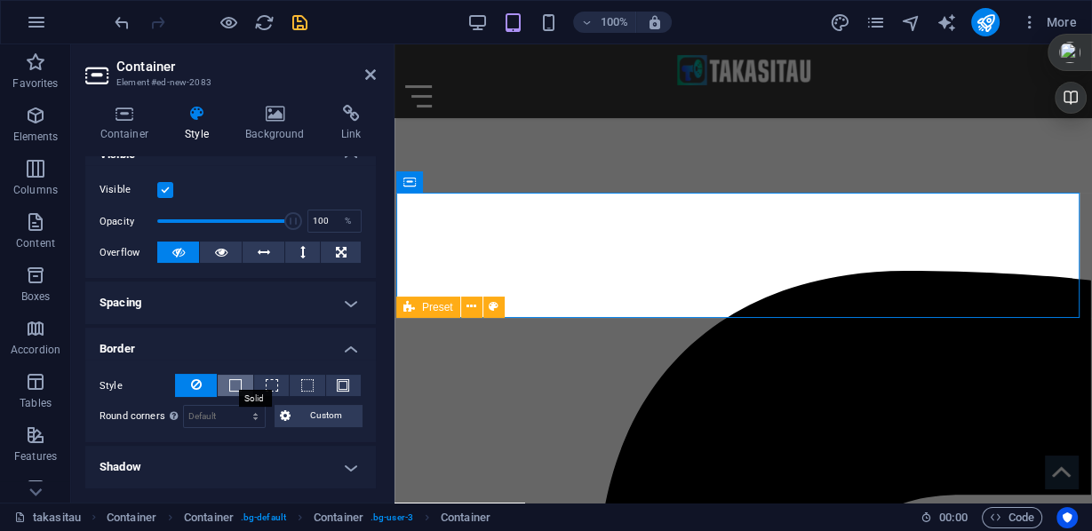
click at [235, 382] on span at bounding box center [235, 385] width 12 height 12
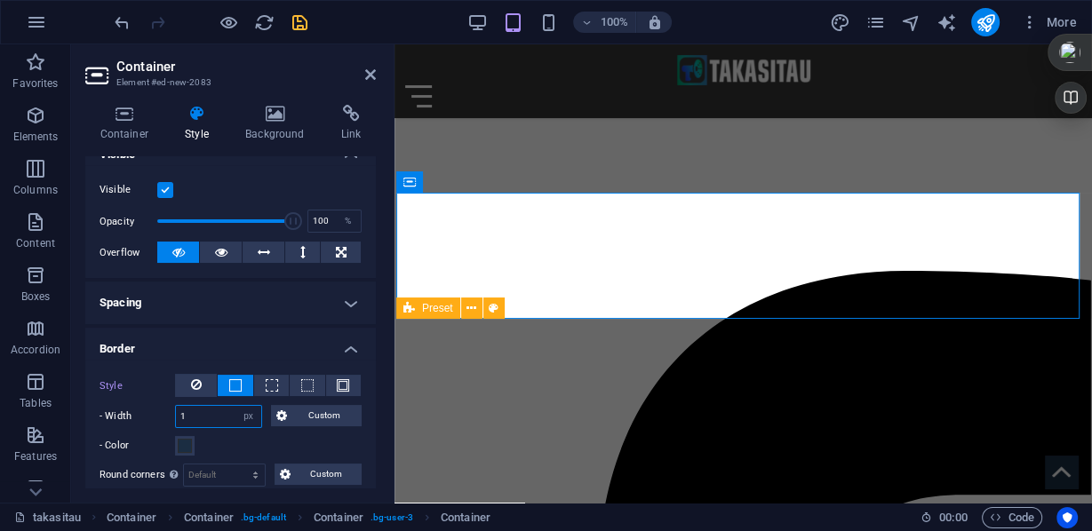
drag, startPoint x: 203, startPoint y: 410, endPoint x: 171, endPoint y: 410, distance: 31.1
click at [171, 410] on div "- Width 1 auto px rem % vh vw Custom Custom" at bounding box center [231, 416] width 262 height 23
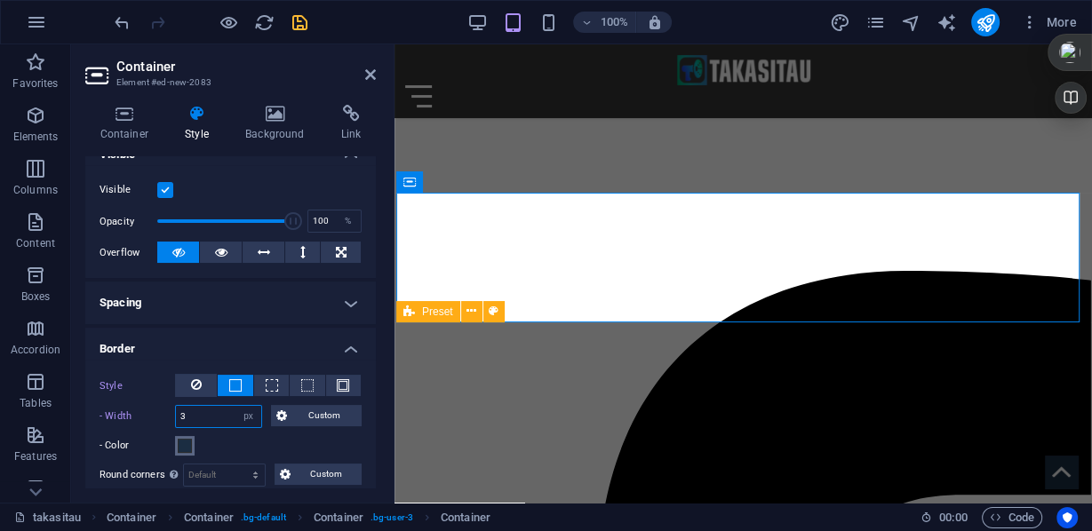
type input "3"
click at [187, 446] on span at bounding box center [185, 446] width 14 height 14
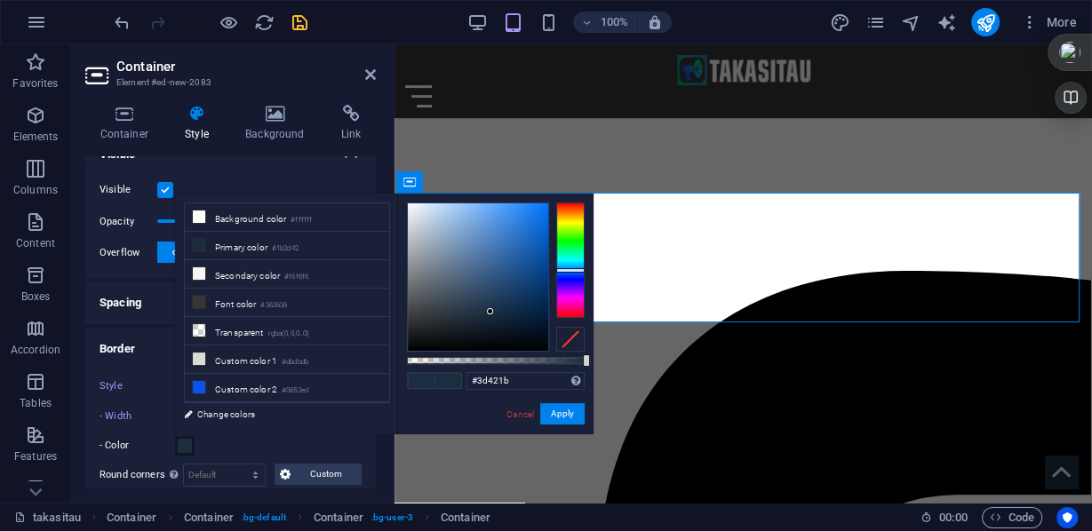
click at [575, 224] on div at bounding box center [570, 261] width 28 height 116
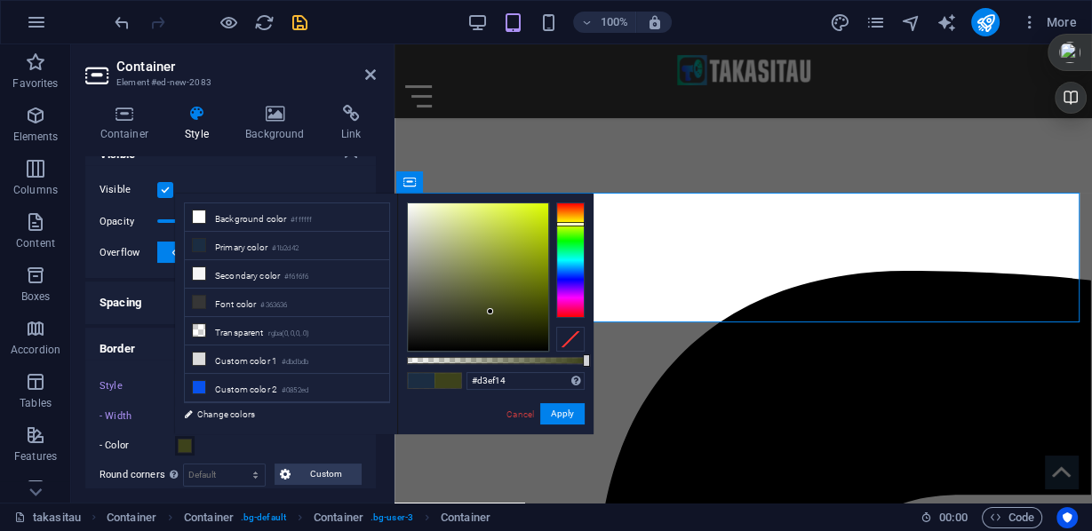
click at [536, 211] on div at bounding box center [478, 276] width 140 height 147
click at [567, 204] on div at bounding box center [570, 261] width 28 height 116
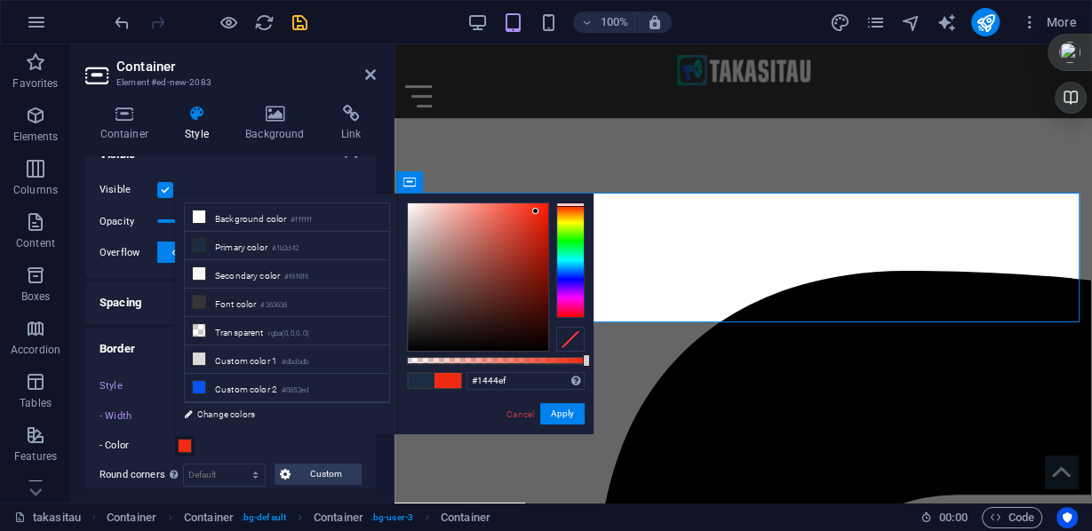
click at [573, 275] on div at bounding box center [570, 261] width 28 height 116
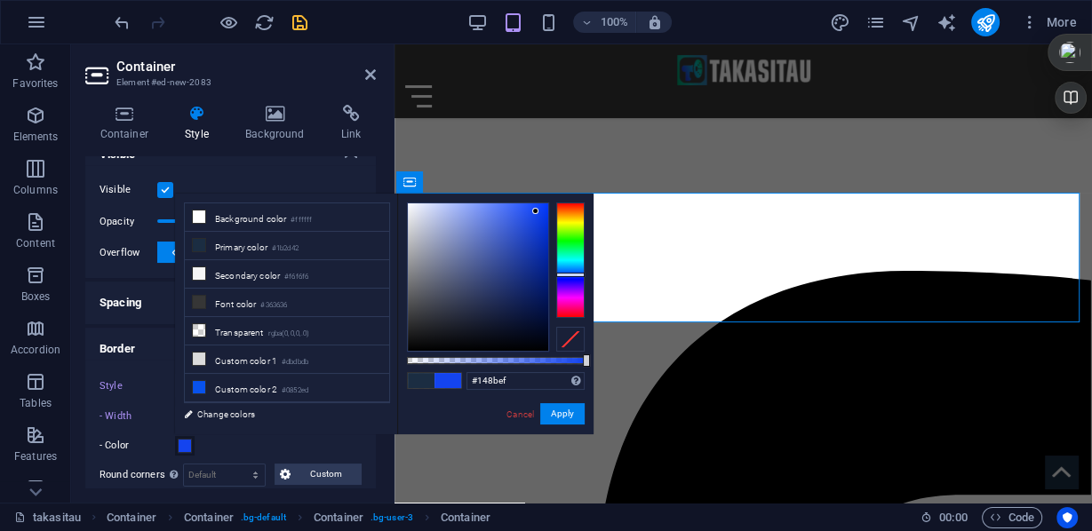
click at [573, 268] on div at bounding box center [570, 261] width 28 height 116
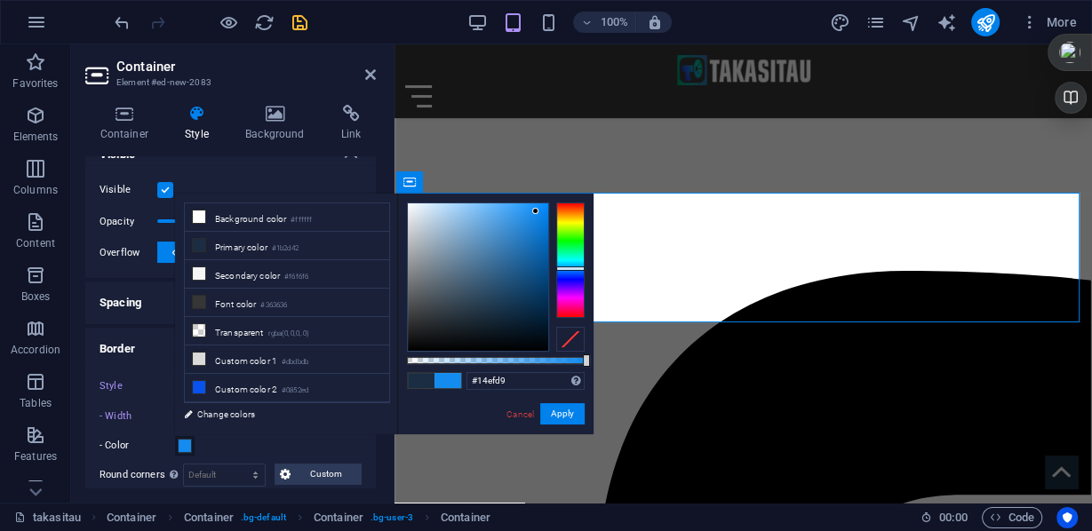
click at [575, 258] on div at bounding box center [570, 261] width 28 height 116
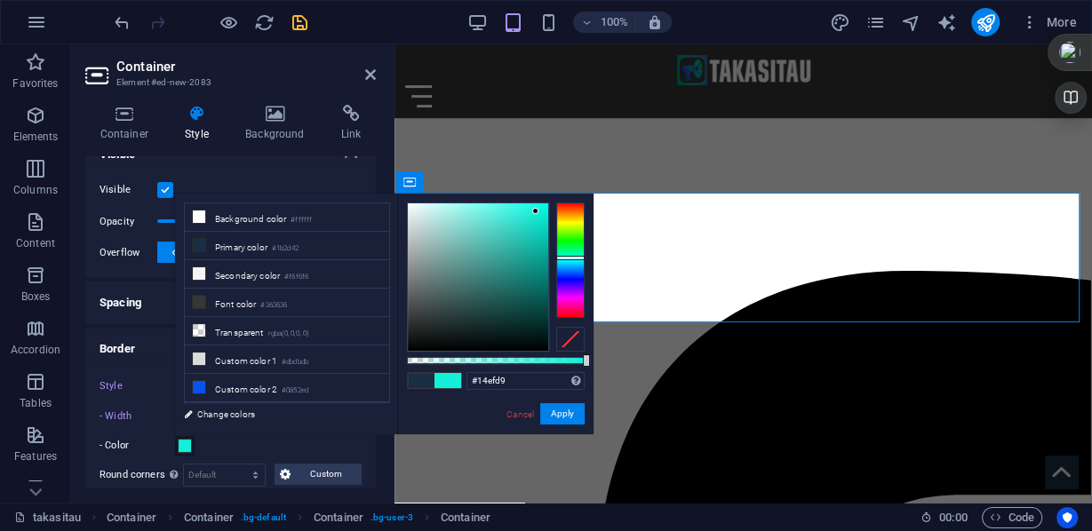
type input "#14d3ef"
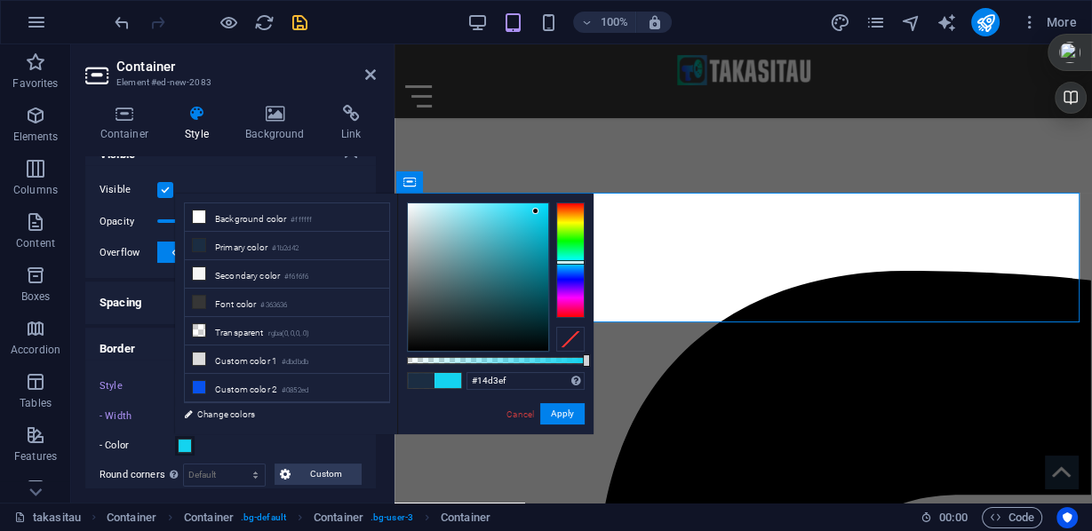
click at [571, 262] on div at bounding box center [570, 261] width 28 height 116
drag, startPoint x: 545, startPoint y: 412, endPoint x: 147, endPoint y: 368, distance: 399.6
click at [545, 412] on button "Apply" at bounding box center [562, 413] width 44 height 21
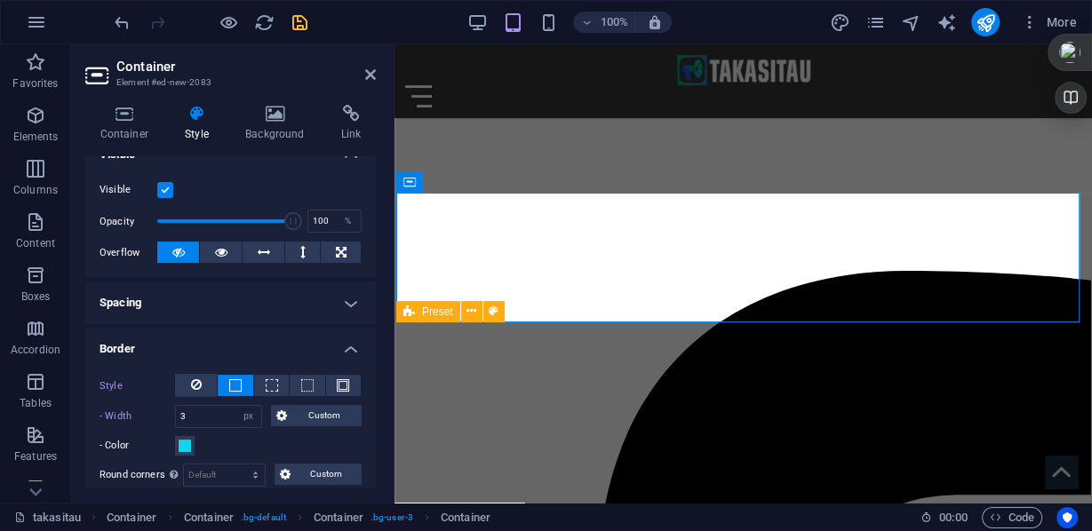
scroll to position [284, 0]
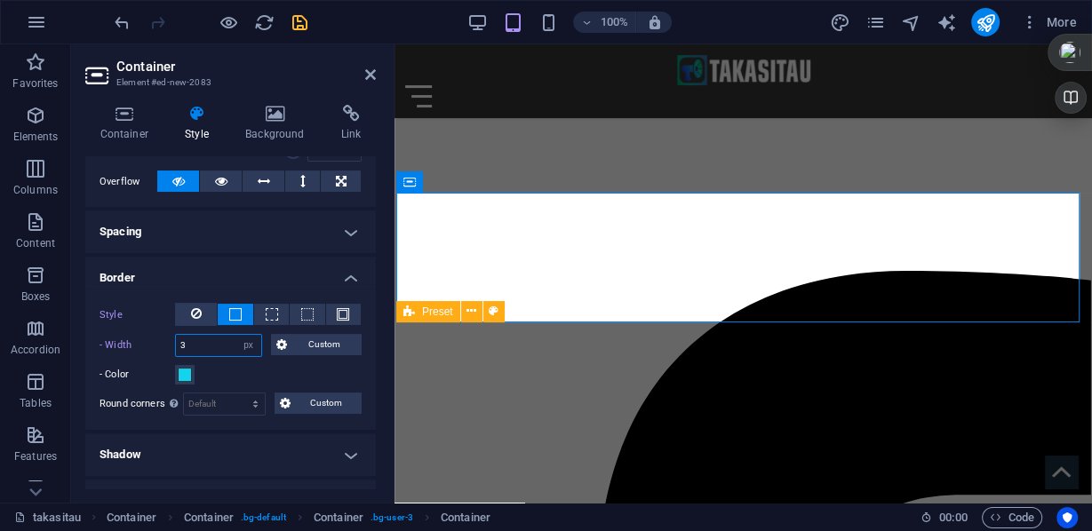
drag, startPoint x: 199, startPoint y: 349, endPoint x: 170, endPoint y: 334, distance: 33.0
click at [171, 338] on div "- Width 3 auto px rem % vh vw Custom Custom" at bounding box center [231, 345] width 262 height 23
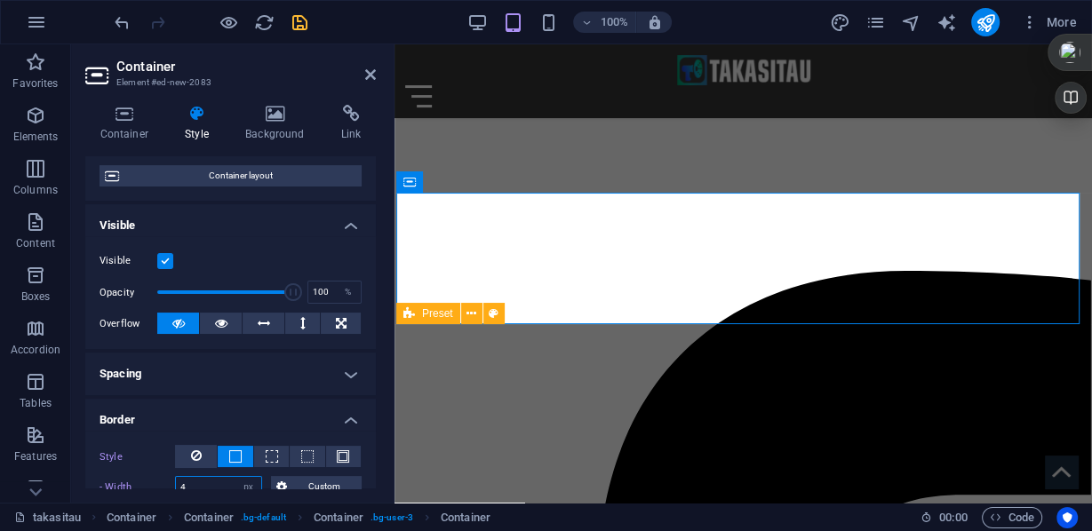
scroll to position [71, 0]
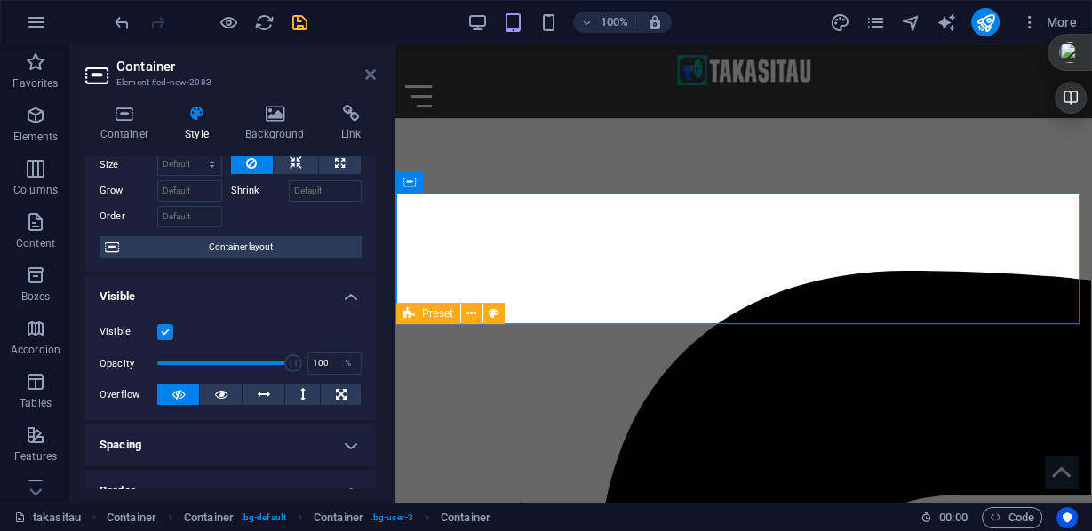
type input "4"
click at [371, 72] on icon at bounding box center [370, 75] width 11 height 14
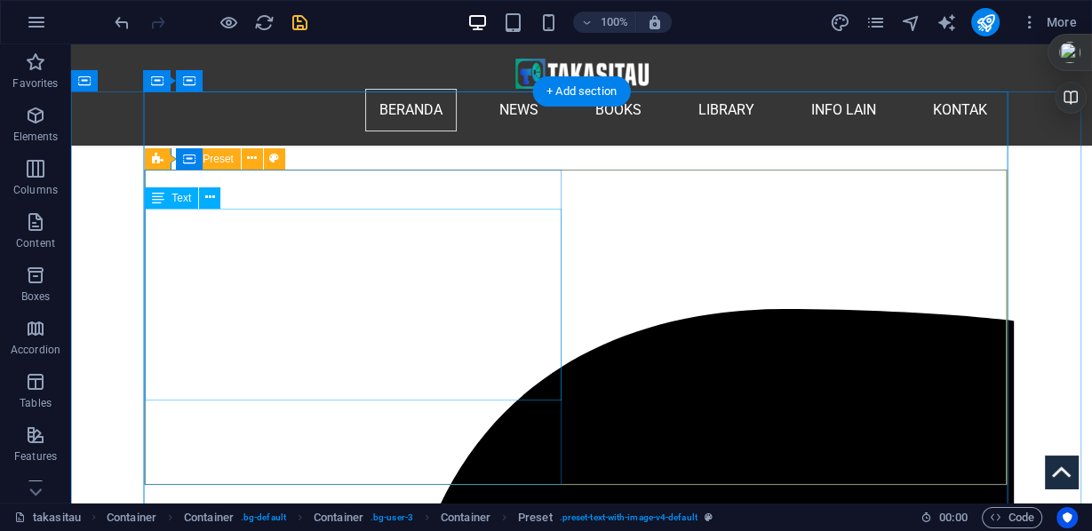
scroll to position [498, 0]
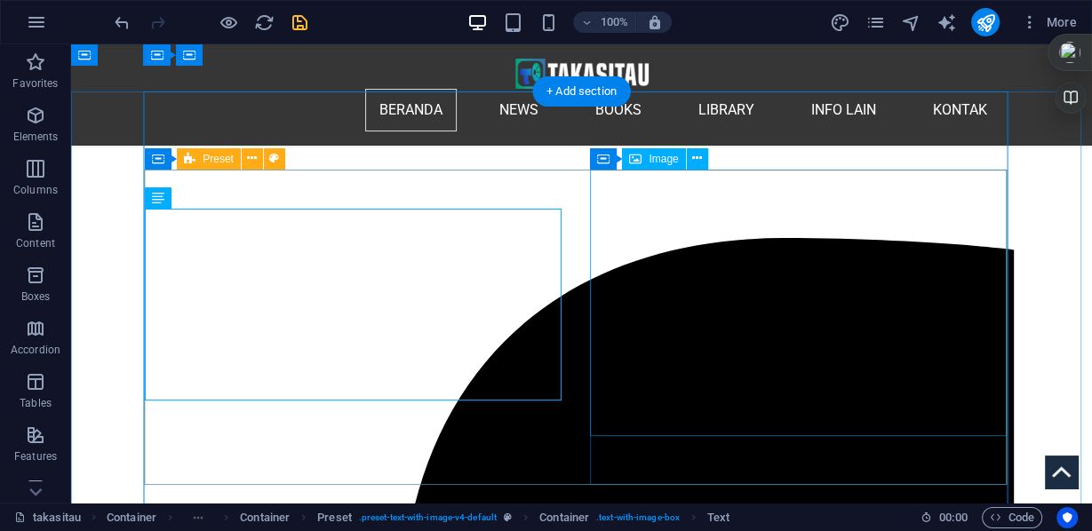
scroll to position [284, 0]
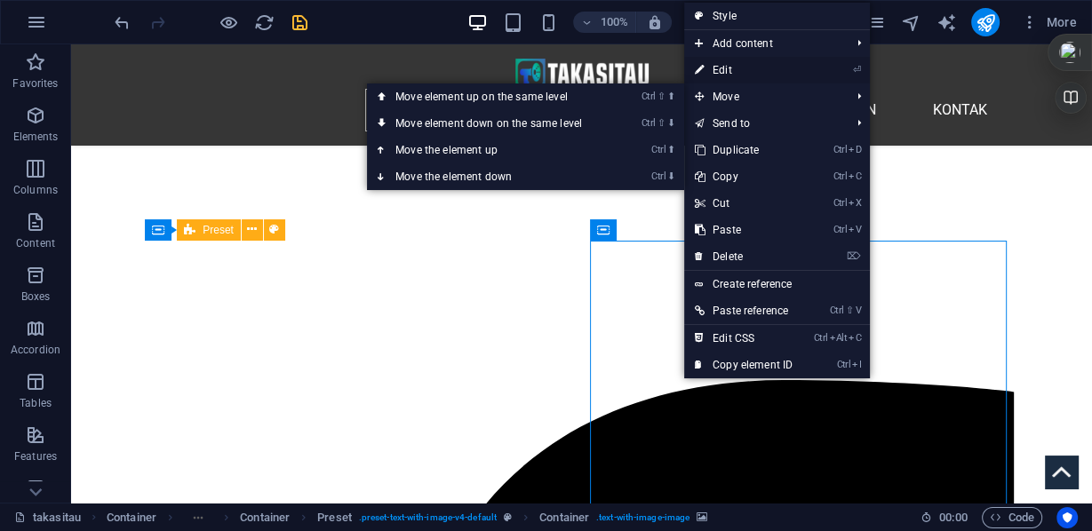
click at [727, 74] on link "⏎ Edit" at bounding box center [743, 70] width 119 height 27
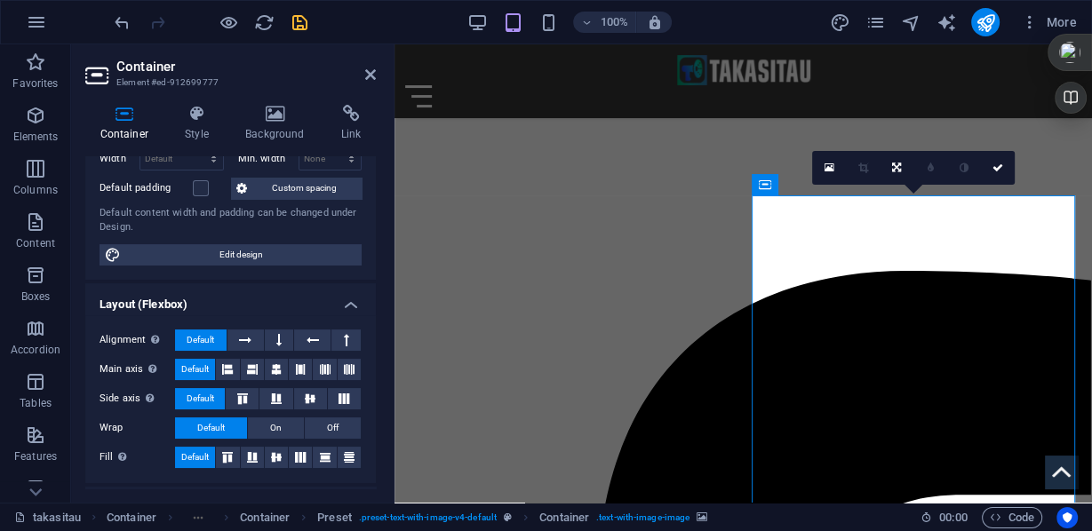
scroll to position [0, 0]
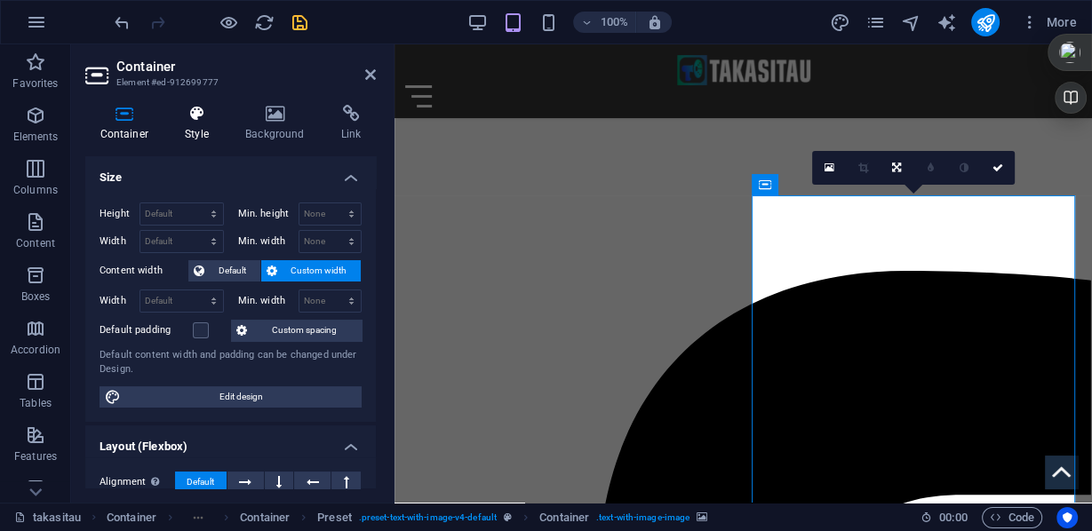
click at [196, 124] on h4 "Style" at bounding box center [201, 123] width 60 height 37
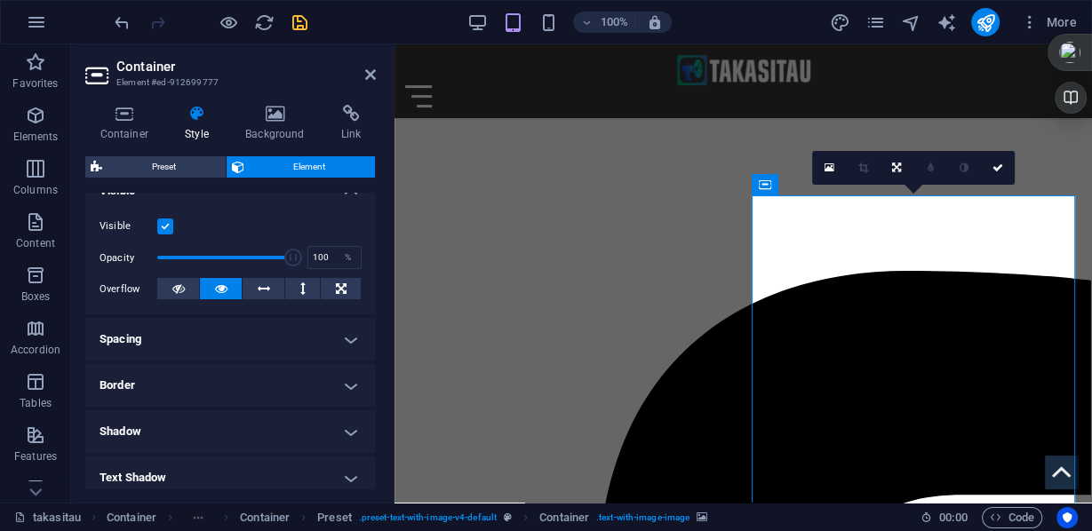
scroll to position [284, 0]
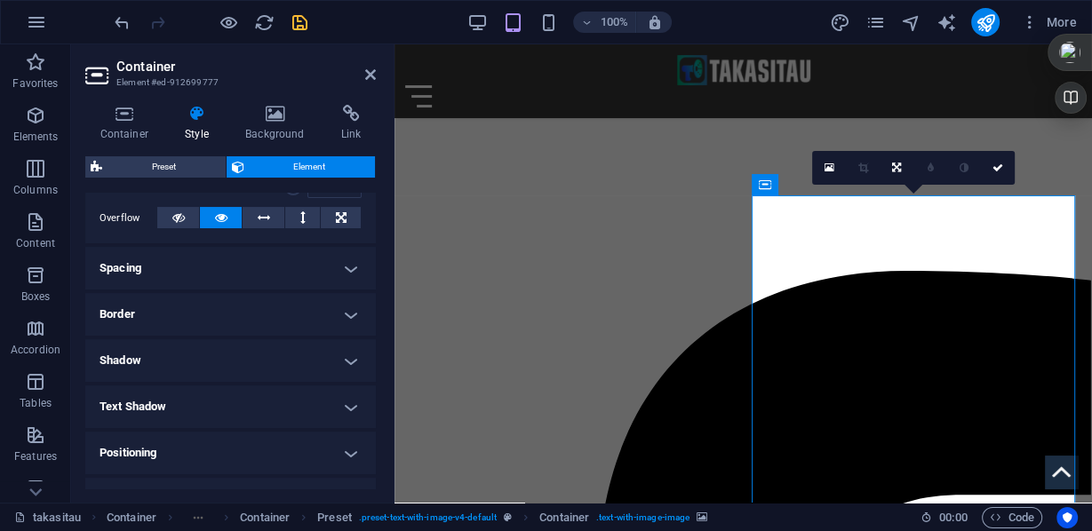
click at [344, 319] on h4 "Border" at bounding box center [230, 314] width 291 height 43
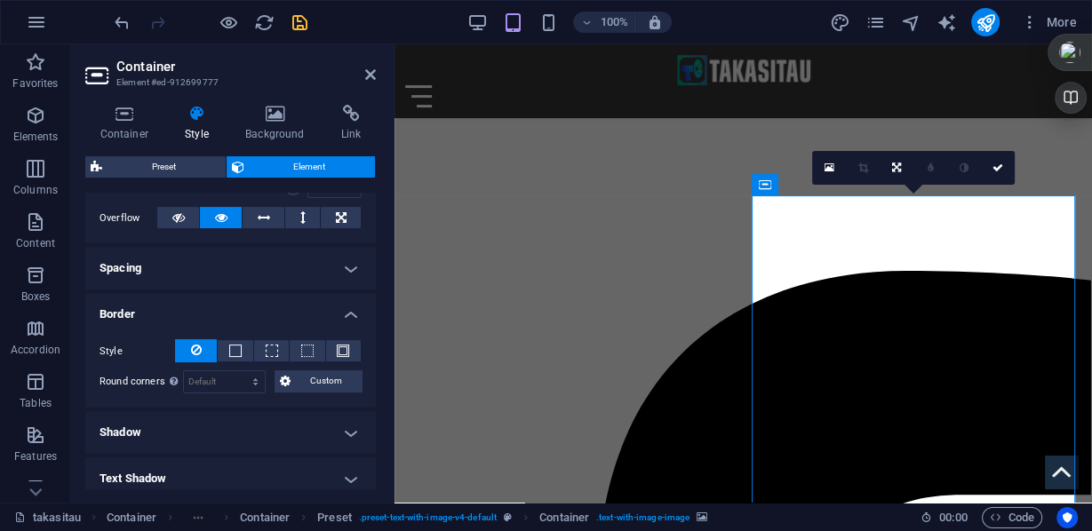
click at [344, 319] on h4 "Border" at bounding box center [230, 309] width 291 height 32
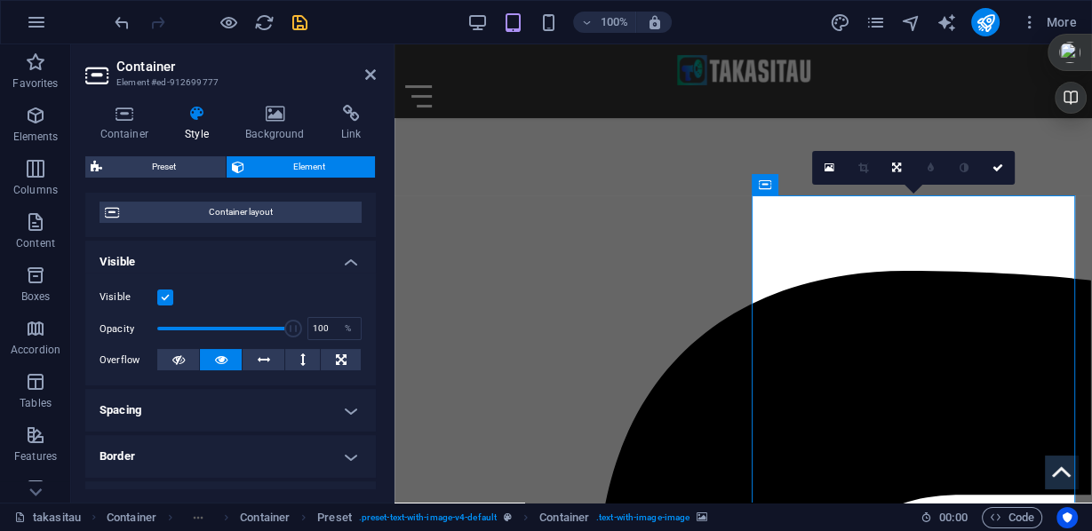
scroll to position [0, 0]
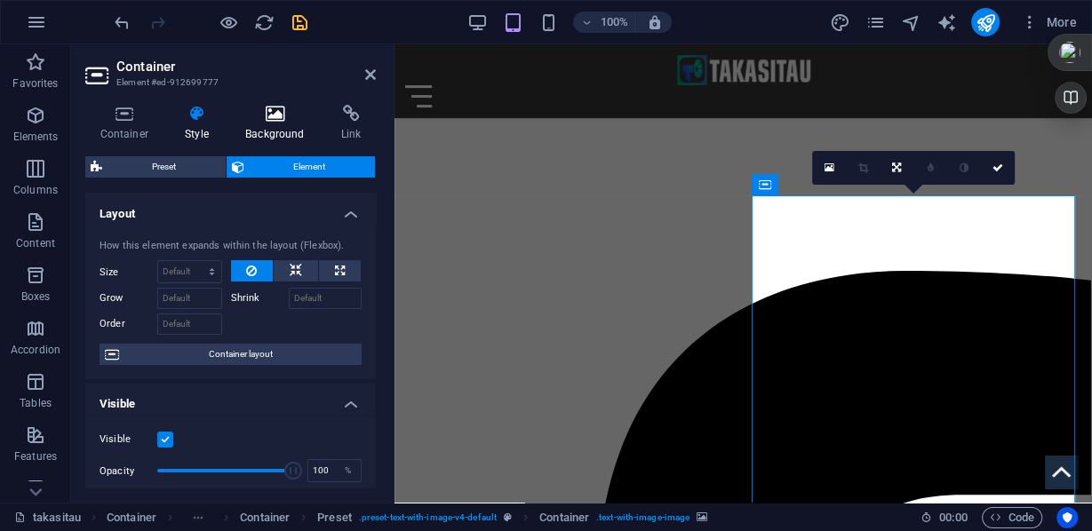
click at [267, 117] on icon at bounding box center [275, 114] width 89 height 18
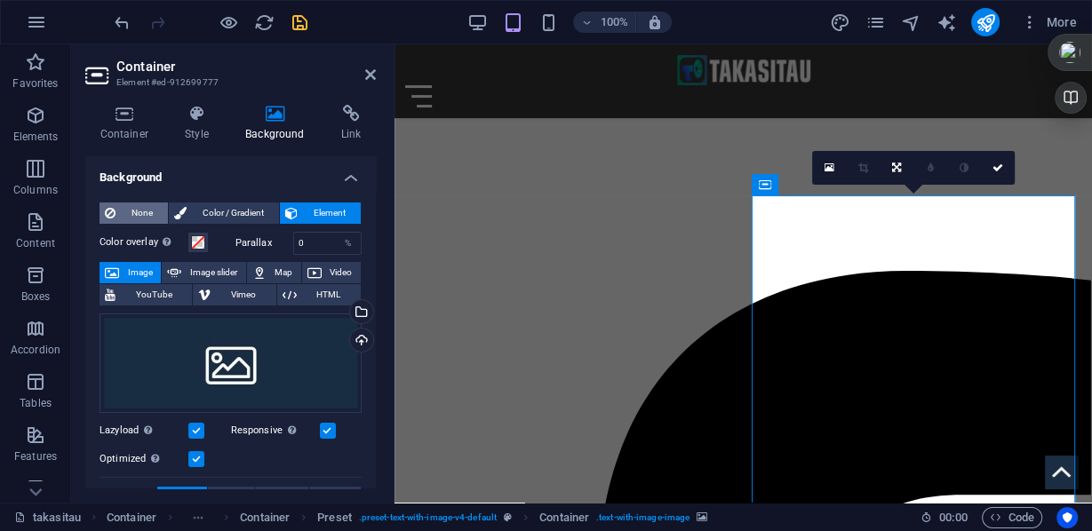
click at [133, 214] on span "None" at bounding box center [142, 213] width 42 height 21
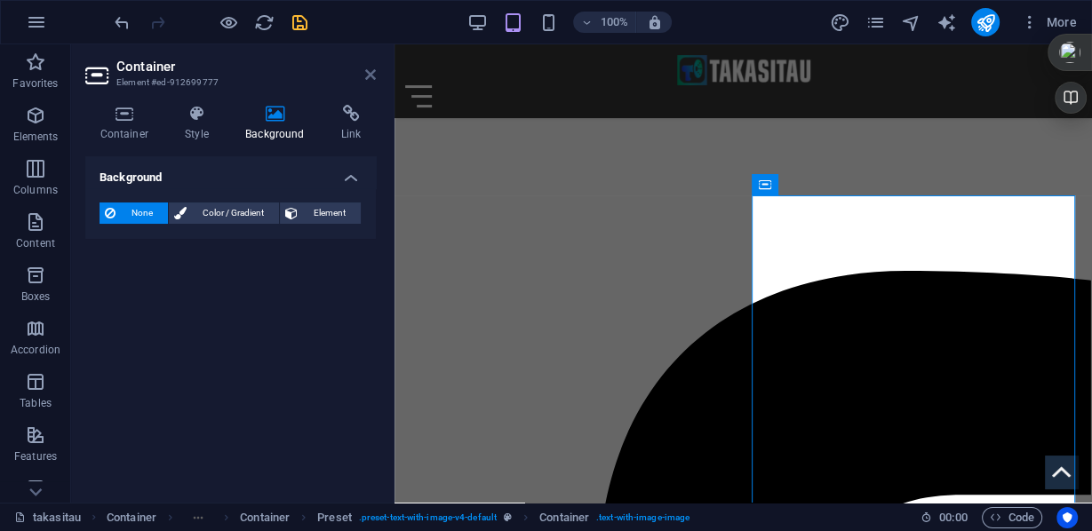
drag, startPoint x: 368, startPoint y: 76, endPoint x: 250, endPoint y: 53, distance: 120.4
click at [368, 76] on icon at bounding box center [370, 75] width 11 height 14
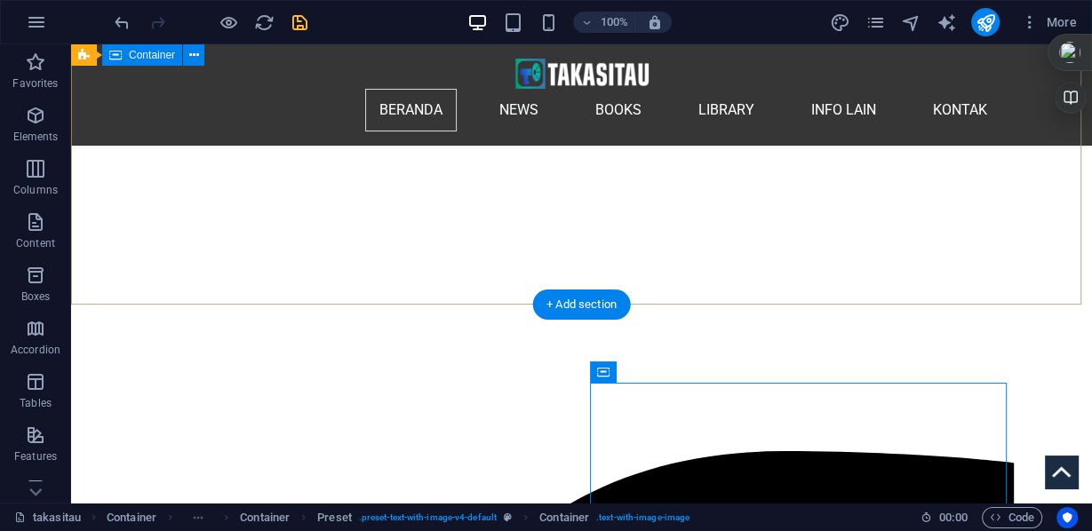
scroll to position [142, 0]
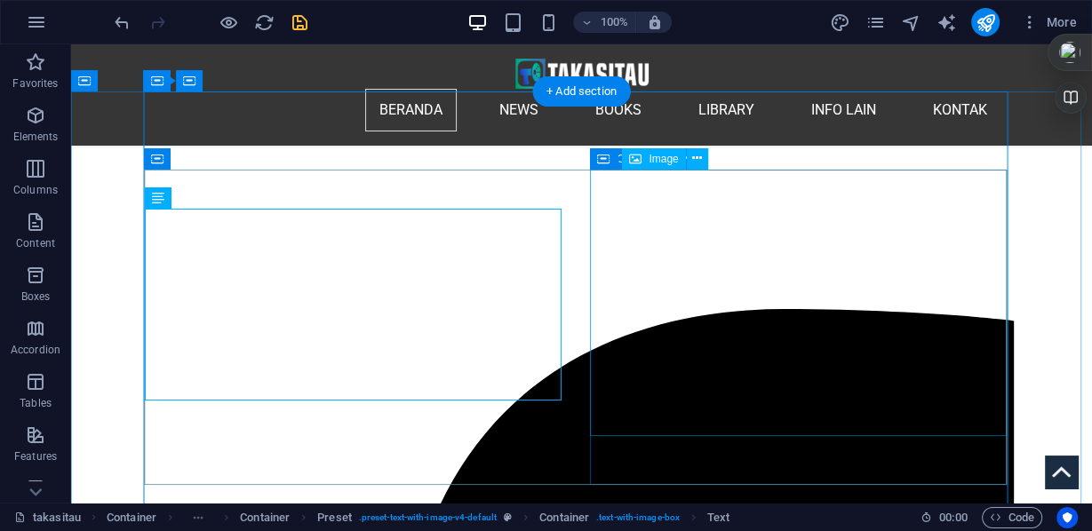
scroll to position [284, 0]
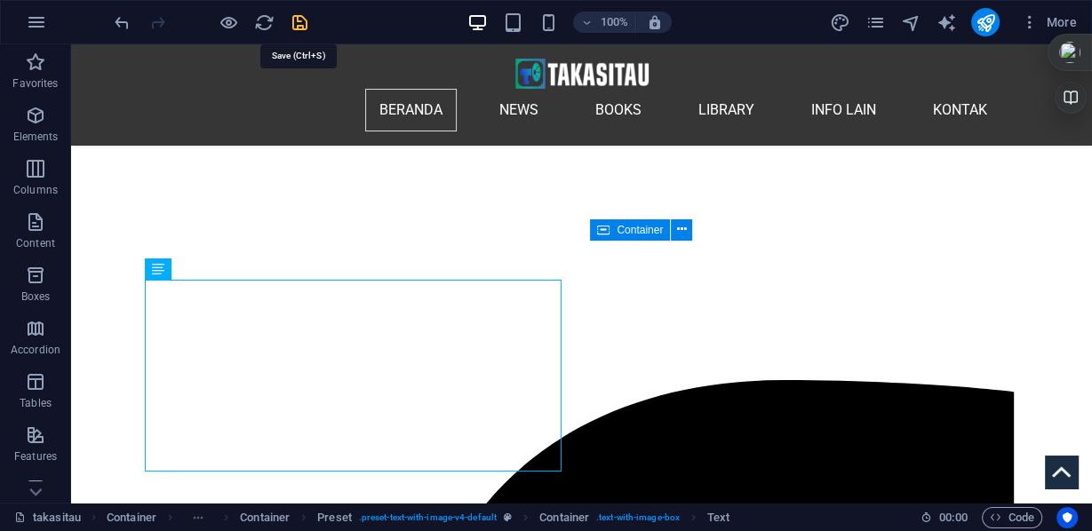
click at [293, 20] on icon "save" at bounding box center [300, 22] width 20 height 20
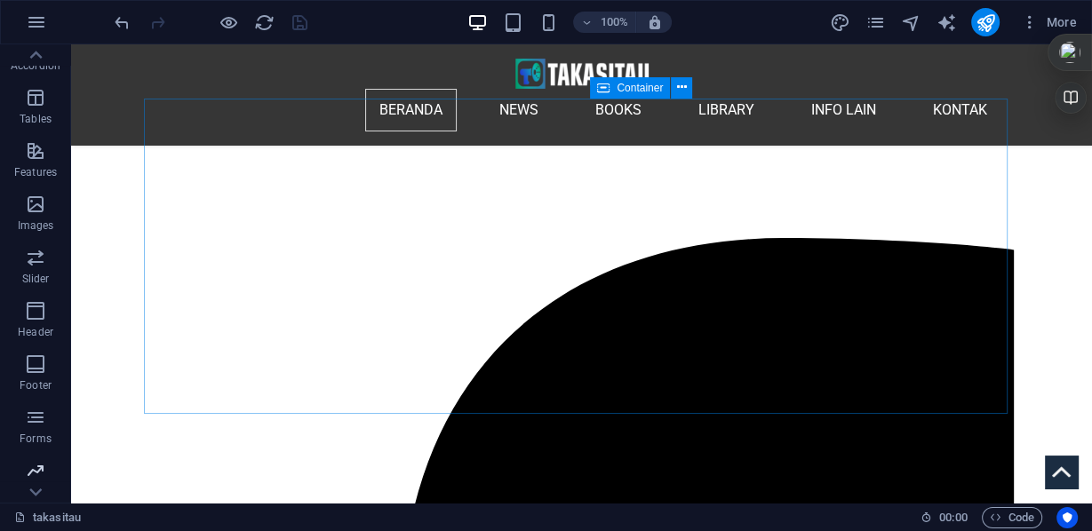
scroll to position [341, 0]
click at [31, 469] on icon "button" at bounding box center [35, 467] width 21 height 21
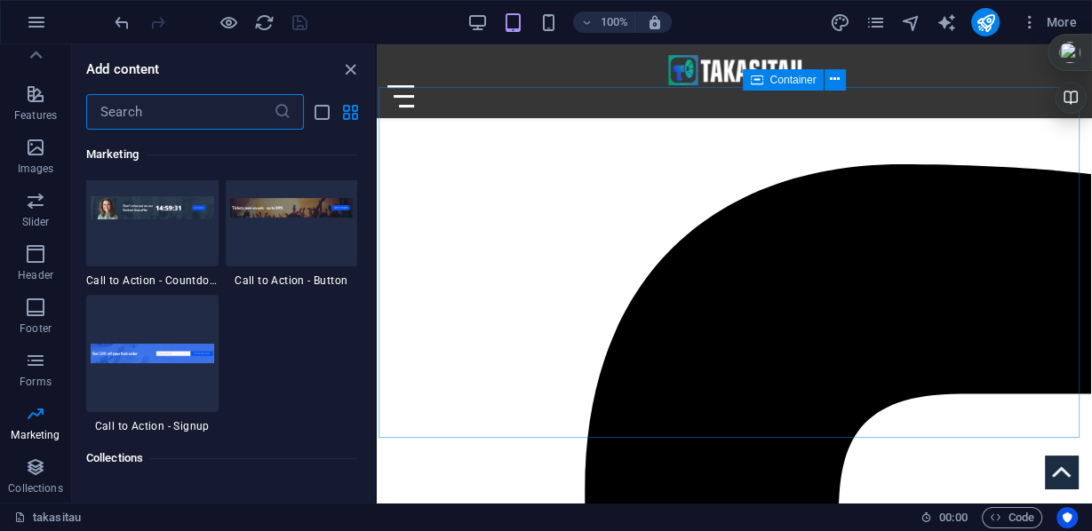
scroll to position [15819, 0]
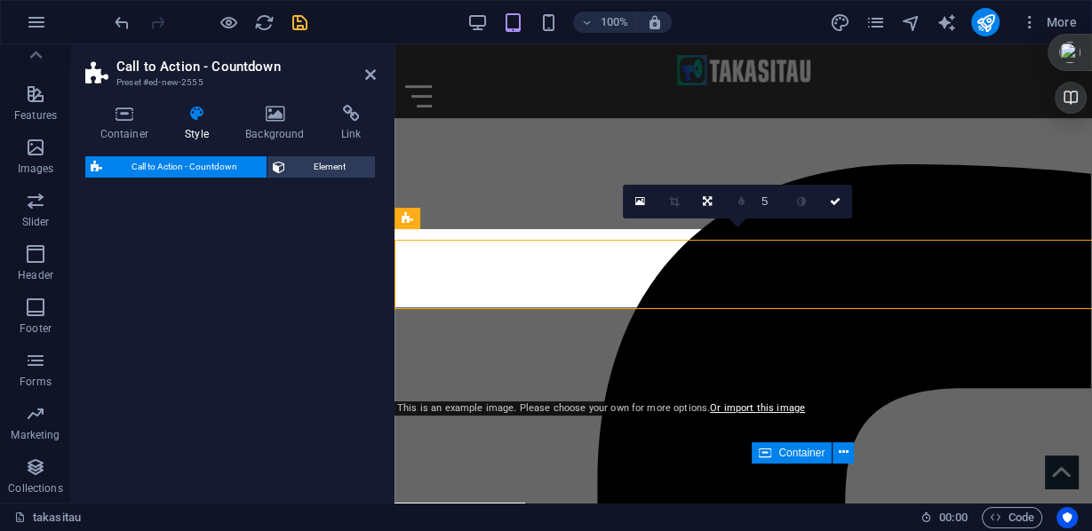
select select "rem"
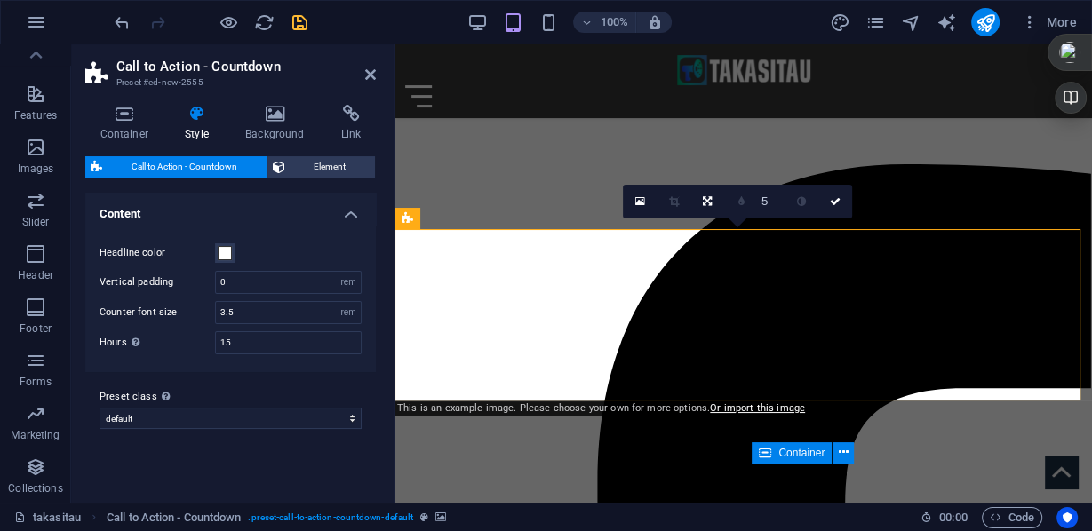
scroll to position [187, 0]
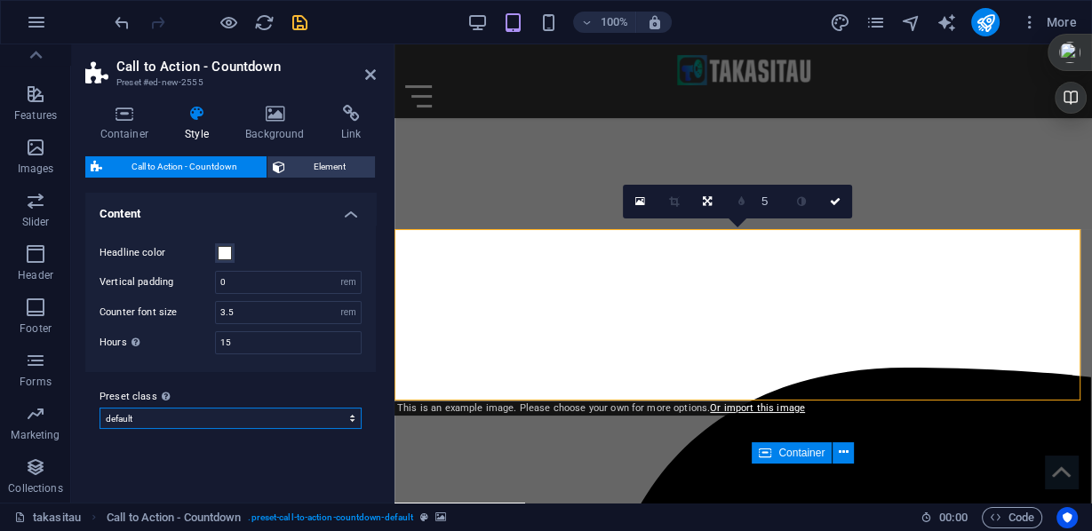
click at [354, 417] on select "default Add preset class" at bounding box center [231, 418] width 262 height 21
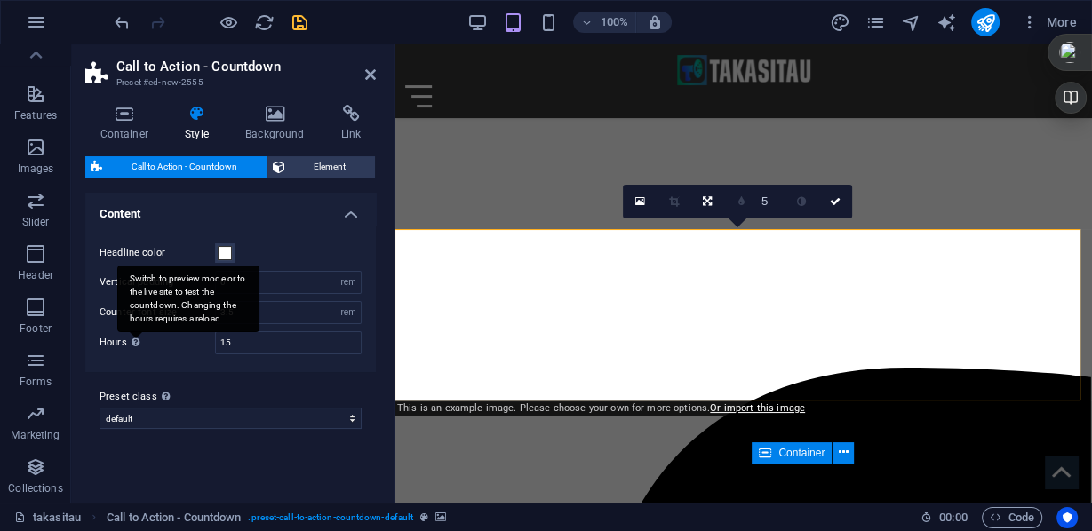
click at [135, 332] on div "Switch to preview mode or to the live site to test the countdown. Changing the …" at bounding box center [188, 299] width 142 height 67
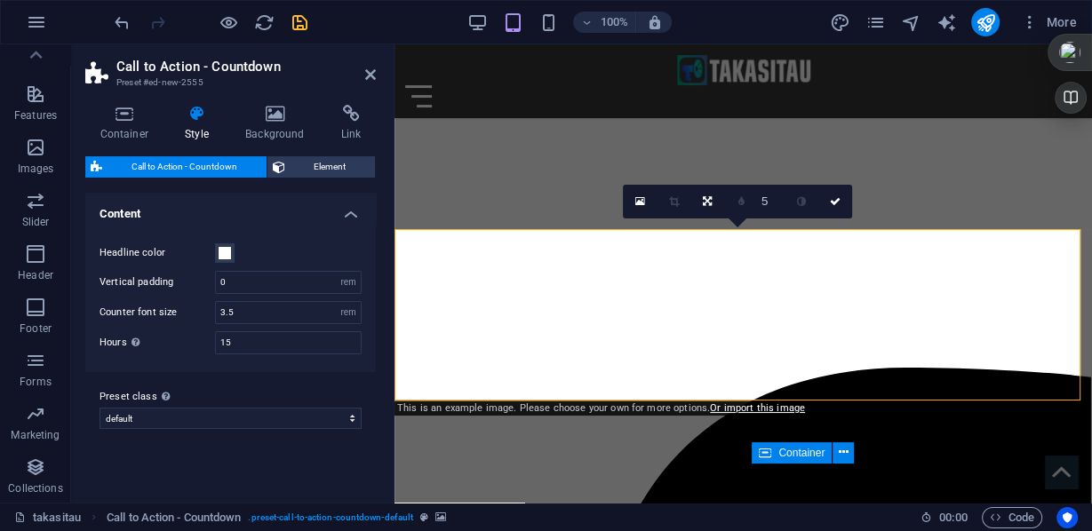
click at [118, 345] on label "Hours Switch to preview mode or to the live site to test the countdown. Changin…" at bounding box center [158, 343] width 116 height 10
click at [118, 339] on label "Hours Switch to preview mode or to the live site to test the countdown. Changin…" at bounding box center [158, 343] width 116 height 10
drag, startPoint x: 248, startPoint y: 339, endPoint x: 203, endPoint y: 338, distance: 44.4
click at [203, 338] on div "Hours Switch to preview mode or to the live site to test the countdown. Changin…" at bounding box center [231, 342] width 262 height 23
type input "24"
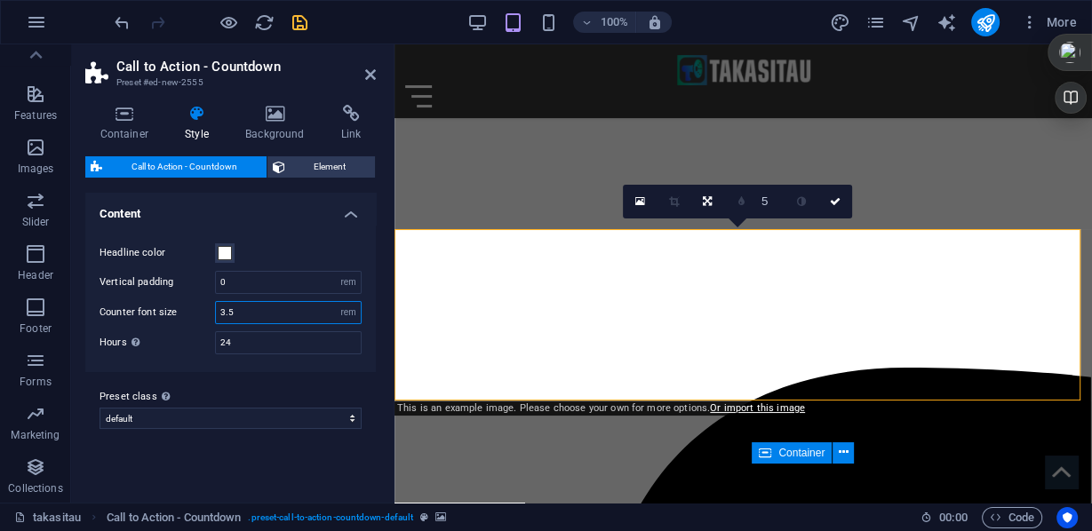
drag, startPoint x: 235, startPoint y: 307, endPoint x: 217, endPoint y: 307, distance: 18.7
click at [217, 307] on input "3.5" at bounding box center [288, 312] width 145 height 21
type input "2"
click at [267, 344] on input "24" at bounding box center [288, 342] width 145 height 21
drag, startPoint x: 267, startPoint y: 344, endPoint x: 219, endPoint y: 339, distance: 48.3
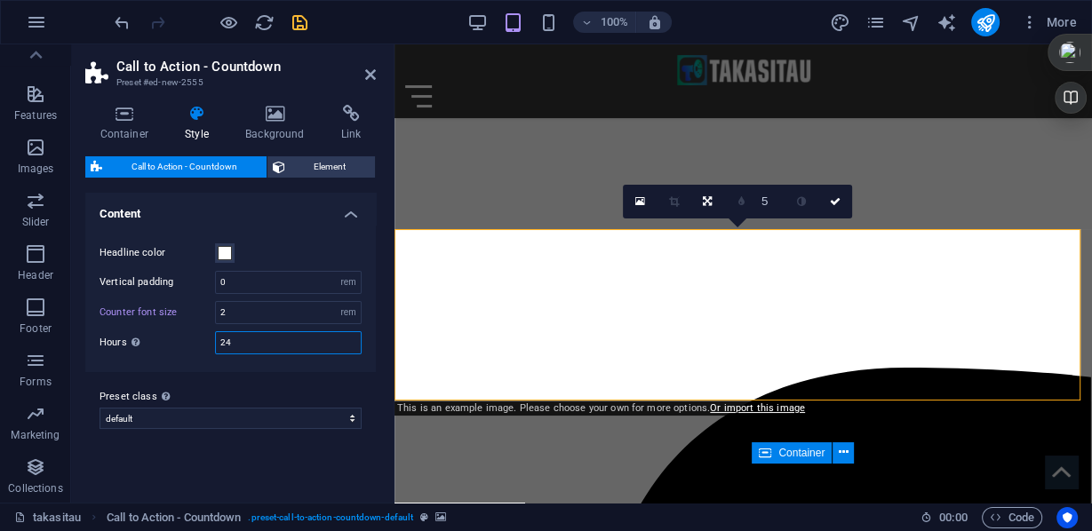
click at [219, 339] on input "24" at bounding box center [288, 342] width 145 height 21
click at [240, 342] on input "24" at bounding box center [288, 342] width 145 height 21
drag, startPoint x: 240, startPoint y: 342, endPoint x: 217, endPoint y: 339, distance: 23.3
click at [217, 339] on input "24" at bounding box center [288, 342] width 145 height 21
click at [246, 336] on input "24" at bounding box center [288, 342] width 145 height 21
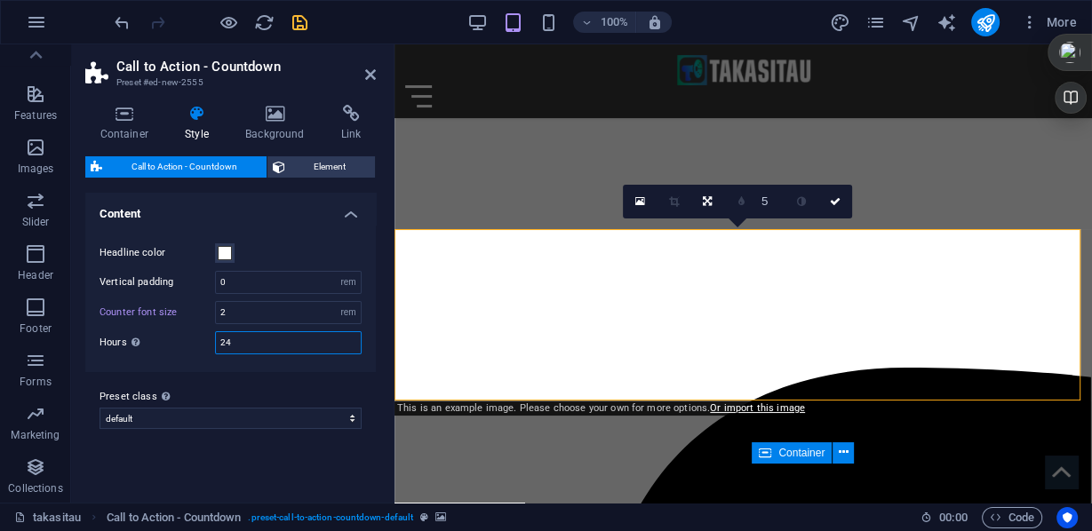
type input "2"
type input "24"
click at [110, 345] on label "Hours Switch to preview mode or to the live site to test the countdown. Changin…" at bounding box center [158, 343] width 116 height 10
click at [112, 339] on label "Hours Switch to preview mode or to the live site to test the countdown. Changin…" at bounding box center [158, 343] width 116 height 10
click at [338, 346] on input "24" at bounding box center [288, 342] width 145 height 21
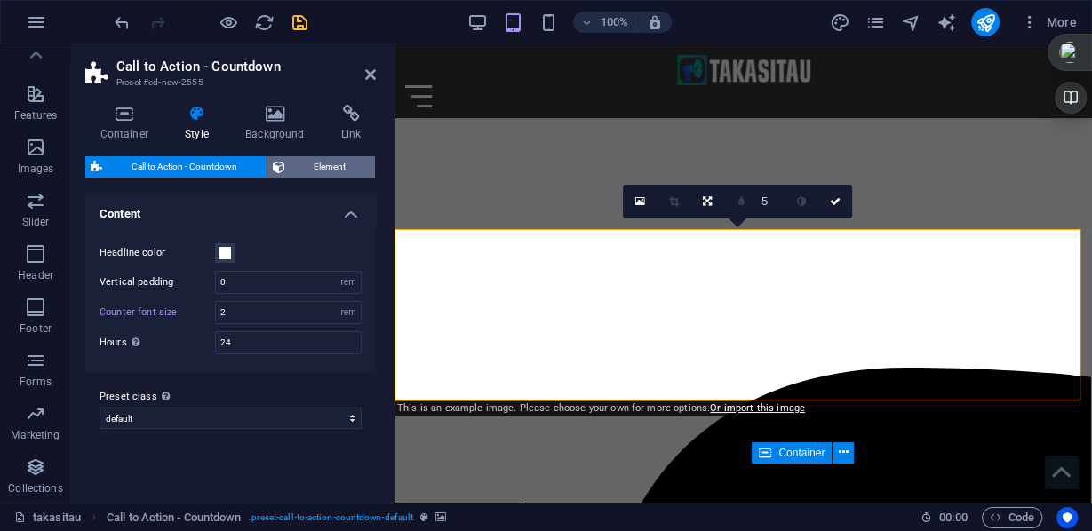
click at [323, 169] on span "Element" at bounding box center [331, 166] width 80 height 21
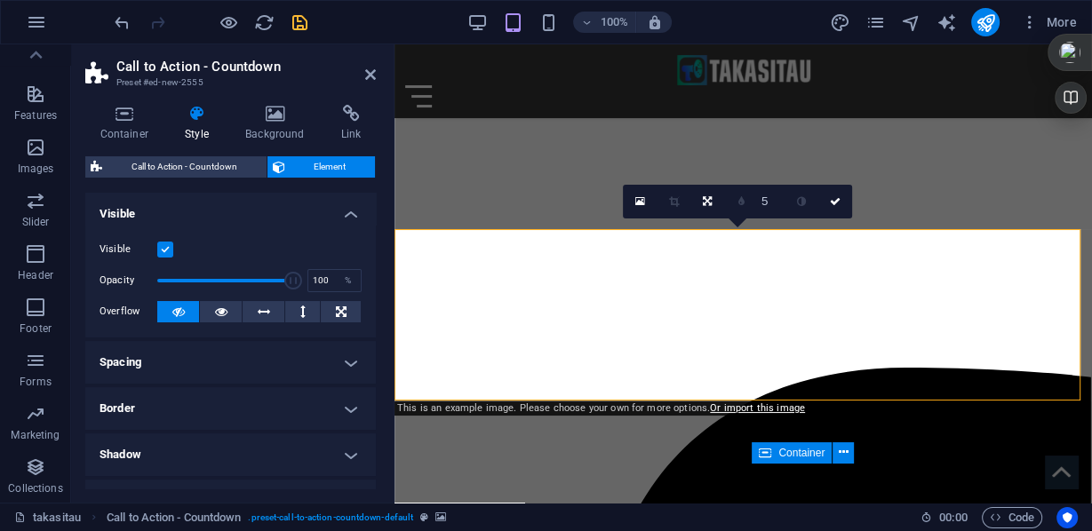
scroll to position [71, 0]
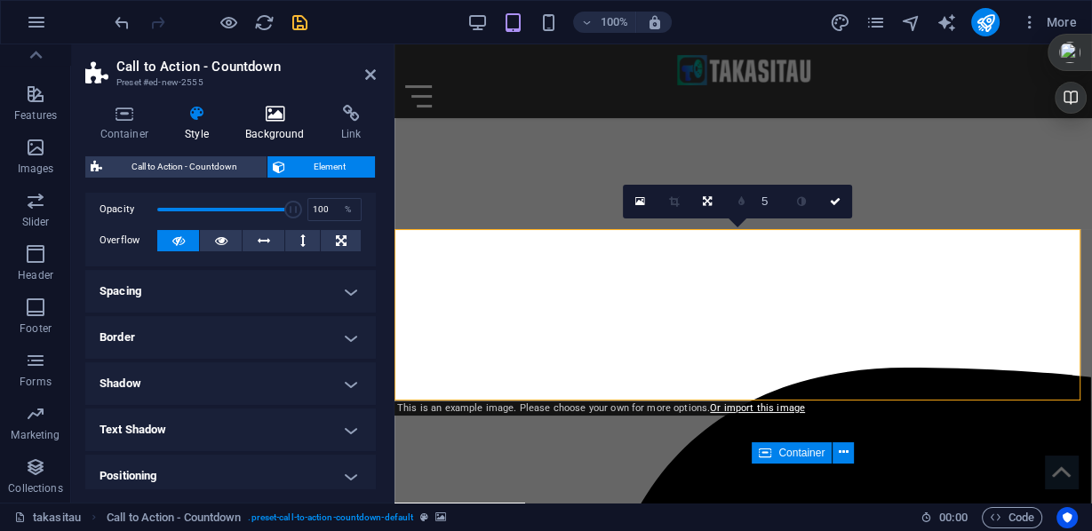
click at [270, 127] on h4 "Background" at bounding box center [279, 123] width 96 height 37
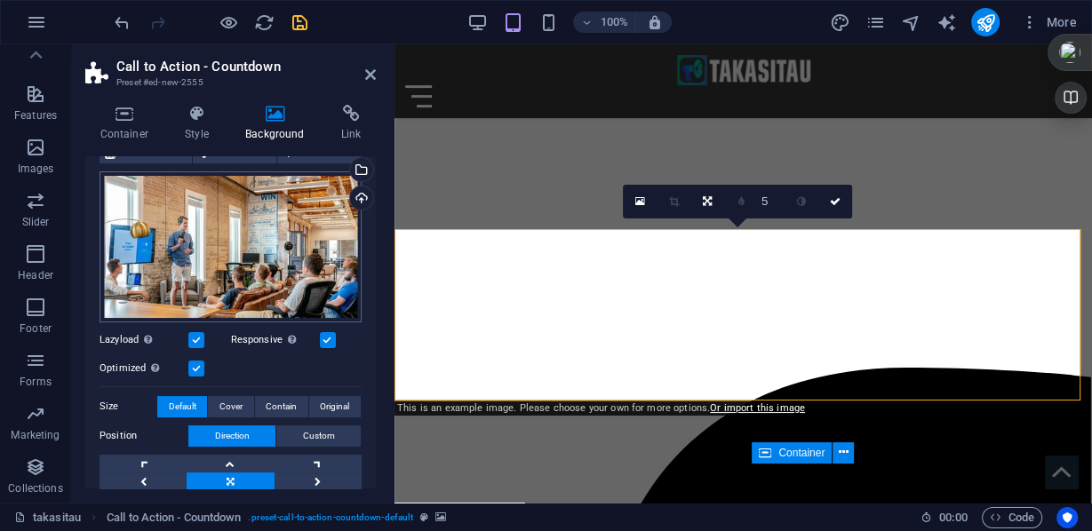
scroll to position [0, 0]
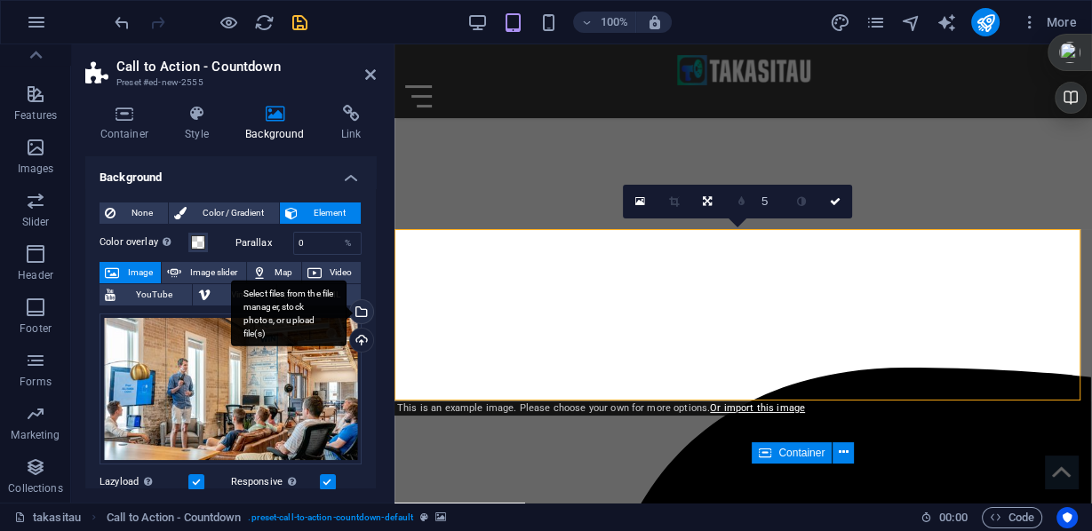
click at [363, 315] on div "Select files from the file manager, stock photos, or upload file(s)" at bounding box center [360, 313] width 27 height 27
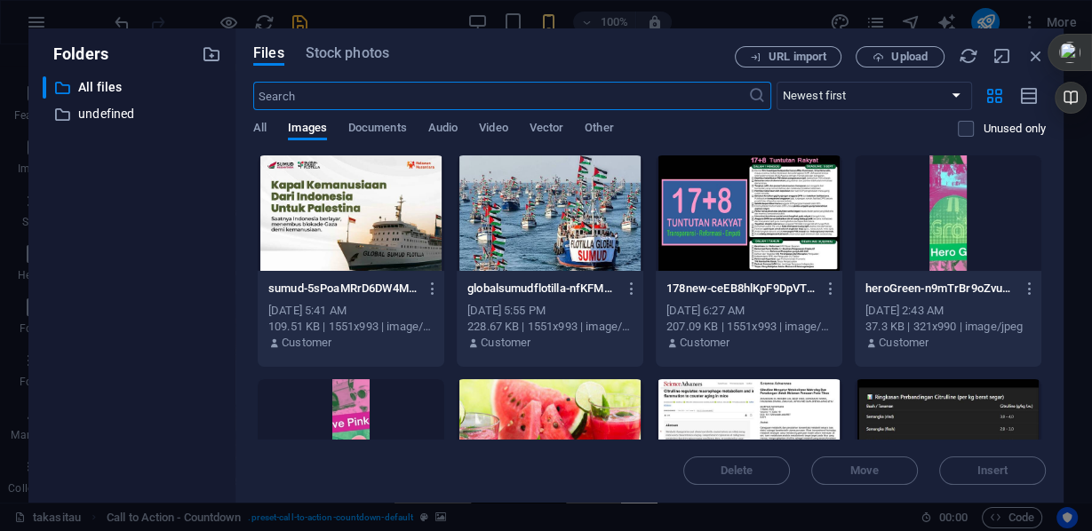
click at [541, 218] on div at bounding box center [550, 213] width 187 height 116
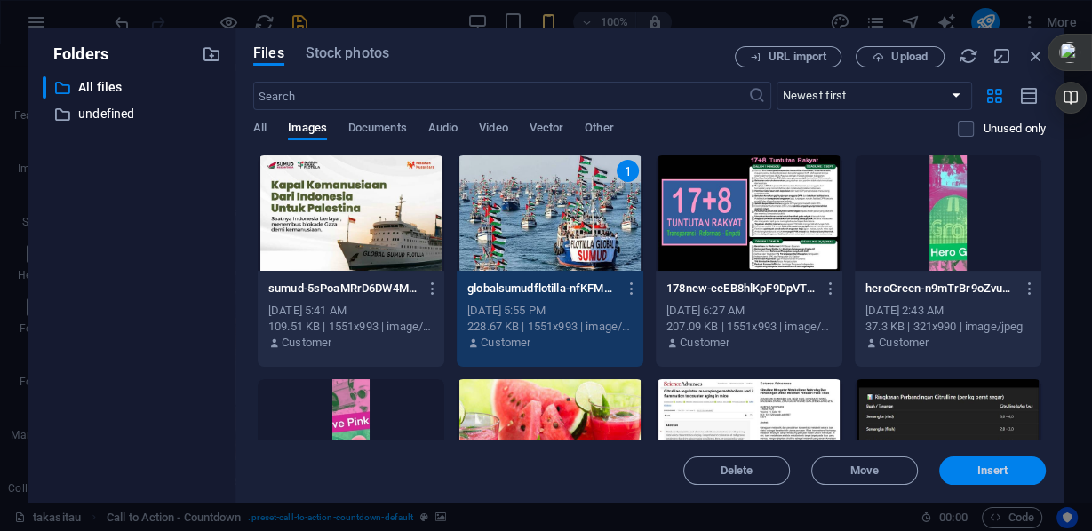
click at [978, 466] on span "Insert" at bounding box center [992, 471] width 31 height 11
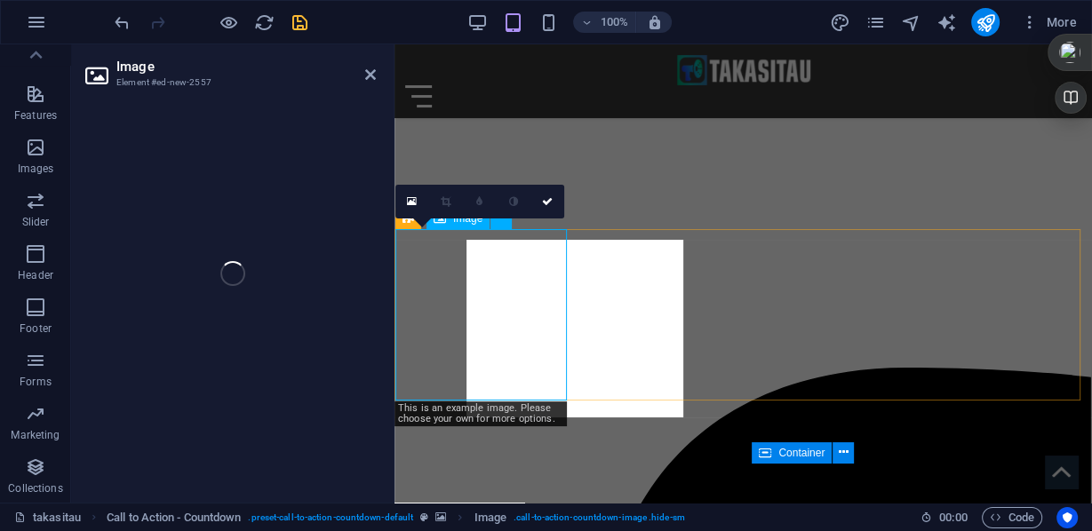
select select "px"
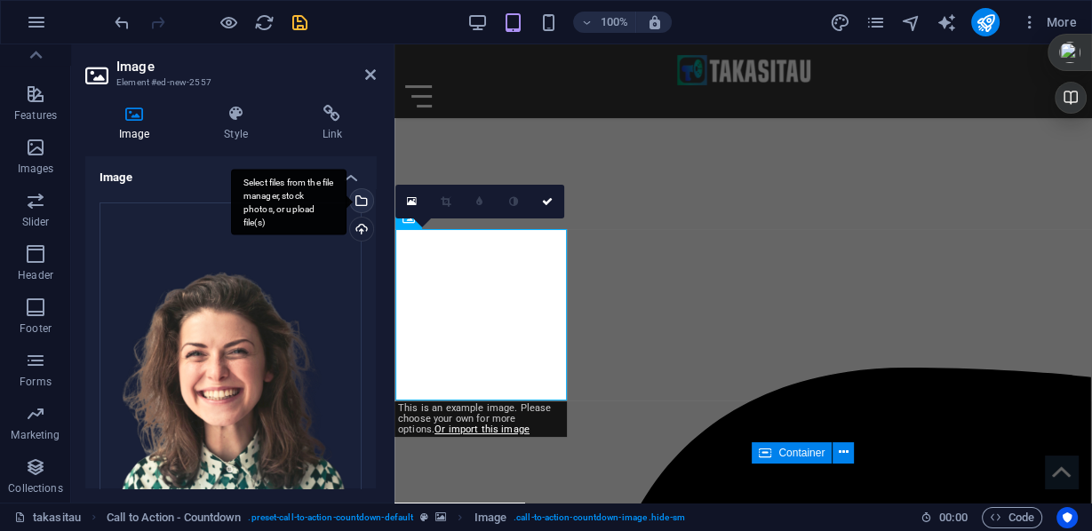
click at [359, 199] on div "Select files from the file manager, stock photos, or upload file(s)" at bounding box center [360, 202] width 27 height 27
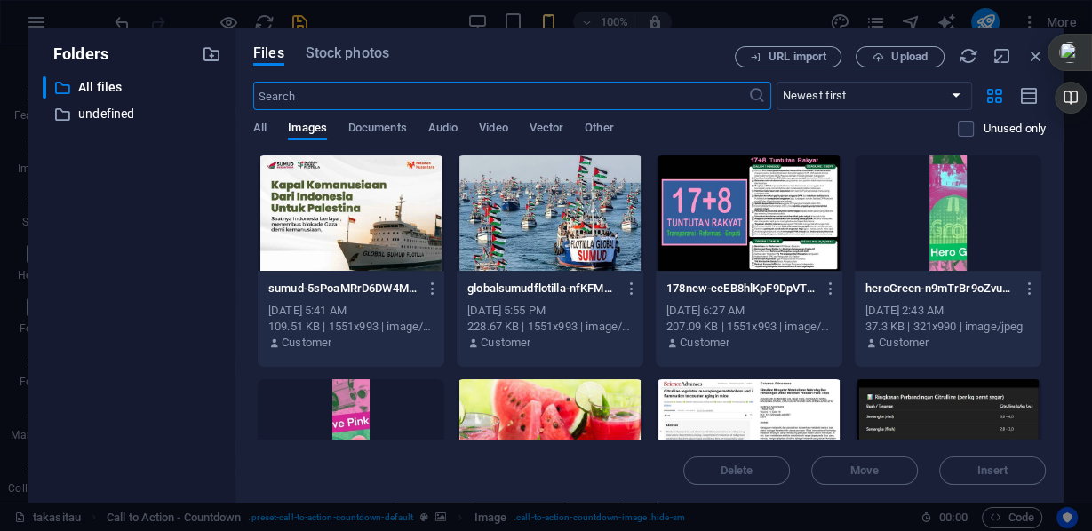
click at [377, 245] on div at bounding box center [351, 213] width 187 height 116
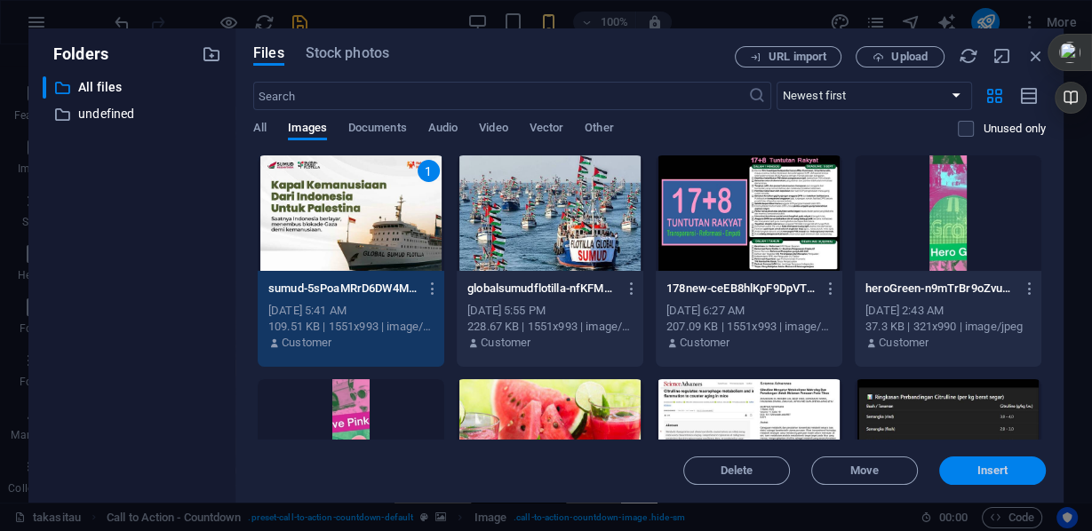
click at [960, 466] on span "Insert" at bounding box center [992, 471] width 92 height 11
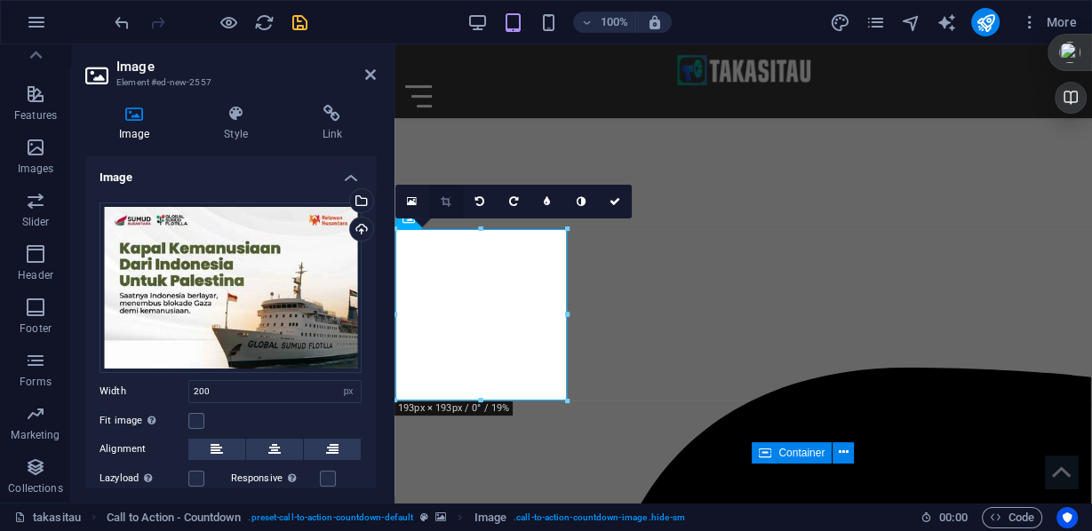
click at [442, 203] on icon at bounding box center [446, 201] width 10 height 11
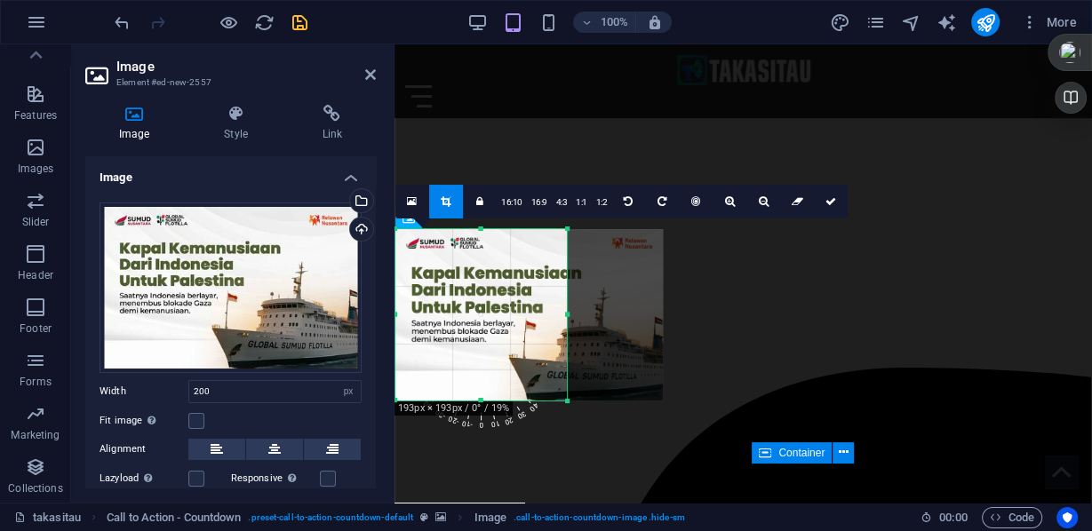
drag, startPoint x: 532, startPoint y: 353, endPoint x: 582, endPoint y: 358, distance: 50.0
click at [582, 358] on div at bounding box center [528, 314] width 267 height 171
click at [831, 200] on icon at bounding box center [830, 201] width 11 height 11
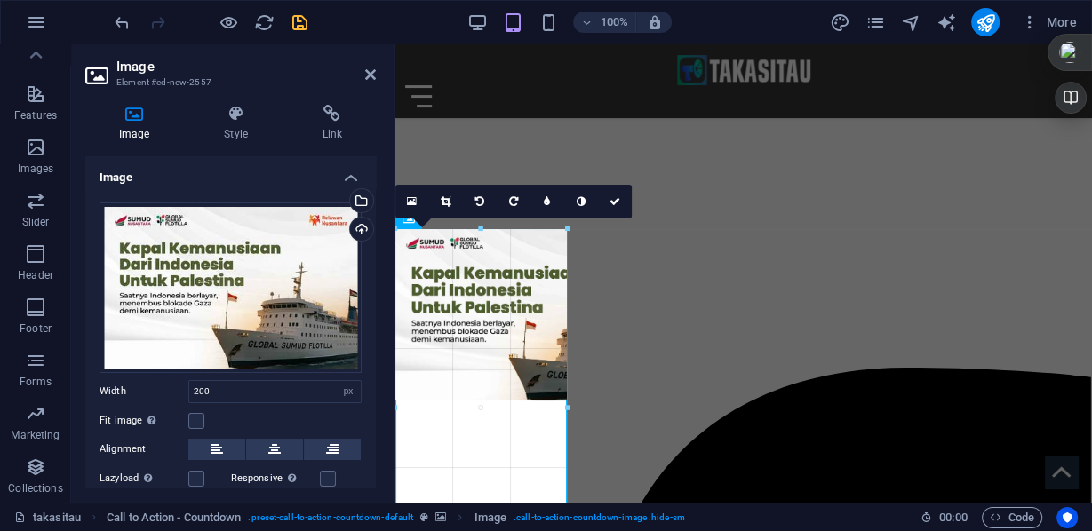
drag, startPoint x: 569, startPoint y: 315, endPoint x: 594, endPoint y: 315, distance: 24.9
click at [594, 315] on div "Container H2 Banner Banner Container Container Container Container H2 Container…" at bounding box center [742, 180] width 697 height 646
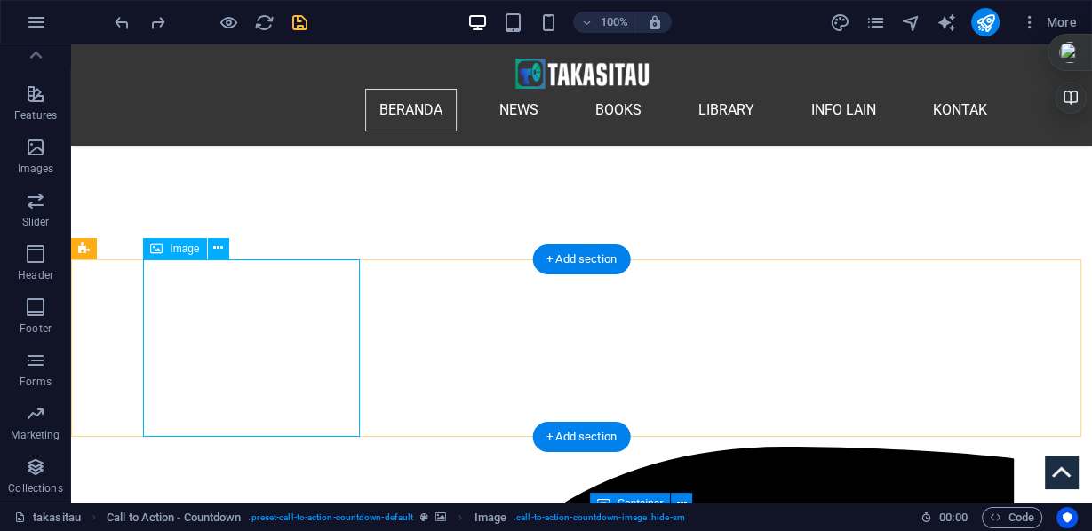
select select "px"
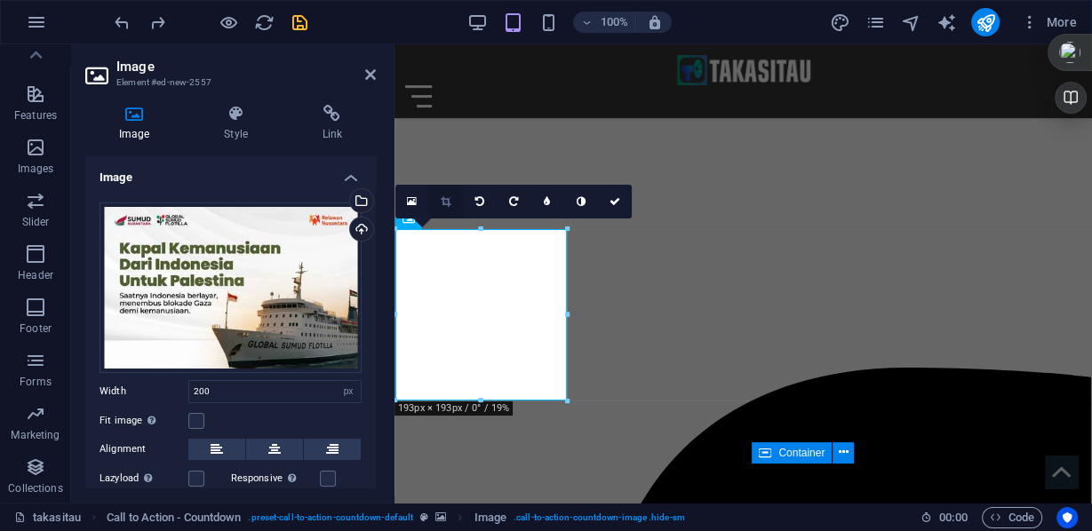
click at [450, 203] on icon at bounding box center [446, 201] width 10 height 11
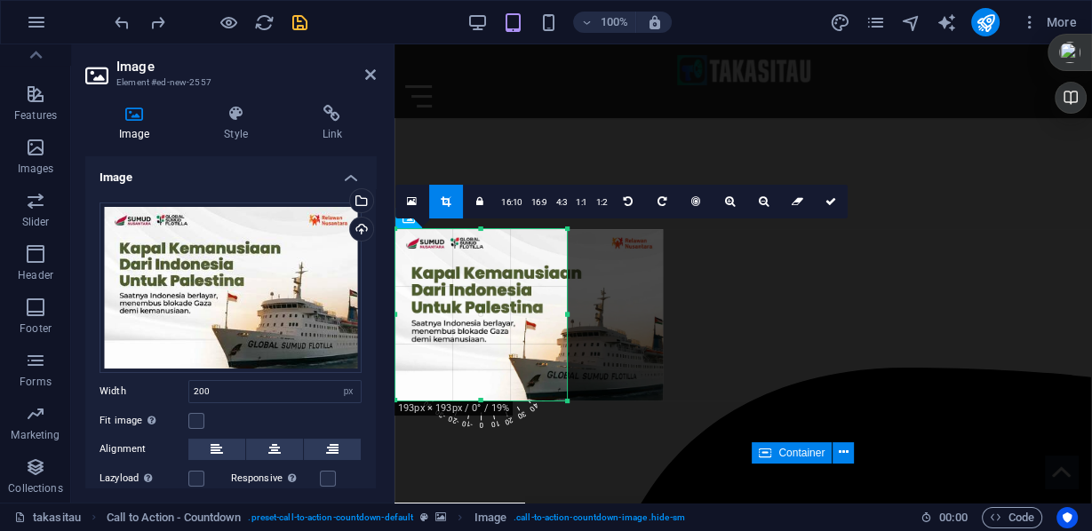
drag, startPoint x: 475, startPoint y: 315, endPoint x: 527, endPoint y: 315, distance: 51.5
click at [527, 315] on div at bounding box center [528, 314] width 267 height 171
click at [205, 446] on button at bounding box center [216, 449] width 57 height 21
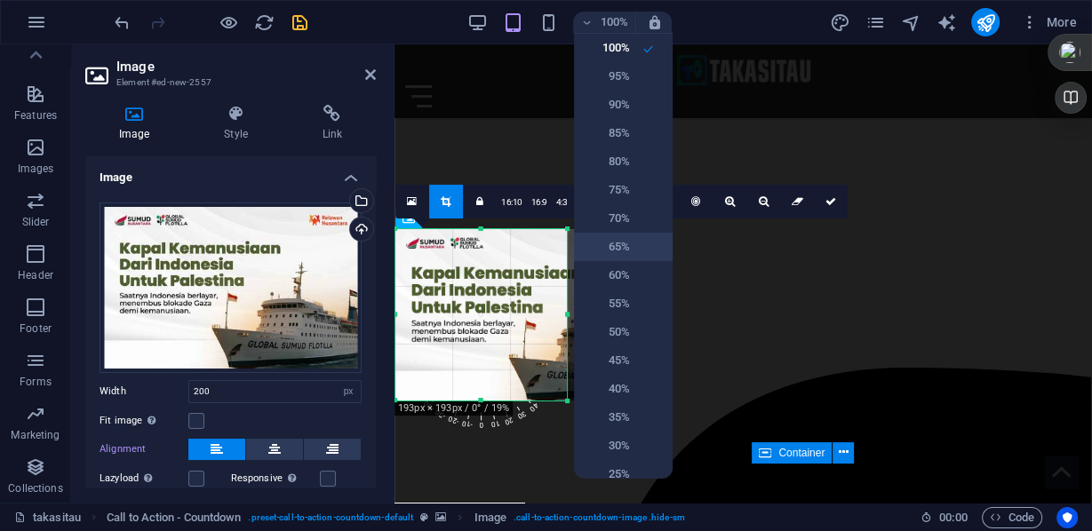
click at [612, 244] on h6 "65%" at bounding box center [607, 246] width 45 height 21
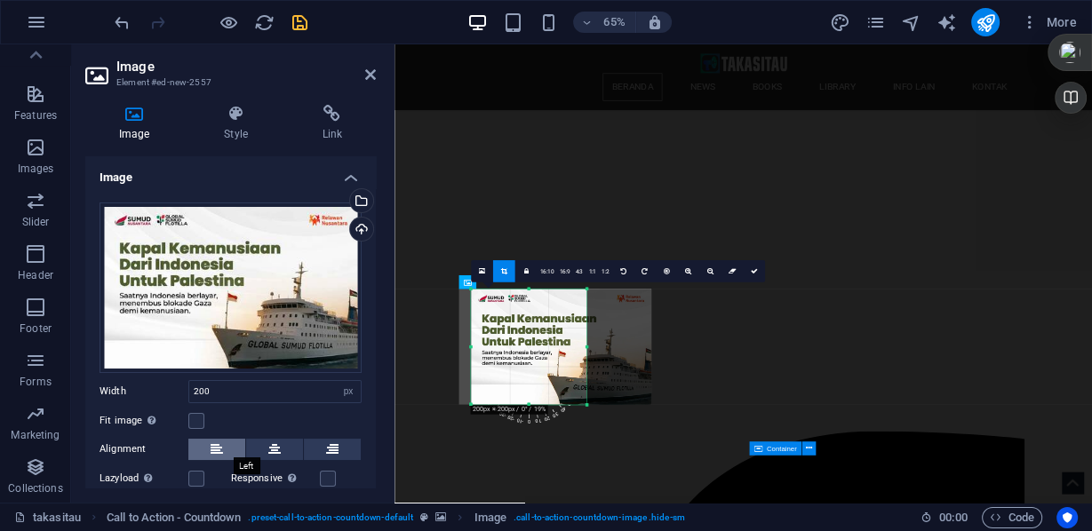
click at [220, 450] on icon at bounding box center [217, 449] width 12 height 21
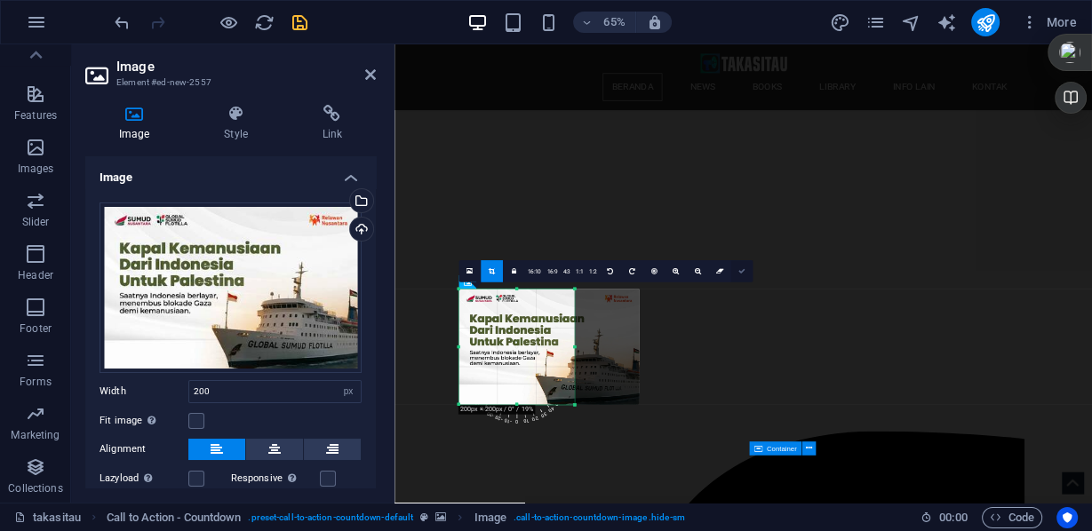
click at [741, 270] on icon at bounding box center [741, 271] width 7 height 7
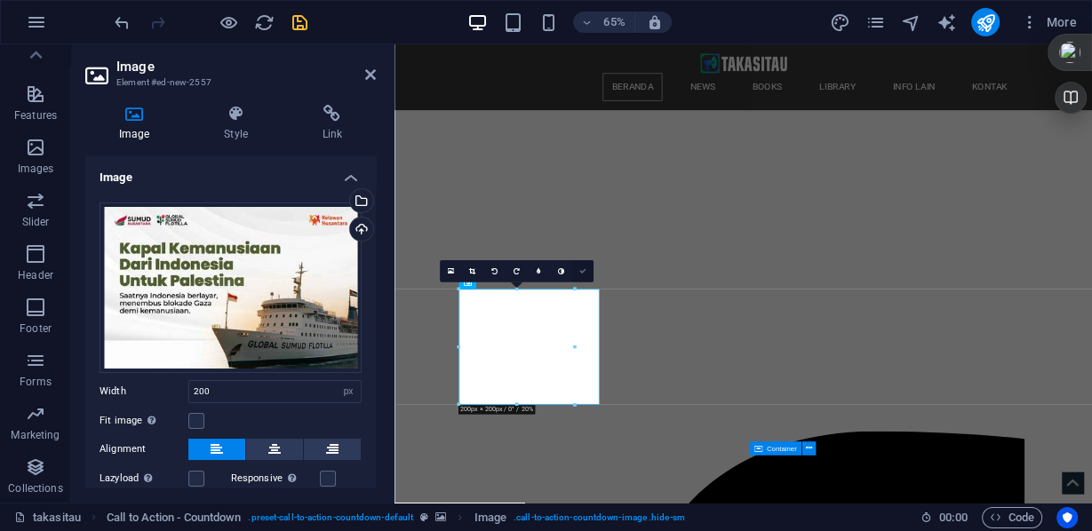
click at [585, 272] on icon at bounding box center [581, 271] width 7 height 7
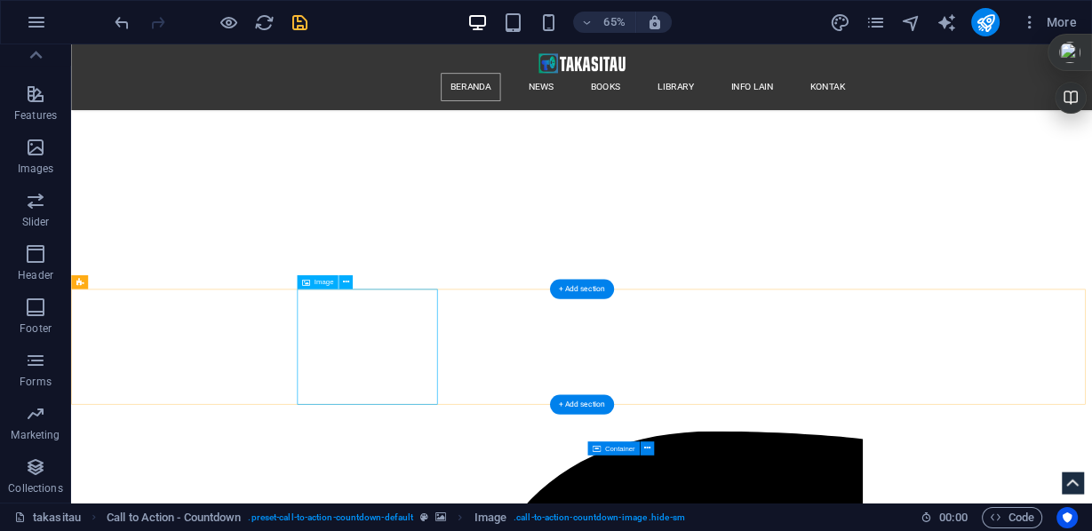
select select "px"
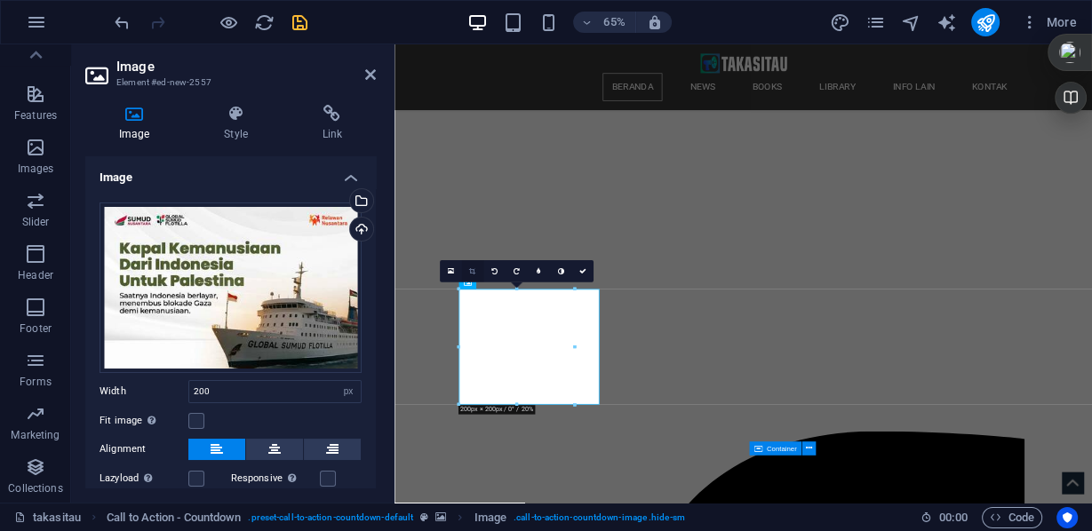
click at [474, 274] on icon at bounding box center [472, 271] width 6 height 7
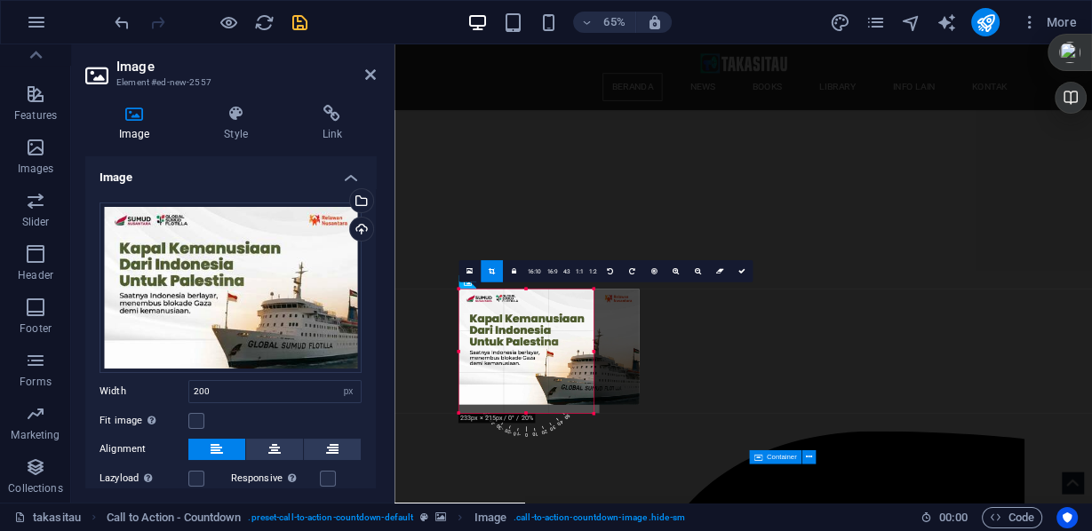
drag, startPoint x: 572, startPoint y: 404, endPoint x: 602, endPoint y: 418, distance: 32.2
click at [602, 418] on div "Container H2 Banner Banner Container Container Container Container H2 Container…" at bounding box center [742, 213] width 697 height 580
click at [742, 272] on icon at bounding box center [741, 271] width 7 height 7
type input "233"
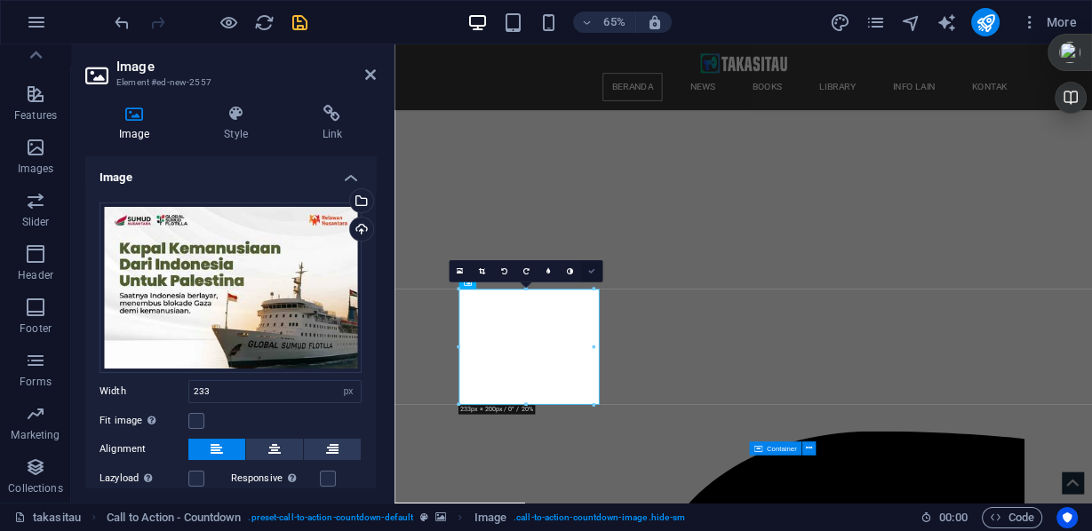
click at [590, 270] on icon at bounding box center [591, 271] width 7 height 7
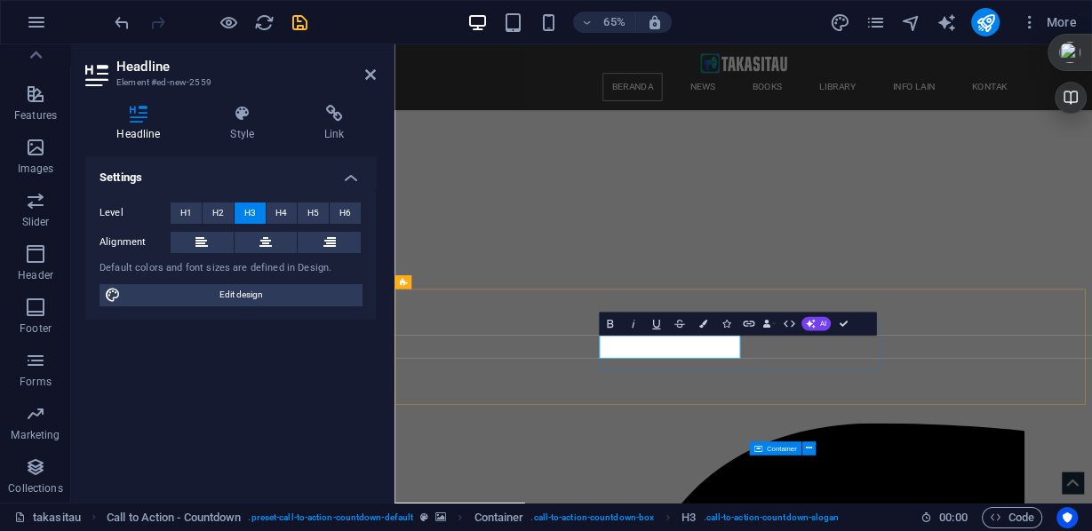
scroll to position [187, 0]
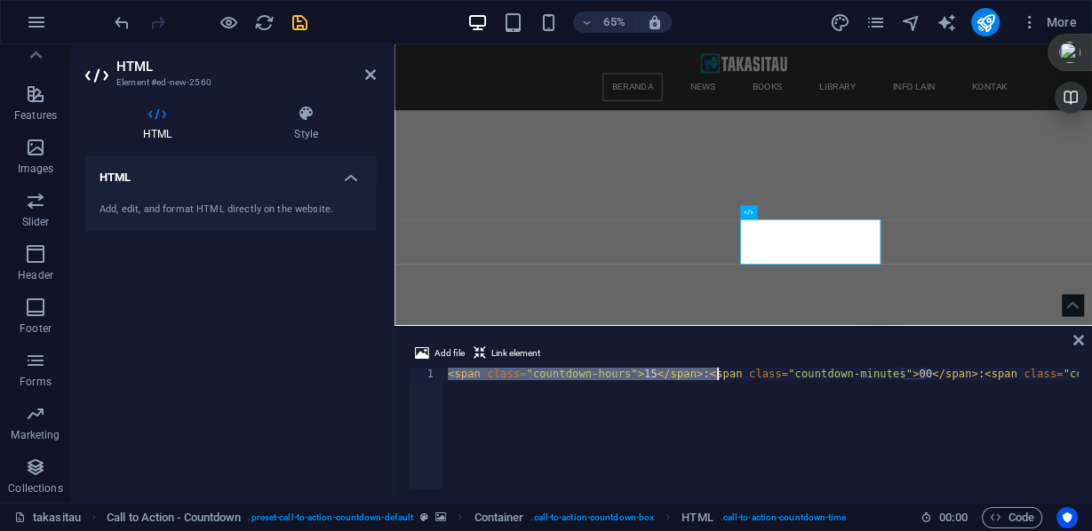
scroll to position [0, 109]
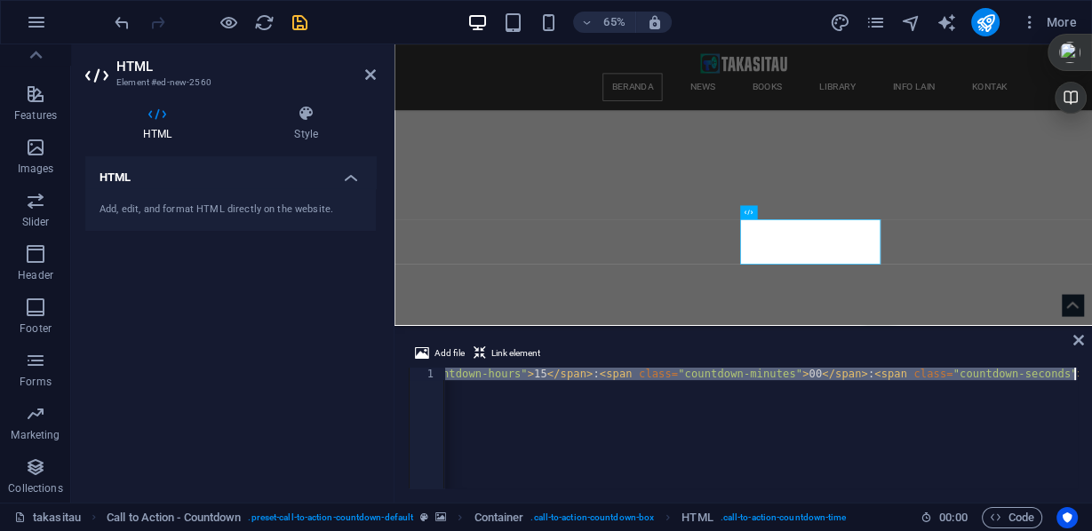
drag, startPoint x: 448, startPoint y: 371, endPoint x: 1091, endPoint y: 379, distance: 643.3
click at [1091, 379] on div "Add file Link element <span class="countdown-hours">15</span>:<span class="coun…" at bounding box center [742, 416] width 697 height 174
drag, startPoint x: 1070, startPoint y: 371, endPoint x: 425, endPoint y: 370, distance: 645.0
click at [426, 370] on div "<span class="countdown-hours">15</span>:<span class="countdown-minutes">00</spa…" at bounding box center [743, 428] width 669 height 121
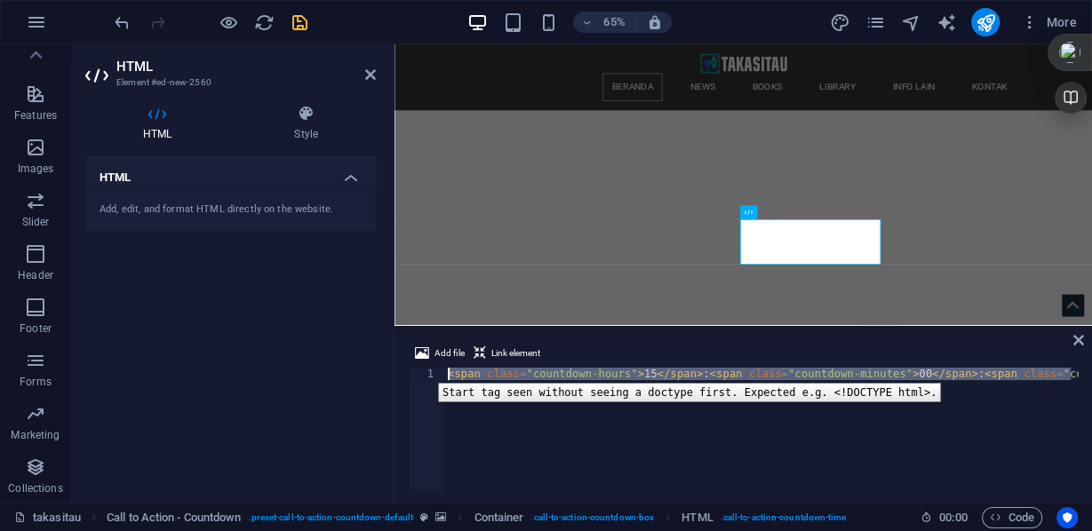
type textarea "-seconds">00</span>"
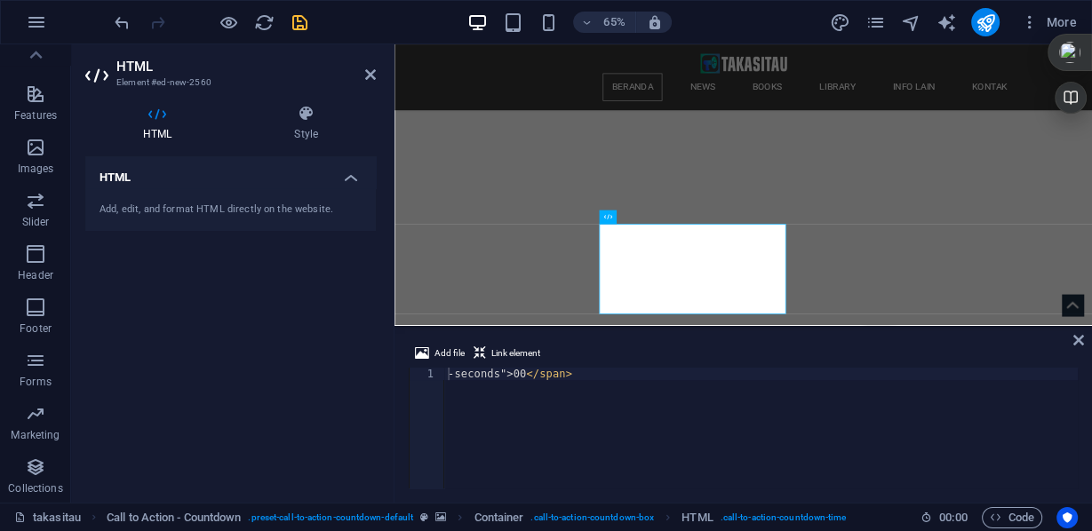
drag, startPoint x: 655, startPoint y: 366, endPoint x: 502, endPoint y: 371, distance: 152.9
click at [502, 371] on div "Add file Link element -seconds">00</span> 1 -seconds">00 </ span > הההההההההההה…" at bounding box center [743, 416] width 669 height 146
click at [578, 374] on div "-seconds">00 </ span >" at bounding box center [760, 439] width 633 height 142
drag, startPoint x: 584, startPoint y: 371, endPoint x: 434, endPoint y: 374, distance: 149.3
click at [434, 374] on div "-seconds">00</span> 1 -seconds">00 </ span > הההההההההההההההההההההההההההההההההה…" at bounding box center [743, 428] width 669 height 121
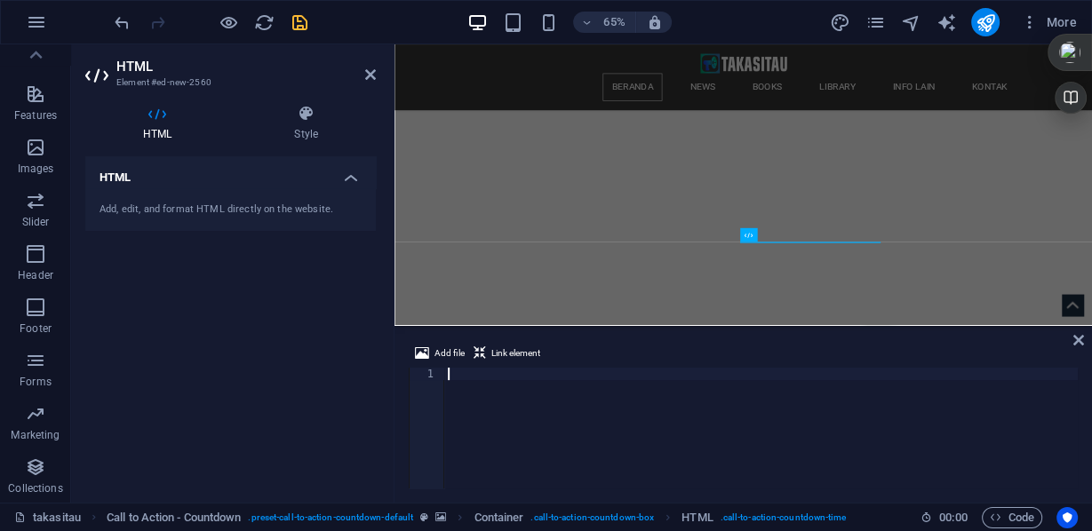
paste textarea "<span class="countdown-days">0</span>:<span class="countdown-hours">15</span>:<…"
type textarea "<span class="countdown-days">0</span>:<span class="countdown-hours">15</span>:<…"
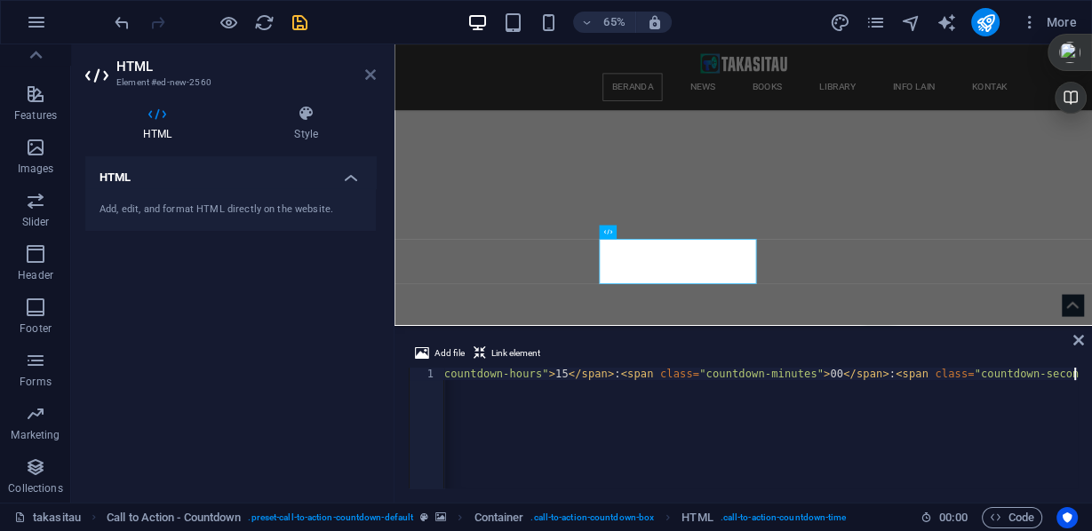
click at [371, 78] on icon at bounding box center [370, 75] width 11 height 14
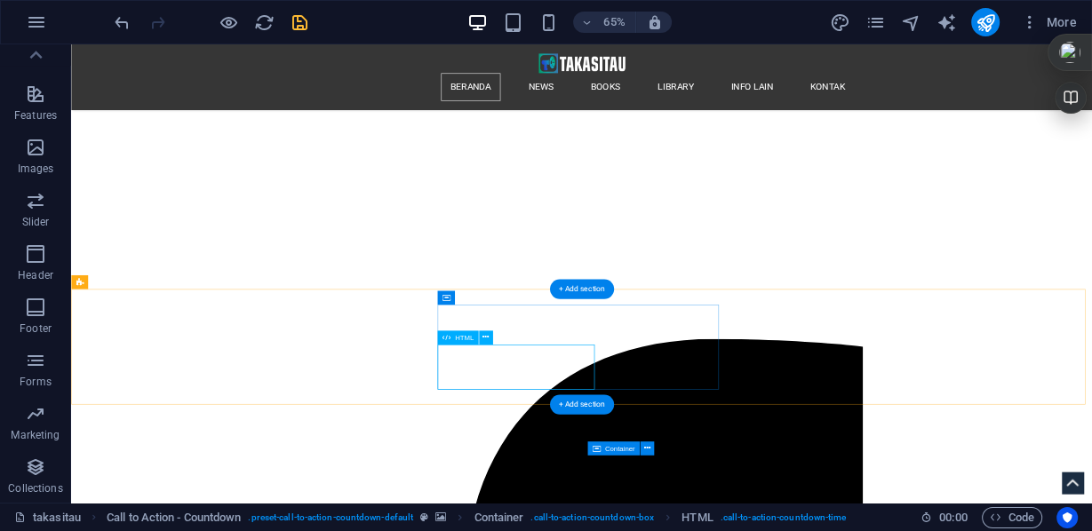
scroll to position [187, 0]
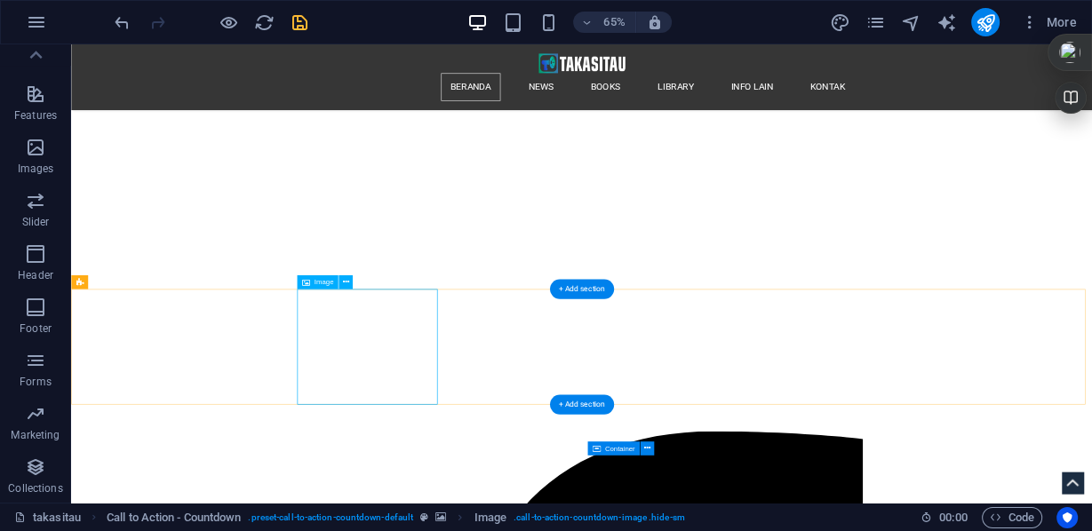
scroll to position [259, 0]
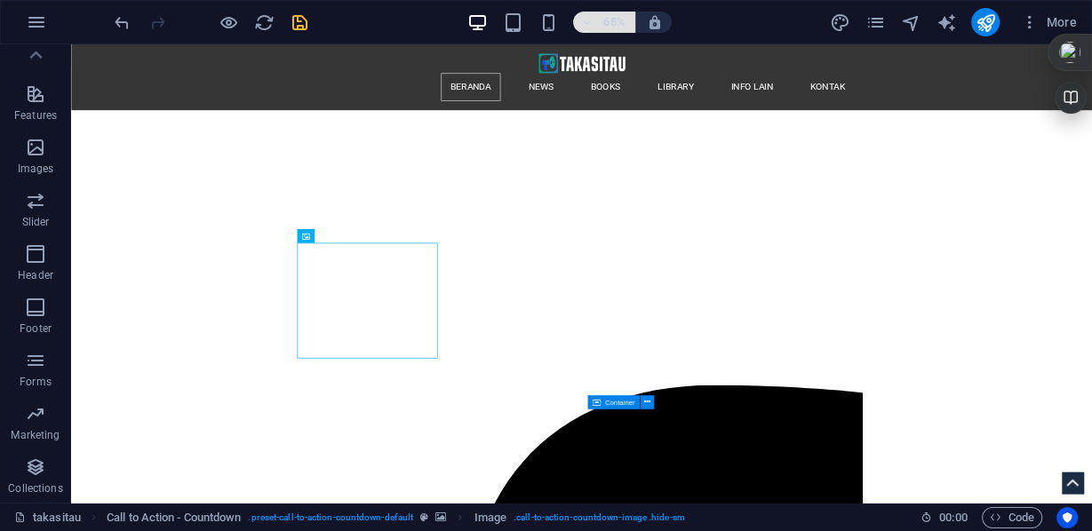
click at [595, 28] on span "65%" at bounding box center [604, 22] width 48 height 21
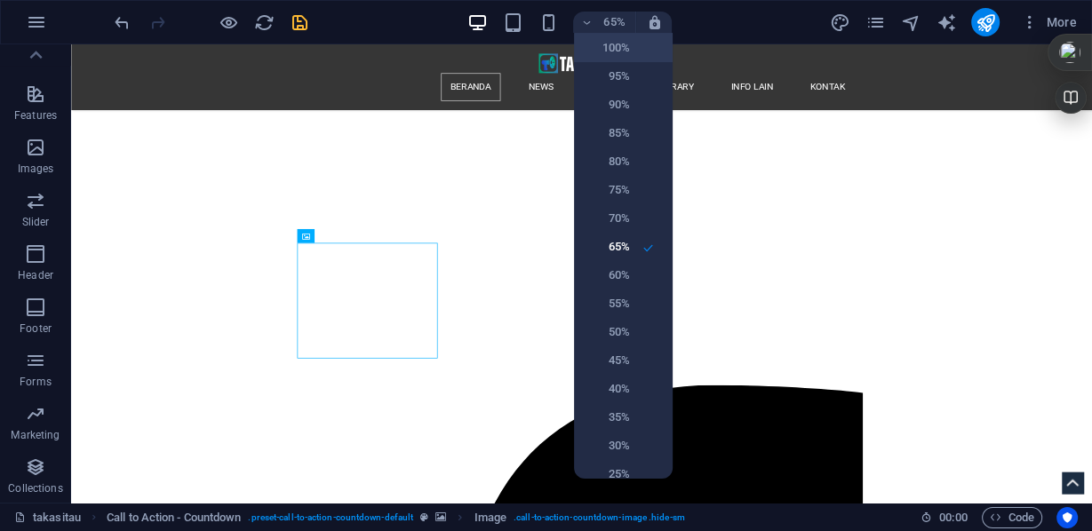
click at [606, 47] on h6 "100%" at bounding box center [607, 47] width 45 height 21
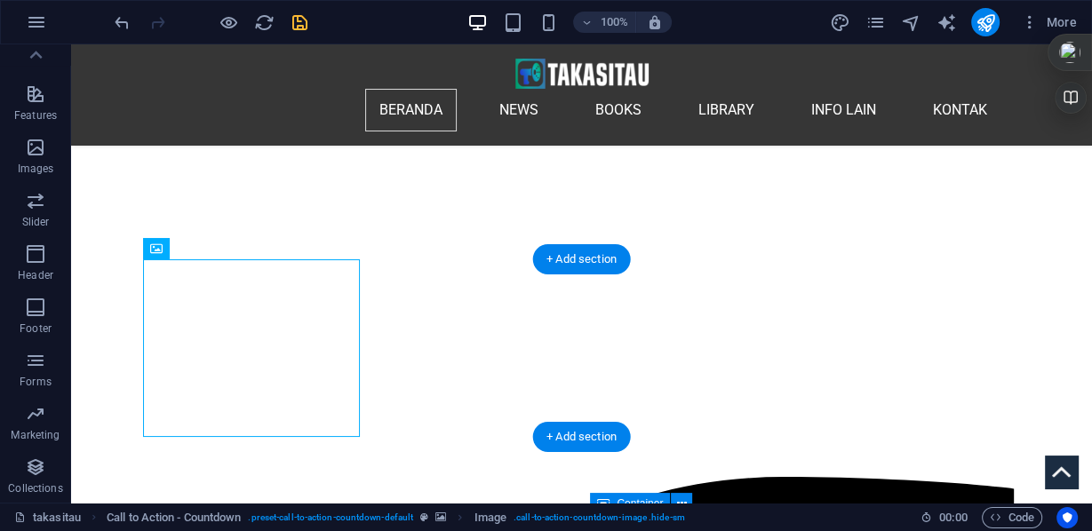
scroll to position [116, 0]
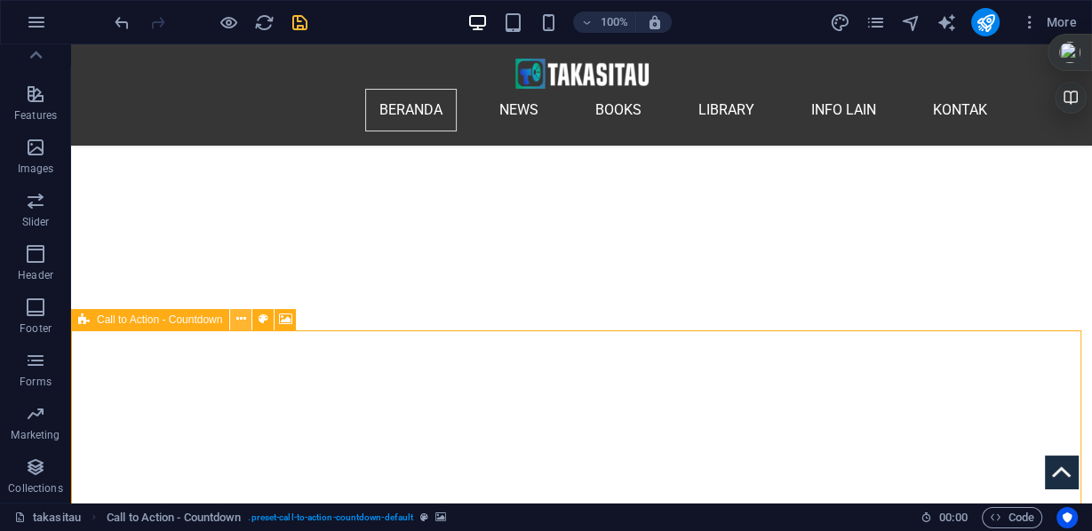
click at [242, 321] on icon at bounding box center [241, 319] width 10 height 19
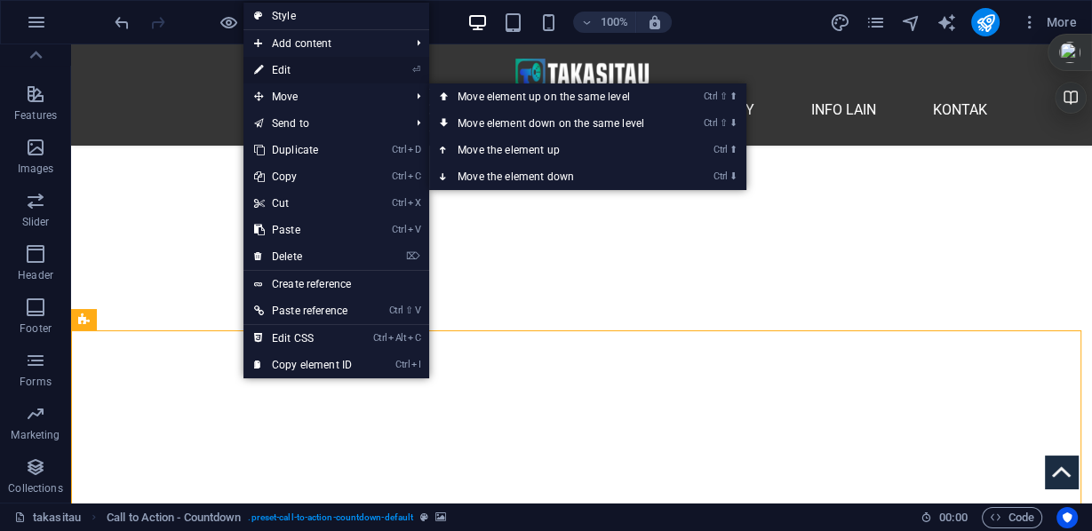
click at [305, 68] on link "⏎ Edit" at bounding box center [302, 70] width 119 height 27
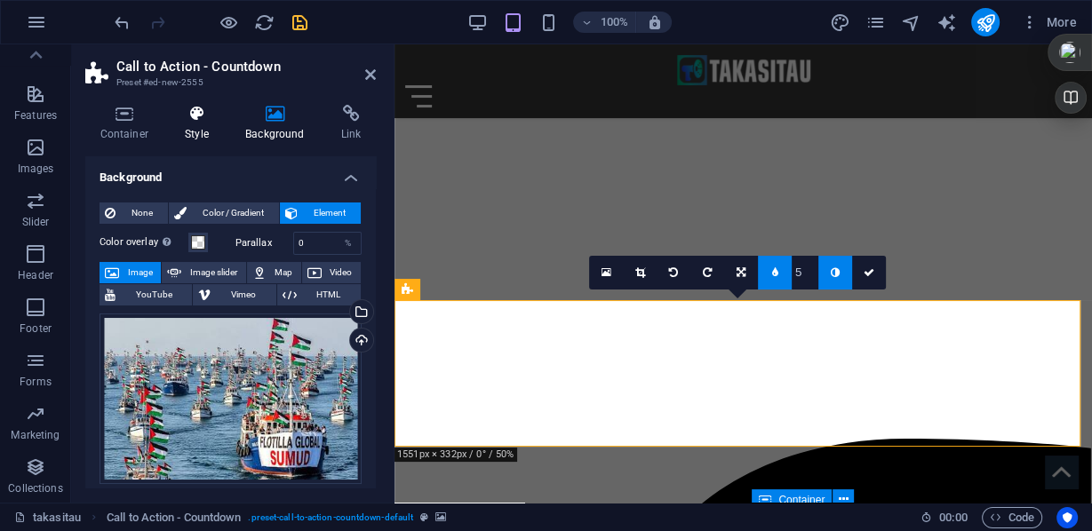
click at [203, 121] on icon at bounding box center [197, 114] width 53 height 18
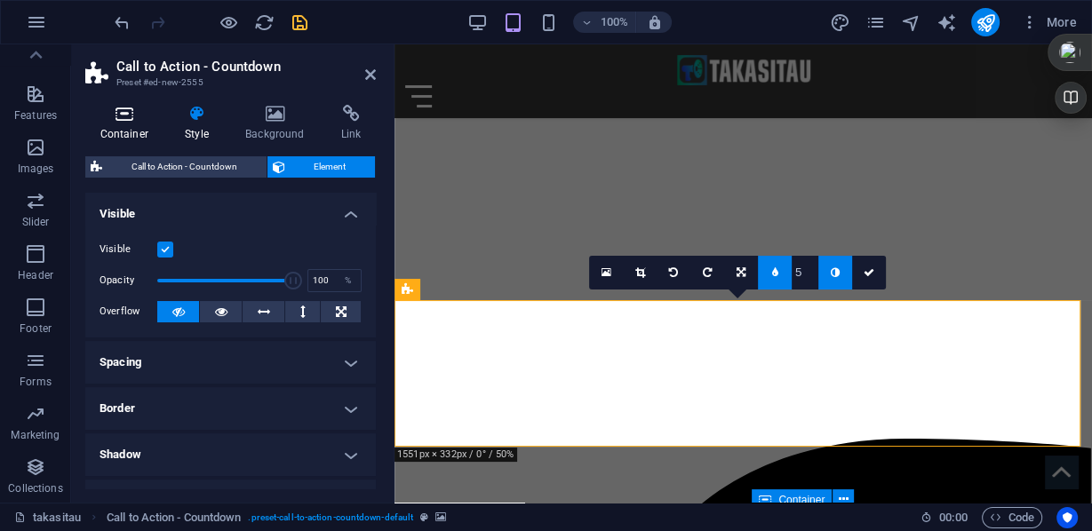
click at [142, 126] on h4 "Container" at bounding box center [127, 123] width 85 height 37
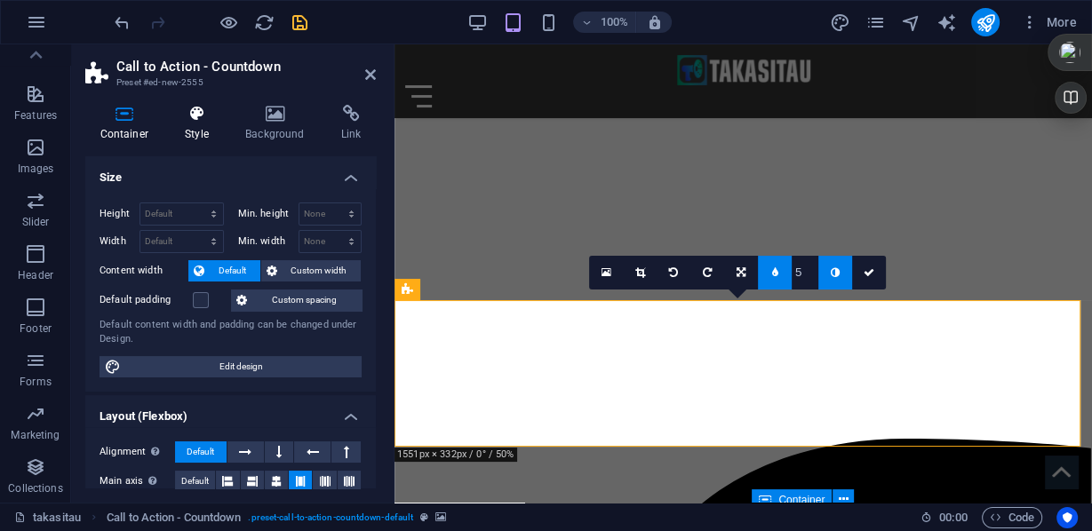
click at [179, 128] on h4 "Style" at bounding box center [201, 123] width 60 height 37
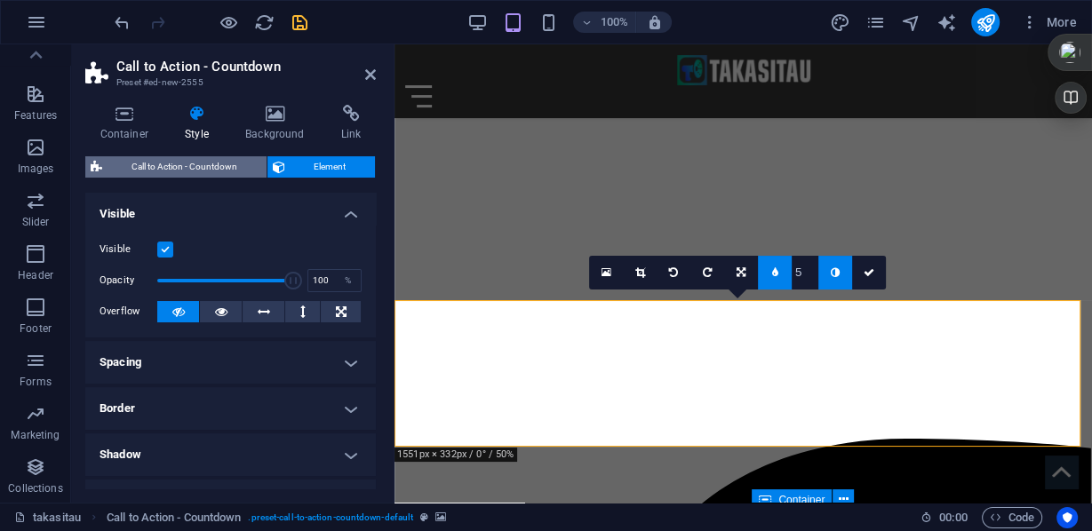
click at [211, 165] on span "Call to Action - Countdown" at bounding box center [185, 166] width 154 height 21
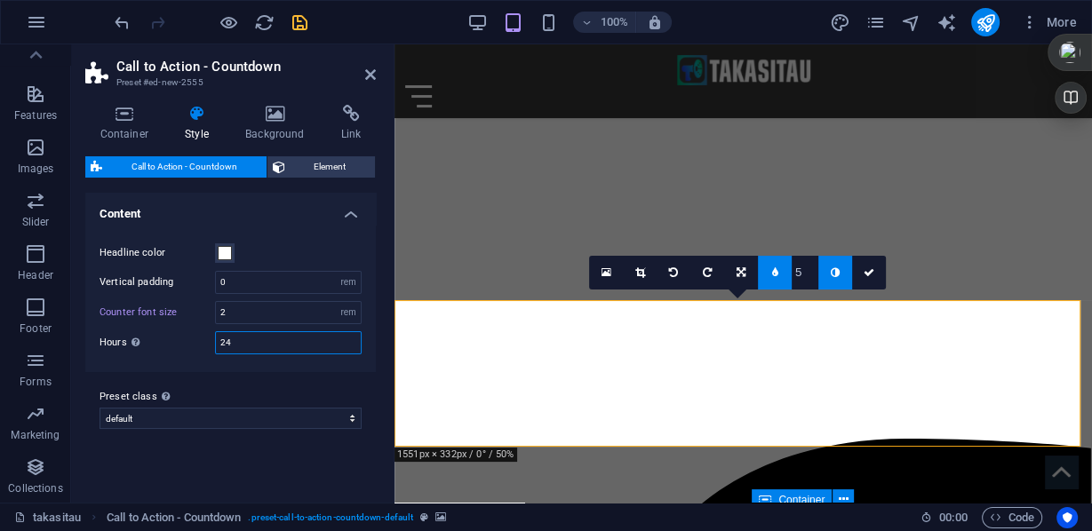
drag, startPoint x: 251, startPoint y: 346, endPoint x: 203, endPoint y: 334, distance: 48.5
click at [203, 334] on div "Hours Switch to preview mode or to the live site to test the countdown. Changin…" at bounding box center [231, 342] width 262 height 23
drag, startPoint x: 246, startPoint y: 339, endPoint x: 192, endPoint y: 339, distance: 54.2
click at [192, 339] on div "Hours Switch to preview mode or to the live site to test the countdown. Changin…" at bounding box center [231, 342] width 262 height 23
click at [252, 340] on input "24" at bounding box center [288, 342] width 145 height 21
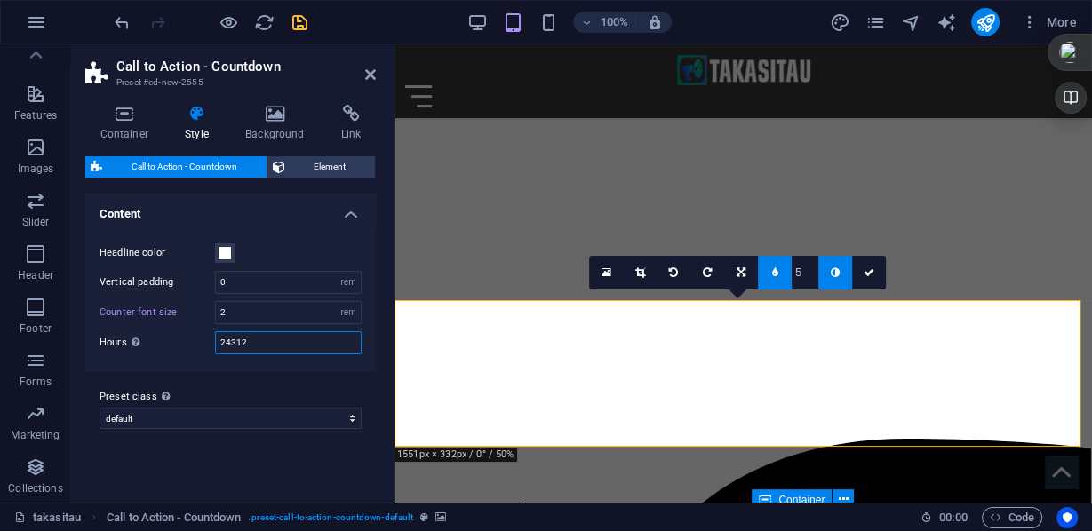
type input "24"
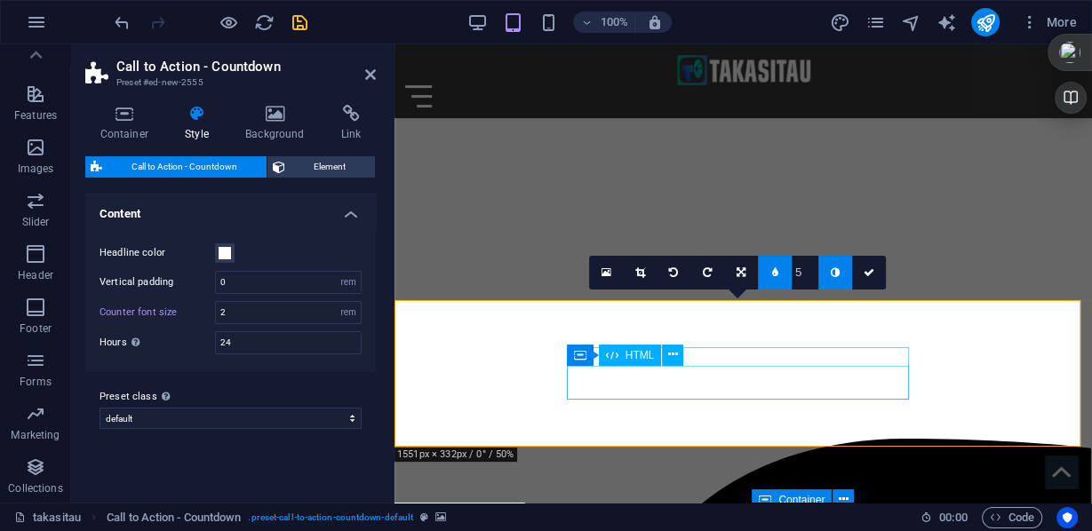
click at [669, 356] on icon at bounding box center [673, 355] width 10 height 19
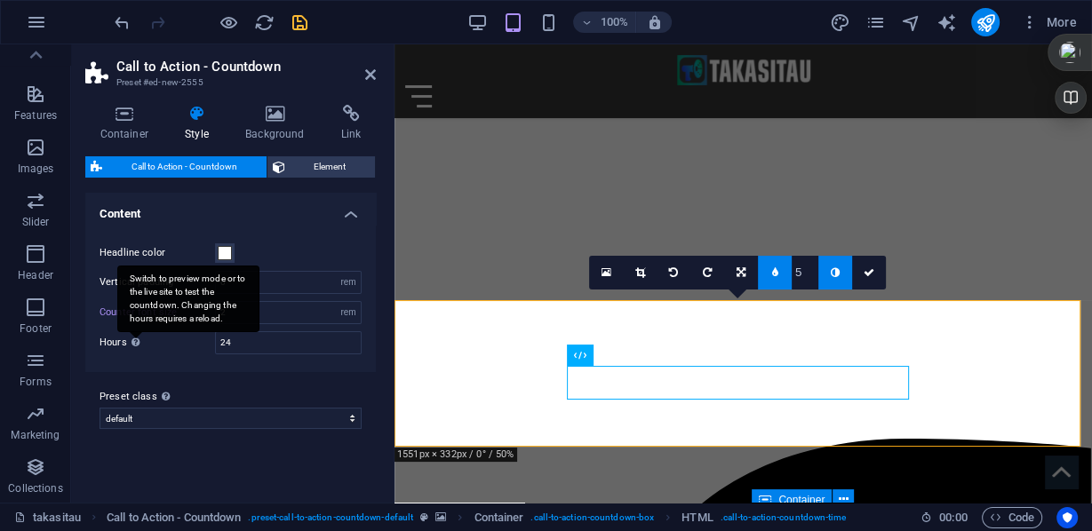
click at [135, 332] on div "Switch to preview mode or to the live site to test the countdown. Changing the …" at bounding box center [188, 299] width 142 height 67
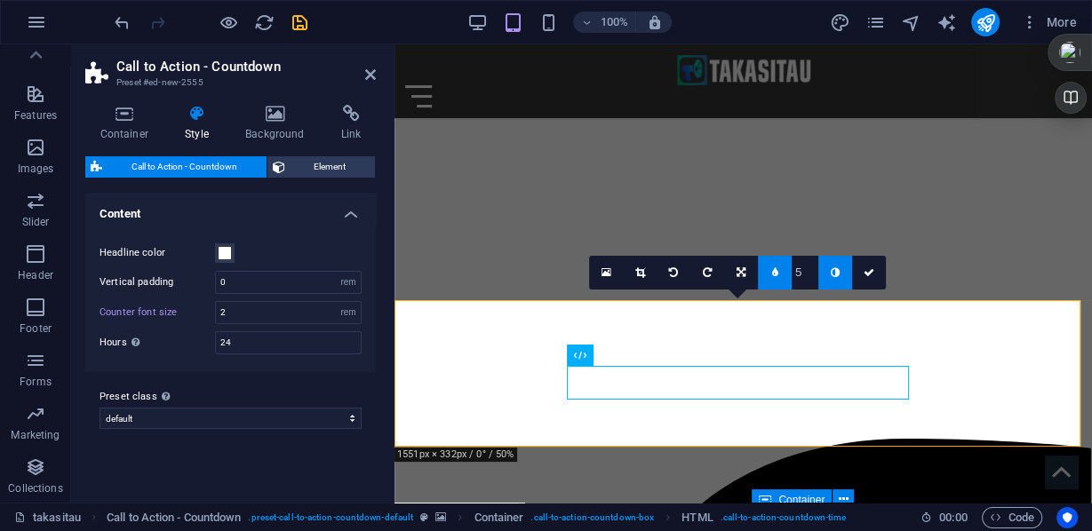
click at [106, 343] on label "Hours Switch to preview mode or to the live site to test the countdown. Changin…" at bounding box center [158, 343] width 116 height 10
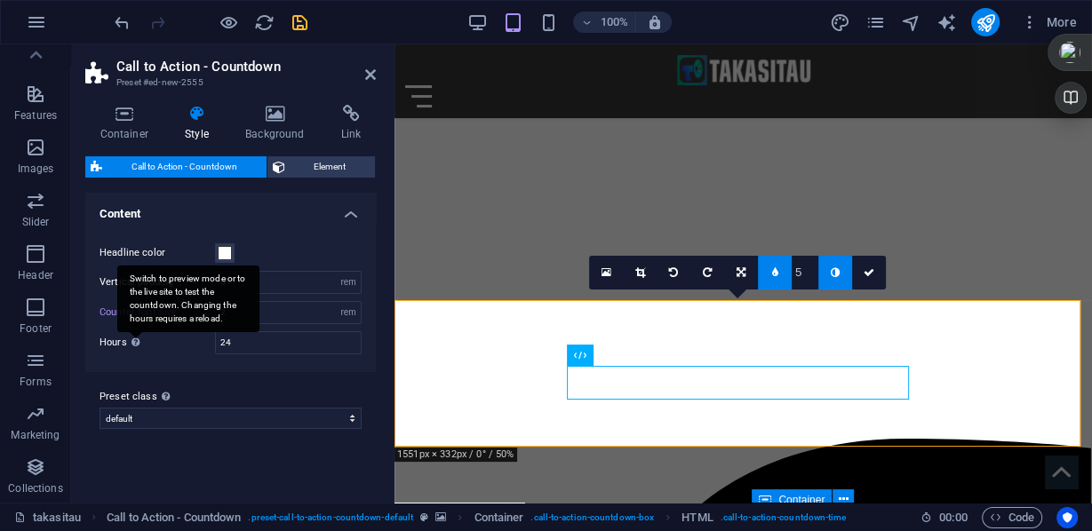
click at [140, 332] on div "Switch to preview mode or to the live site to test the countdown. Changing the …" at bounding box center [188, 299] width 142 height 67
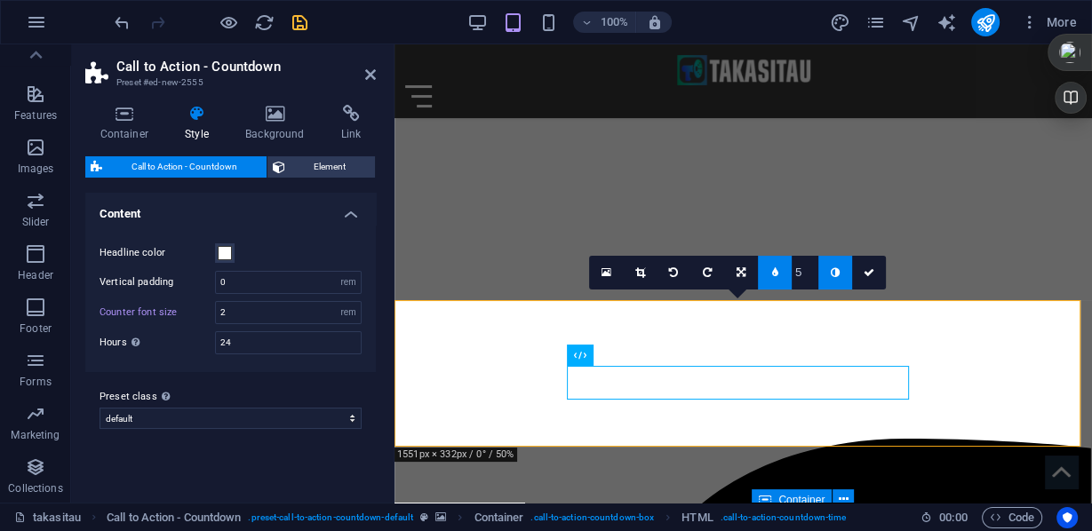
drag, startPoint x: 140, startPoint y: 341, endPoint x: 124, endPoint y: 355, distance: 20.8
click at [124, 355] on div "Headline color Vertical padding 0 px rem % vh vw Counter font size 2 px rem % v…" at bounding box center [231, 298] width 298 height 147
click at [203, 211] on h4 "Content" at bounding box center [230, 209] width 291 height 32
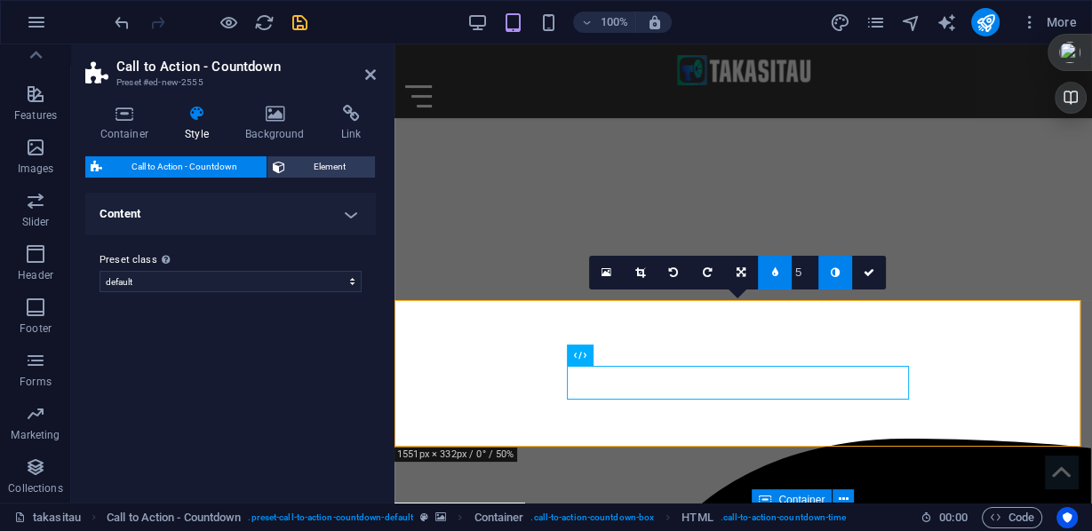
click at [203, 211] on h4 "Content" at bounding box center [230, 214] width 291 height 43
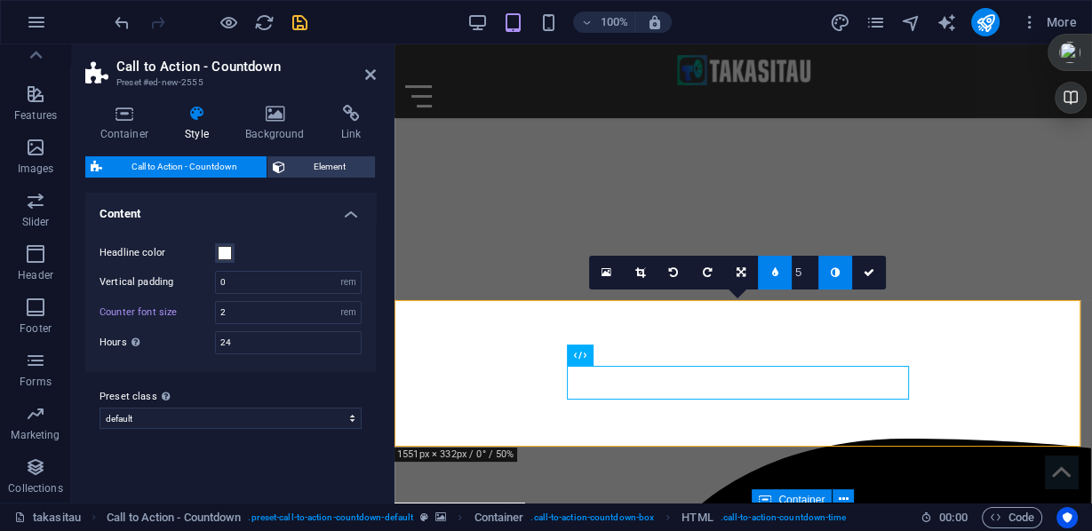
click at [203, 211] on h4 "Content" at bounding box center [230, 209] width 291 height 32
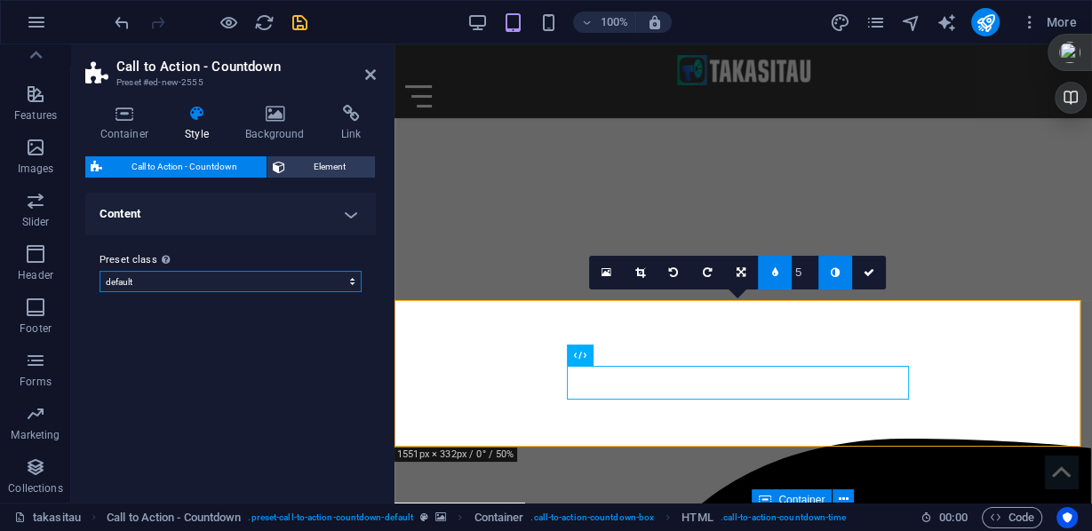
click at [348, 282] on select "default Add preset class" at bounding box center [231, 281] width 262 height 21
click at [100, 271] on select "default Add preset class" at bounding box center [231, 281] width 262 height 21
click at [319, 171] on span "Element" at bounding box center [331, 166] width 80 height 21
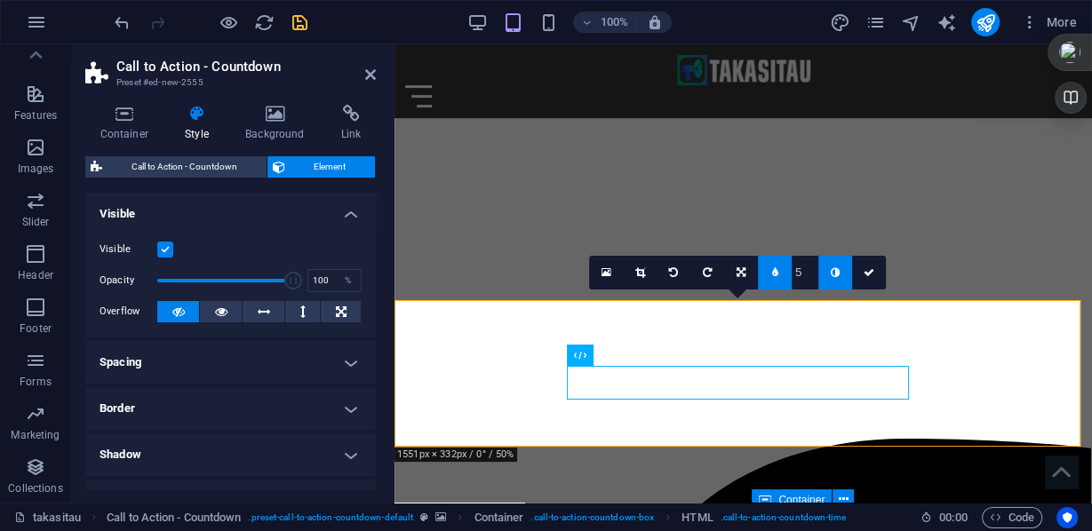
scroll to position [213, 0]
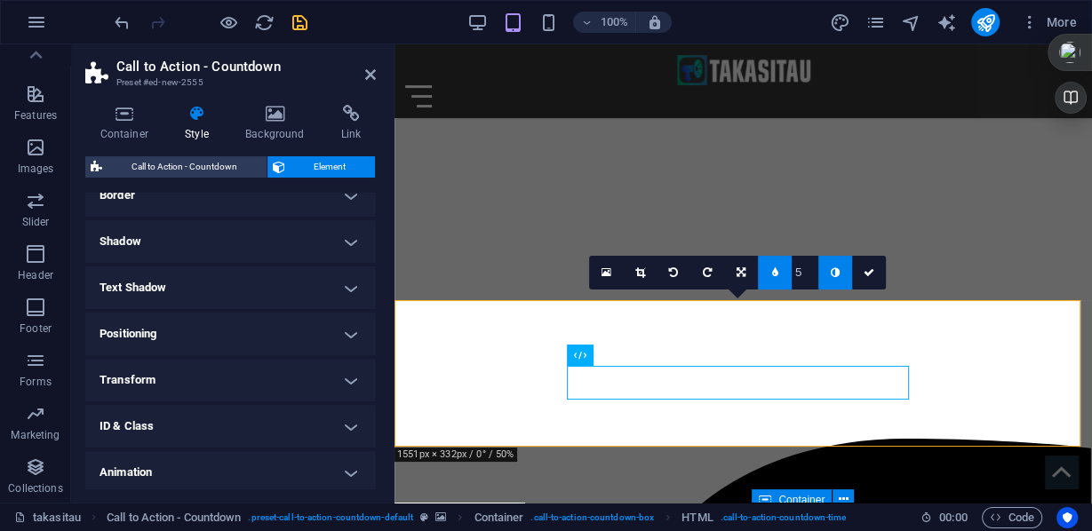
click at [342, 426] on h4 "ID & Class" at bounding box center [230, 426] width 291 height 43
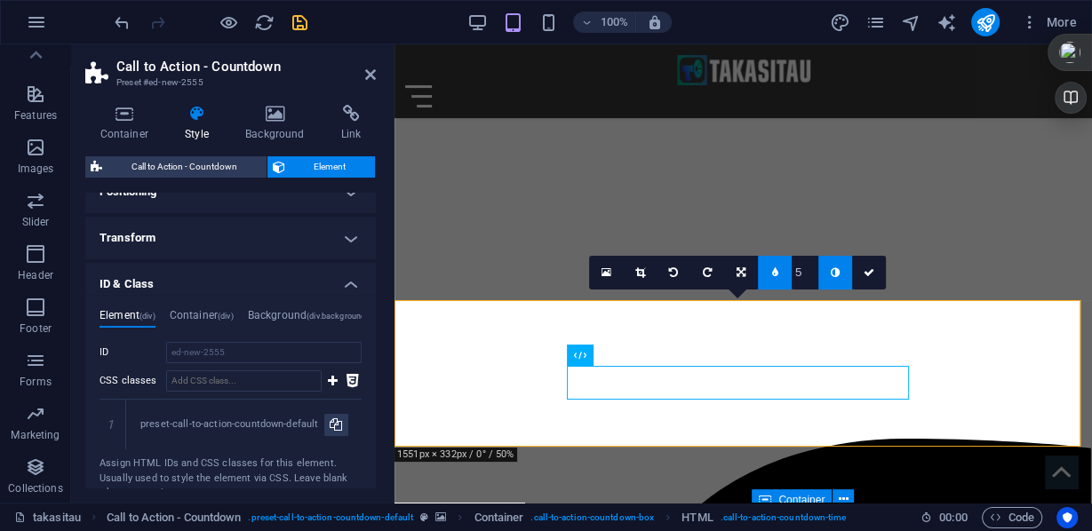
scroll to position [426, 0]
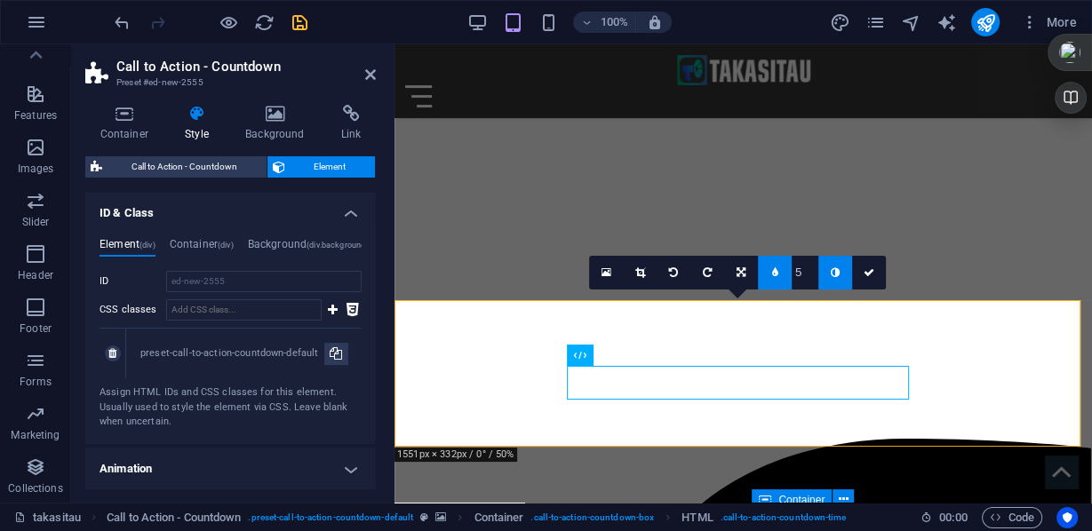
click at [187, 351] on div "preset-call-to-action-countdown-default" at bounding box center [232, 354] width 184 height 15
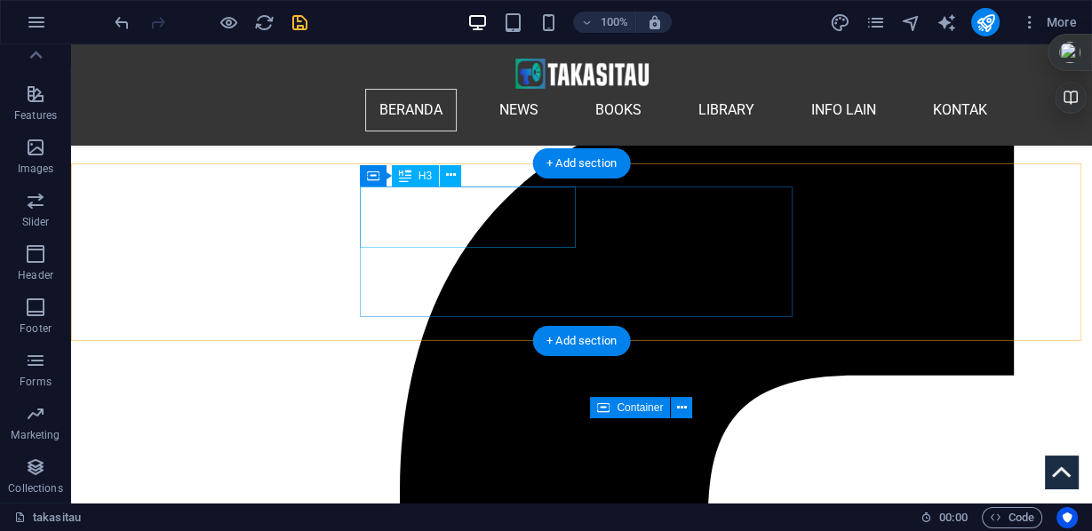
scroll to position [283, 0]
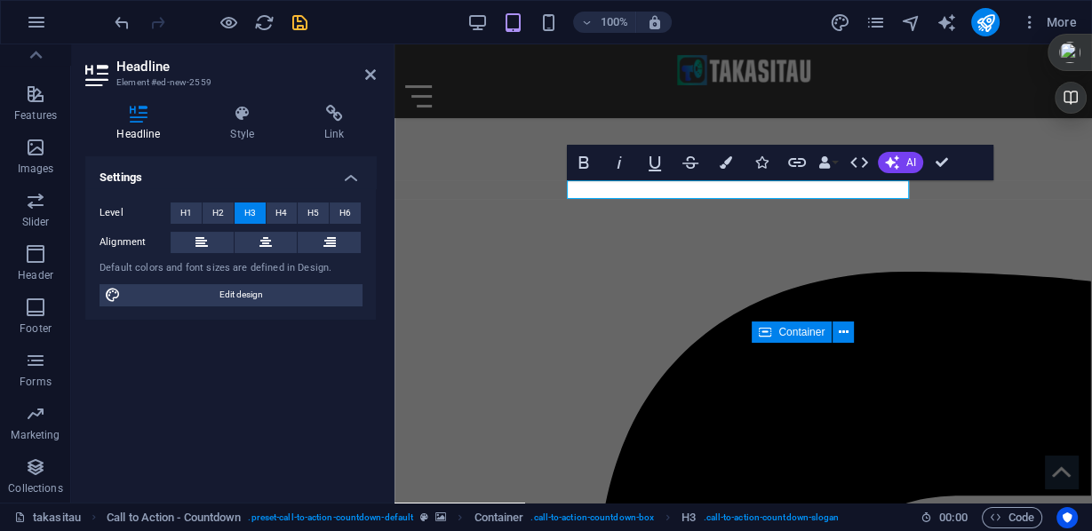
scroll to position [212, 0]
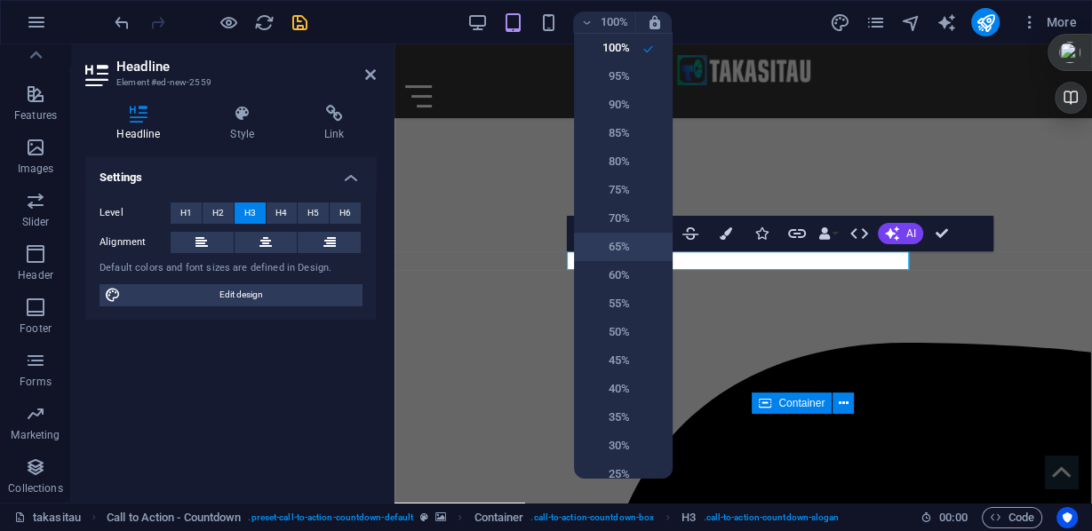
click at [610, 247] on h6 "65%" at bounding box center [607, 246] width 45 height 21
click at [268, 243] on div "100% 95% 90% 85% 80% 75% 70% 65% 60% 55% 50% 45% 40% 35% 30% 25%" at bounding box center [546, 265] width 1092 height 531
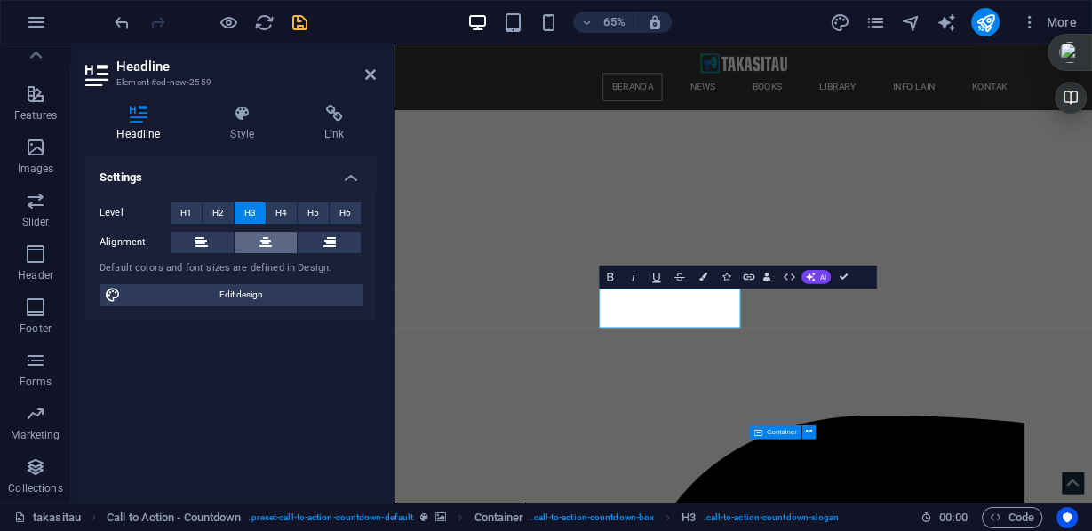
click at [269, 247] on icon at bounding box center [265, 242] width 12 height 21
click at [246, 124] on h4 "Style" at bounding box center [246, 123] width 94 height 37
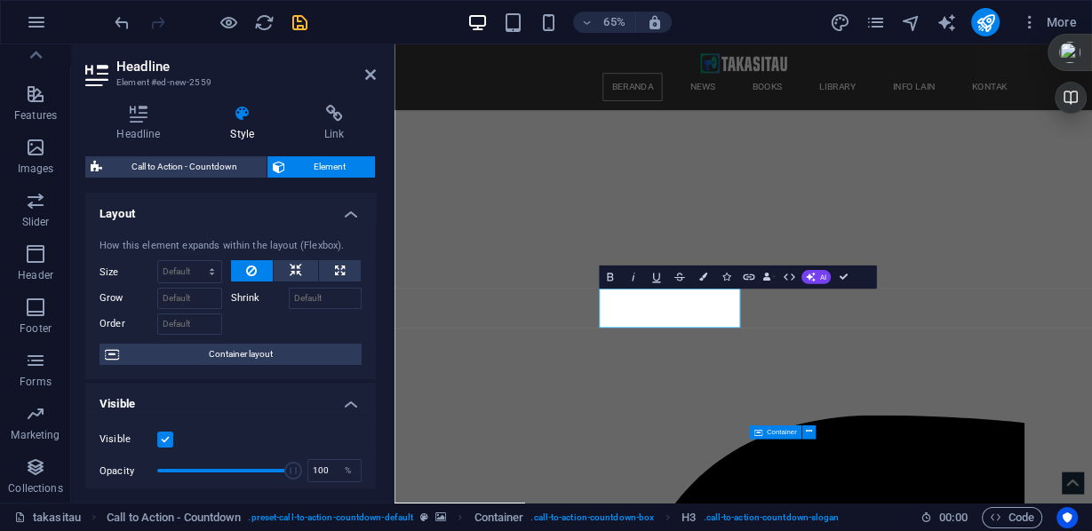
scroll to position [284, 0]
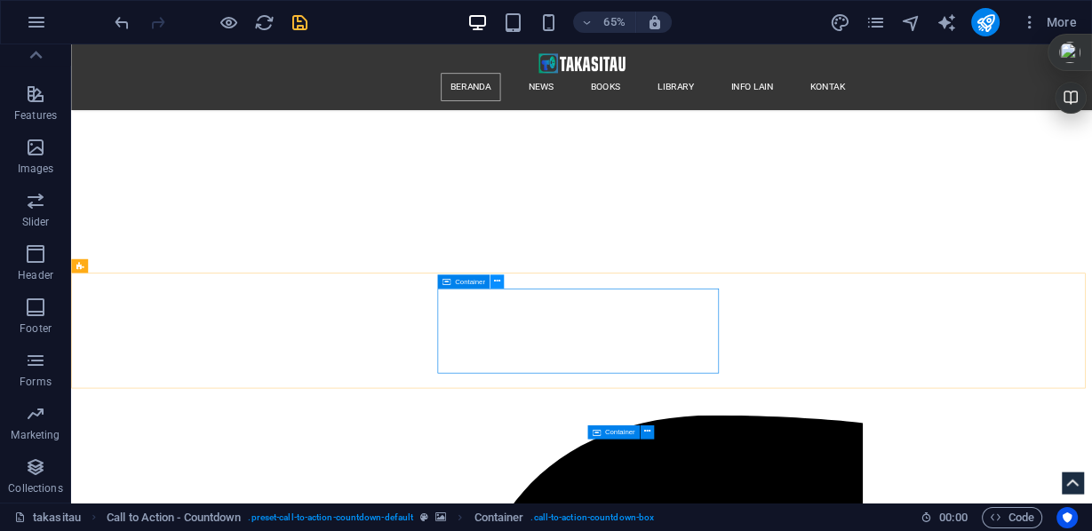
click at [498, 283] on icon at bounding box center [497, 281] width 6 height 12
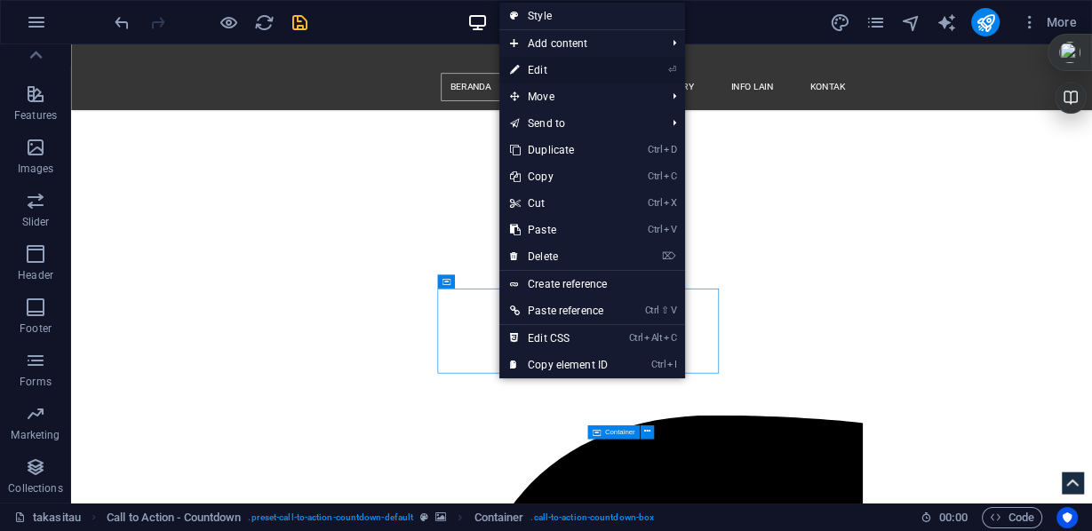
click at [543, 67] on link "⏎ Edit" at bounding box center [558, 70] width 119 height 27
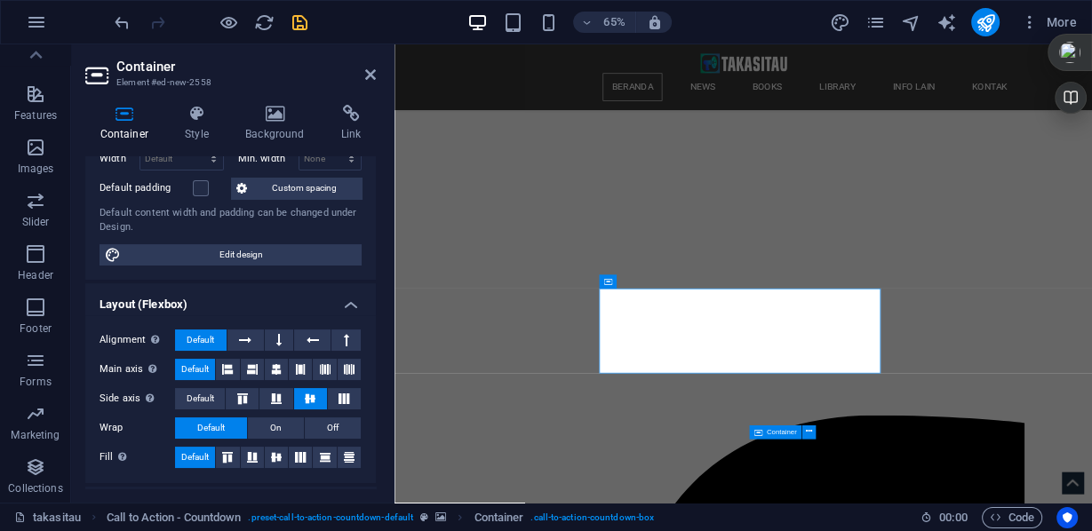
scroll to position [213, 0]
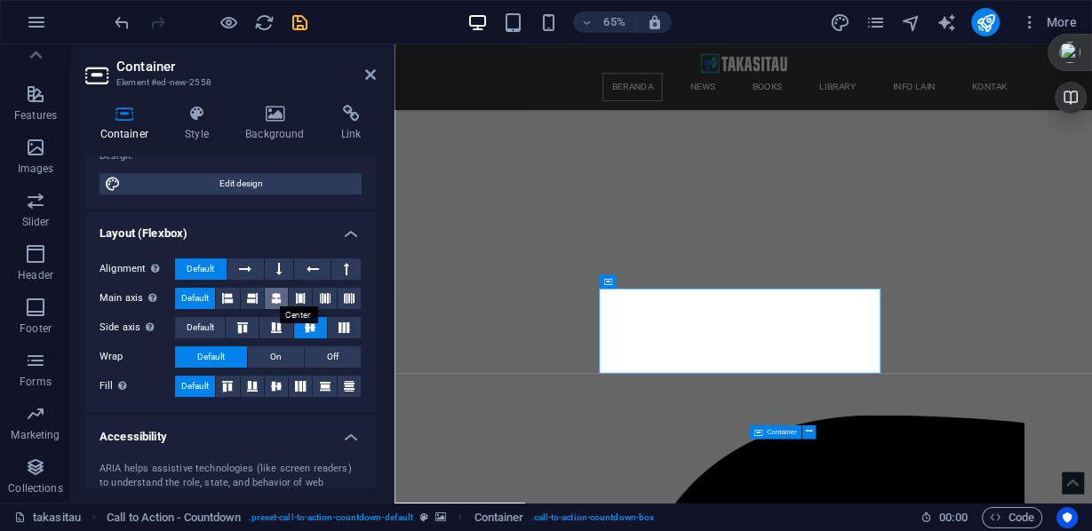
click at [271, 296] on icon at bounding box center [276, 298] width 11 height 21
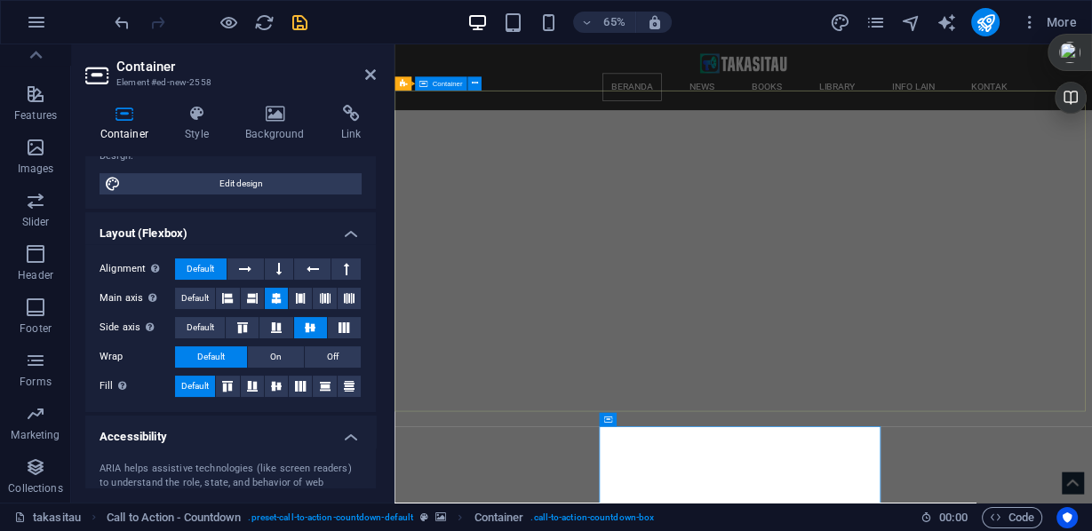
scroll to position [142, 0]
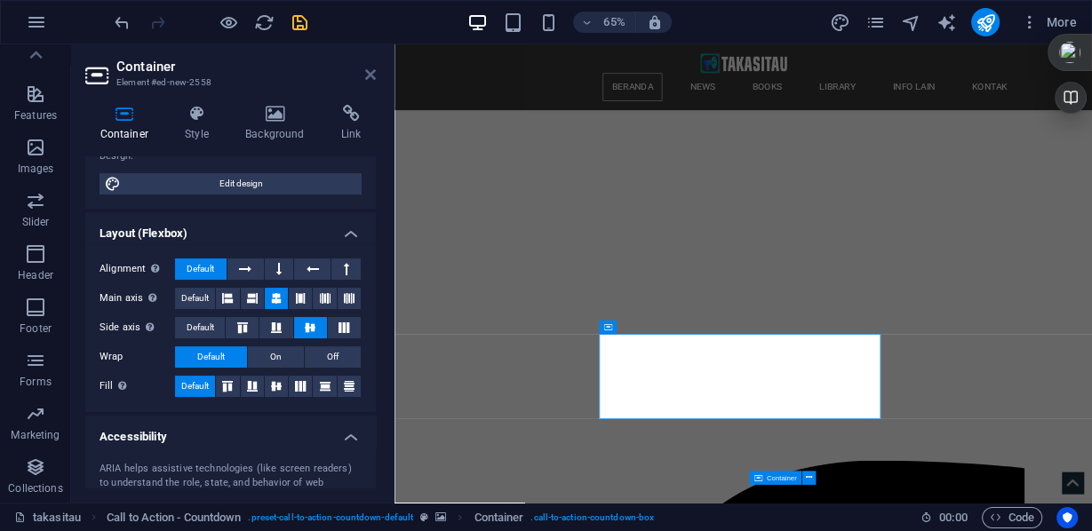
click at [366, 76] on icon at bounding box center [370, 75] width 11 height 14
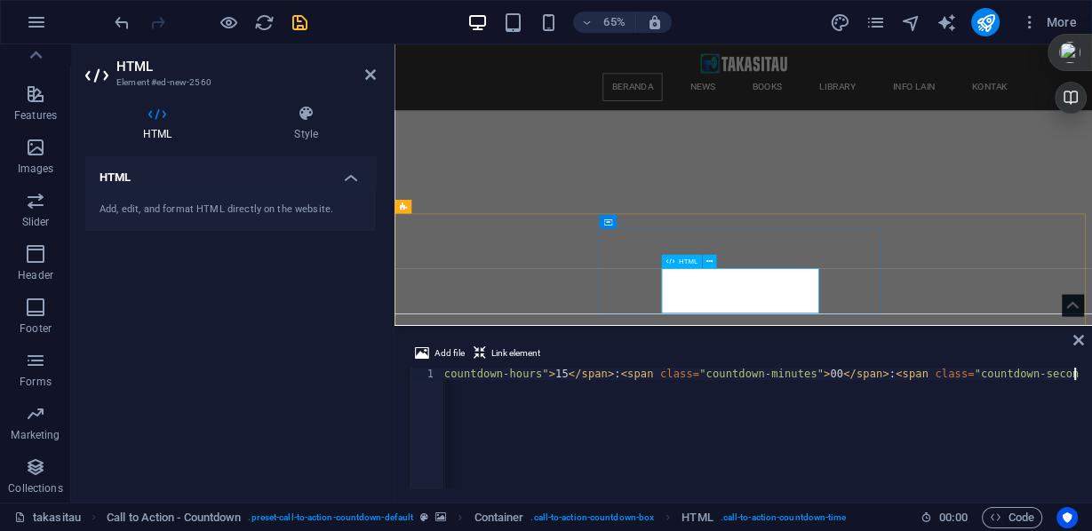
click at [526, 373] on div "< span class = "countdown-days" > 0 </ span > : < span class = "countdown-hours…" at bounding box center [592, 441] width 971 height 146
click at [527, 371] on div "< span class = "countdown-days" > 0 </ span > : < span class = "countdown-hours…" at bounding box center [592, 441] width 971 height 146
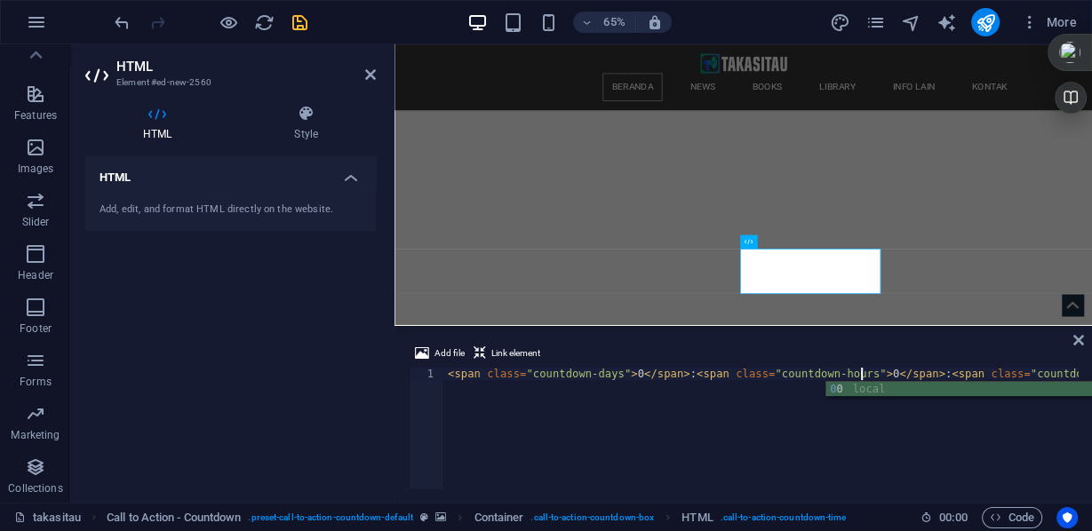
scroll to position [0, 273]
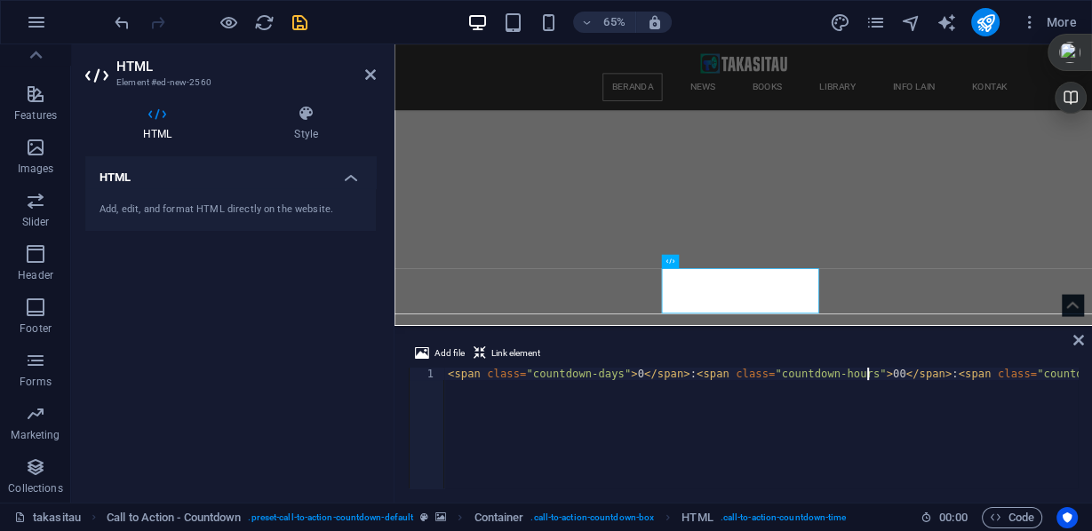
click at [626, 375] on div "< span class = "countdown-days" > 0 </ span > : < span class = "countdown-hours…" at bounding box center [929, 439] width 971 height 142
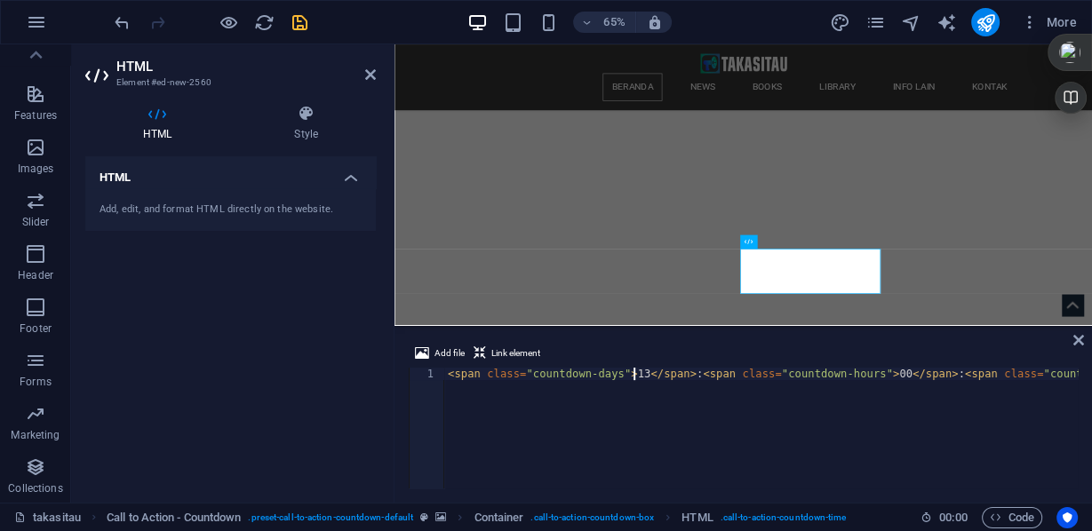
scroll to position [0, 120]
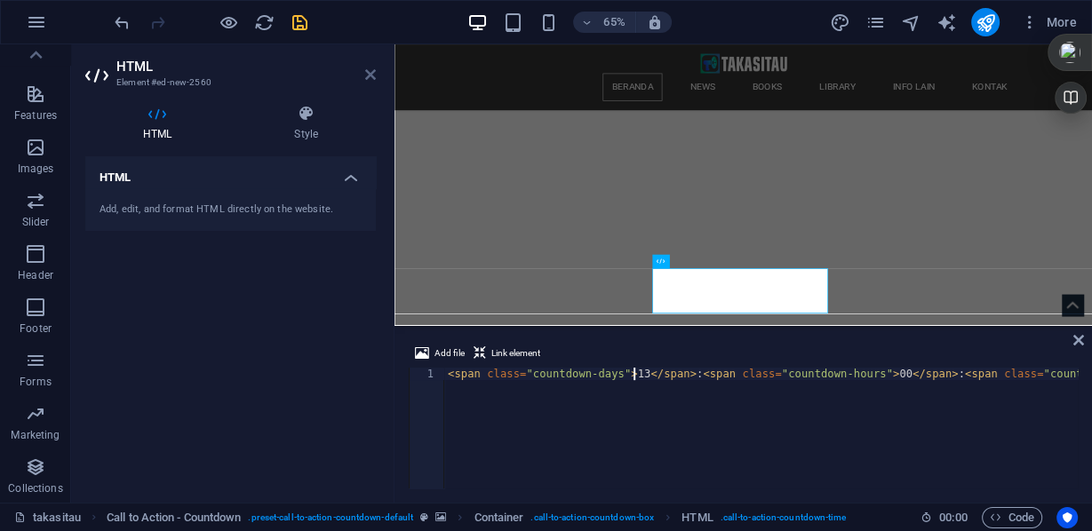
type textarea "<span class="countdown-days">13</span>:<span class="countdown-hours">00</span>:…"
click at [371, 77] on icon at bounding box center [370, 75] width 11 height 14
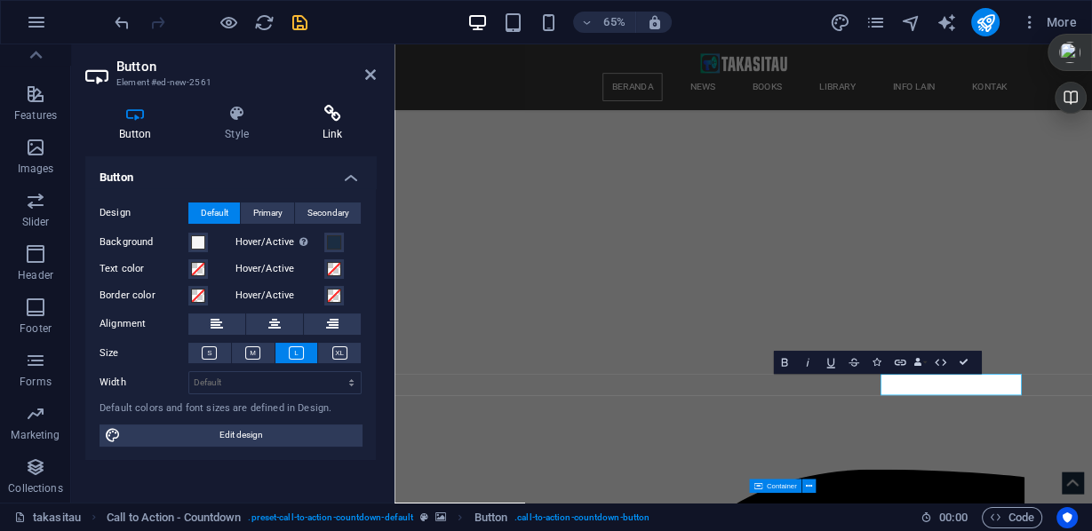
click at [339, 124] on h4 "Link" at bounding box center [332, 123] width 87 height 37
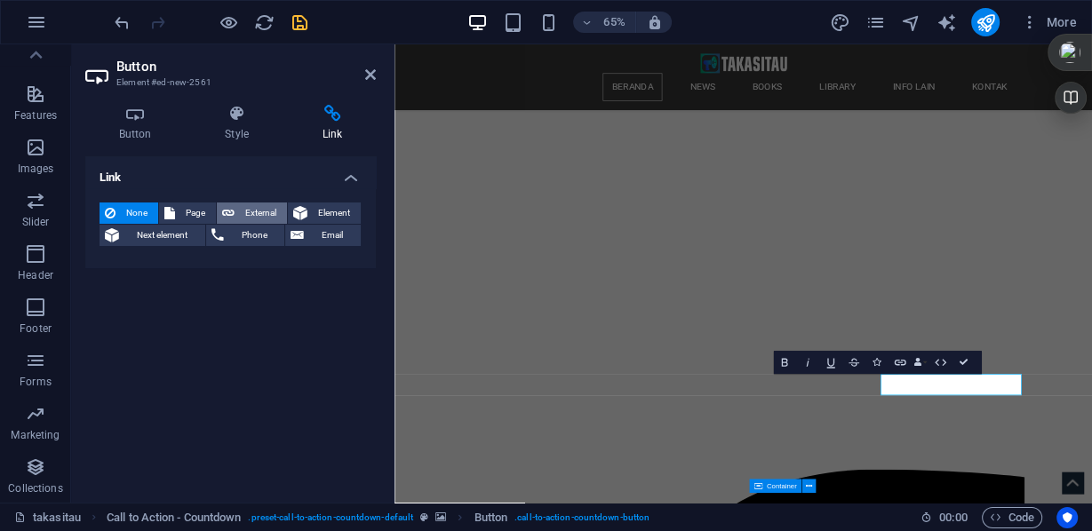
click at [275, 212] on span "External" at bounding box center [261, 213] width 42 height 21
select select "blank"
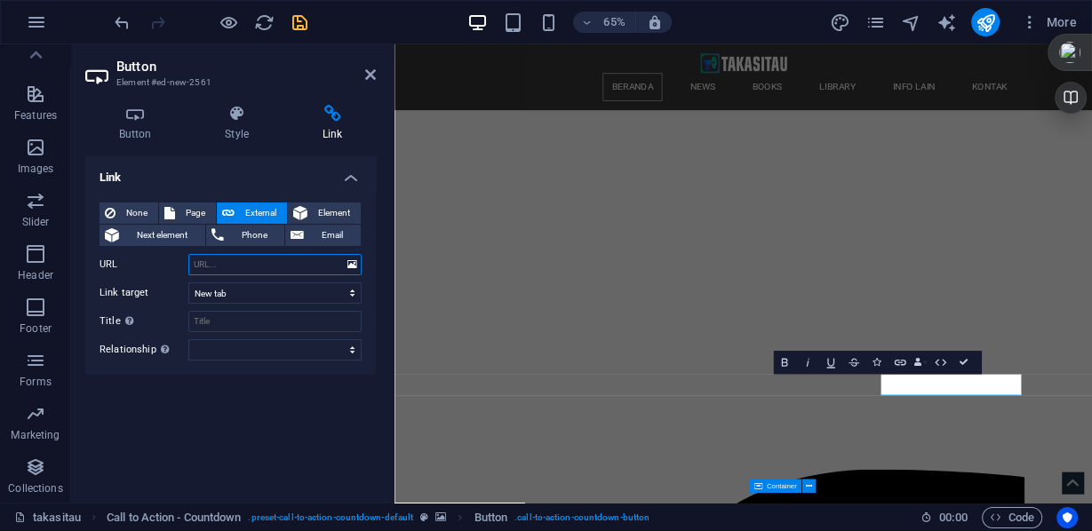
click at [275, 262] on input "URL" at bounding box center [274, 264] width 173 height 21
paste input "[URL][DOMAIN_NAME]"
type input "[URL][DOMAIN_NAME]"
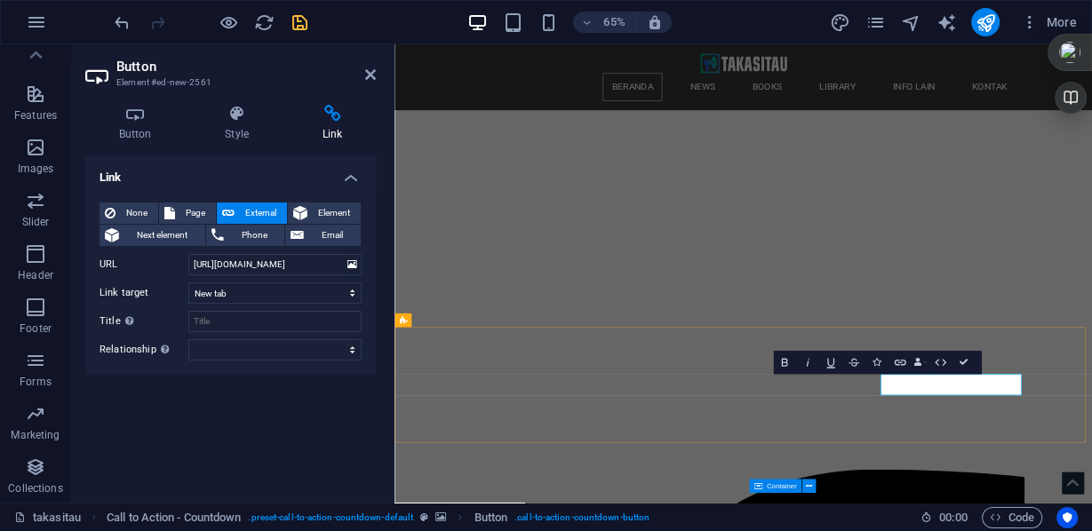
scroll to position [0, 0]
drag, startPoint x: 1273, startPoint y: 572, endPoint x: 1221, endPoint y: 563, distance: 53.2
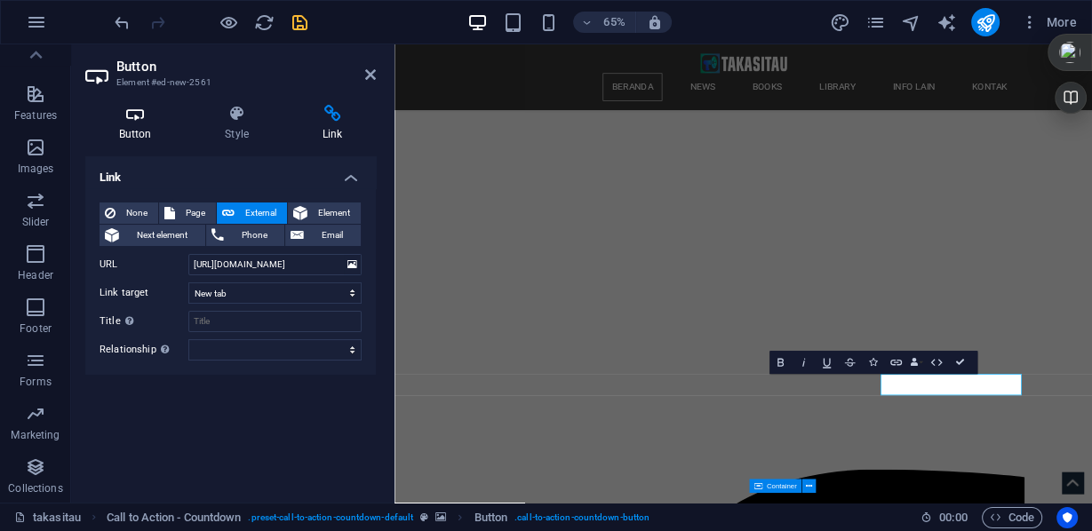
click at [148, 127] on h4 "Button" at bounding box center [138, 123] width 107 height 37
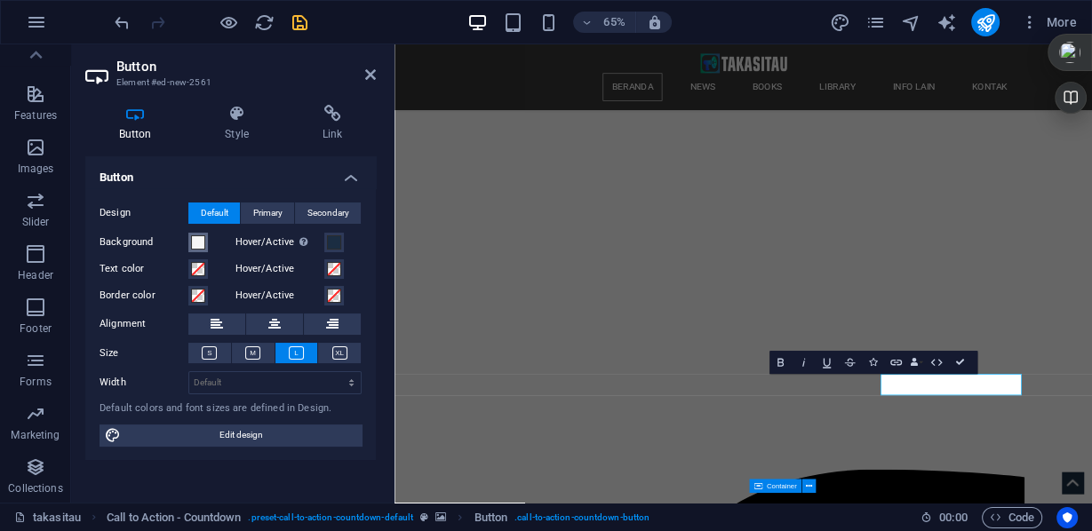
click at [194, 243] on span at bounding box center [198, 242] width 14 height 14
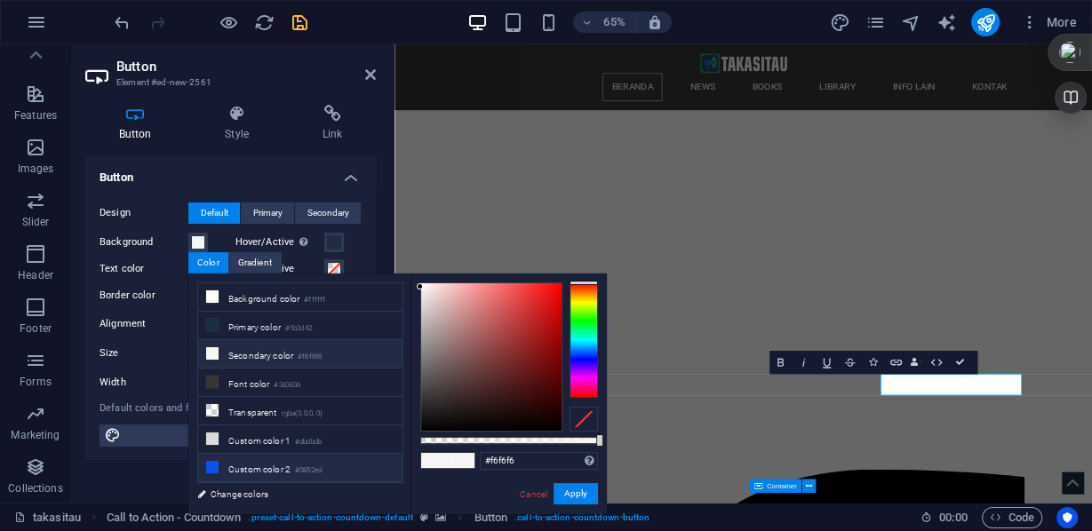
click at [214, 461] on icon at bounding box center [212, 467] width 12 height 12
type input "#0852ed"
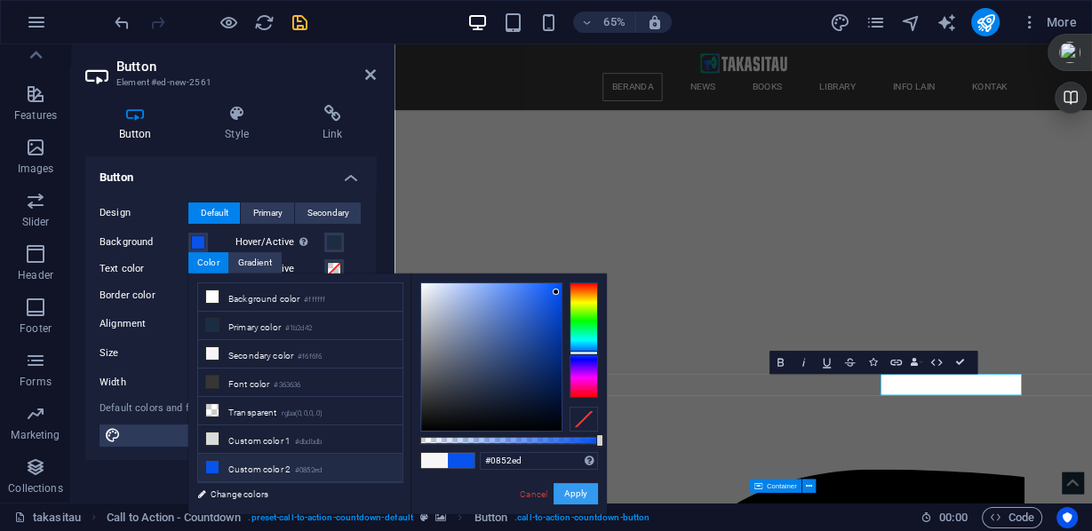
click at [574, 495] on button "Apply" at bounding box center [576, 493] width 44 height 21
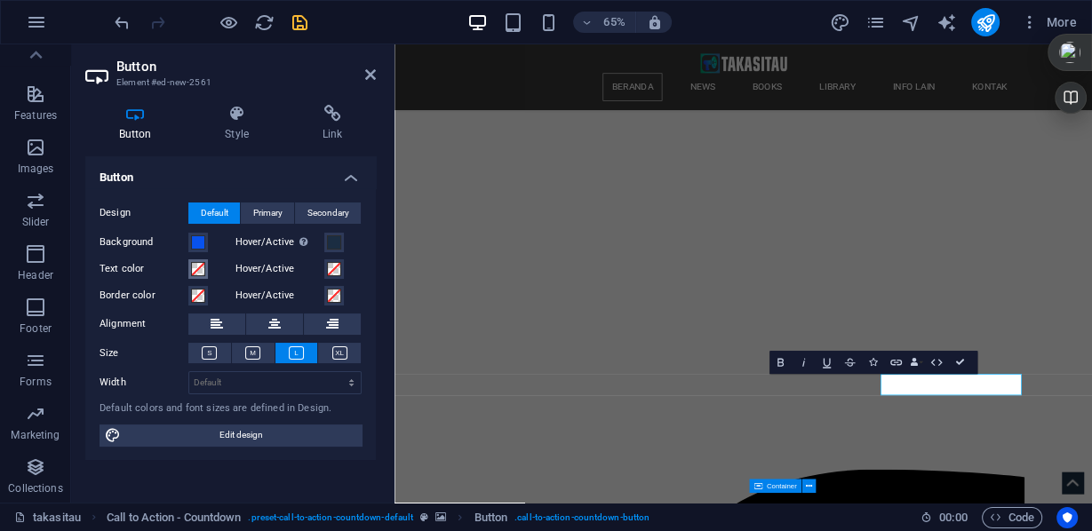
click at [200, 272] on span at bounding box center [198, 269] width 14 height 14
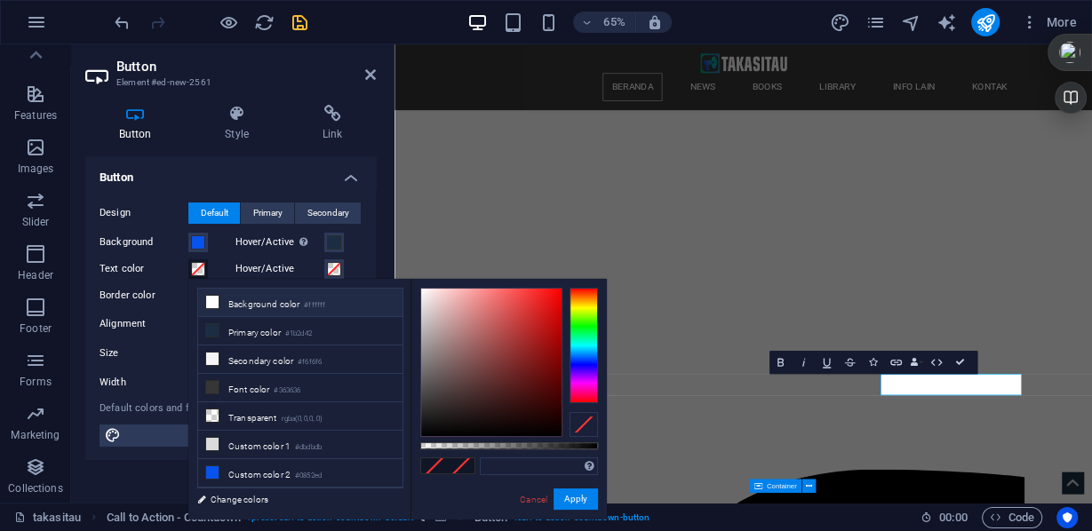
click at [211, 299] on icon at bounding box center [212, 302] width 12 height 12
type input "#ffffff"
click at [582, 501] on button "Apply" at bounding box center [576, 499] width 44 height 21
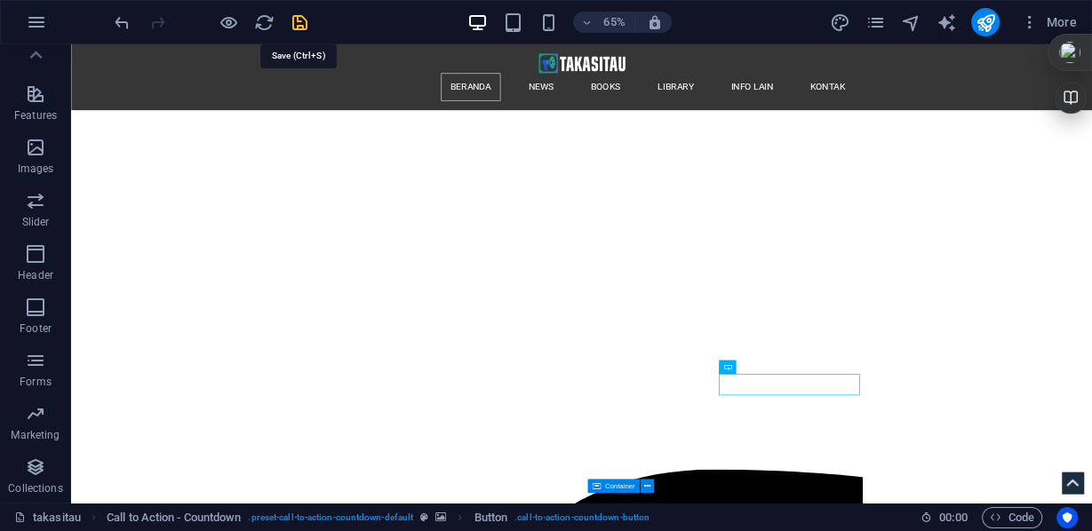
click at [298, 20] on icon "save" at bounding box center [300, 22] width 20 height 20
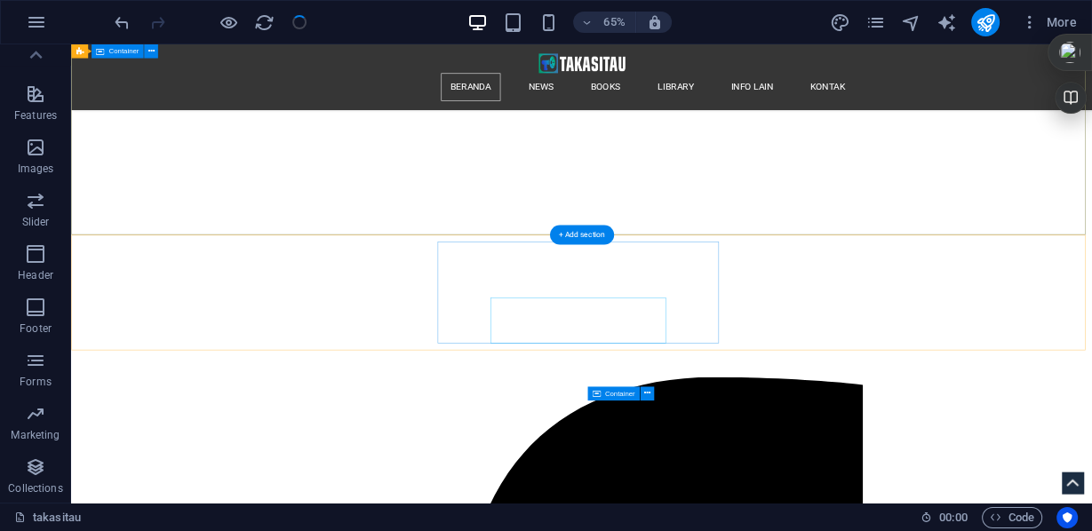
scroll to position [342, 0]
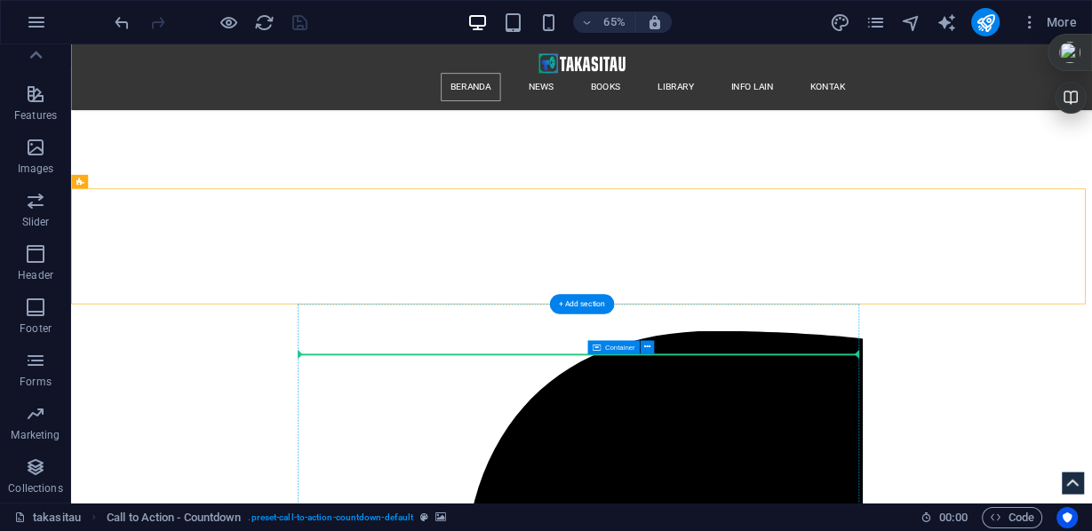
drag, startPoint x: 154, startPoint y: 226, endPoint x: 490, endPoint y: 505, distance: 437.3
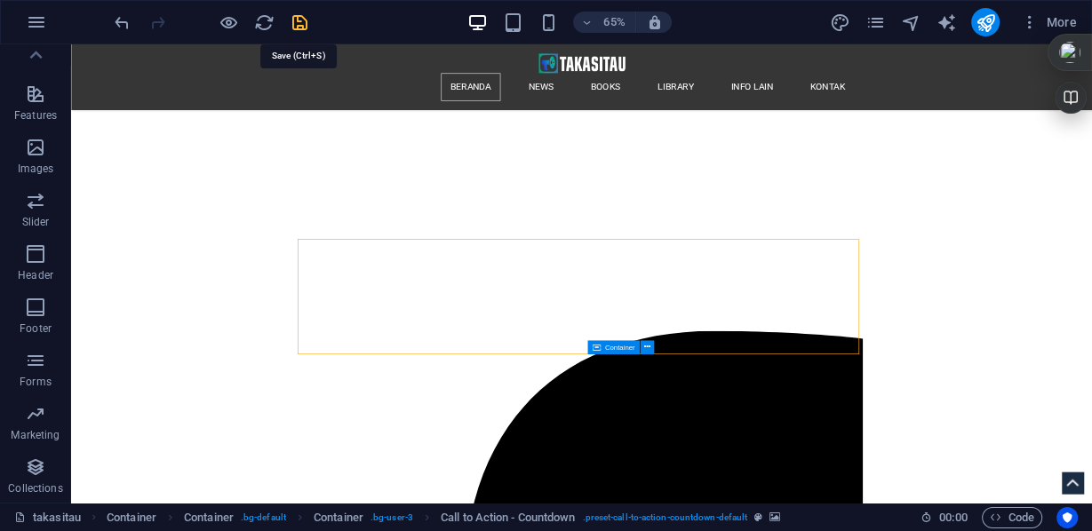
click at [301, 24] on icon "save" at bounding box center [300, 22] width 20 height 20
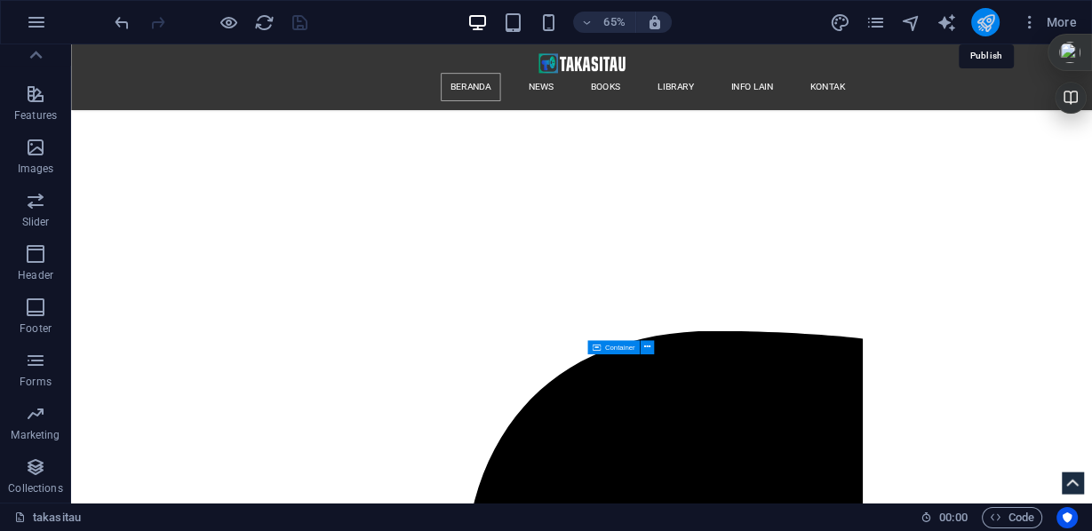
click at [0, 0] on icon "publish" at bounding box center [0, 0] width 0 height 0
